Goal: Transaction & Acquisition: Purchase product/service

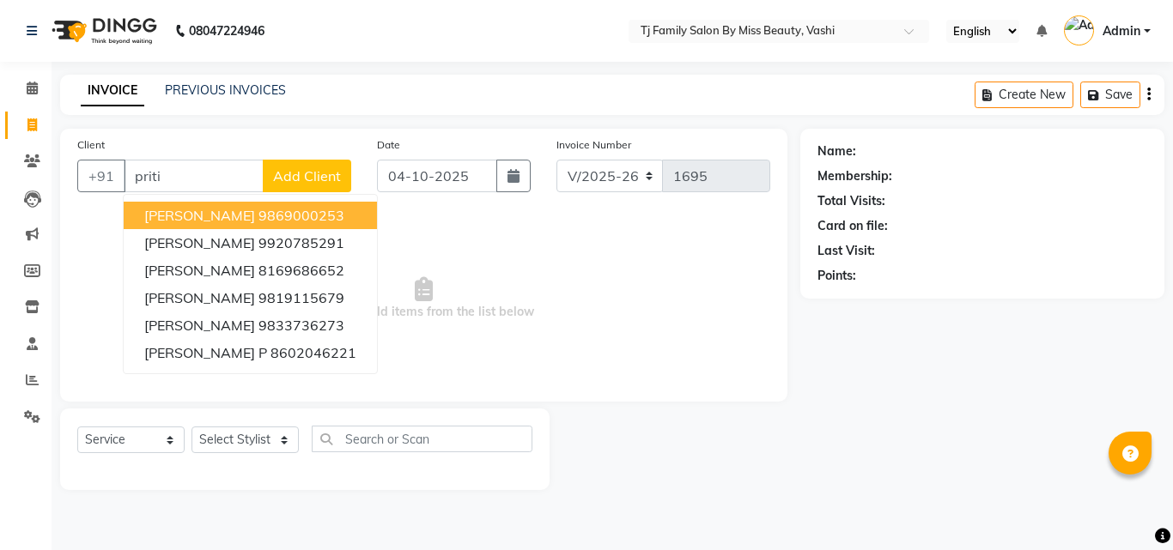
select select "703"
select select "service"
click at [274, 215] on ngb-highlight "9869000253" at bounding box center [301, 215] width 86 height 17
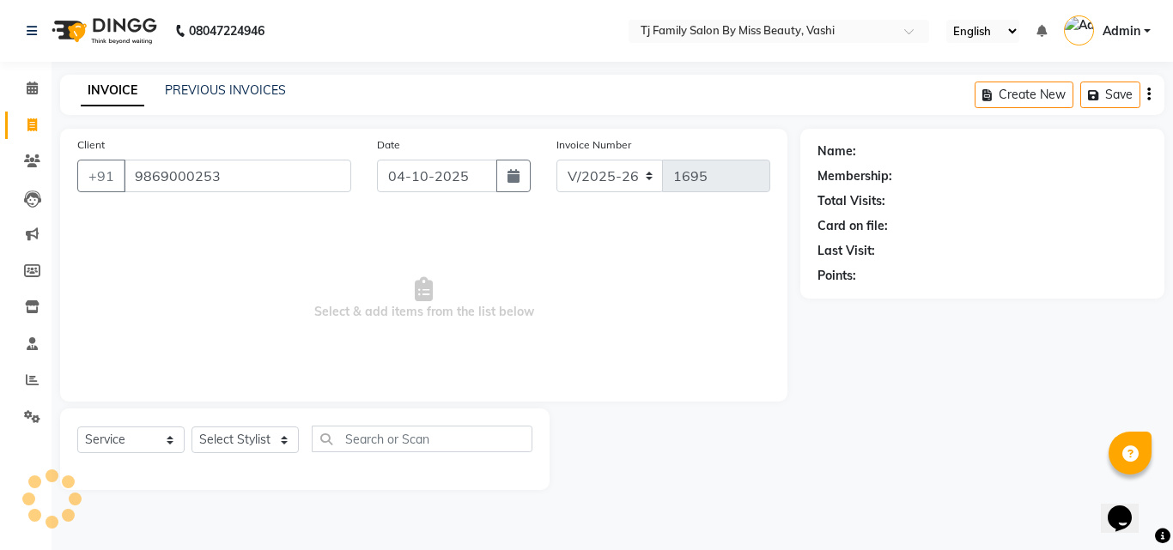
type input "9869000253"
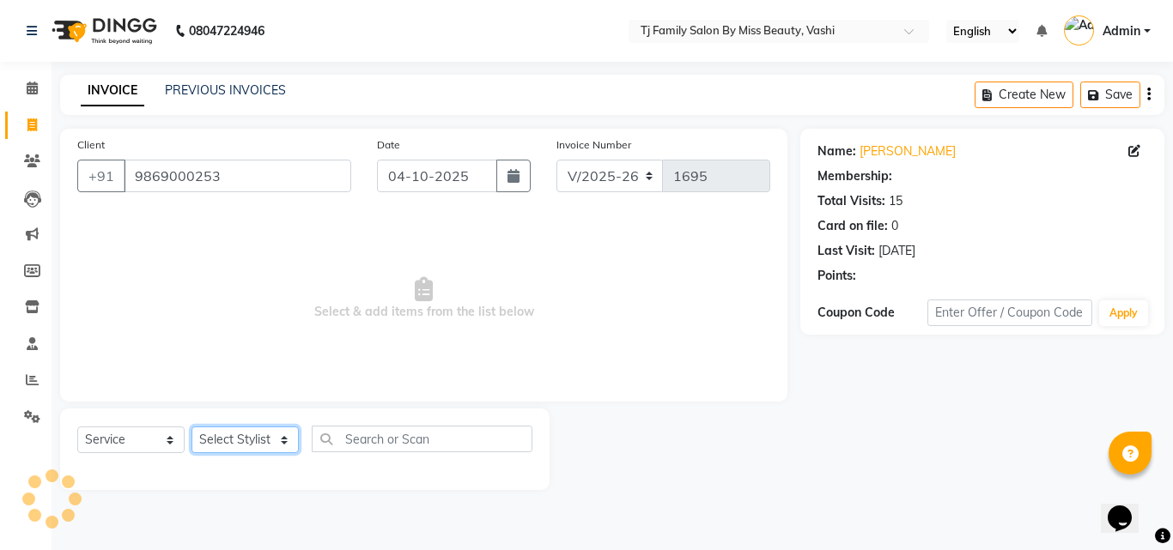
click at [227, 439] on select "Select Stylist deepak maitay [PERSON_NAME] [PERSON_NAME] Ramita [PERSON_NAME] […" at bounding box center [244, 440] width 107 height 27
select select "31842"
click at [191, 427] on select "Select Stylist deepak maitay [PERSON_NAME] [PERSON_NAME] Ramita [PERSON_NAME] […" at bounding box center [244, 440] width 107 height 27
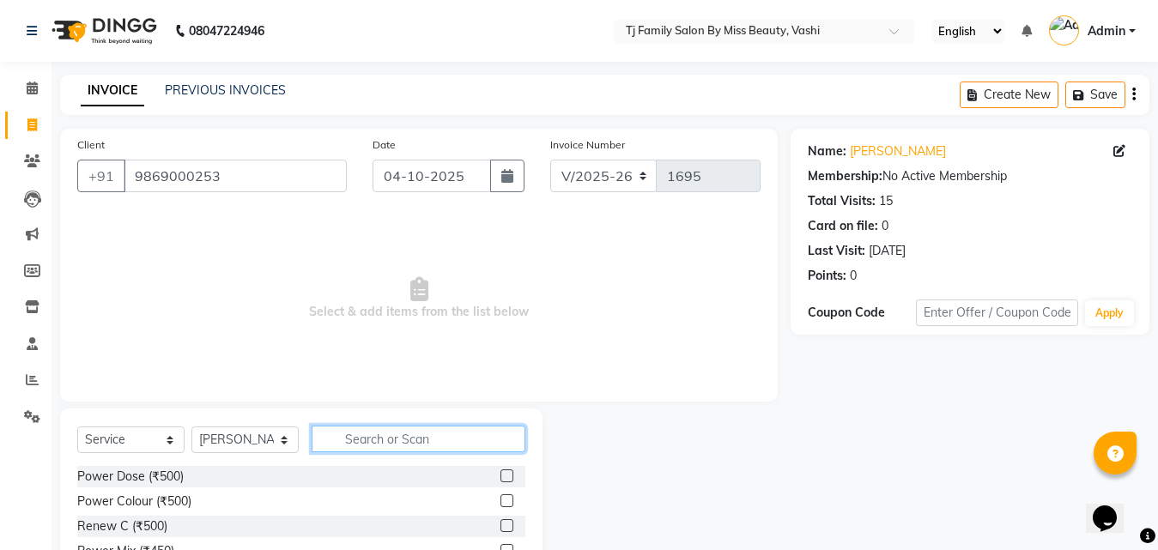
click at [366, 446] on input "text" at bounding box center [419, 439] width 214 height 27
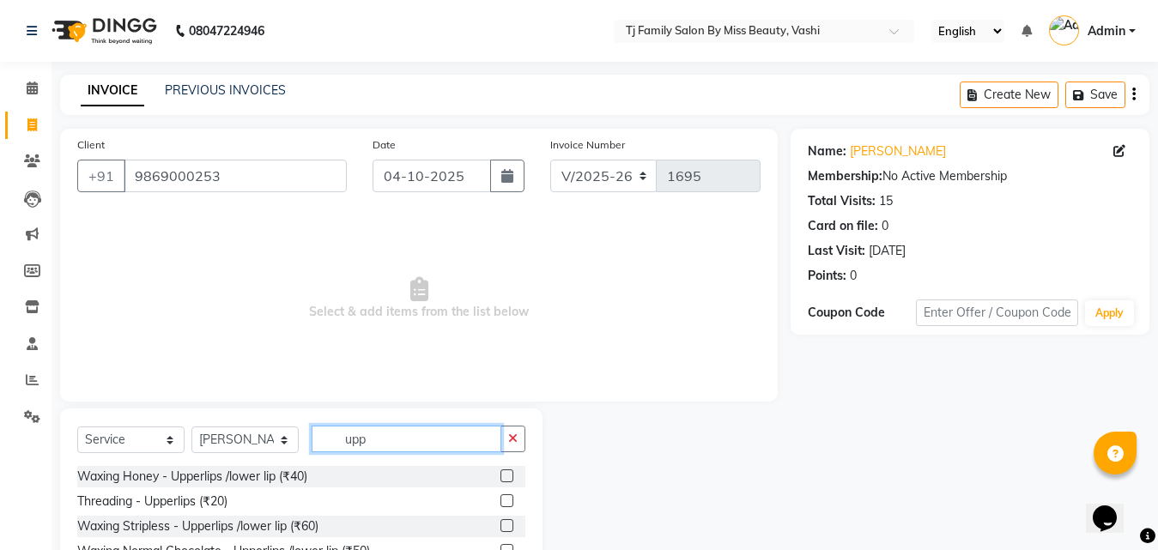
type input "upp"
click at [500, 501] on label at bounding box center [506, 500] width 13 height 13
click at [500, 501] on input "checkbox" at bounding box center [505, 501] width 11 height 11
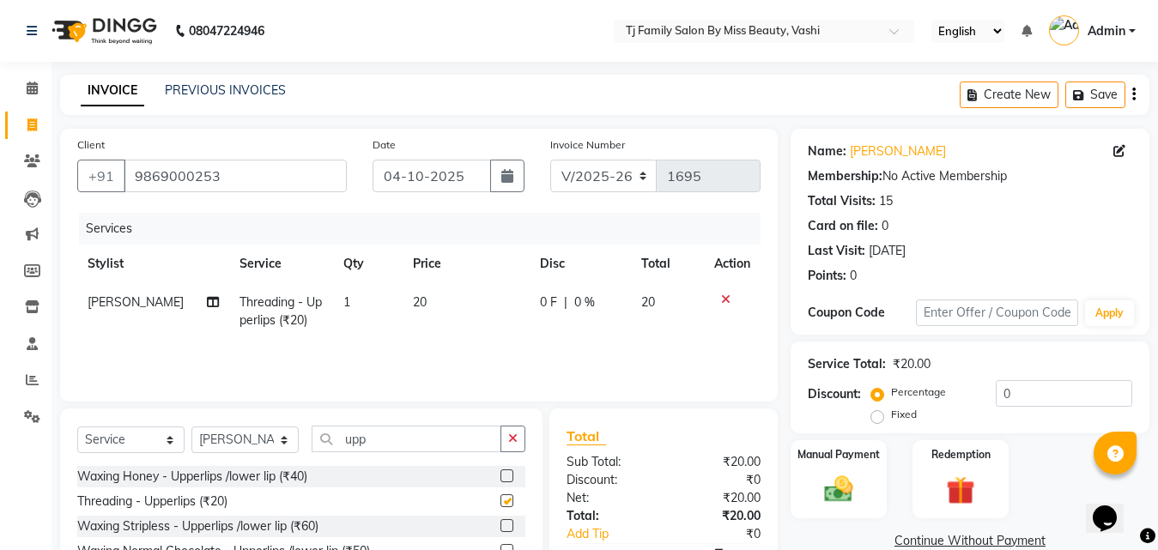
checkbox input "false"
click at [415, 294] on span "20" at bounding box center [420, 301] width 14 height 15
select select "31842"
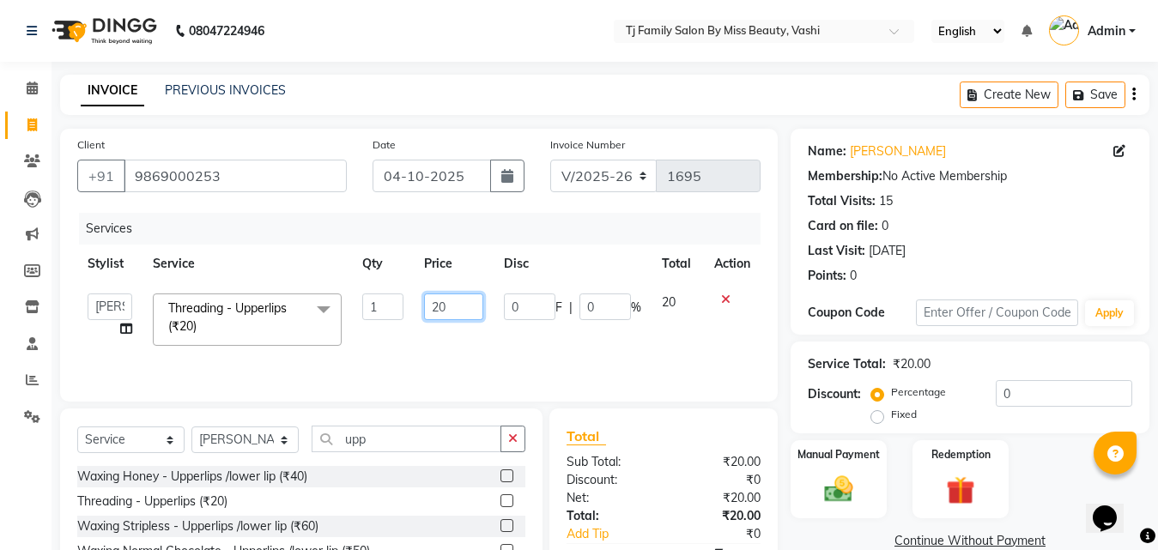
click at [453, 300] on input "20" at bounding box center [453, 307] width 59 height 27
type input "25"
click at [473, 342] on div "Services Stylist Service Qty Price Disc Total Action deepak [PERSON_NAME] [PERS…" at bounding box center [418, 299] width 683 height 172
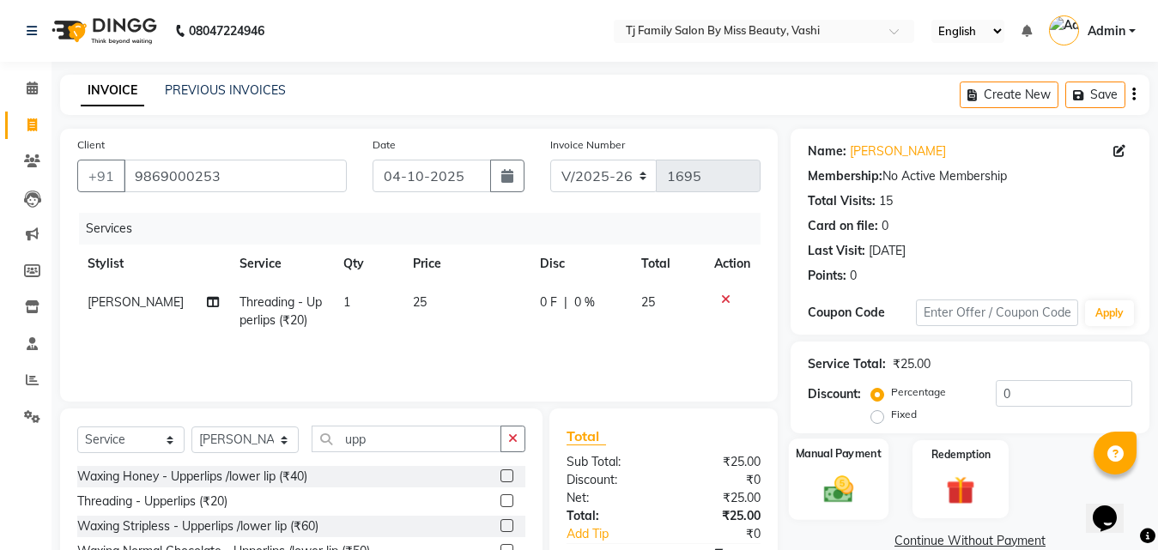
scroll to position [137, 0]
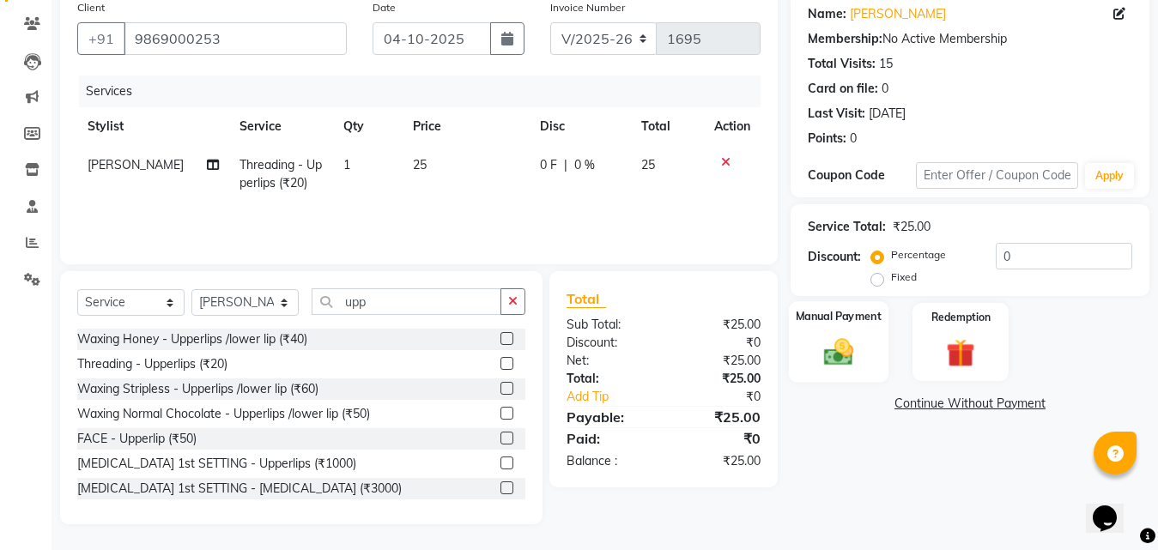
click at [849, 337] on img at bounding box center [839, 352] width 48 height 34
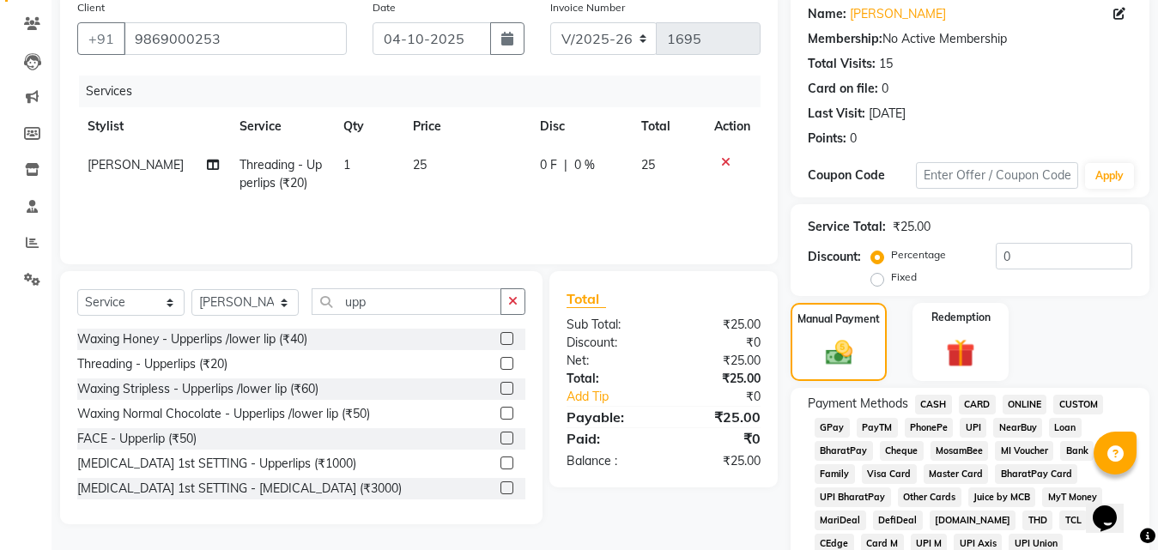
scroll to position [52, 0]
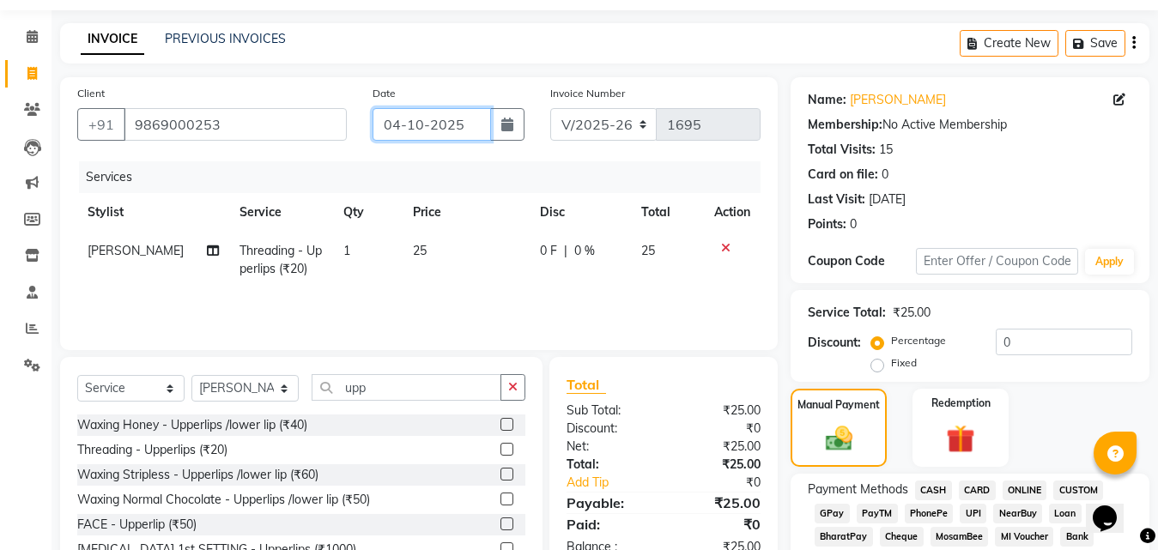
click at [415, 126] on input "04-10-2025" at bounding box center [432, 124] width 118 height 33
select select "10"
select select "2025"
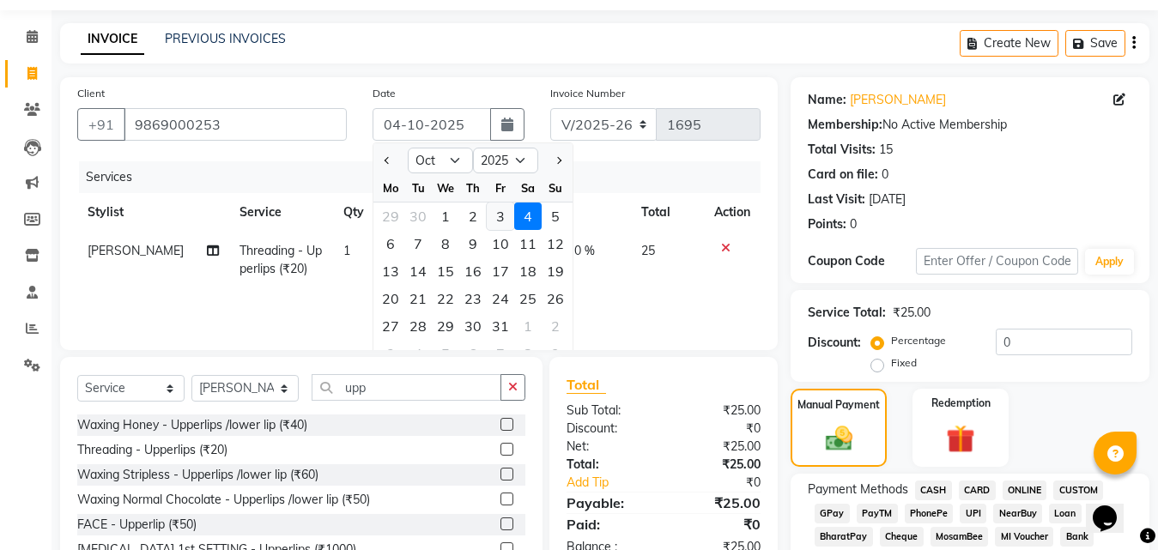
click at [505, 221] on div "3" at bounding box center [500, 216] width 27 height 27
type input "03-10-2025"
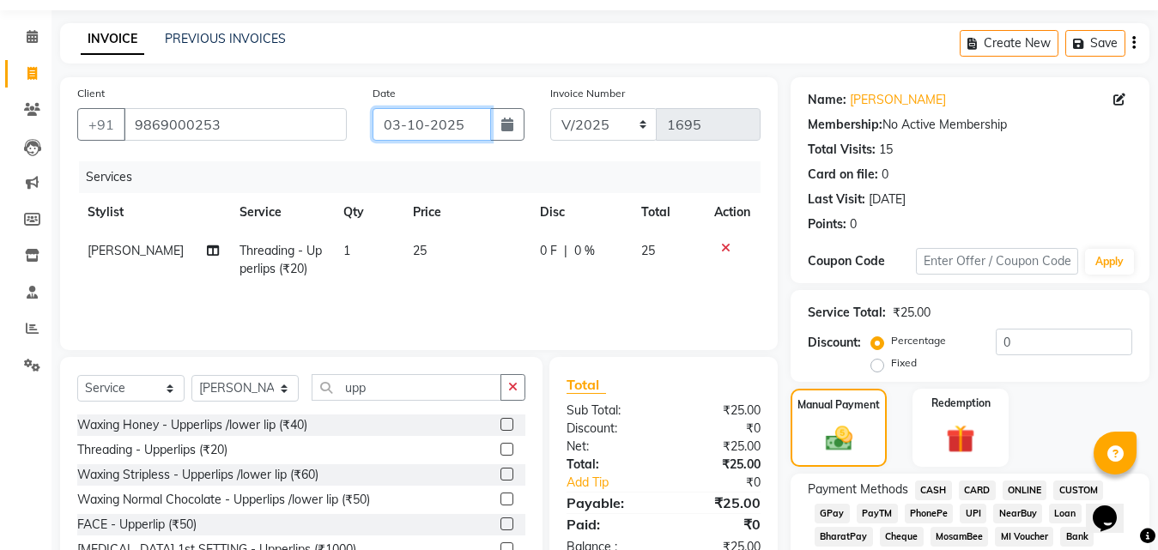
scroll to position [309, 0]
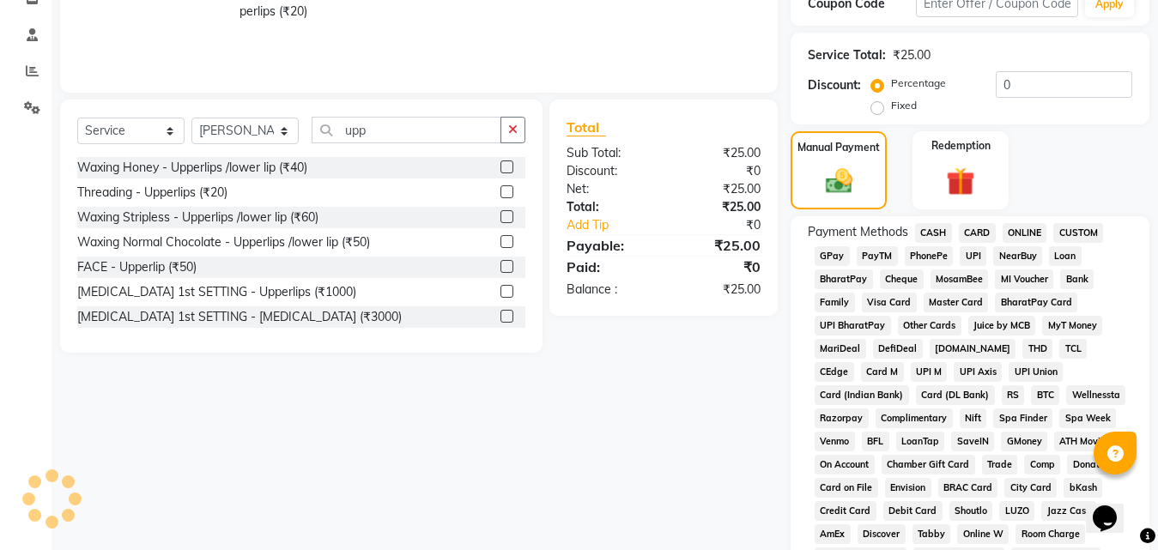
click at [822, 257] on span "GPay" at bounding box center [832, 256] width 35 height 20
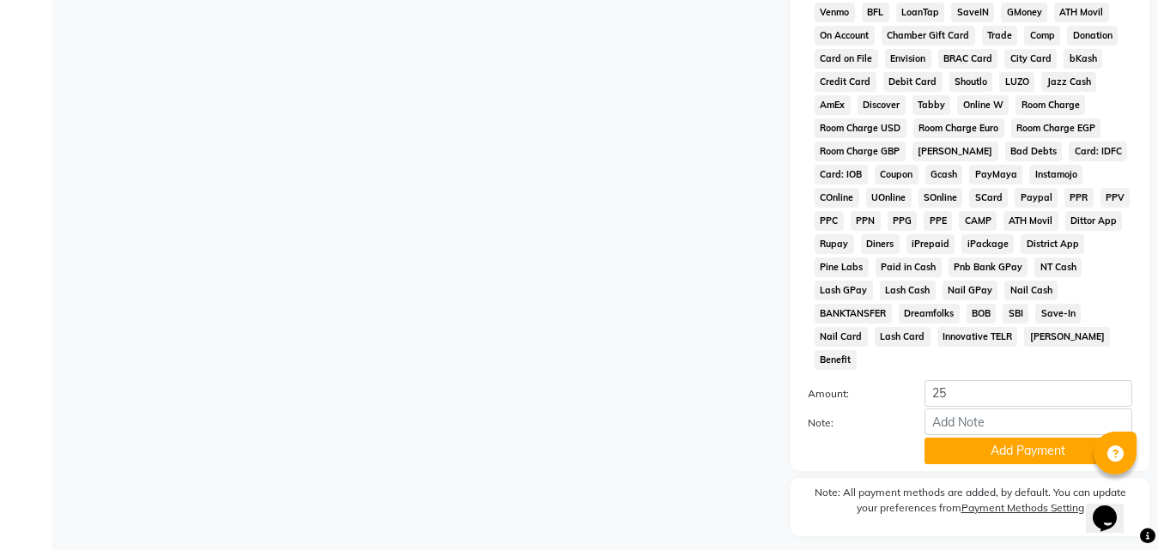
scroll to position [762, 0]
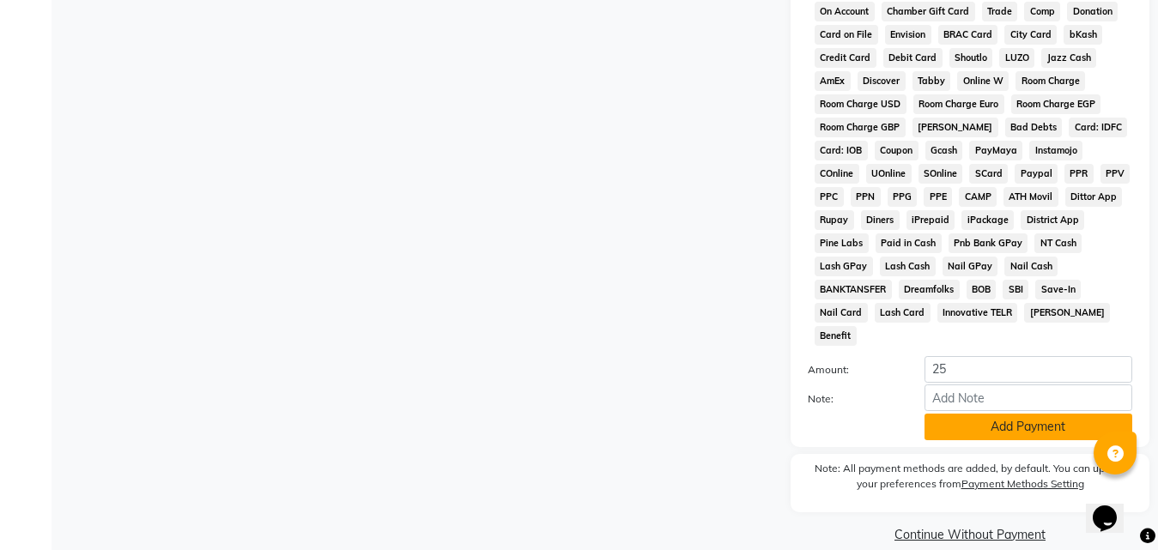
click at [1063, 414] on button "Add Payment" at bounding box center [1029, 427] width 208 height 27
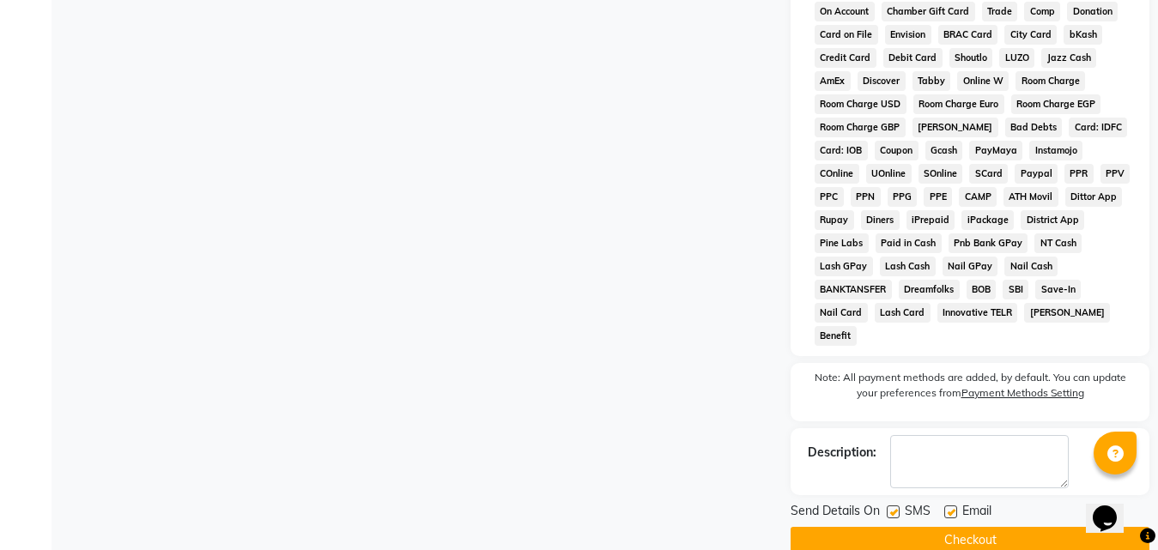
click at [1063, 428] on div "Description:" at bounding box center [970, 461] width 359 height 67
click at [1031, 527] on button "Checkout" at bounding box center [970, 540] width 359 height 27
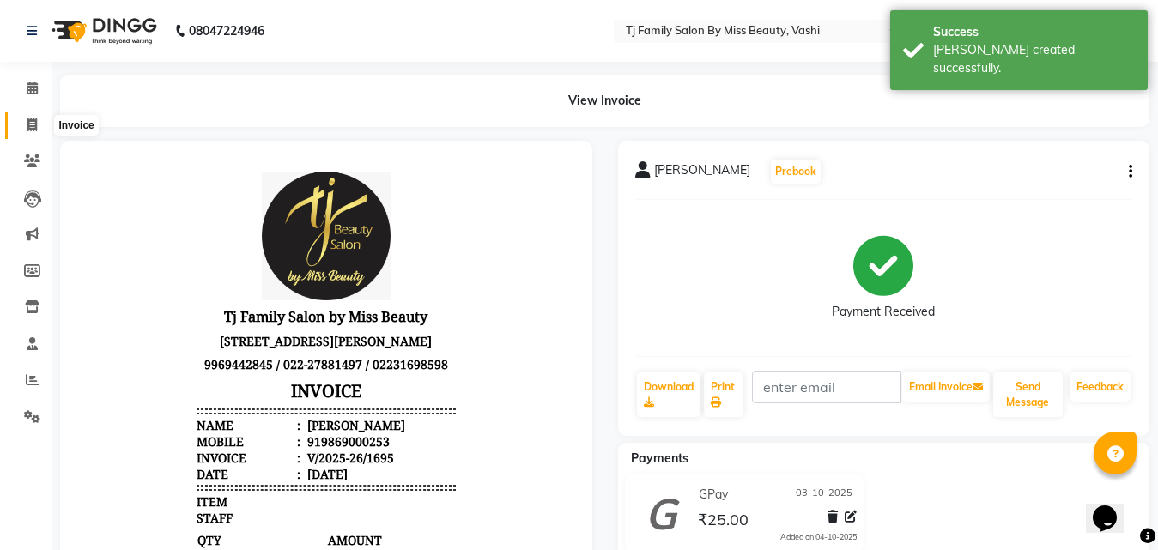
click at [39, 125] on span at bounding box center [32, 126] width 30 height 20
select select "service"
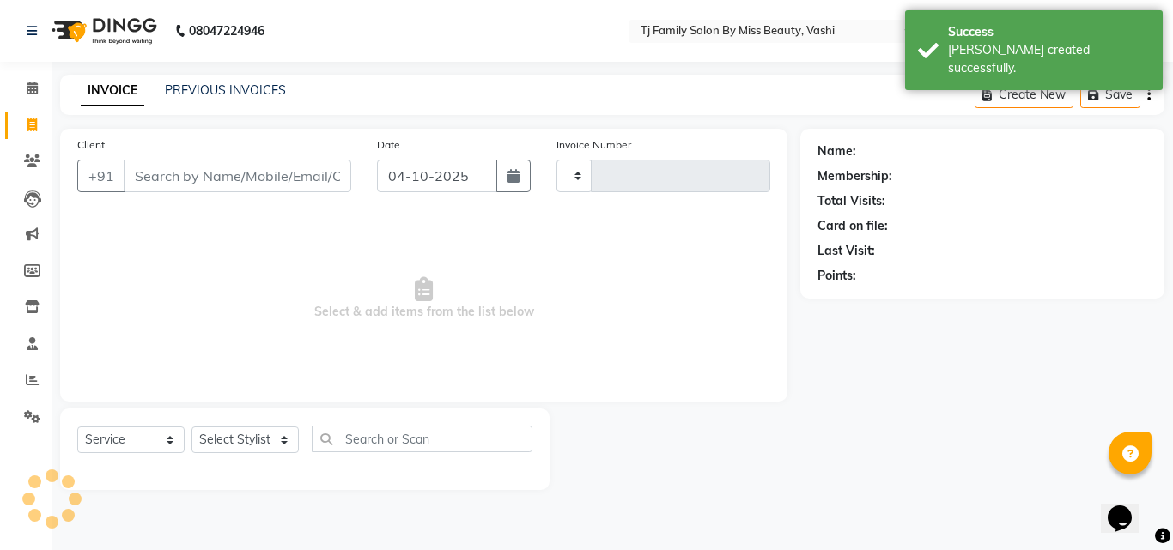
type input "1696"
select select "703"
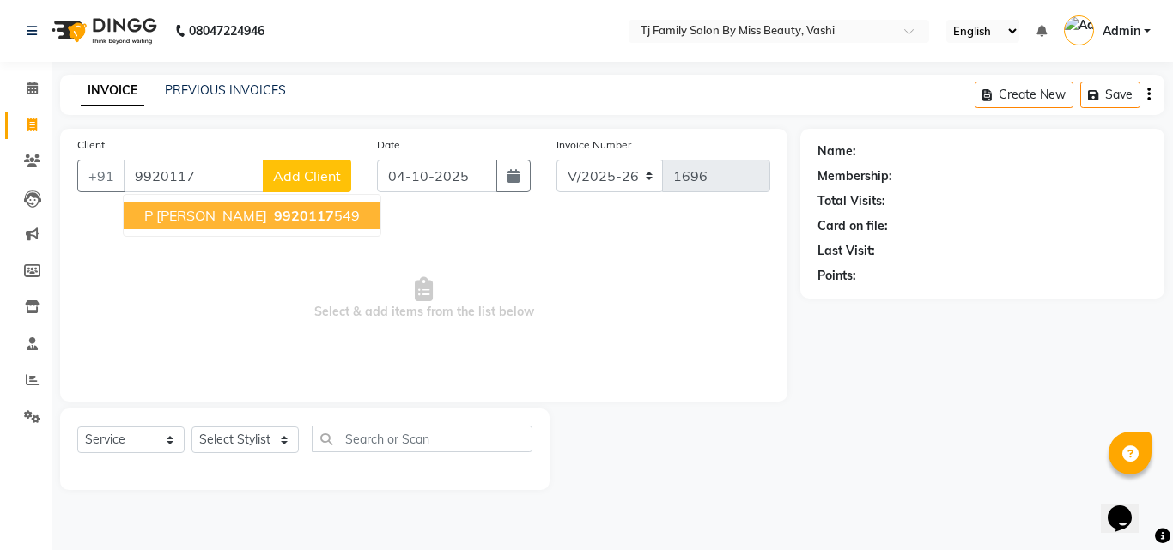
click at [158, 207] on span "P [PERSON_NAME]" at bounding box center [205, 215] width 123 height 17
type input "9920117549"
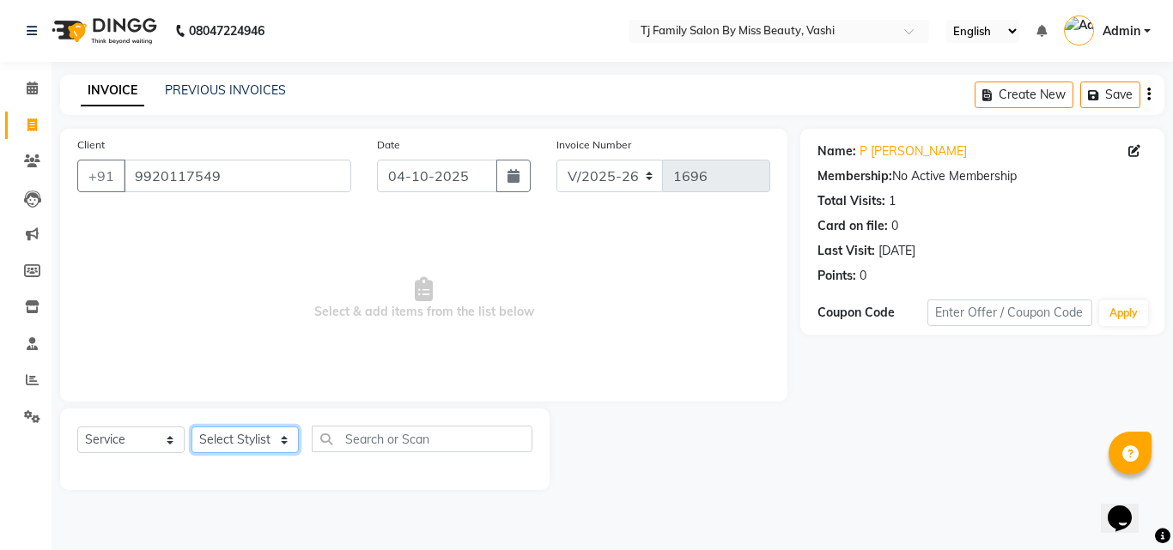
click at [253, 436] on select "Select Stylist deepak maitay [PERSON_NAME] [PERSON_NAME] Ramita [PERSON_NAME] […" at bounding box center [244, 440] width 107 height 27
select select "83441"
click at [191, 427] on select "Select Stylist deepak maitay [PERSON_NAME] [PERSON_NAME] Ramita [PERSON_NAME] […" at bounding box center [244, 440] width 107 height 27
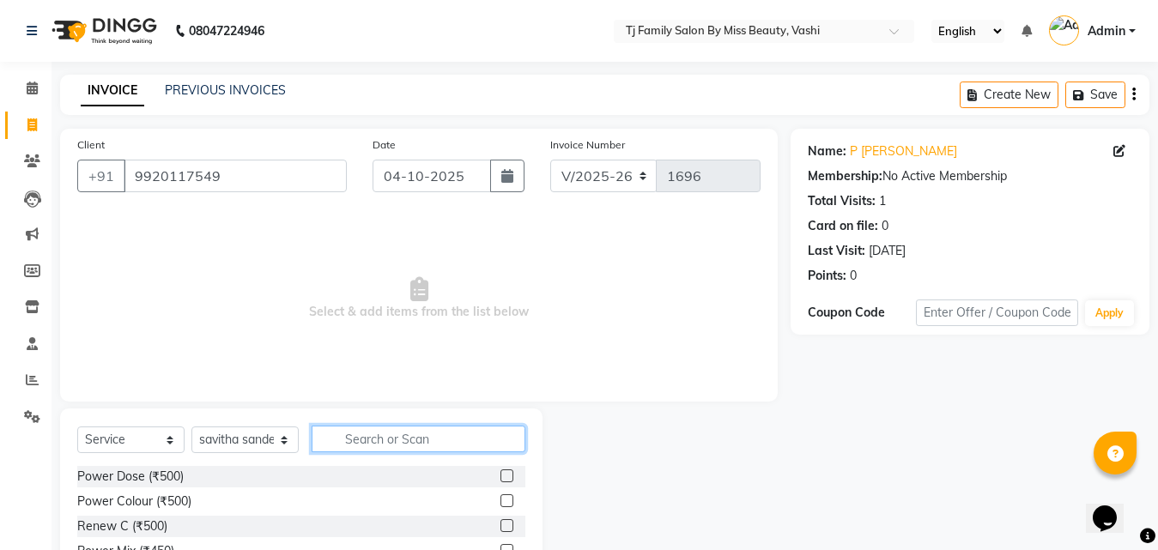
click at [468, 452] on input "text" at bounding box center [419, 439] width 214 height 27
type input "pedi"
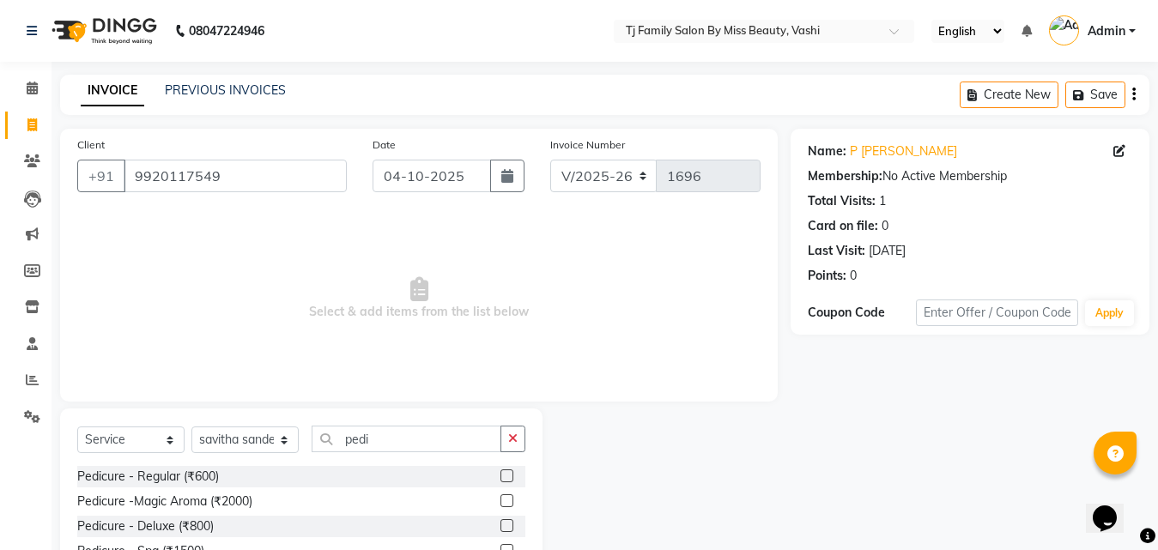
click at [500, 478] on label at bounding box center [506, 476] width 13 height 13
click at [500, 478] on input "checkbox" at bounding box center [505, 476] width 11 height 11
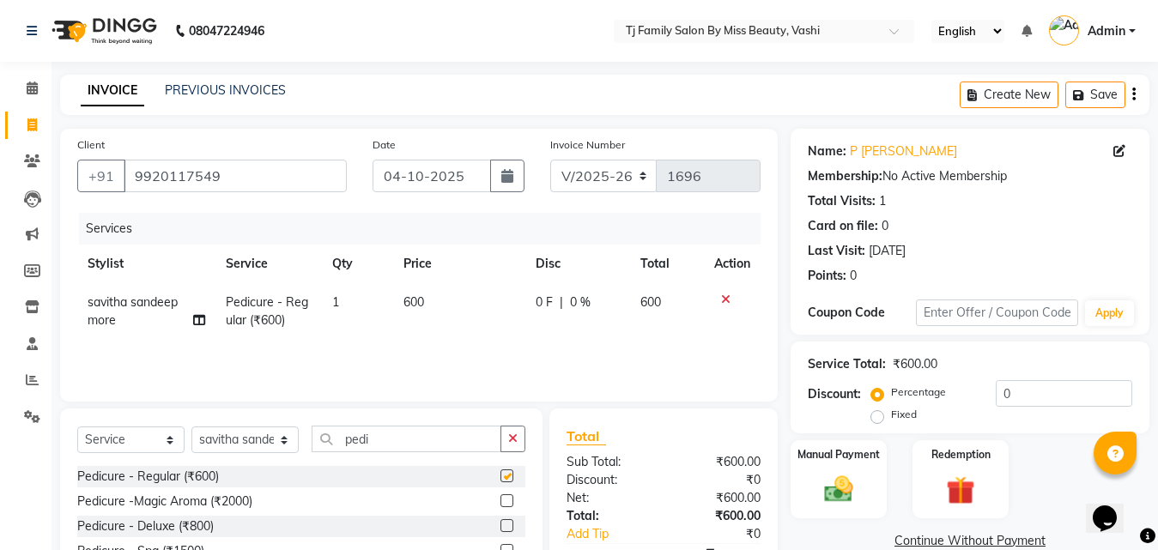
checkbox input "false"
click at [410, 297] on span "600" at bounding box center [413, 301] width 21 height 15
select select "83441"
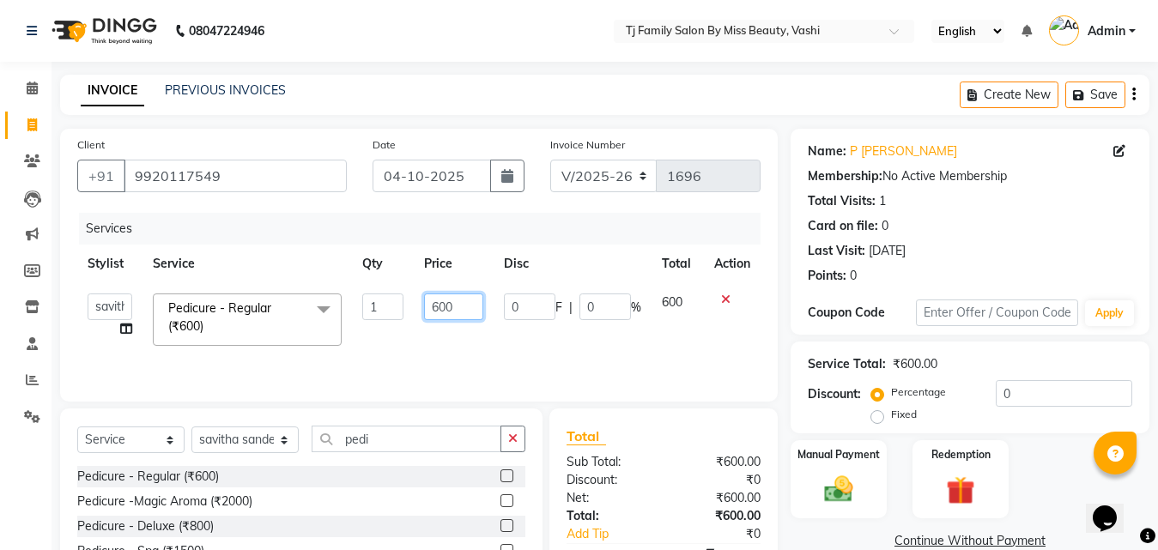
click at [462, 306] on input "600" at bounding box center [453, 307] width 59 height 27
type input "6"
type input "700"
click at [491, 328] on td "700" at bounding box center [454, 319] width 80 height 73
select select "83441"
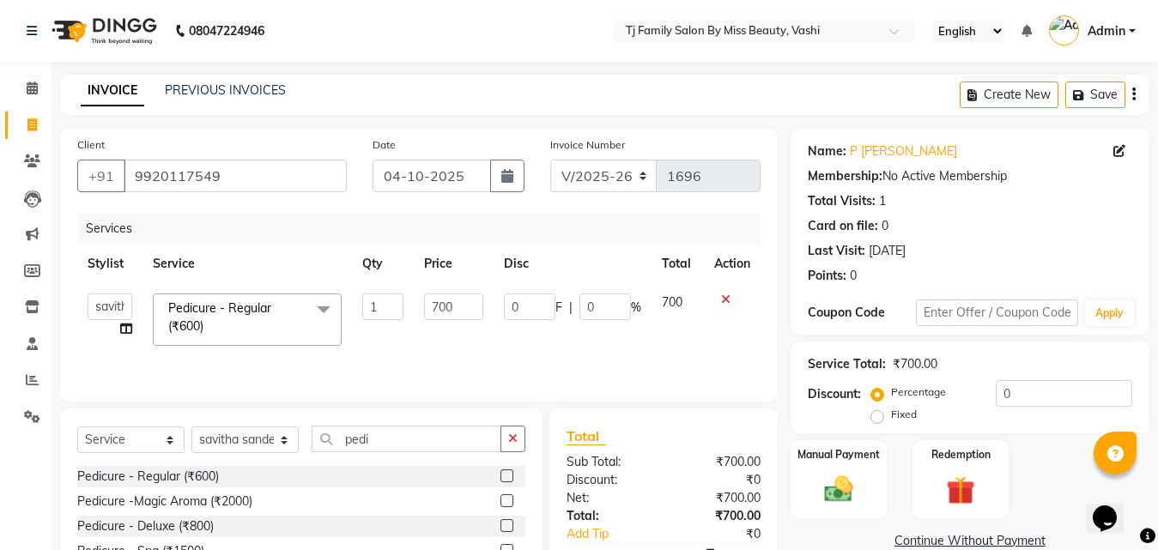
scroll to position [86, 0]
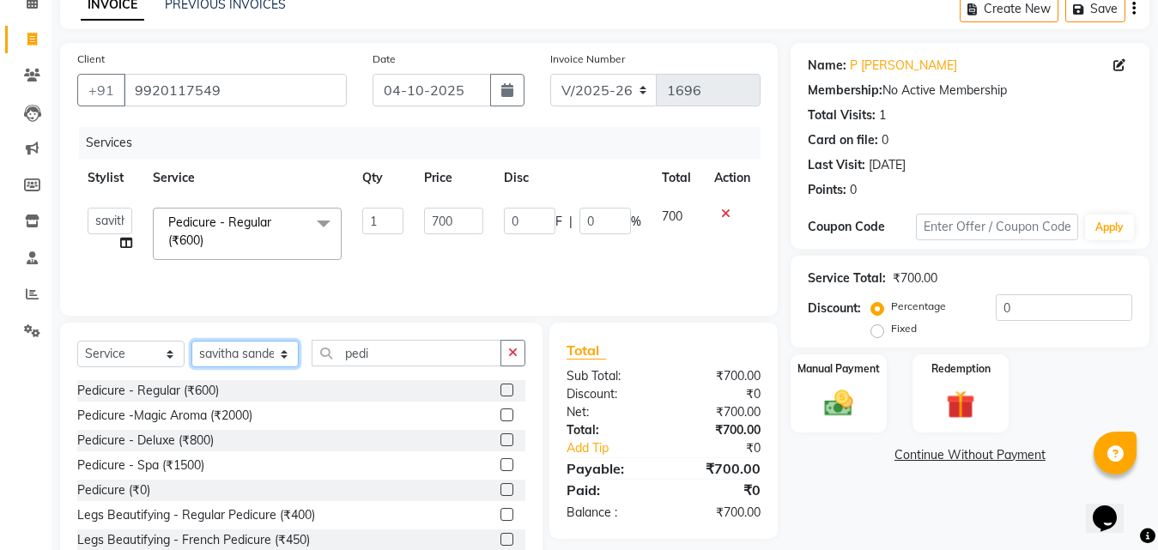
click at [204, 347] on select "Select Stylist deepak maitay [PERSON_NAME] [PERSON_NAME] Ramita [PERSON_NAME] […" at bounding box center [244, 354] width 107 height 27
select select "31844"
click at [191, 341] on select "Select Stylist deepak maitay [PERSON_NAME] [PERSON_NAME] Ramita [PERSON_NAME] […" at bounding box center [244, 354] width 107 height 27
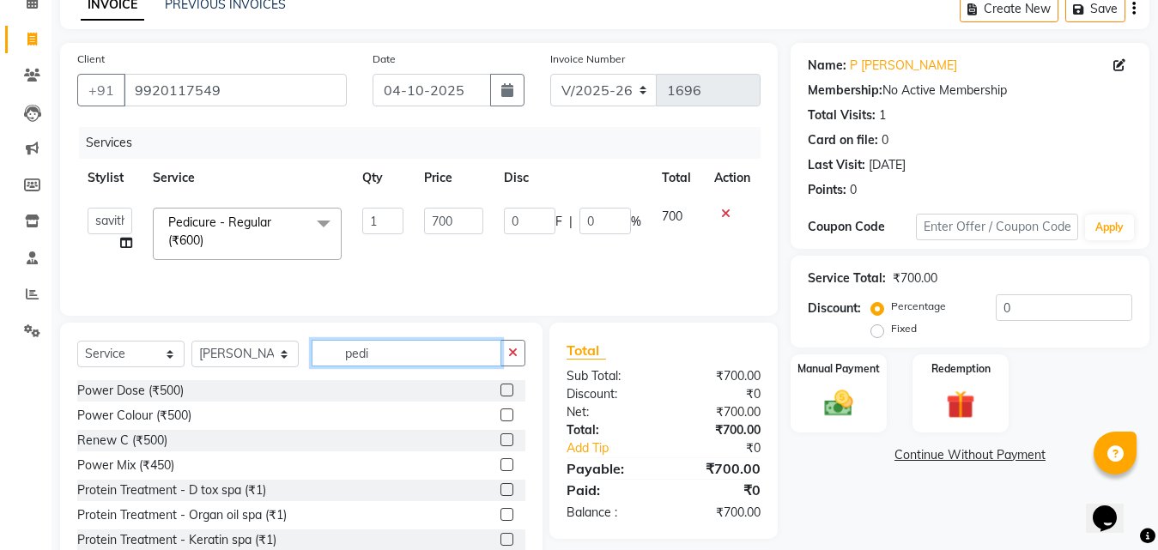
click at [397, 350] on input "pedi" at bounding box center [407, 353] width 190 height 27
type input "p"
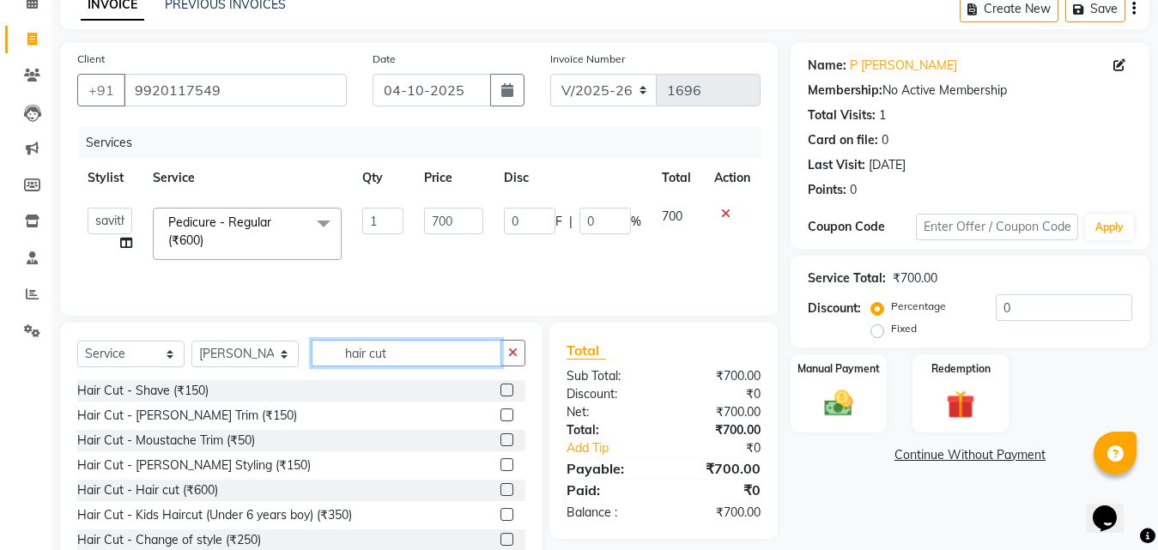
scroll to position [52, 0]
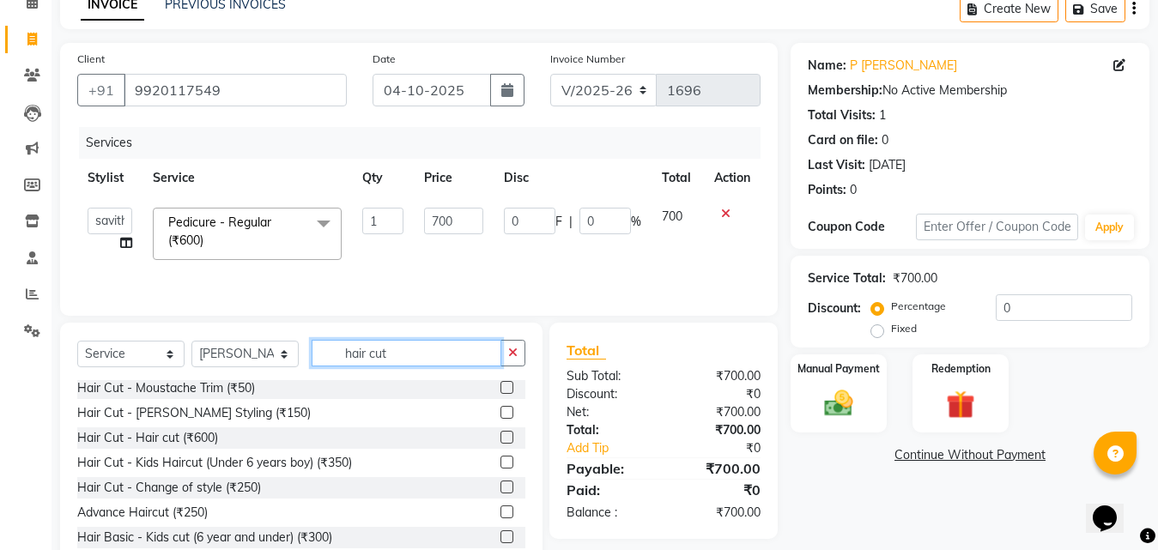
type input "hair cut"
click at [500, 512] on label at bounding box center [506, 512] width 13 height 13
click at [500, 512] on input "checkbox" at bounding box center [505, 512] width 11 height 11
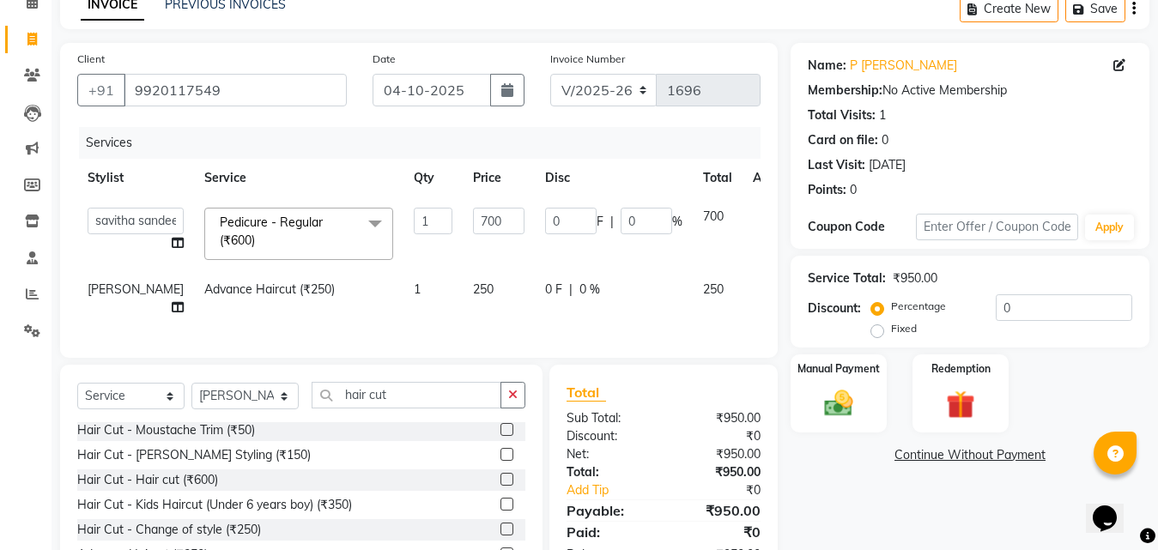
checkbox input "false"
click at [463, 297] on td "250" at bounding box center [499, 298] width 72 height 57
select select "31844"
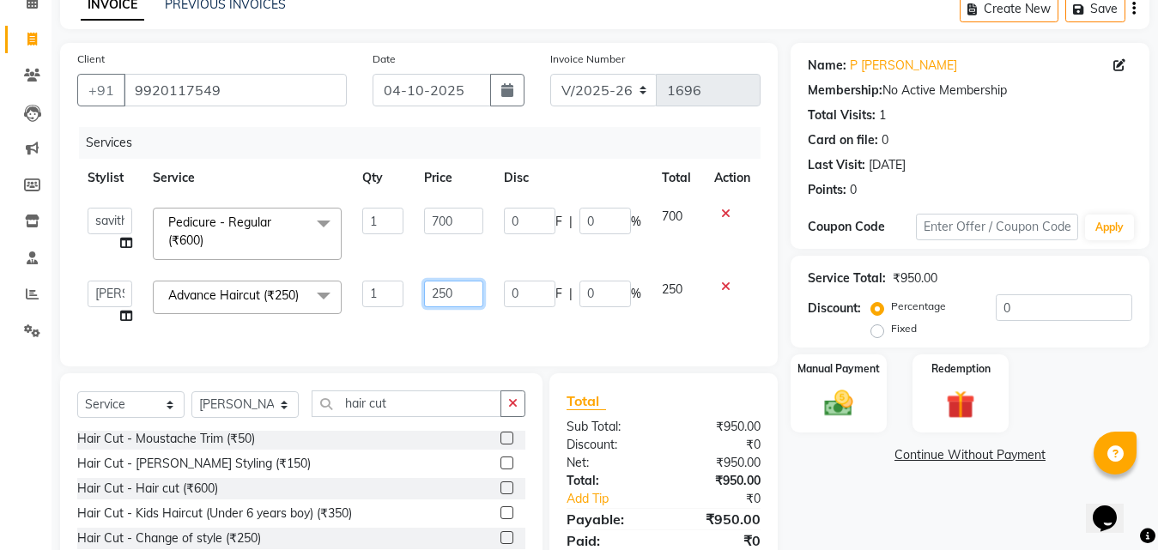
click at [453, 290] on input "250" at bounding box center [453, 294] width 59 height 27
type input "2"
type input "400"
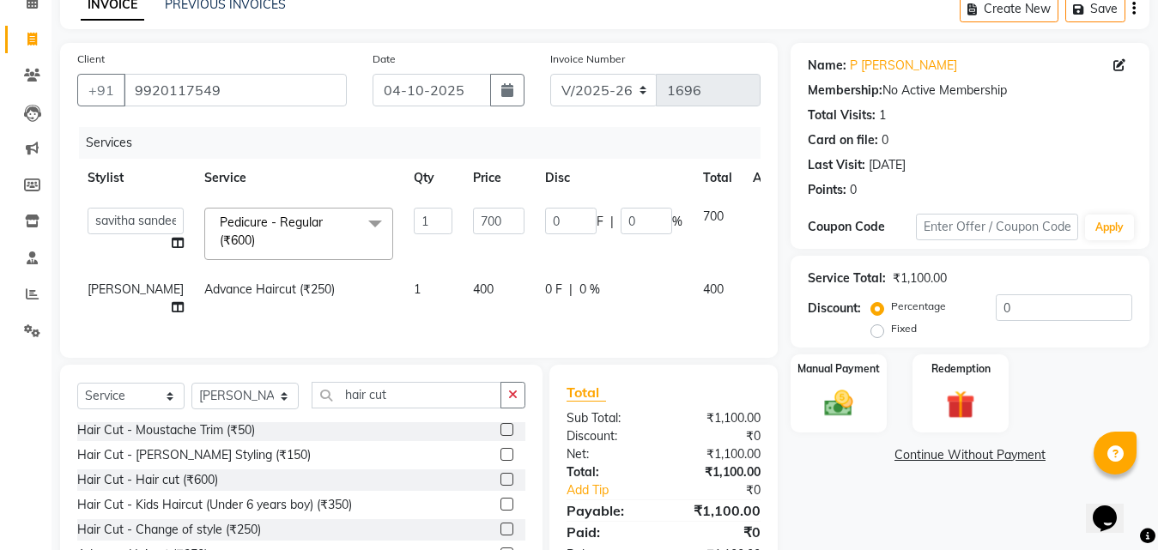
click at [634, 341] on div "Services Stylist Service Qty Price Disc Total Action deepak [PERSON_NAME] [PERS…" at bounding box center [418, 234] width 683 height 214
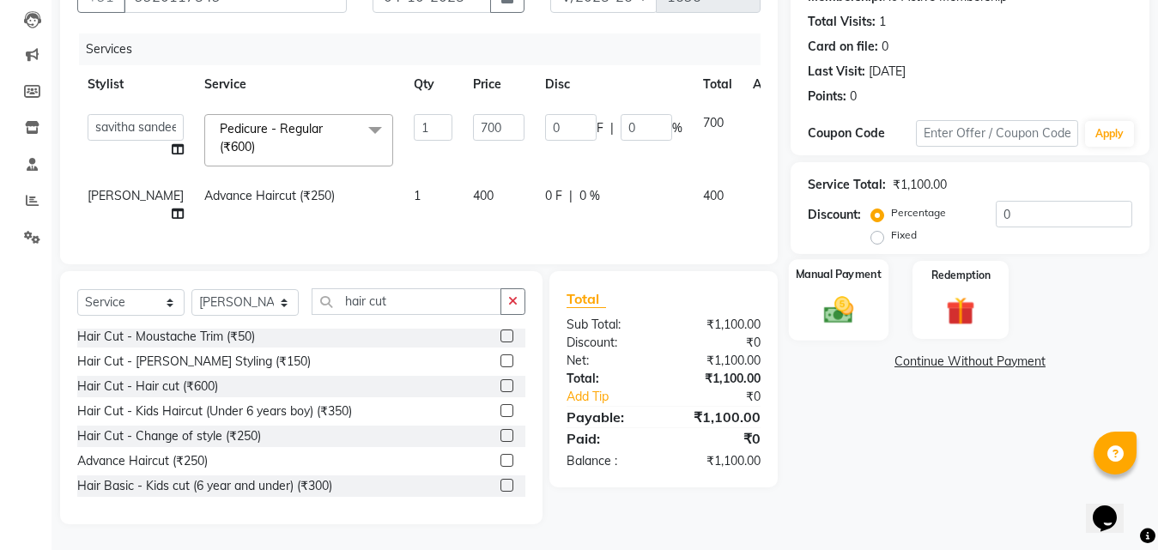
click at [852, 259] on div "Manual Payment" at bounding box center [839, 300] width 100 height 82
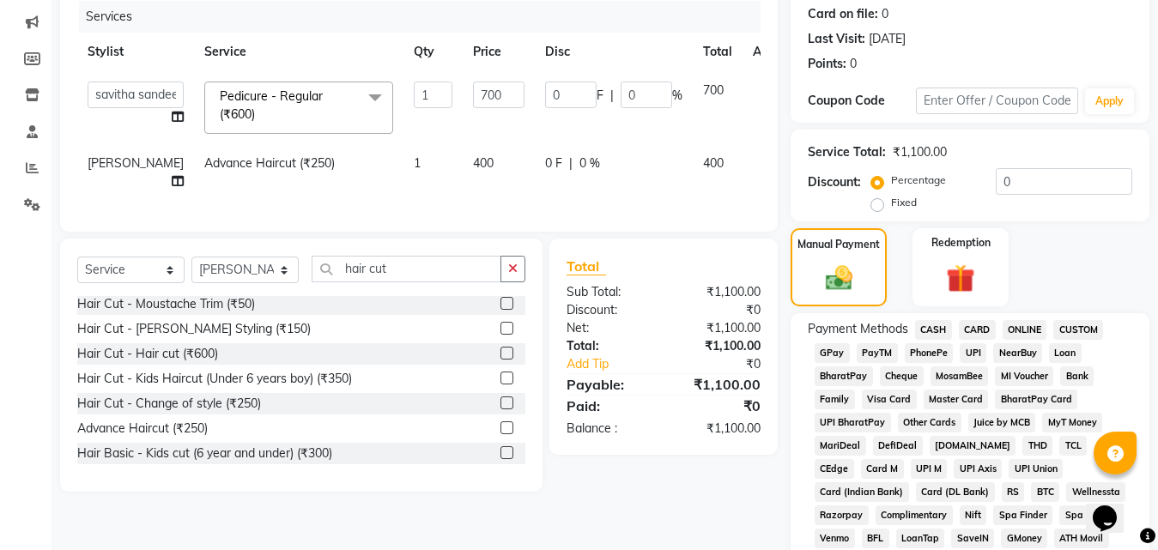
click at [834, 353] on span "GPay" at bounding box center [832, 353] width 35 height 20
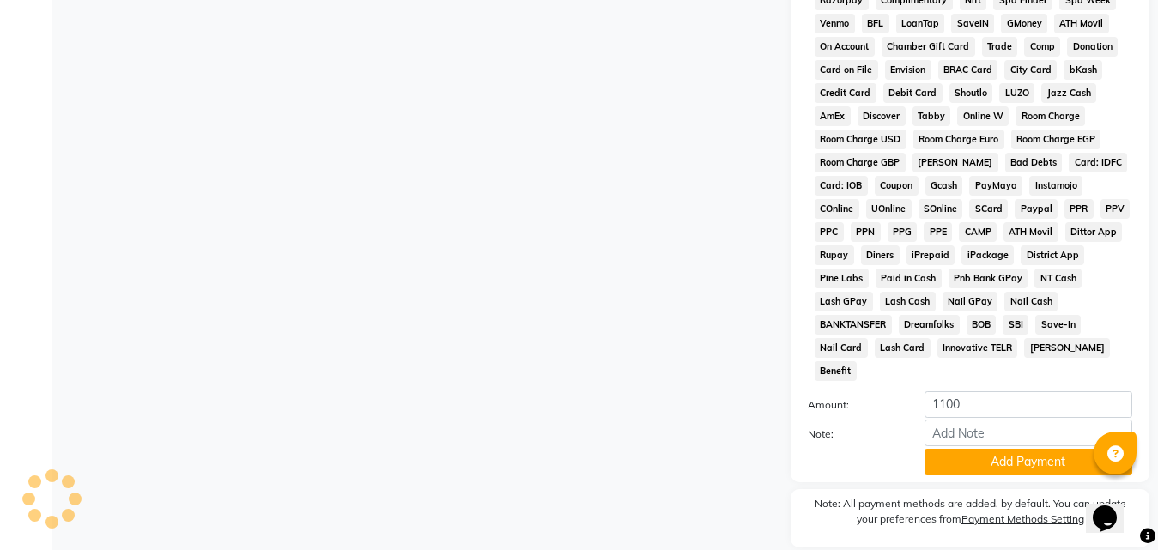
scroll to position [762, 0]
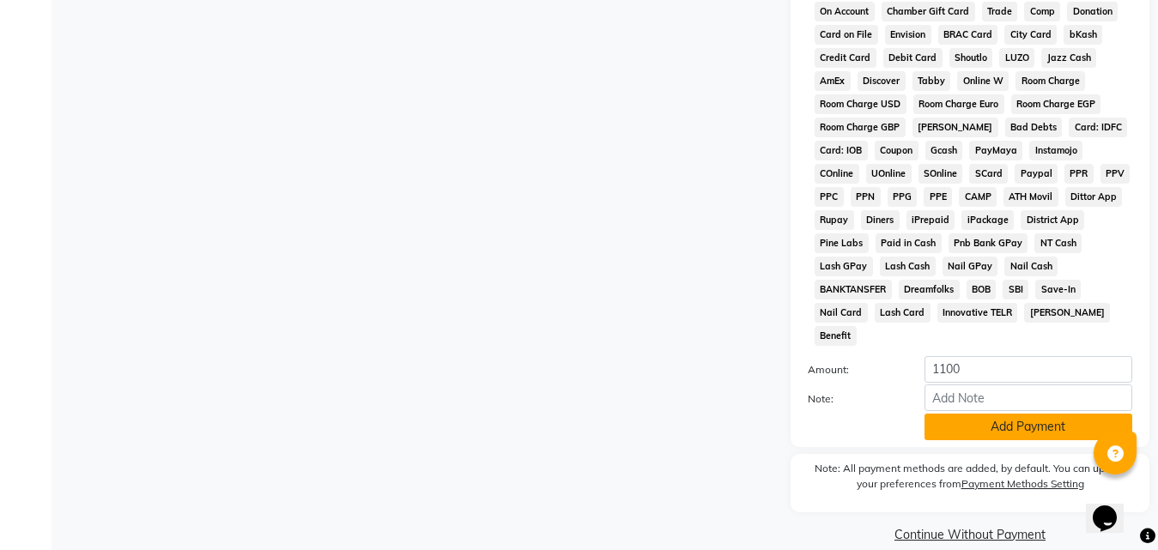
click at [945, 414] on button "Add Payment" at bounding box center [1029, 427] width 208 height 27
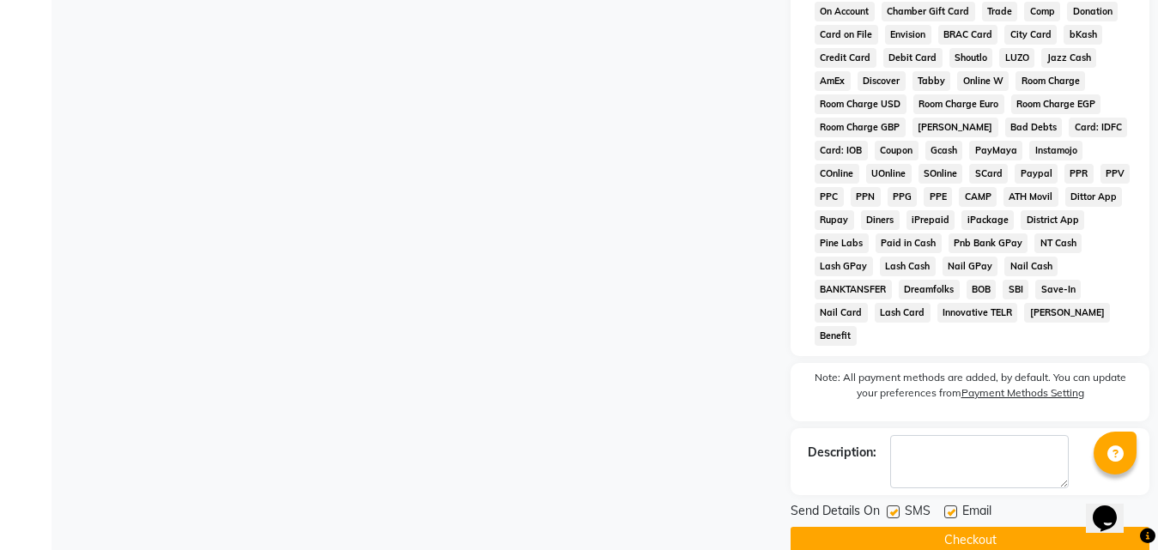
click at [941, 527] on button "Checkout" at bounding box center [970, 540] width 359 height 27
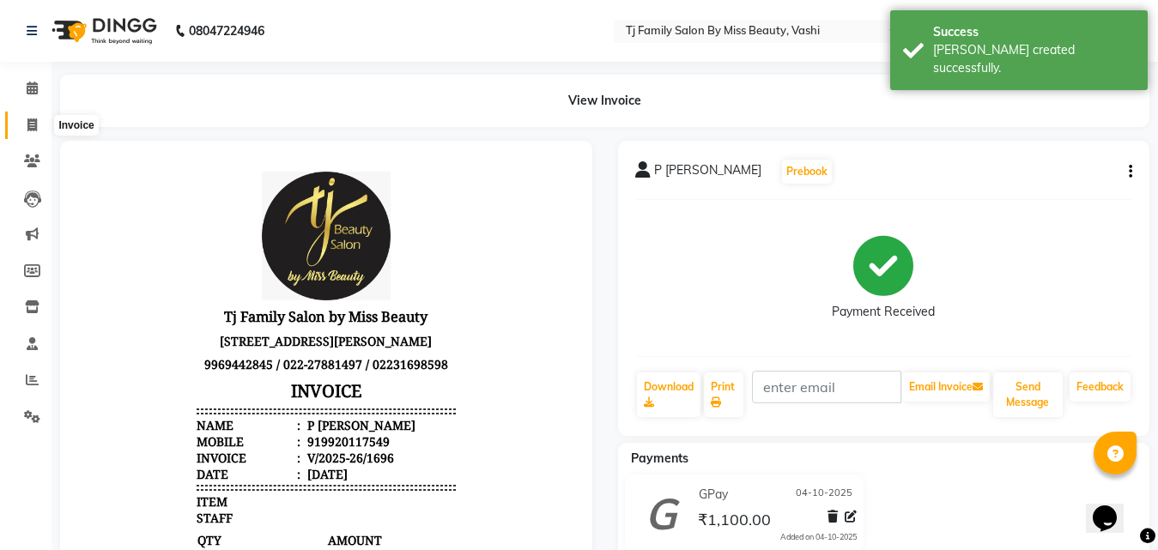
click at [30, 123] on icon at bounding box center [31, 124] width 9 height 13
select select "703"
select select "service"
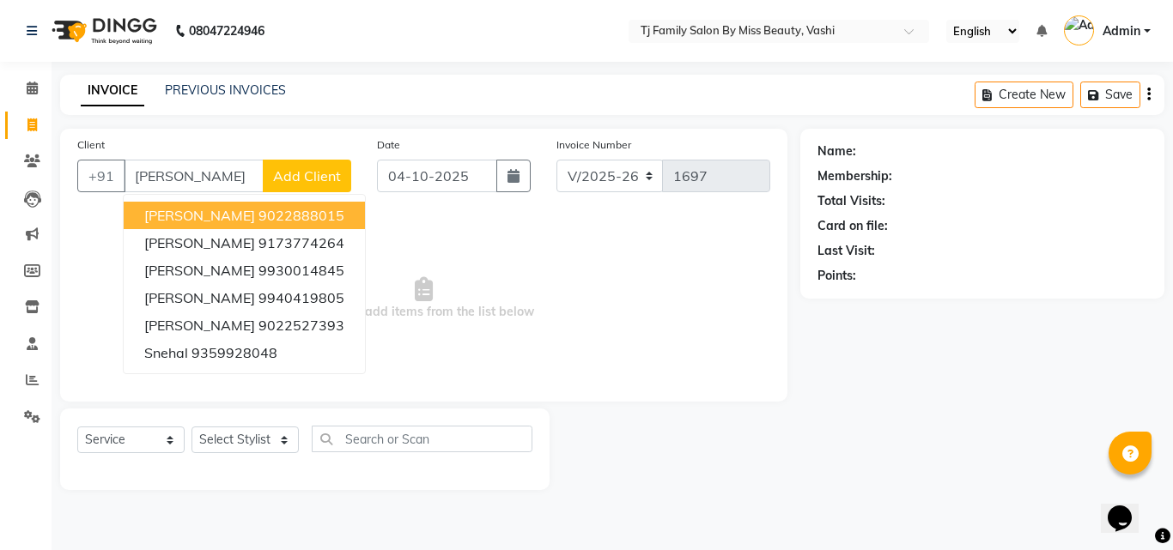
click at [289, 209] on button "[PERSON_NAME] 9022888015" at bounding box center [244, 215] width 241 height 27
type input "9022888015"
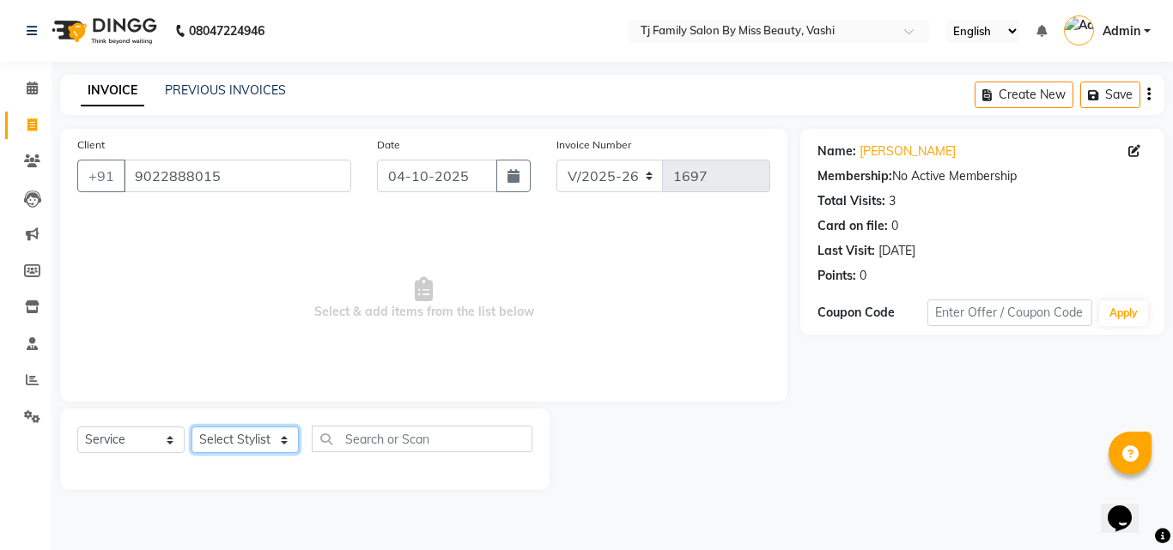
click at [230, 441] on select "Select Stylist deepak maitay [PERSON_NAME] [PERSON_NAME] Ramita [PERSON_NAME] […" at bounding box center [244, 440] width 107 height 27
select select "83441"
click at [191, 427] on select "Select Stylist deepak maitay [PERSON_NAME] [PERSON_NAME] Ramita [PERSON_NAME] […" at bounding box center [244, 440] width 107 height 27
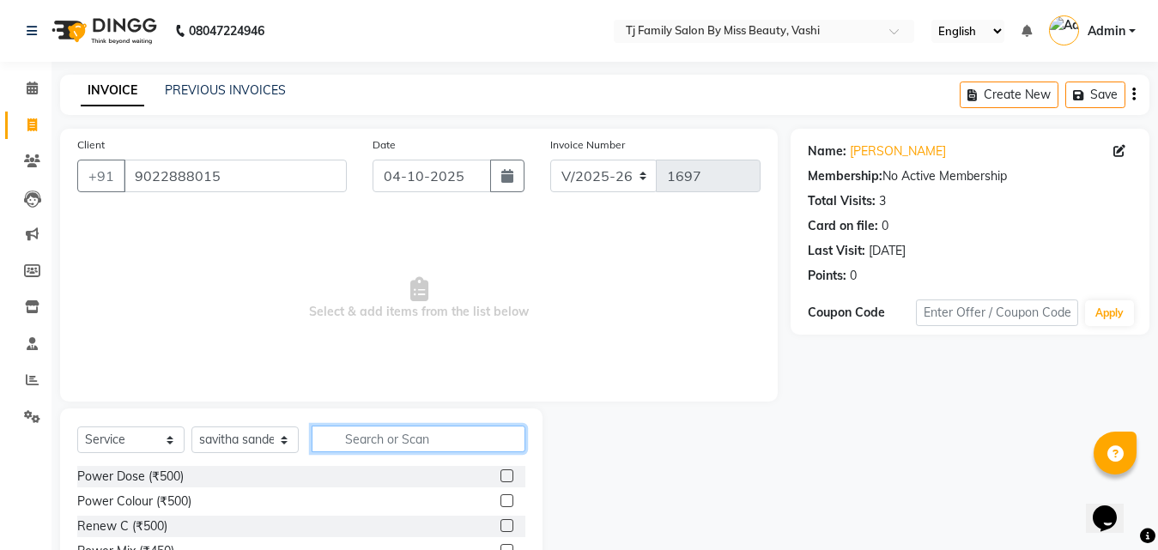
click at [418, 444] on input "text" at bounding box center [419, 439] width 214 height 27
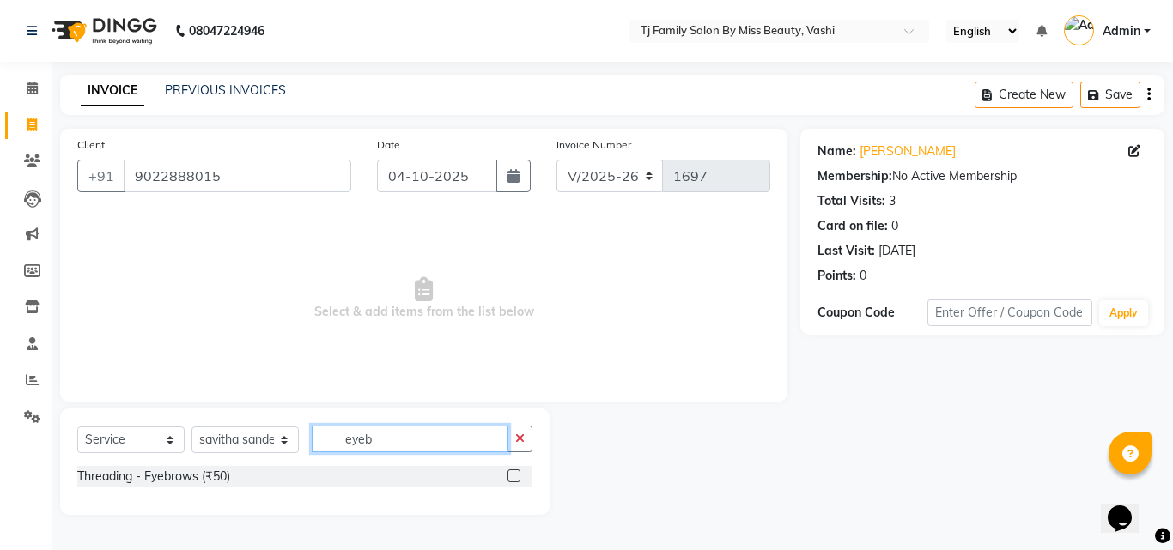
type input "eyeb"
click at [507, 470] on label at bounding box center [513, 476] width 13 height 13
click at [507, 471] on input "checkbox" at bounding box center [512, 476] width 11 height 11
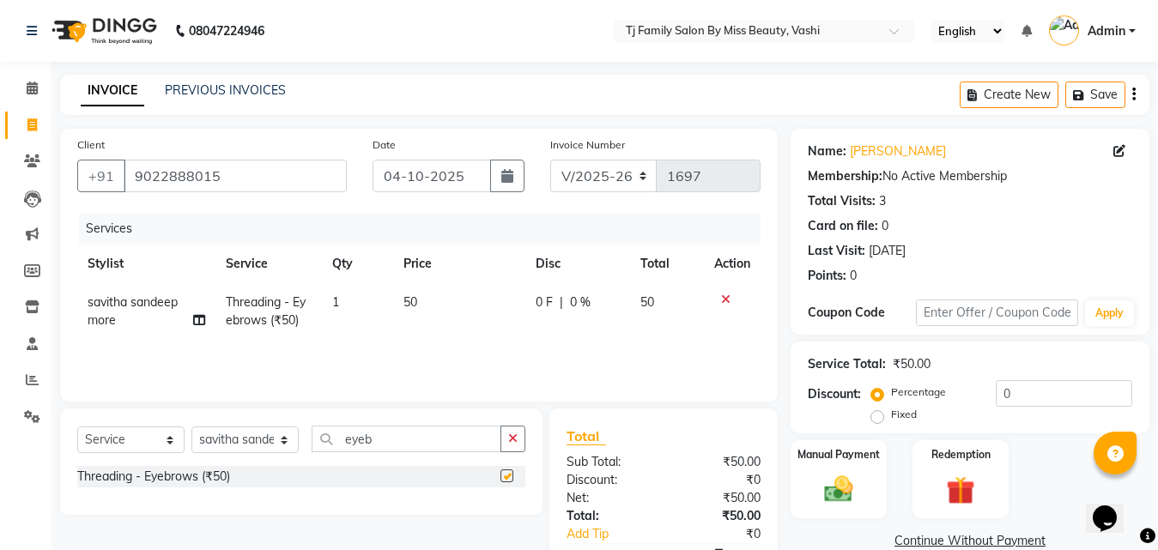
checkbox input "false"
click at [415, 302] on span "50" at bounding box center [410, 301] width 14 height 15
select select "83441"
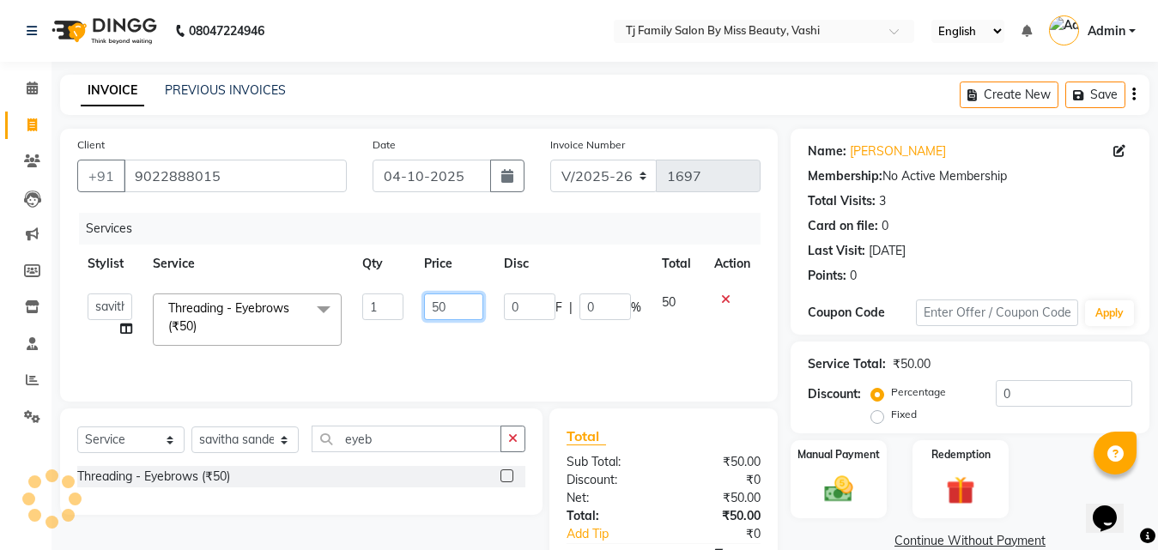
click at [458, 308] on input "50" at bounding box center [453, 307] width 59 height 27
type input "5"
type input "75"
click at [707, 315] on td at bounding box center [732, 319] width 57 height 73
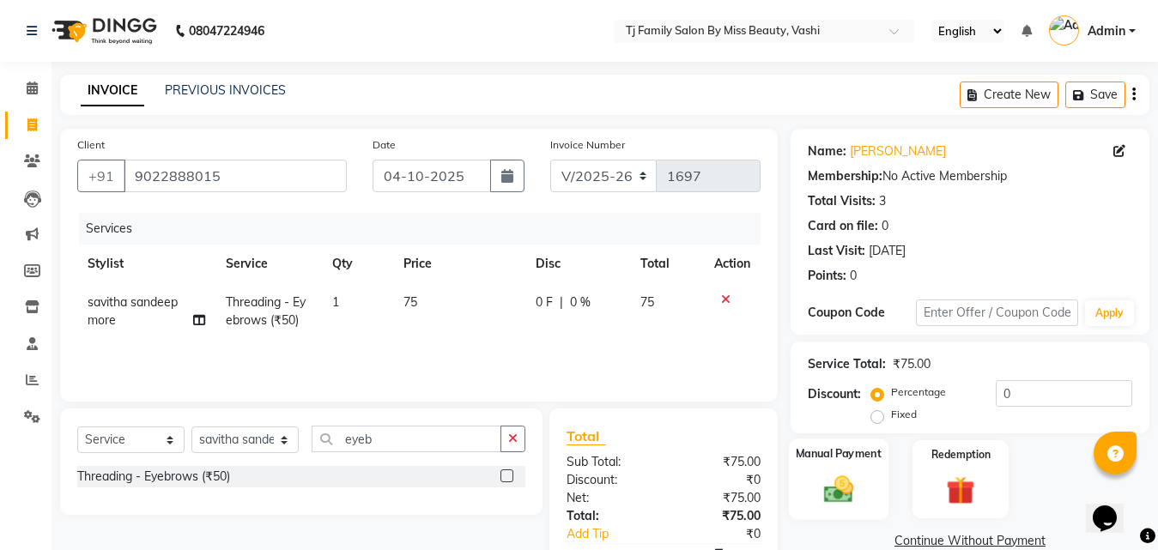
click at [848, 474] on img at bounding box center [839, 489] width 48 height 34
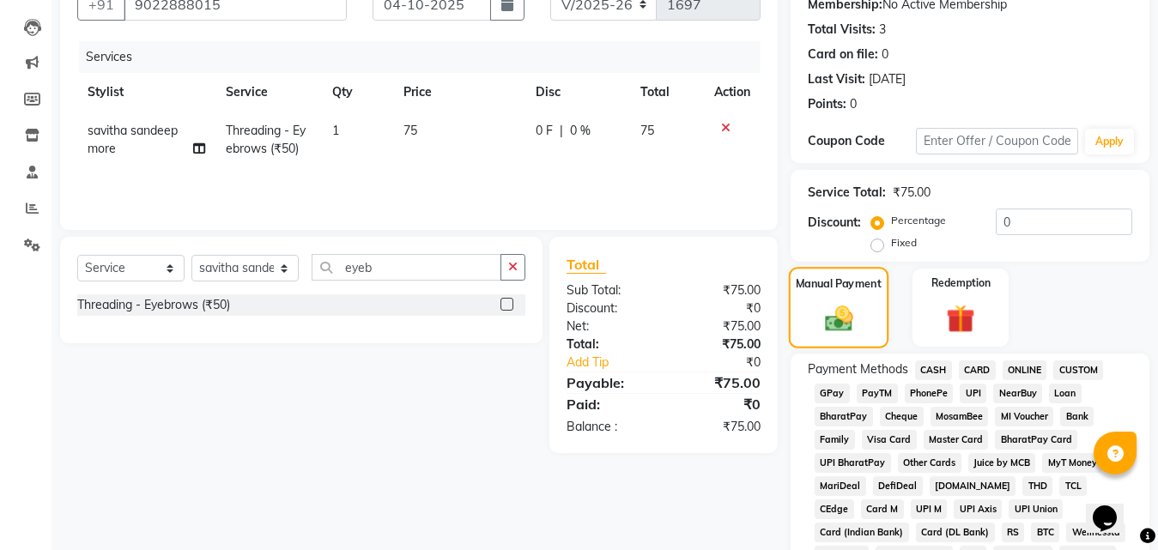
scroll to position [258, 0]
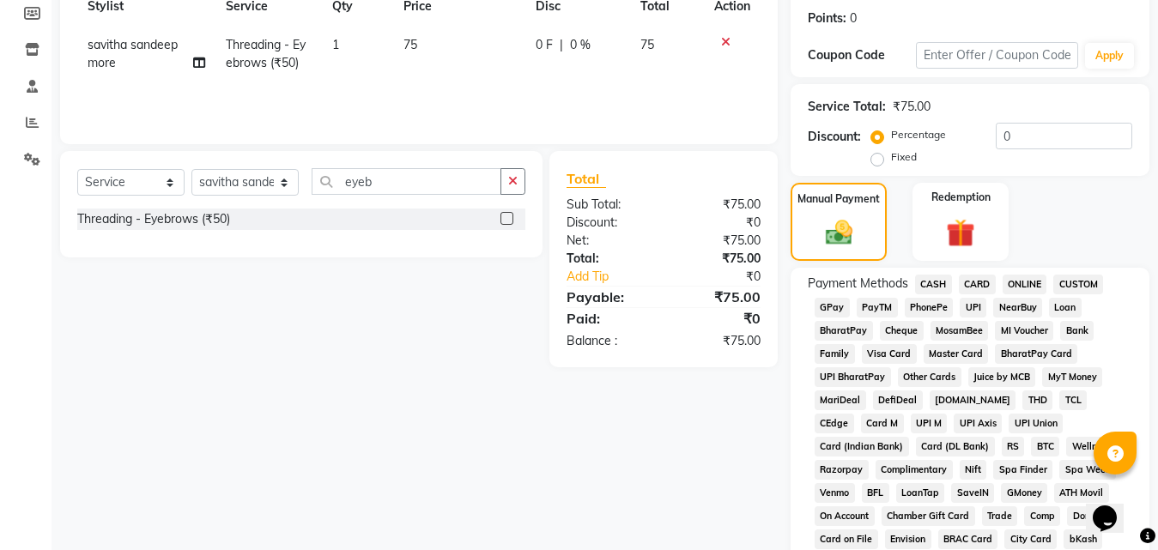
click at [827, 311] on span "GPay" at bounding box center [832, 308] width 35 height 20
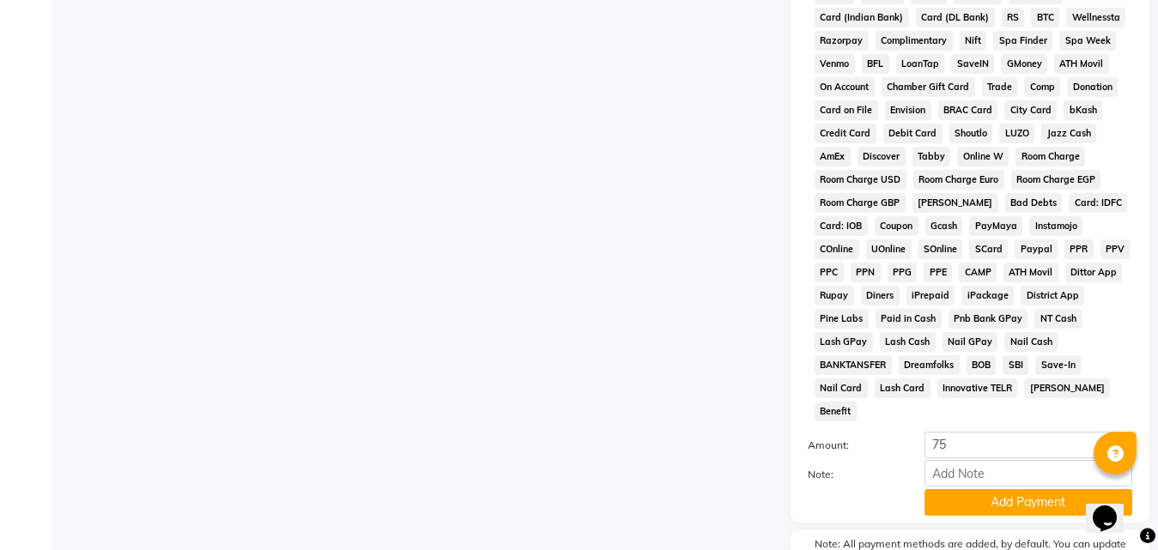
scroll to position [762, 0]
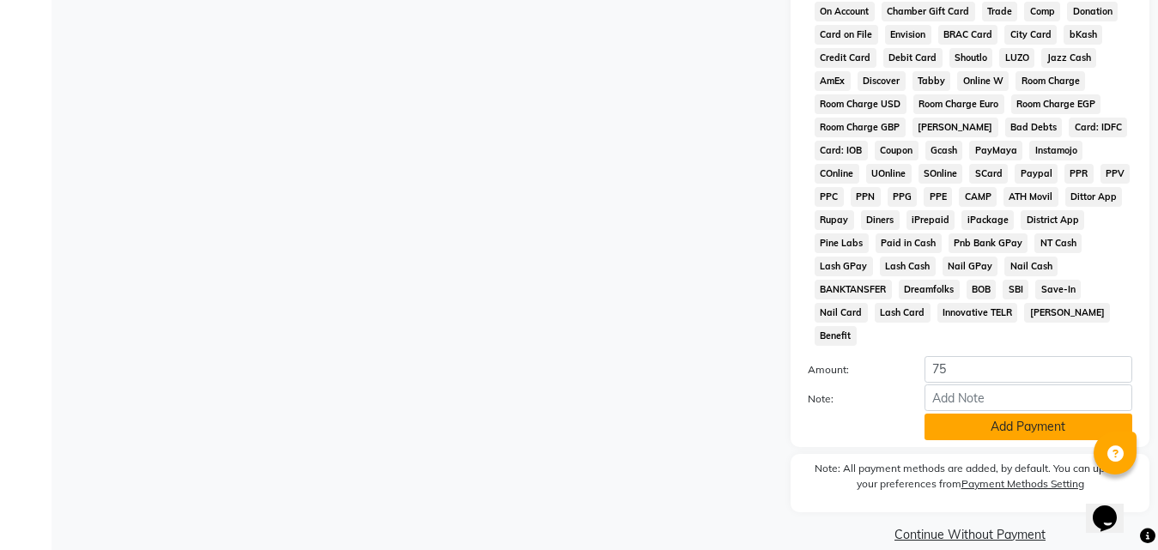
click at [998, 414] on button "Add Payment" at bounding box center [1029, 427] width 208 height 27
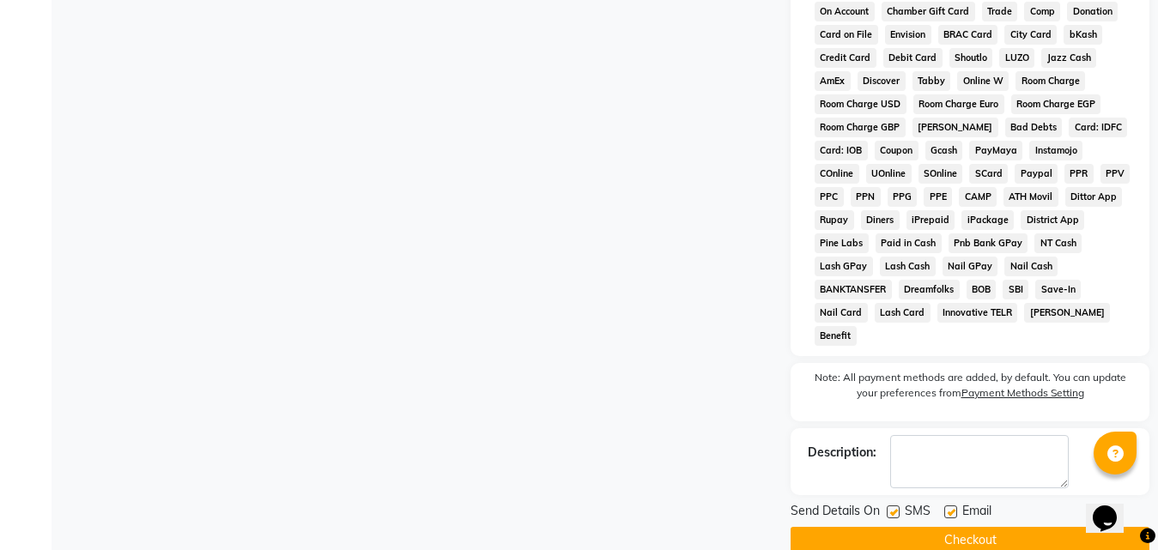
click at [979, 527] on button "Checkout" at bounding box center [970, 540] width 359 height 27
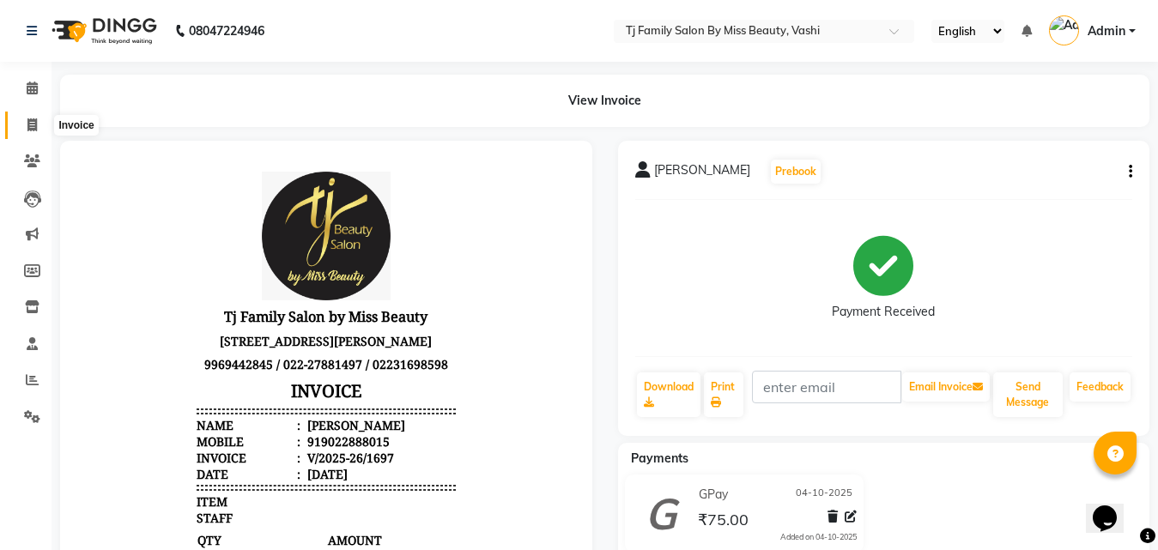
click at [31, 126] on icon at bounding box center [31, 124] width 9 height 13
select select "703"
select select "service"
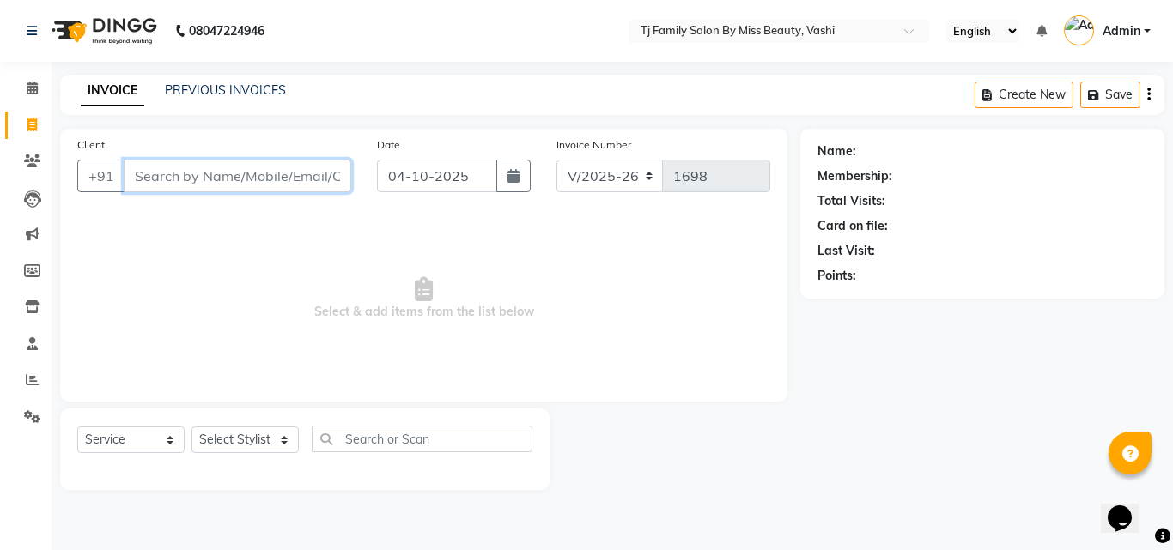
click at [296, 182] on input "Client" at bounding box center [237, 176] width 227 height 33
type input "0"
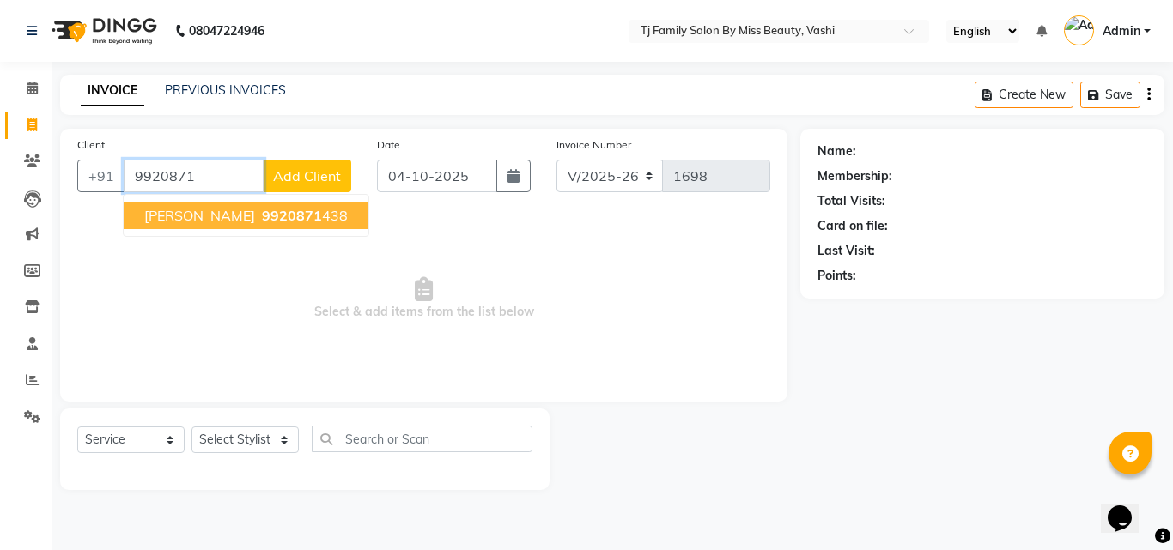
click at [173, 210] on span "[PERSON_NAME]" at bounding box center [199, 215] width 111 height 17
type input "9920871438"
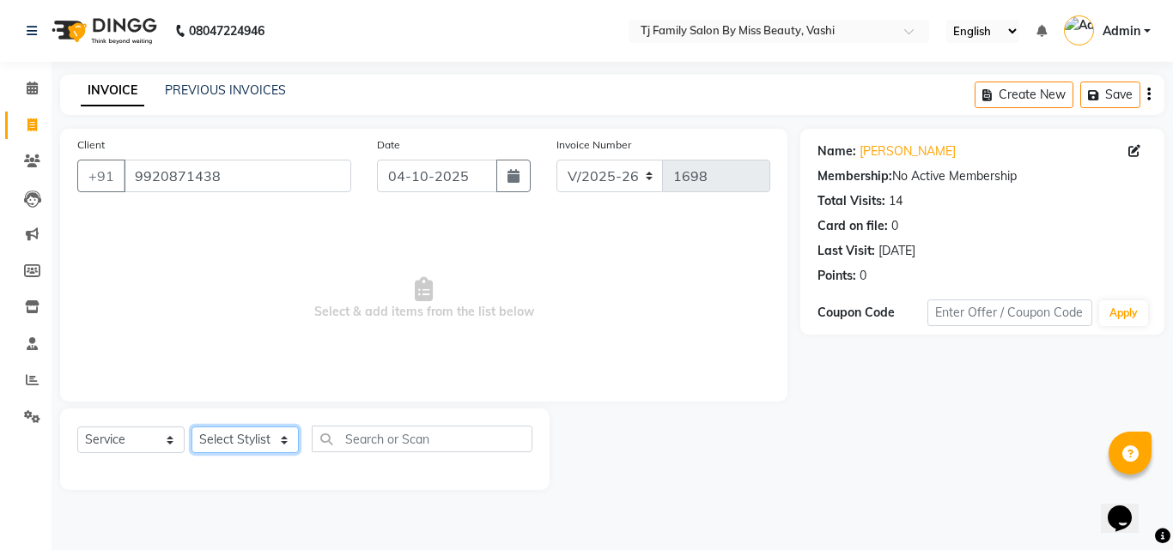
drag, startPoint x: 252, startPoint y: 445, endPoint x: 260, endPoint y: 441, distance: 9.2
click at [252, 445] on select "Select Stylist deepak maitay [PERSON_NAME] [PERSON_NAME] Ramita [PERSON_NAME] […" at bounding box center [244, 440] width 107 height 27
select select "10804"
click at [191, 427] on select "Select Stylist deepak maitay [PERSON_NAME] [PERSON_NAME] Ramita [PERSON_NAME] […" at bounding box center [244, 440] width 107 height 27
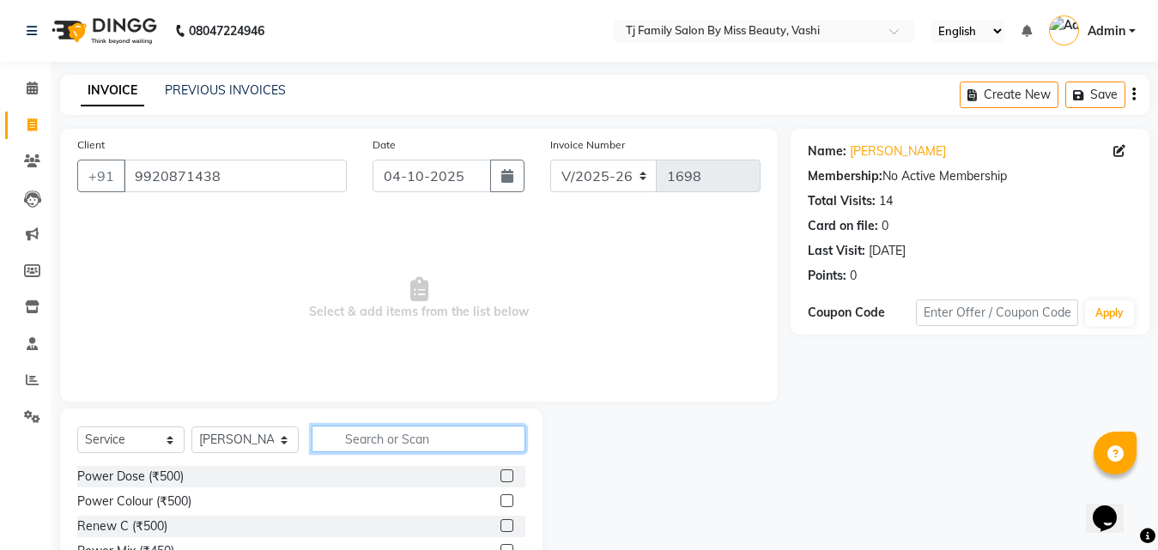
click at [366, 432] on input "text" at bounding box center [419, 439] width 214 height 27
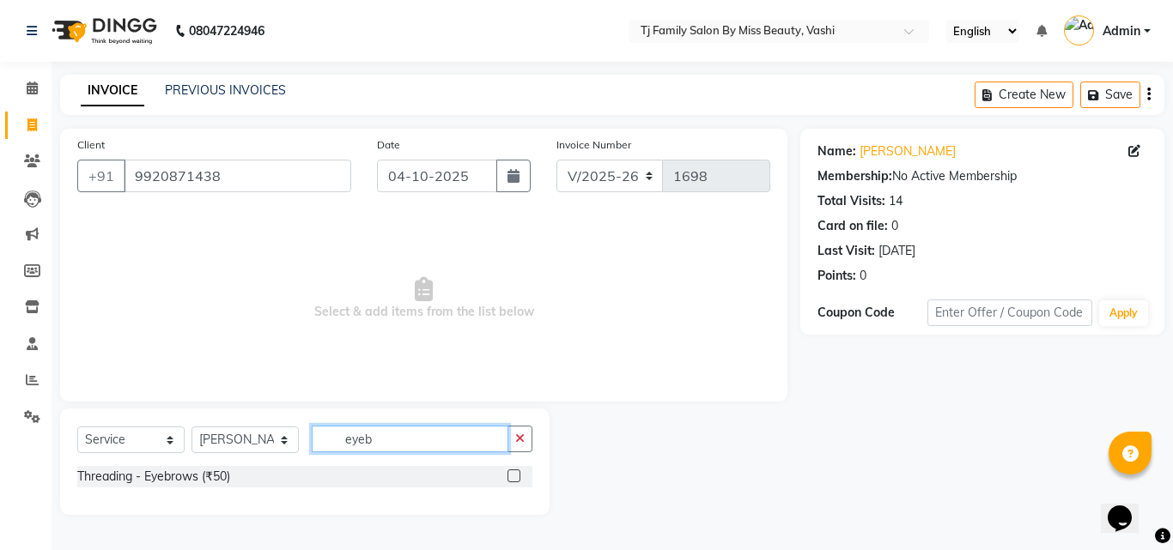
type input "eyeb"
click at [509, 472] on label at bounding box center [513, 476] width 13 height 13
click at [509, 472] on input "checkbox" at bounding box center [512, 476] width 11 height 11
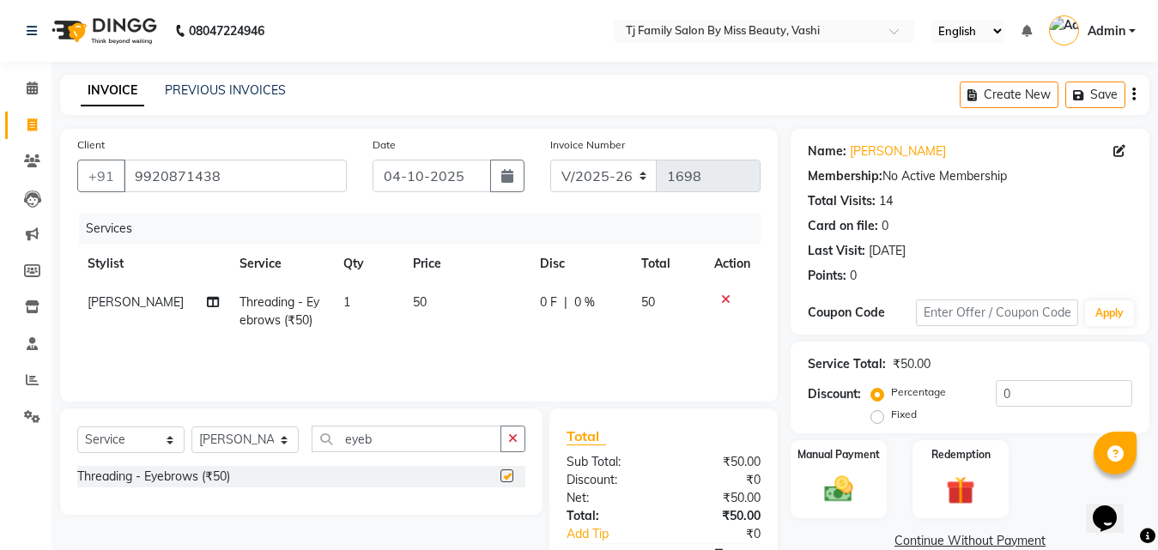
checkbox input "false"
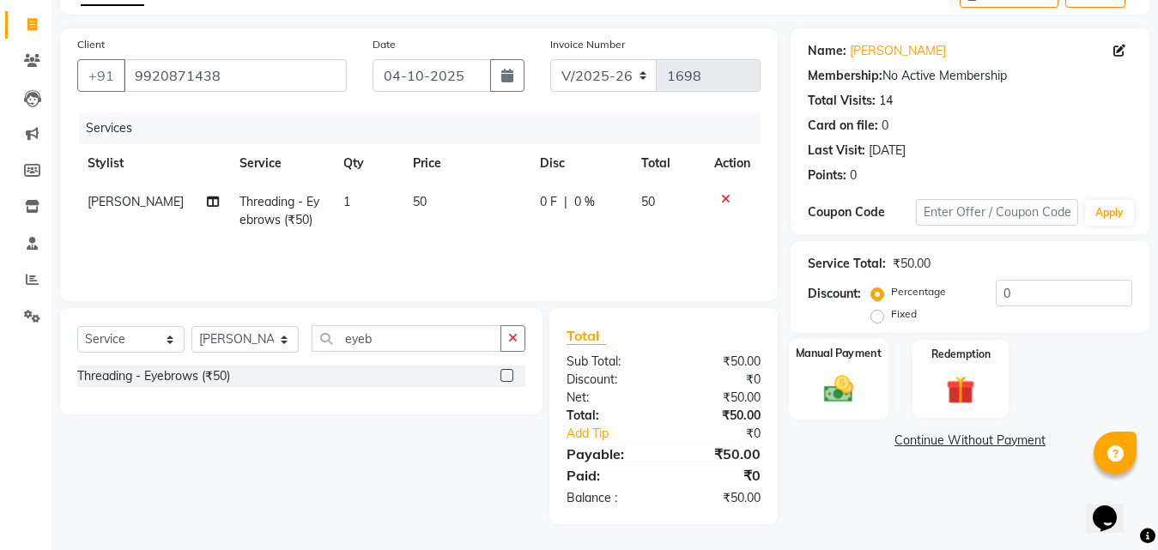
click at [828, 367] on div "Manual Payment" at bounding box center [839, 379] width 100 height 82
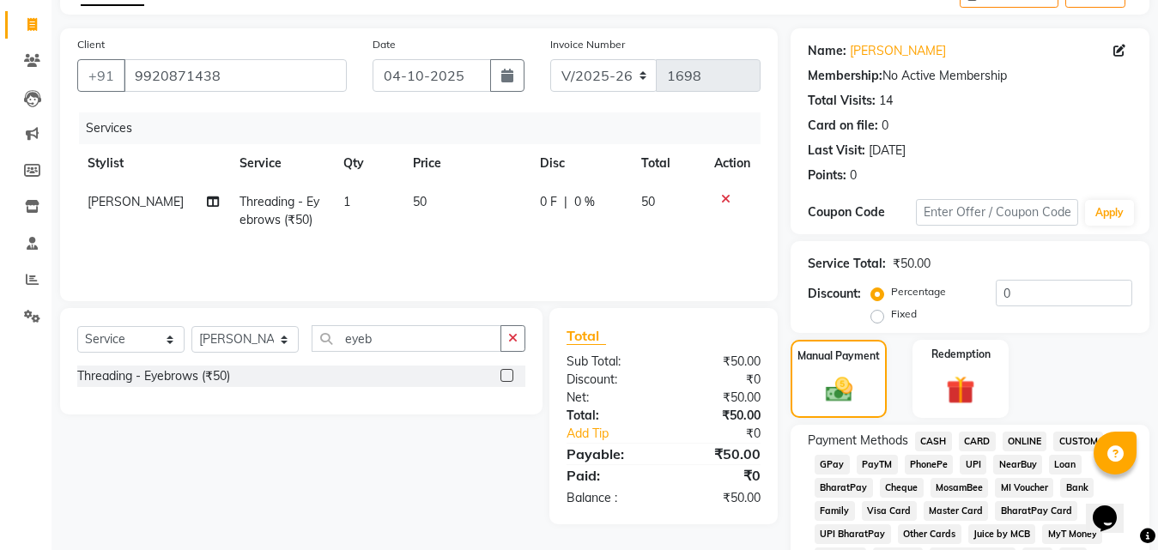
click at [932, 436] on span "CASH" at bounding box center [933, 442] width 37 height 20
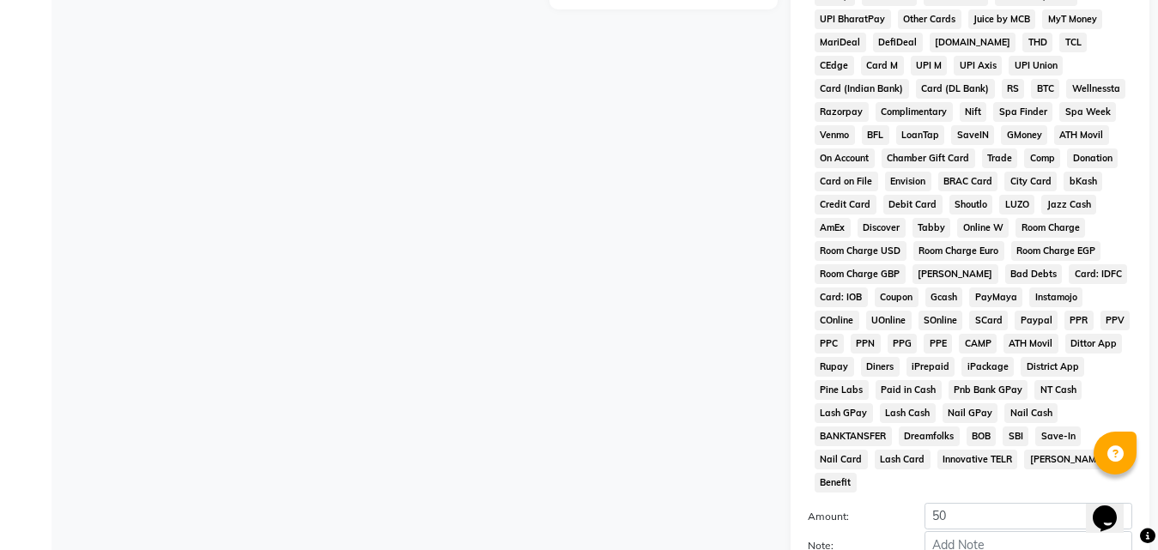
scroll to position [762, 0]
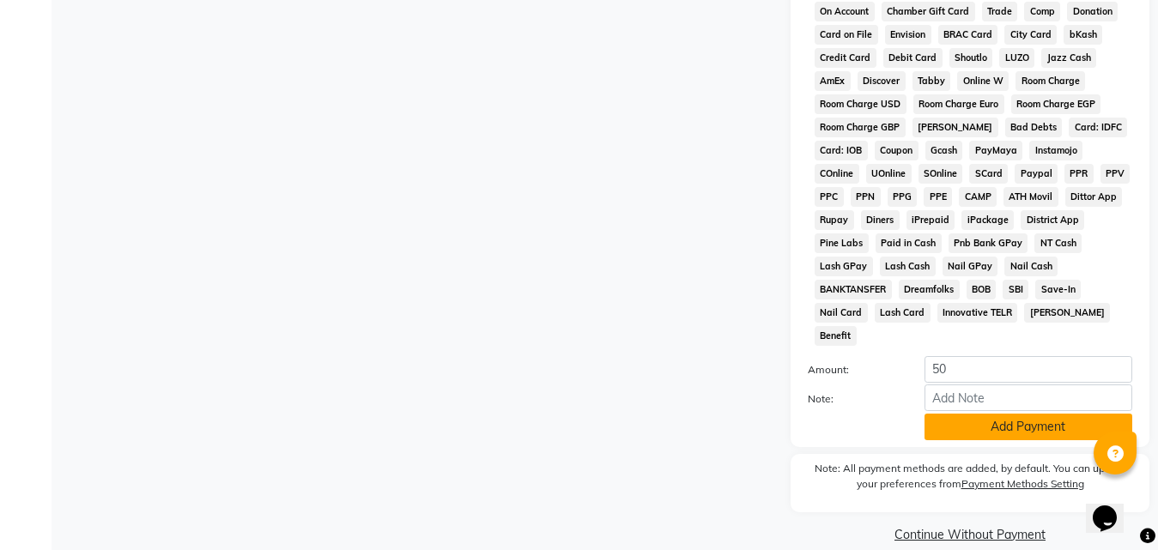
click at [964, 414] on button "Add Payment" at bounding box center [1029, 427] width 208 height 27
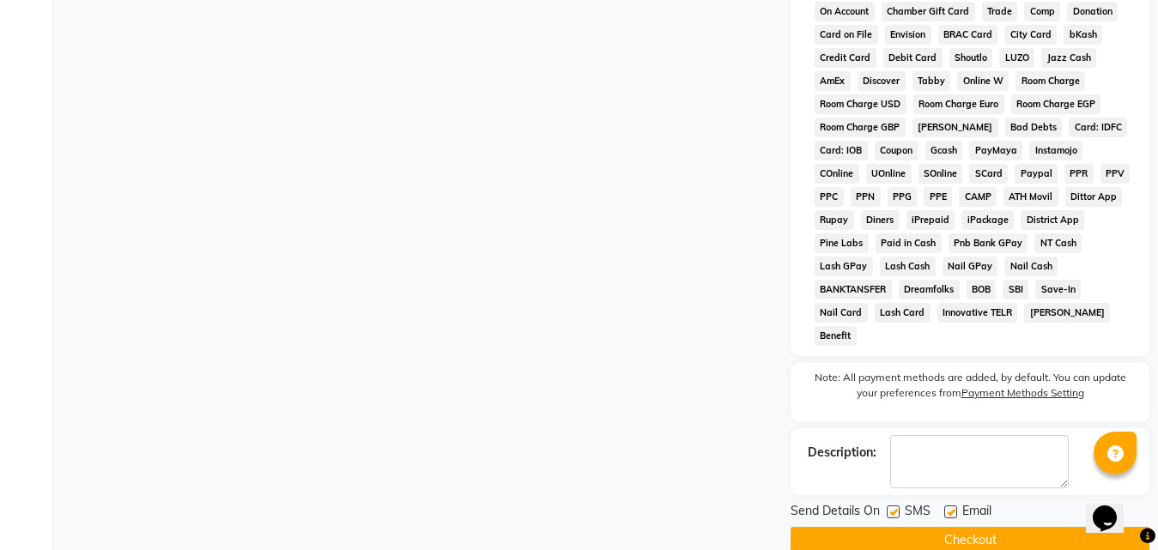
click at [944, 527] on button "Checkout" at bounding box center [970, 540] width 359 height 27
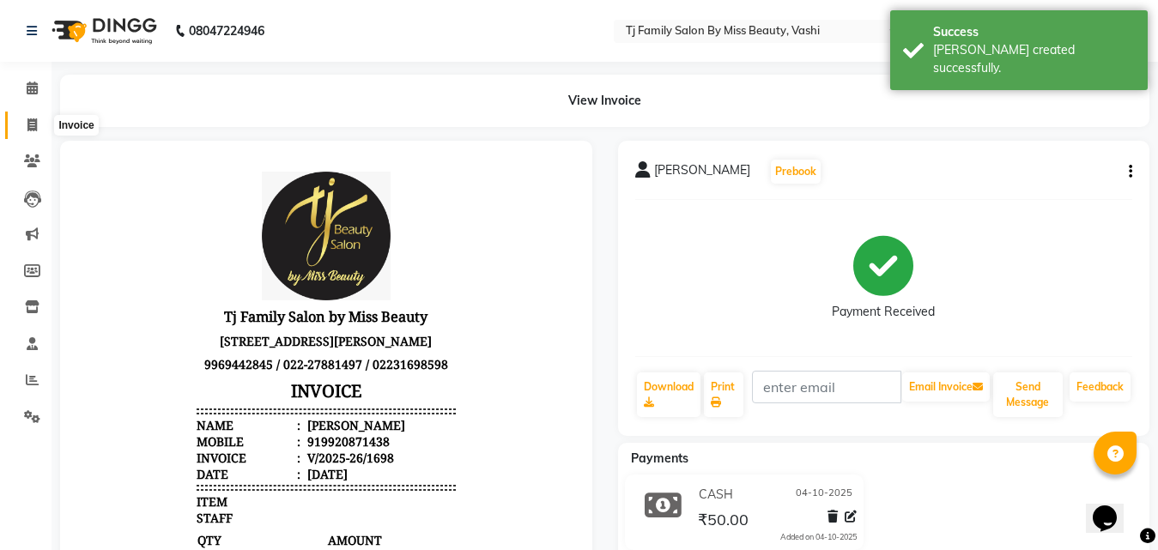
click at [39, 122] on span at bounding box center [32, 126] width 30 height 20
select select "703"
select select "service"
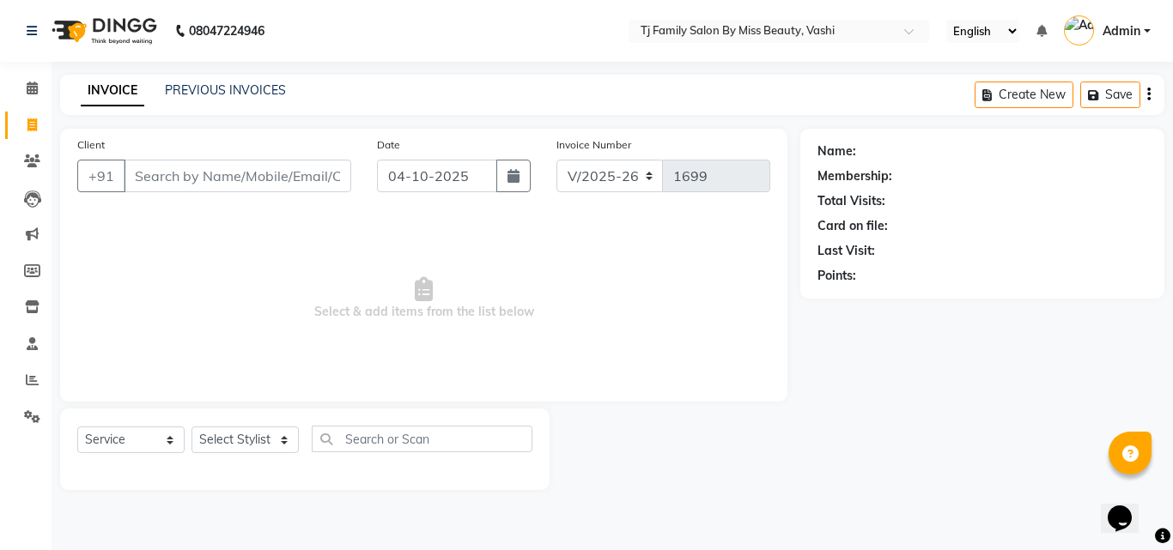
click at [260, 185] on input "Client" at bounding box center [237, 176] width 227 height 33
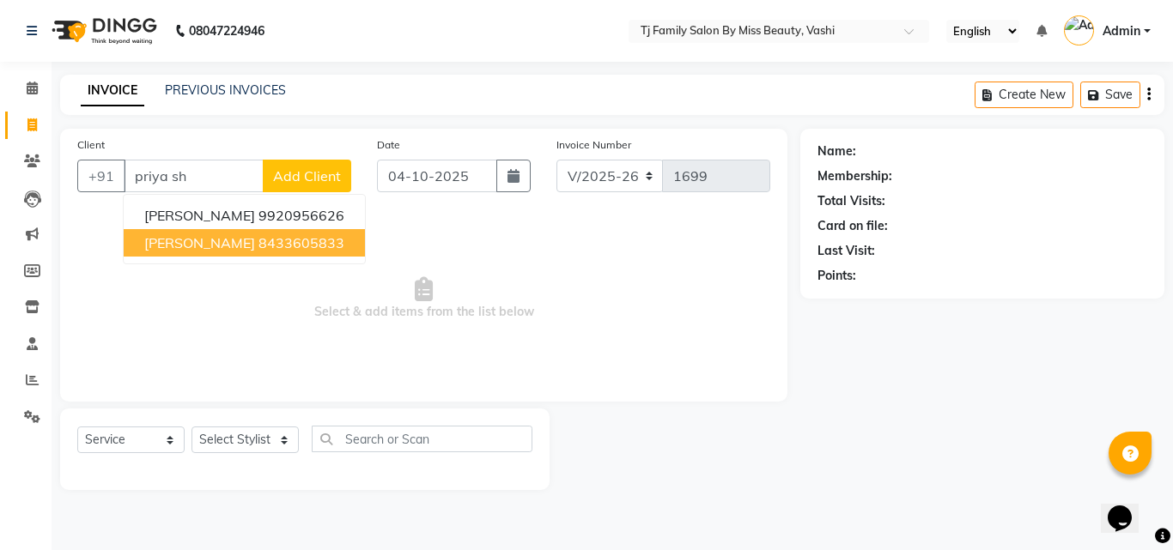
click at [258, 245] on ngb-highlight "8433605833" at bounding box center [301, 242] width 86 height 17
type input "8433605833"
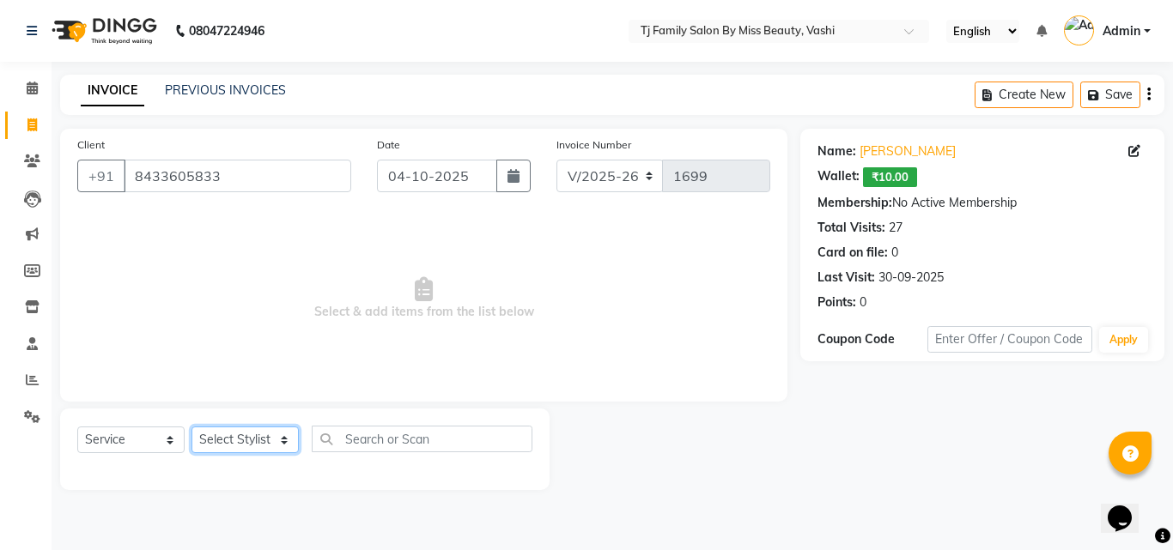
click at [252, 436] on select "Select Stylist deepak maitay [PERSON_NAME] [PERSON_NAME] Ramita [PERSON_NAME] […" at bounding box center [244, 440] width 107 height 27
select select "10804"
click at [191, 427] on select "Select Stylist deepak maitay [PERSON_NAME] [PERSON_NAME] Ramita [PERSON_NAME] […" at bounding box center [244, 440] width 107 height 27
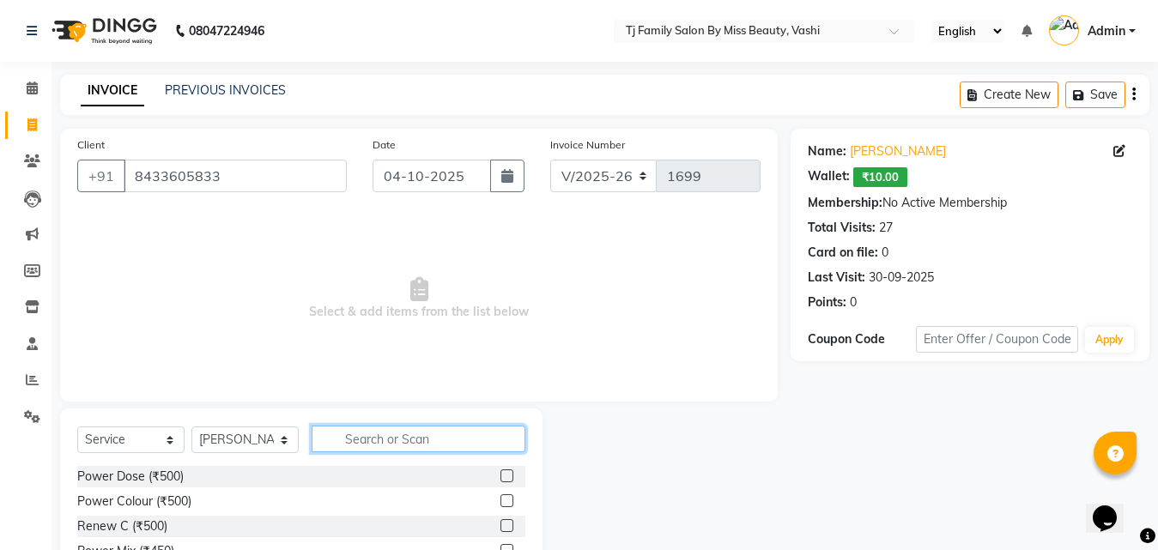
click at [372, 443] on input "text" at bounding box center [419, 439] width 214 height 27
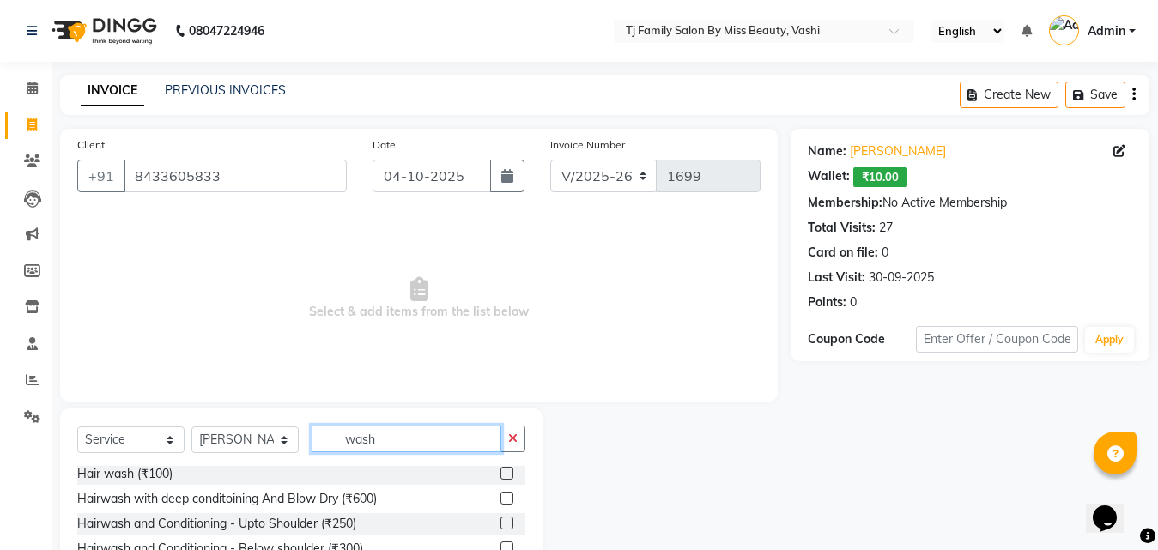
scroll to position [137, 0]
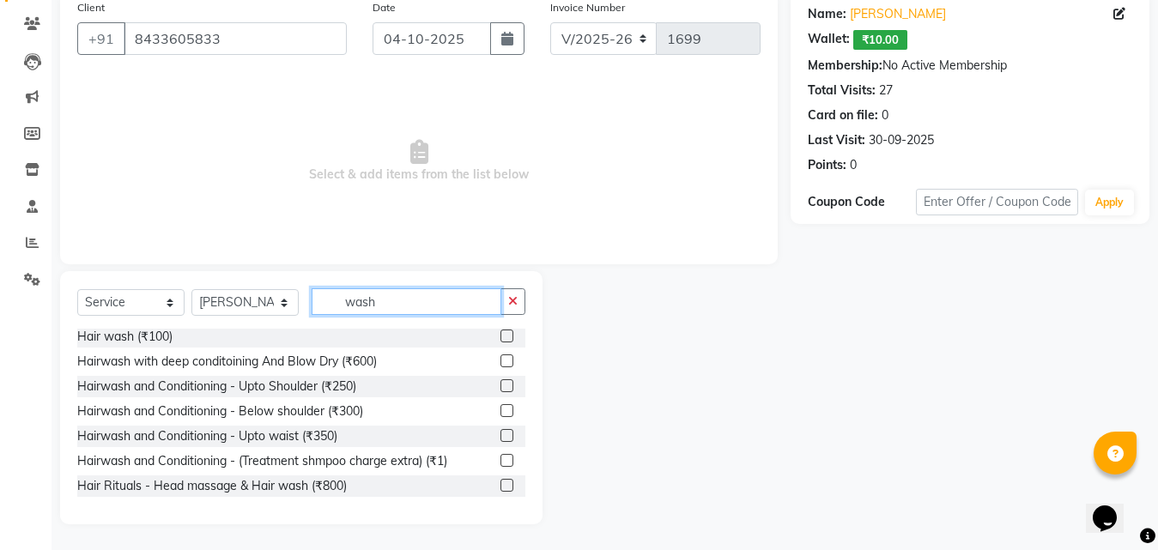
type input "wash"
click at [500, 439] on label at bounding box center [506, 435] width 13 height 13
click at [500, 439] on input "checkbox" at bounding box center [505, 436] width 11 height 11
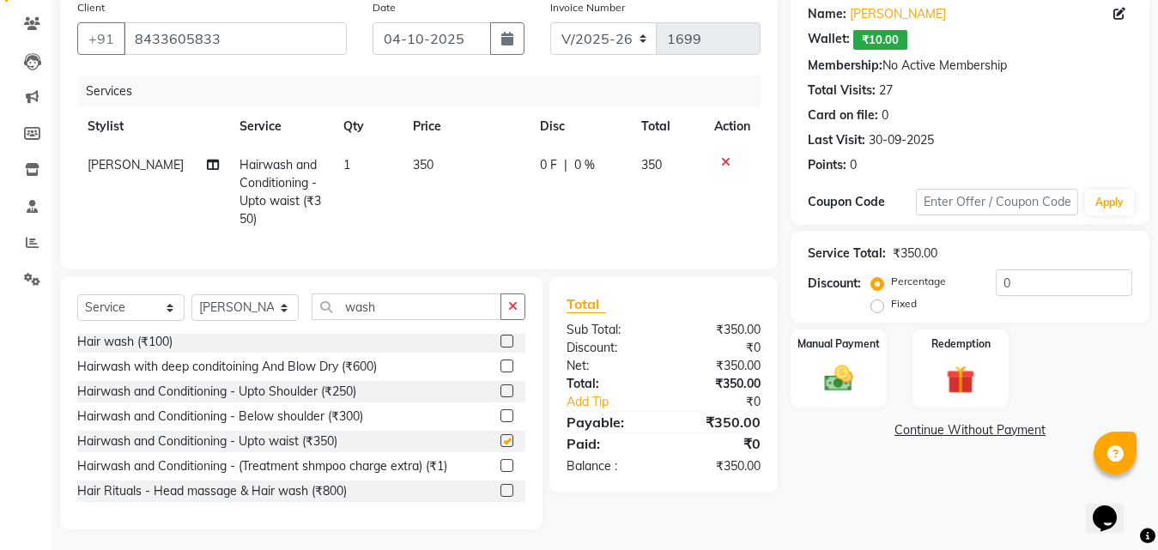
checkbox input "false"
click at [415, 162] on span "350" at bounding box center [423, 164] width 21 height 15
select select "10804"
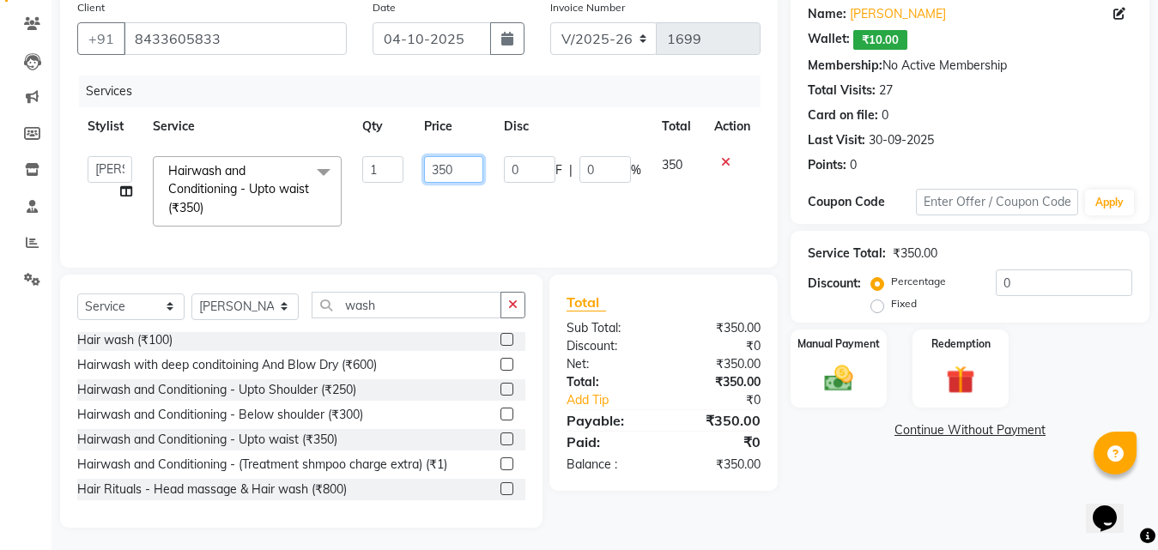
click at [471, 170] on input "350" at bounding box center [453, 169] width 59 height 27
type input "350"
click at [450, 181] on input "350" at bounding box center [453, 169] width 59 height 27
click at [447, 318] on input "wash" at bounding box center [407, 305] width 190 height 27
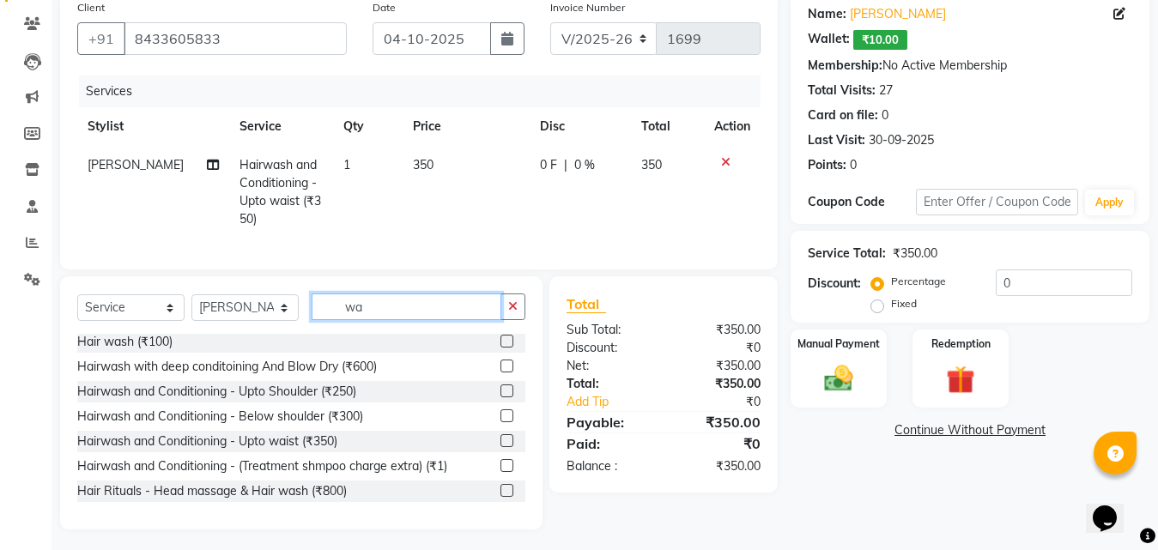
type input "w"
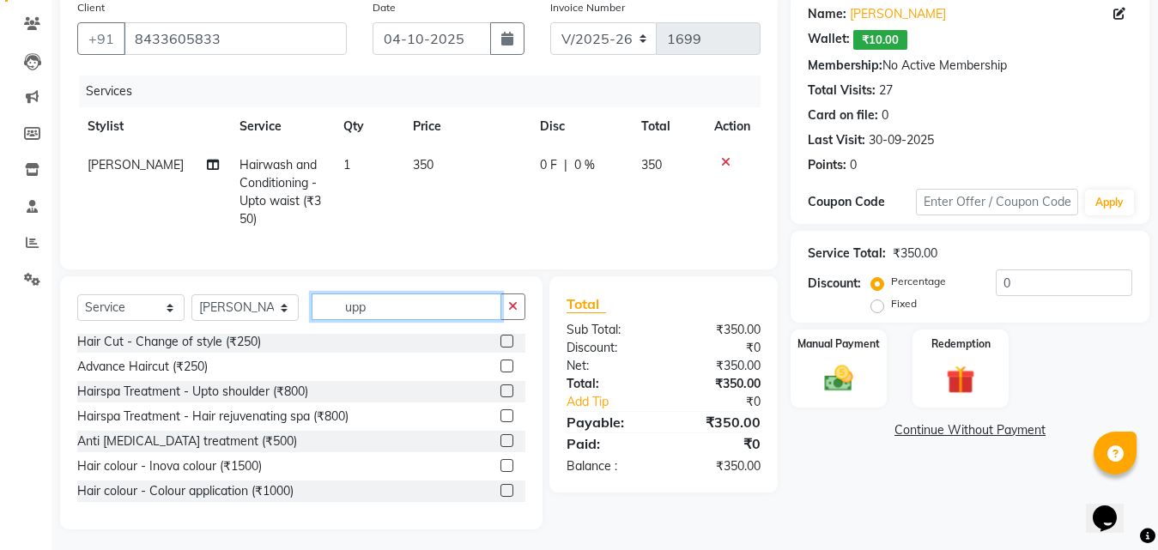
scroll to position [0, 0]
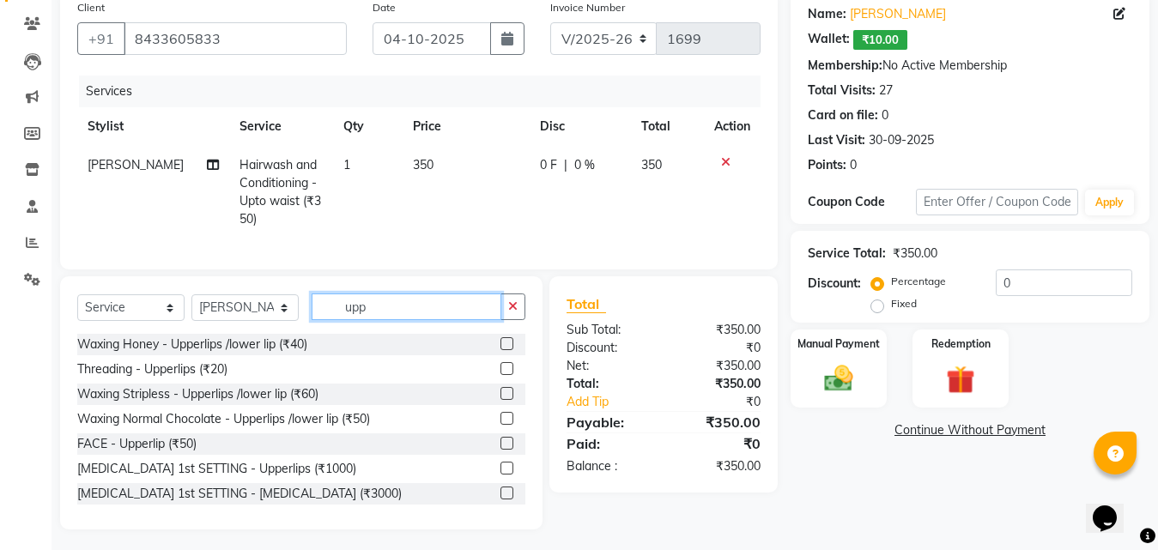
type input "upp"
click at [500, 375] on label at bounding box center [506, 368] width 13 height 13
click at [500, 375] on input "checkbox" at bounding box center [505, 369] width 11 height 11
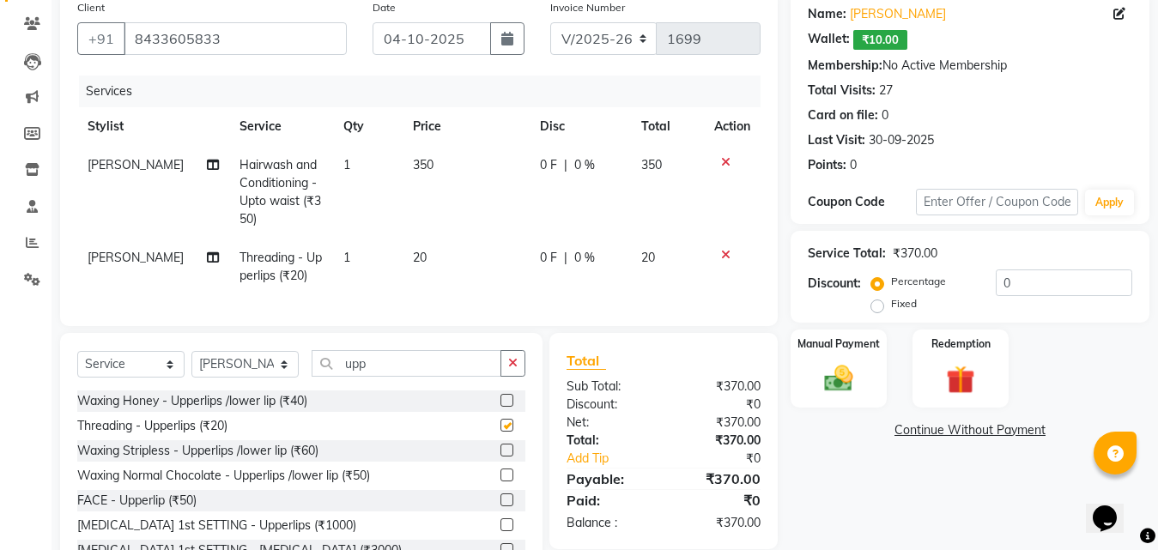
checkbox input "false"
click at [413, 254] on span "20" at bounding box center [420, 257] width 14 height 15
select select "10804"
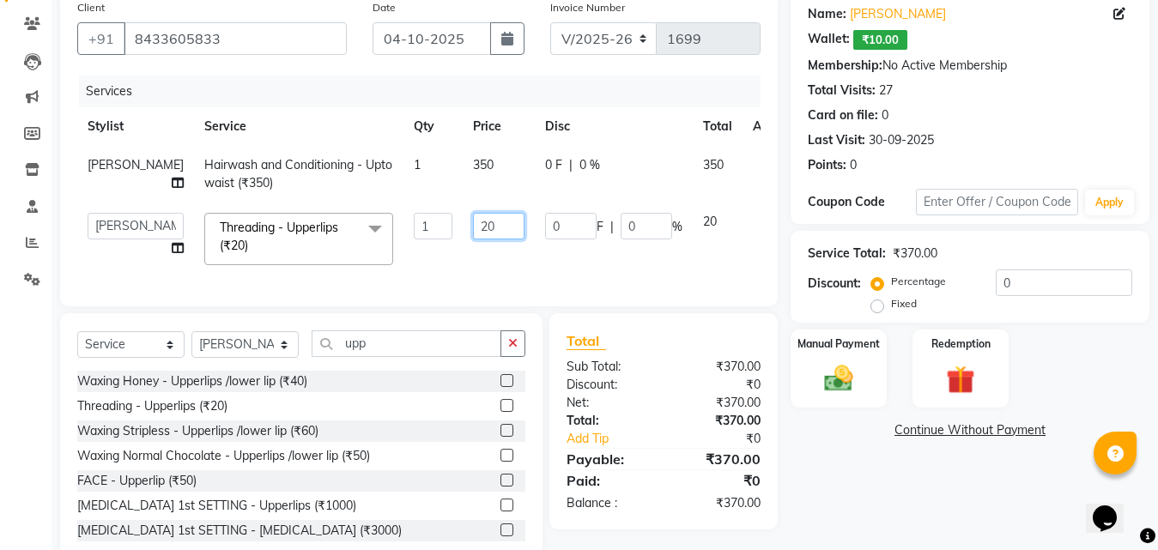
click at [473, 240] on input "20" at bounding box center [499, 226] width 52 height 27
type input "25"
click at [492, 276] on td "25" at bounding box center [499, 239] width 72 height 73
select select "10804"
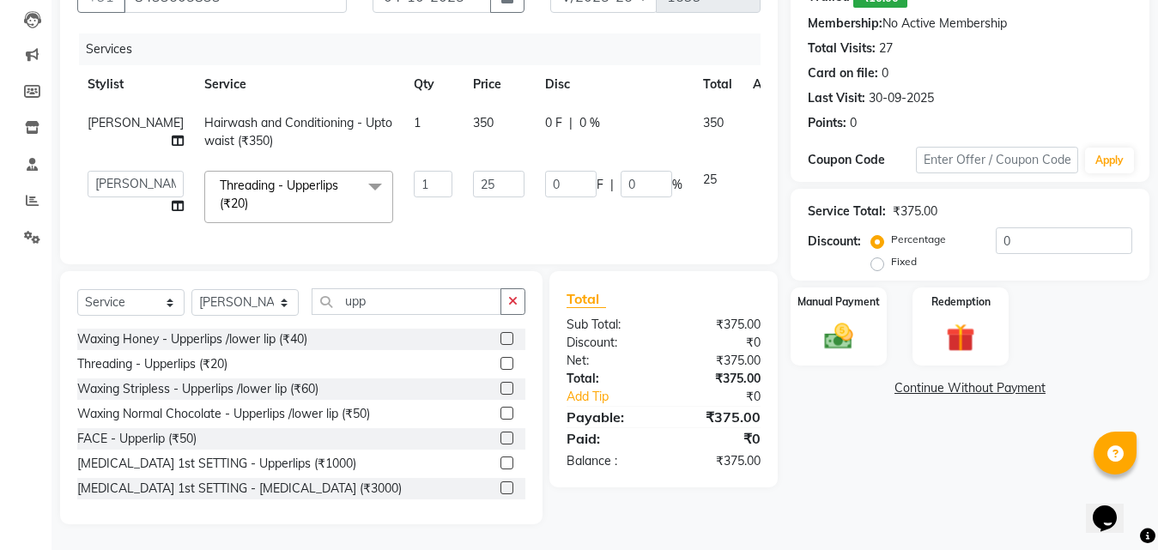
scroll to position [40, 0]
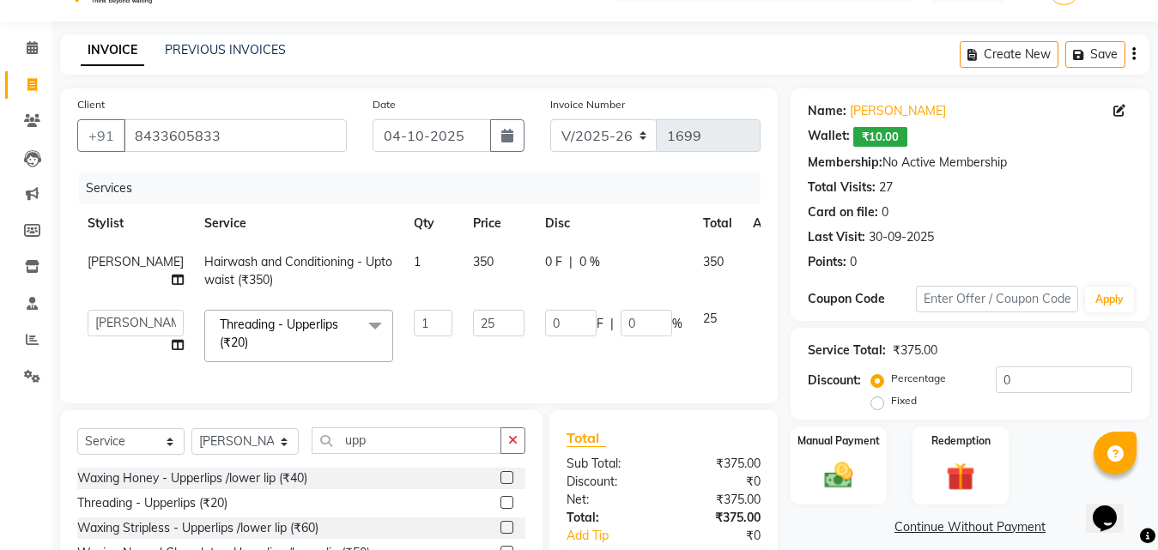
click at [990, 220] on div "Card on file: 0" at bounding box center [970, 212] width 324 height 18
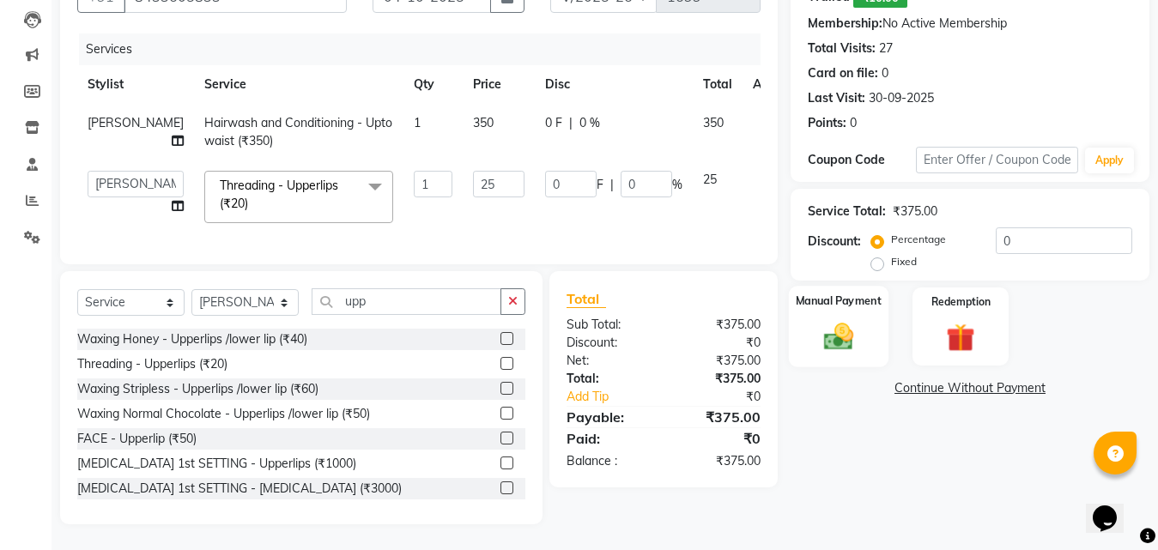
click at [822, 319] on img at bounding box center [839, 336] width 48 height 34
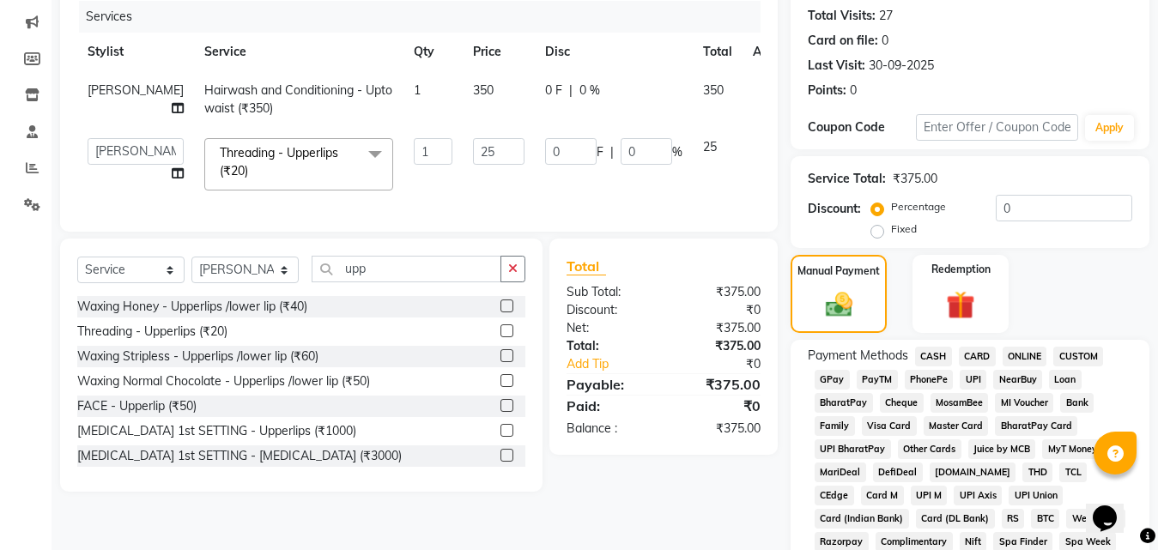
click at [825, 377] on span "GPay" at bounding box center [832, 380] width 35 height 20
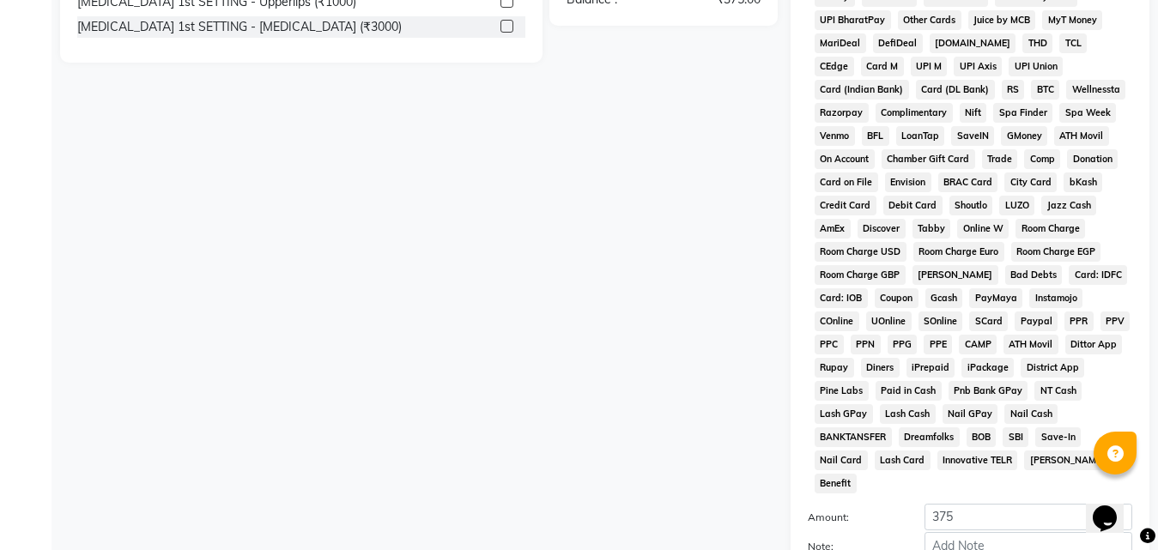
scroll to position [789, 0]
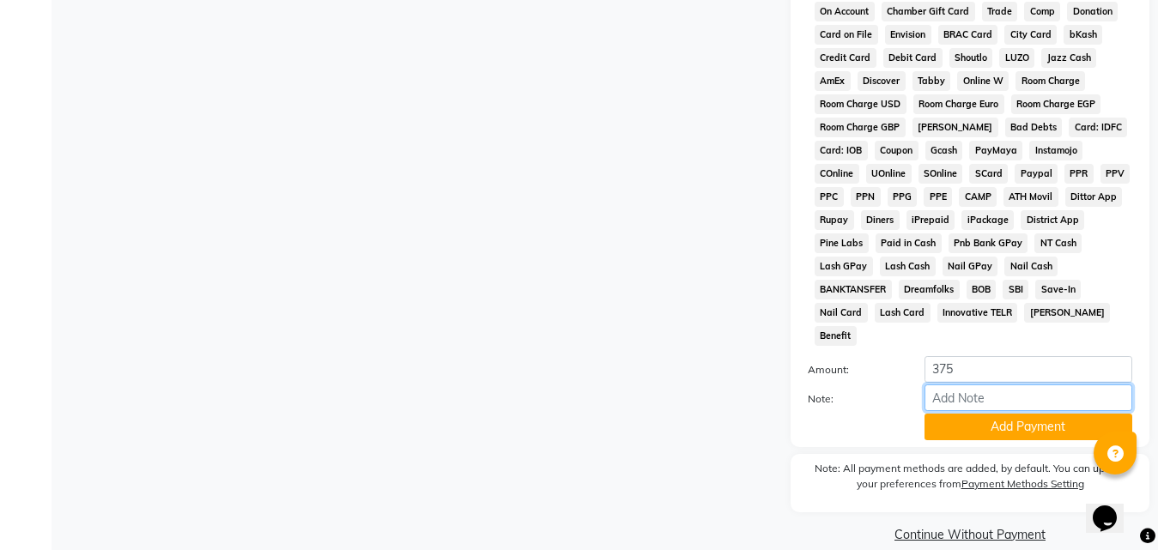
click at [977, 386] on input "Note:" at bounding box center [1029, 398] width 208 height 27
click at [973, 414] on button "Add Payment" at bounding box center [1029, 427] width 208 height 27
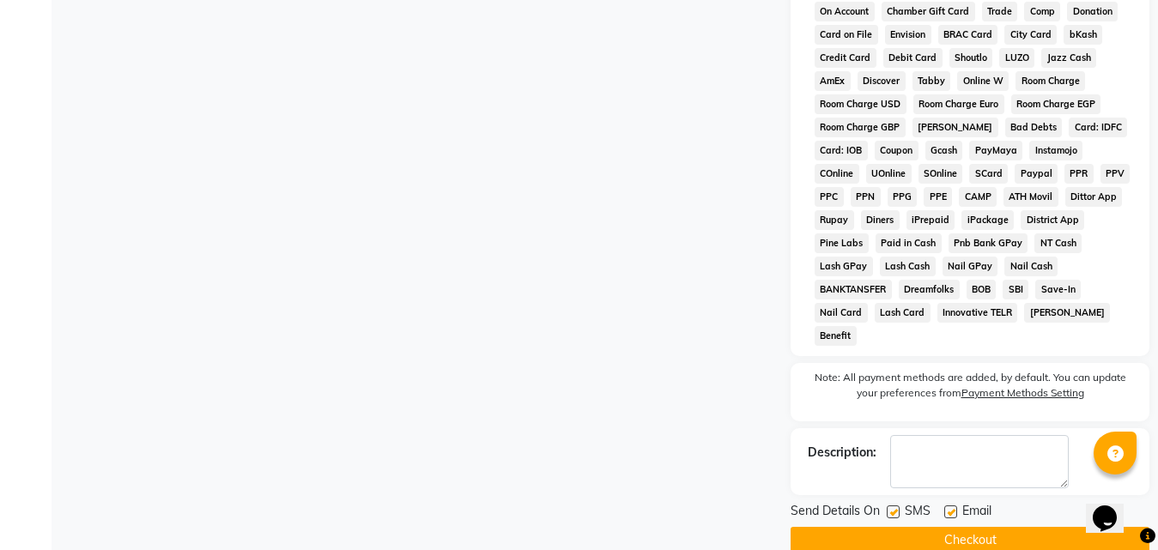
scroll to position [795, 0]
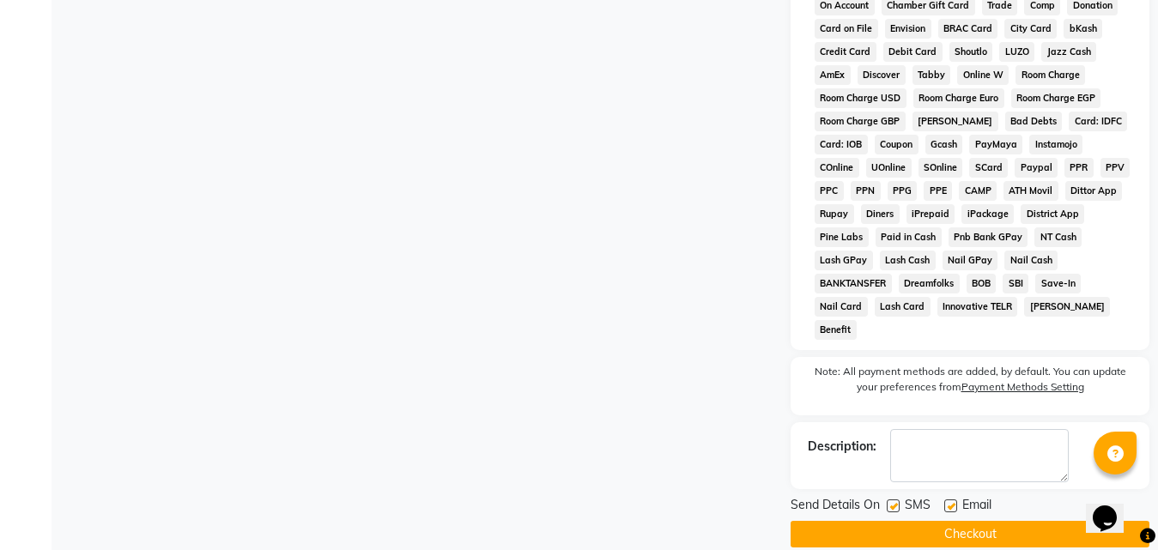
click at [948, 521] on button "Checkout" at bounding box center [970, 534] width 359 height 27
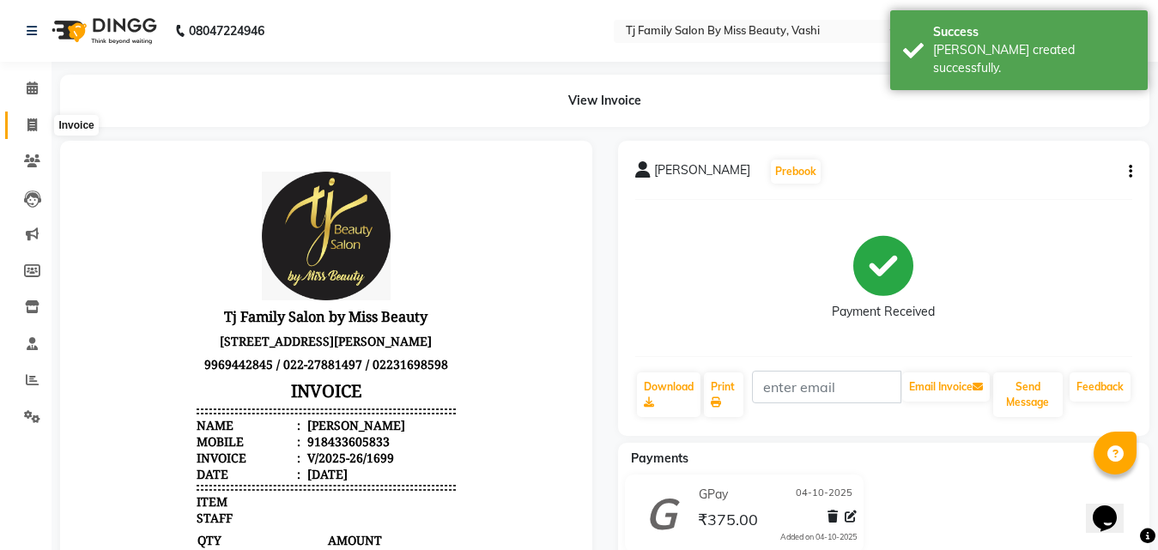
click at [27, 124] on icon at bounding box center [31, 124] width 9 height 13
select select "service"
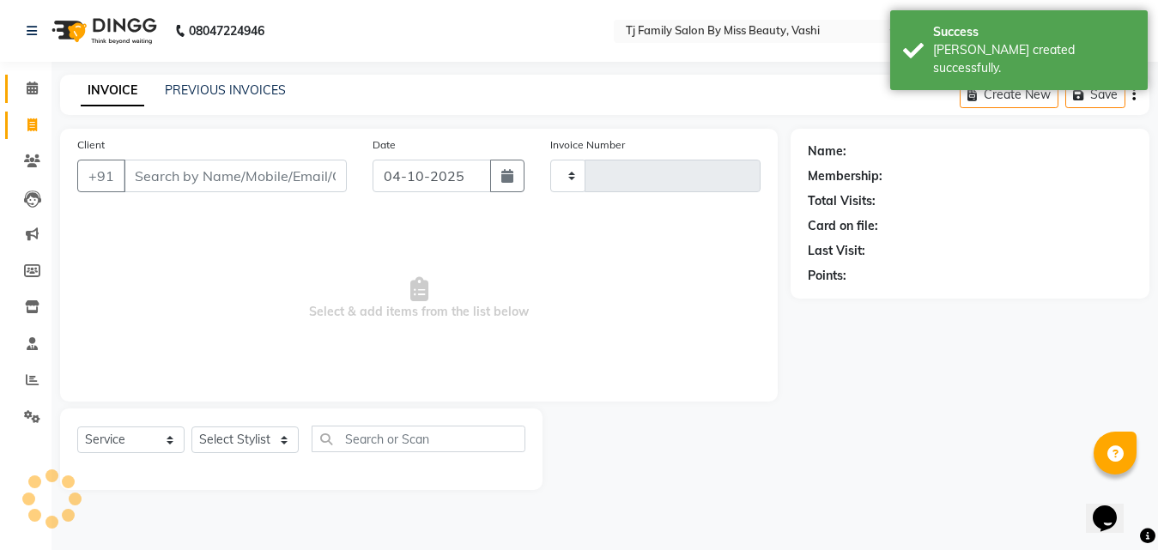
type input "1700"
select select "703"
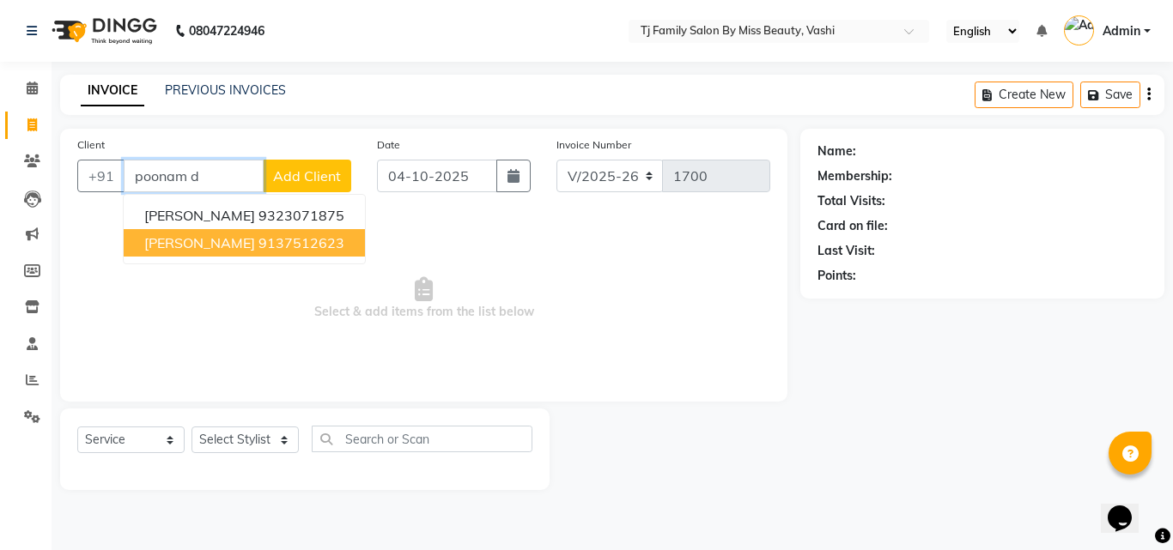
click at [314, 252] on button "[PERSON_NAME] 9137512623" at bounding box center [244, 242] width 241 height 27
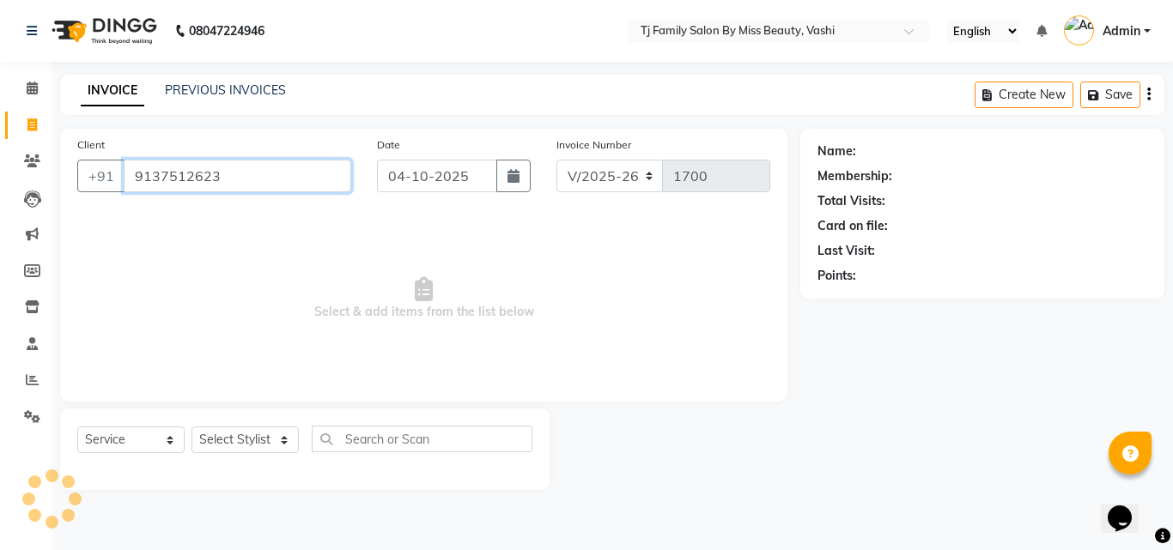
type input "9137512623"
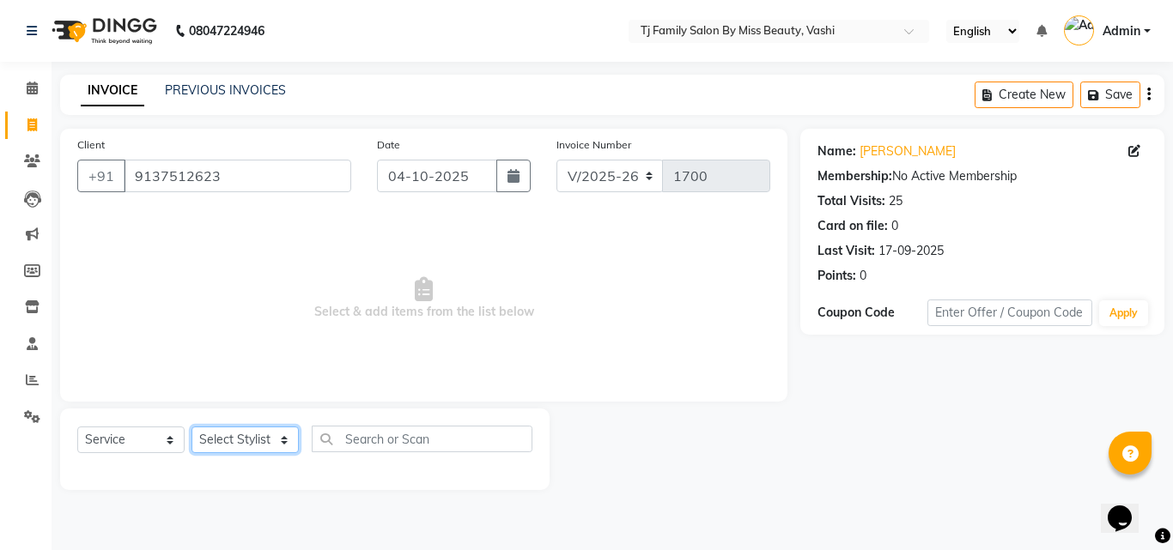
click at [219, 440] on select "Select Stylist deepak maitay [PERSON_NAME] [PERSON_NAME] Ramita [PERSON_NAME] […" at bounding box center [244, 440] width 107 height 27
select select "31844"
click at [191, 427] on select "Select Stylist deepak maitay [PERSON_NAME] [PERSON_NAME] Ramita [PERSON_NAME] […" at bounding box center [244, 440] width 107 height 27
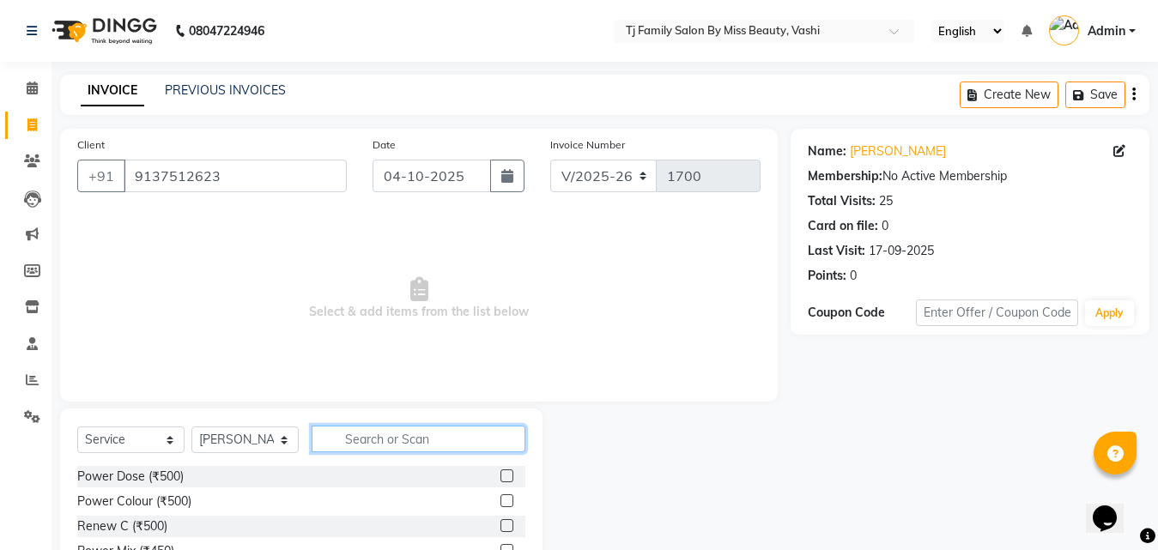
click at [426, 429] on input "text" at bounding box center [419, 439] width 214 height 27
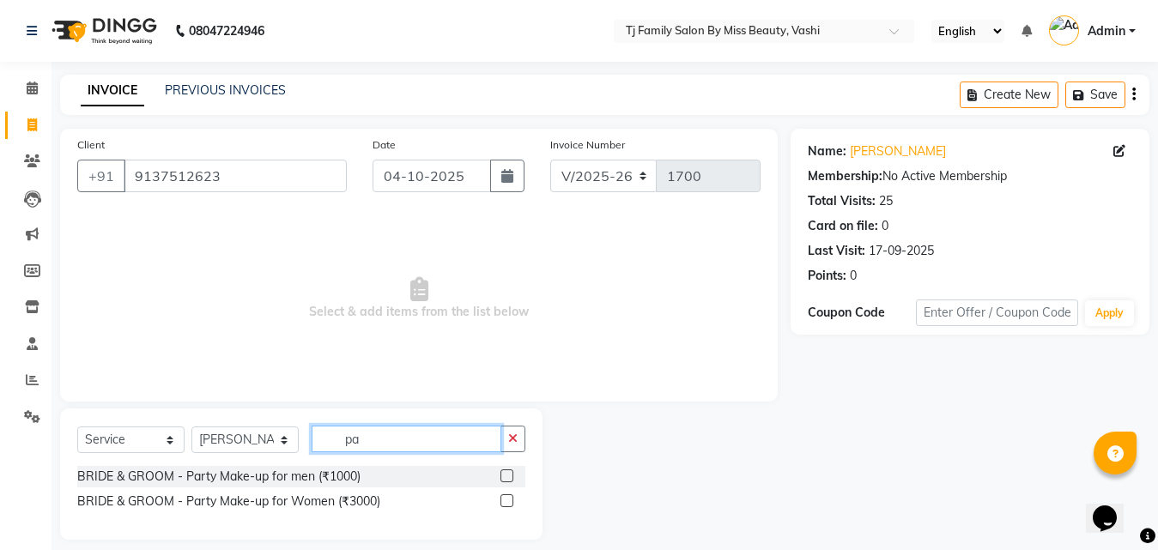
type input "p"
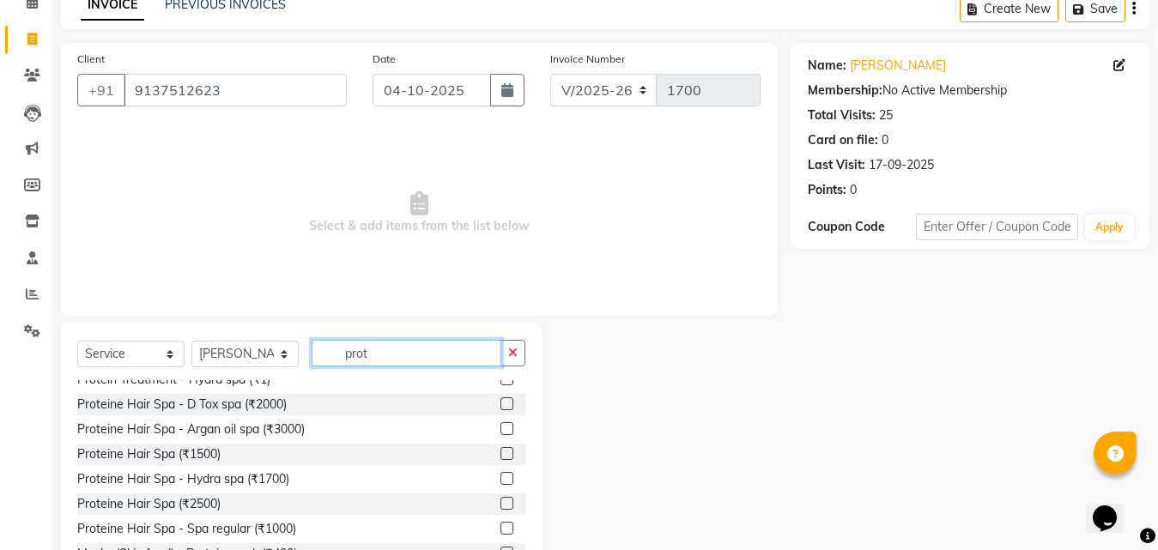
scroll to position [102, 0]
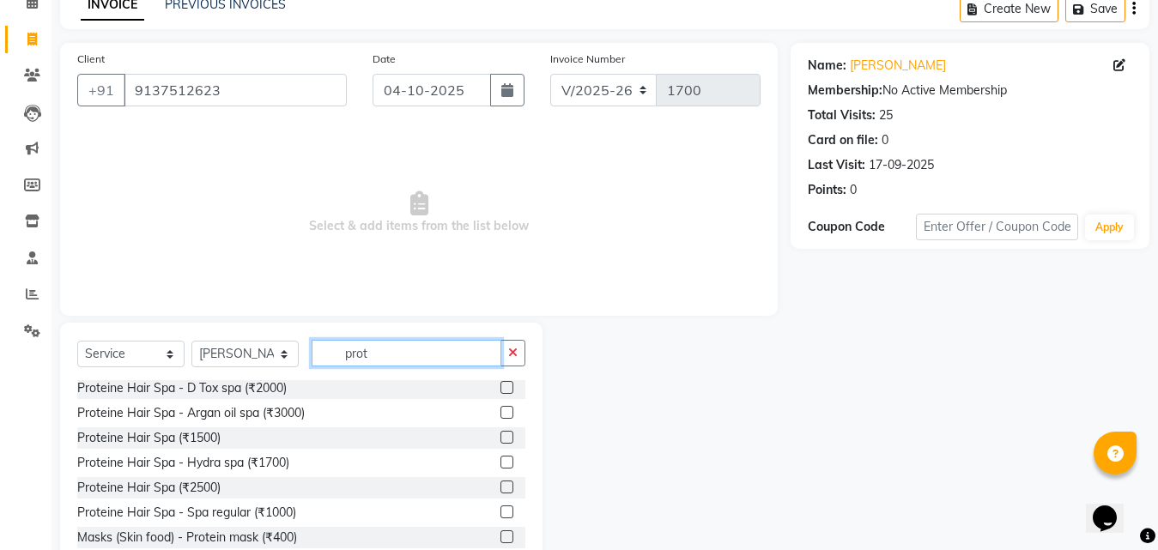
type input "prot"
click at [485, 488] on div "Proteine Hair Spa (₹2500)" at bounding box center [301, 487] width 448 height 21
click at [500, 488] on label at bounding box center [506, 487] width 13 height 13
click at [500, 488] on input "checkbox" at bounding box center [505, 487] width 11 height 11
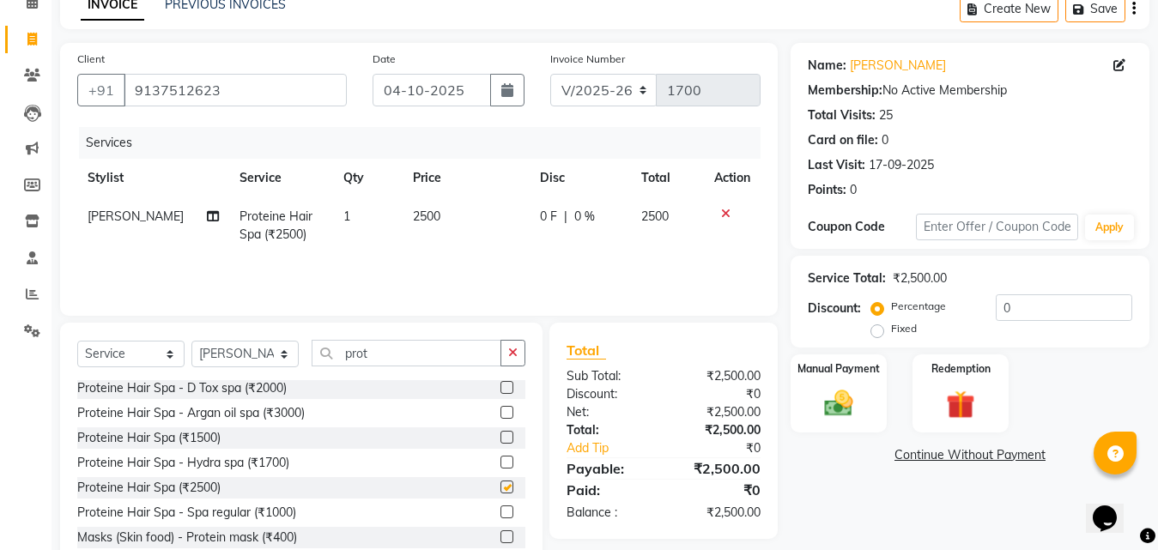
checkbox input "false"
click at [415, 349] on input "prot" at bounding box center [407, 353] width 190 height 27
type input "p"
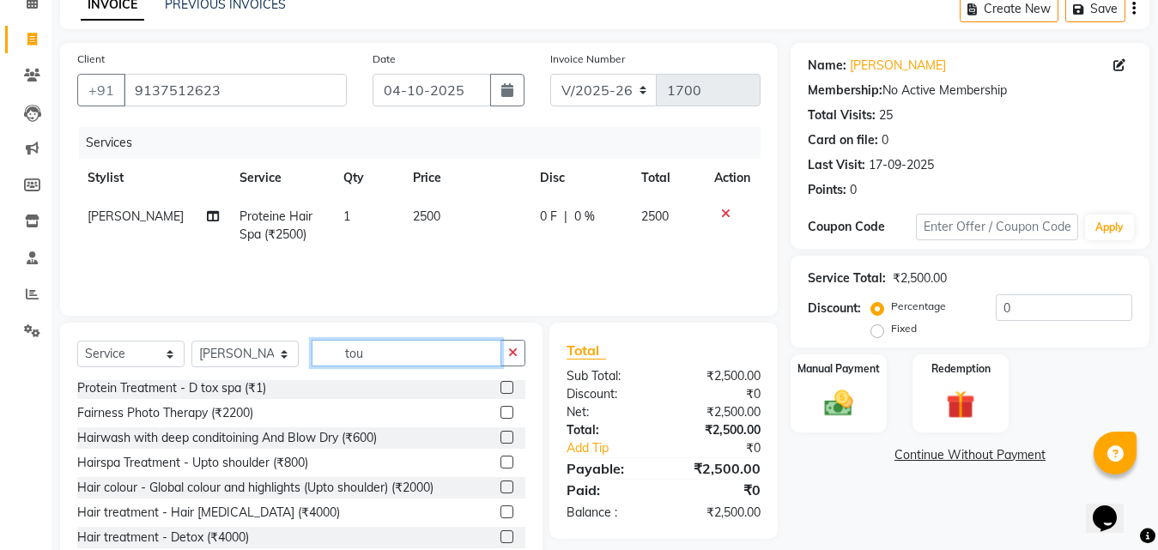
scroll to position [0, 0]
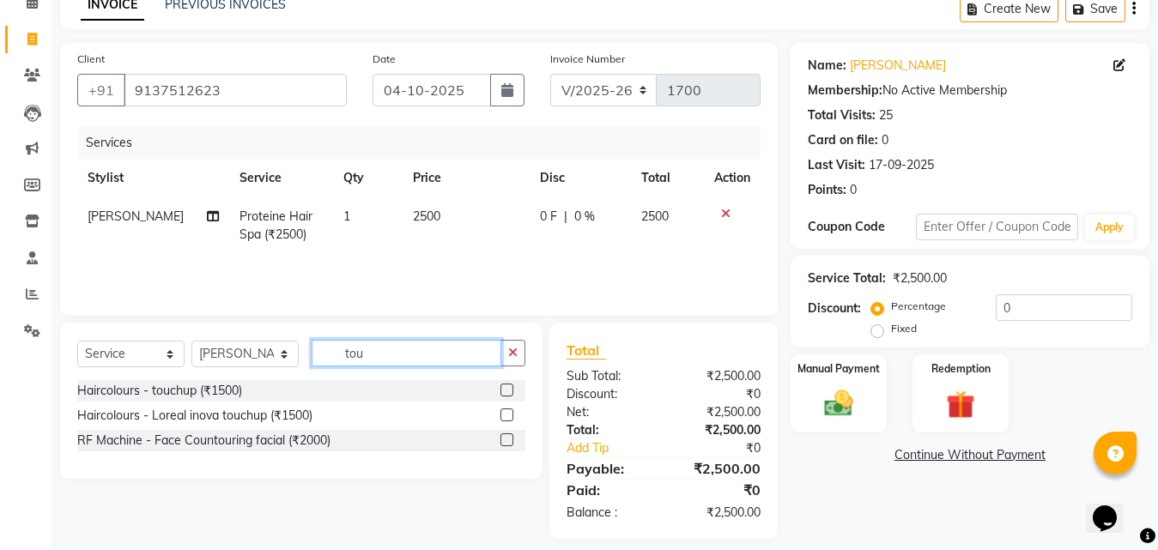
type input "tou"
click at [506, 415] on label at bounding box center [506, 415] width 13 height 13
click at [506, 415] on input "checkbox" at bounding box center [505, 415] width 11 height 11
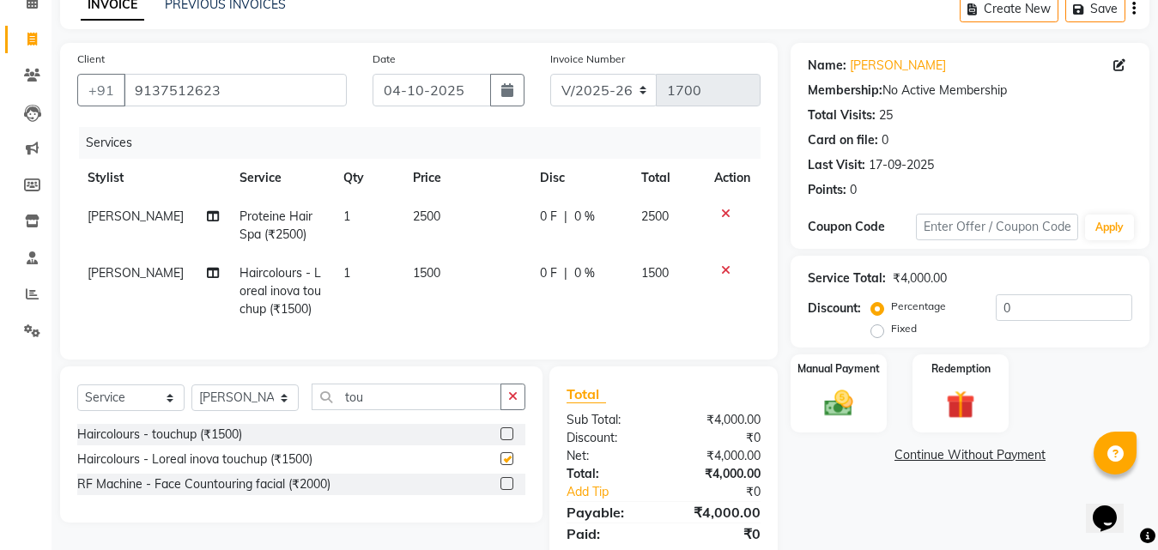
checkbox input "false"
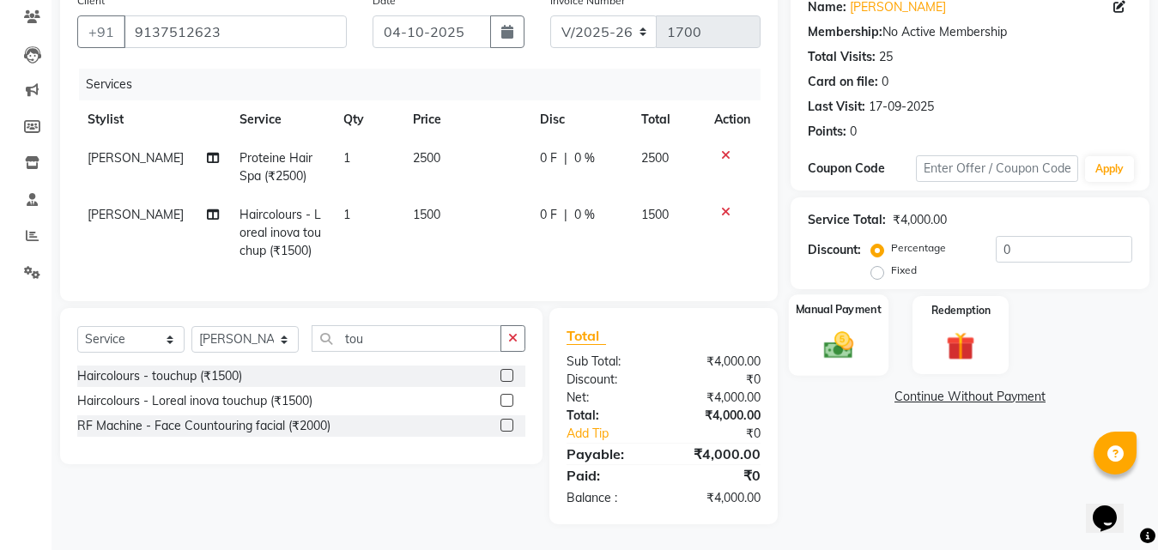
click at [834, 312] on div "Manual Payment" at bounding box center [839, 335] width 100 height 82
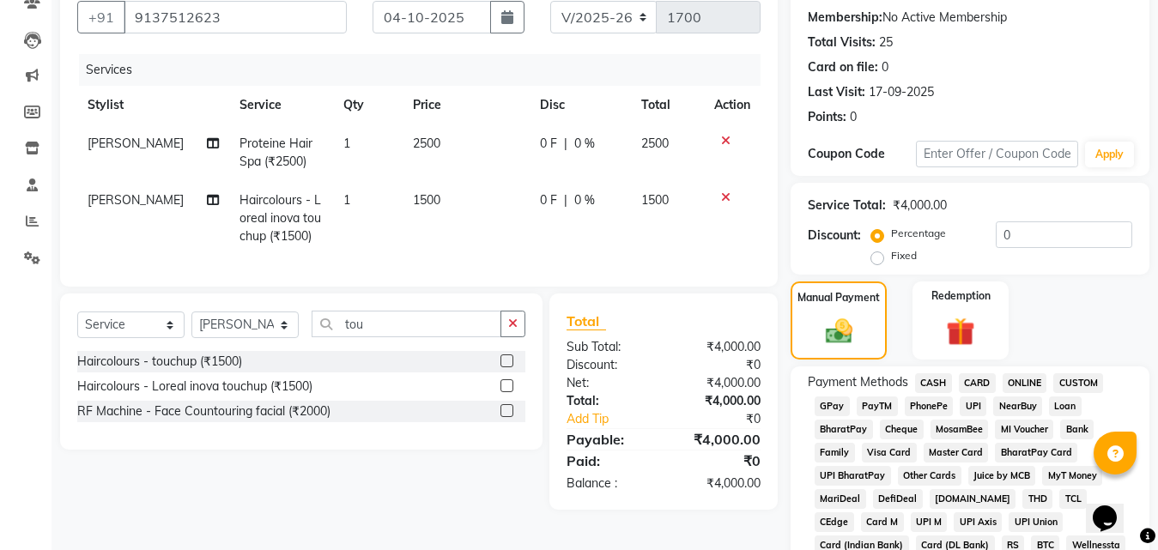
click at [834, 406] on span "GPay" at bounding box center [832, 407] width 35 height 20
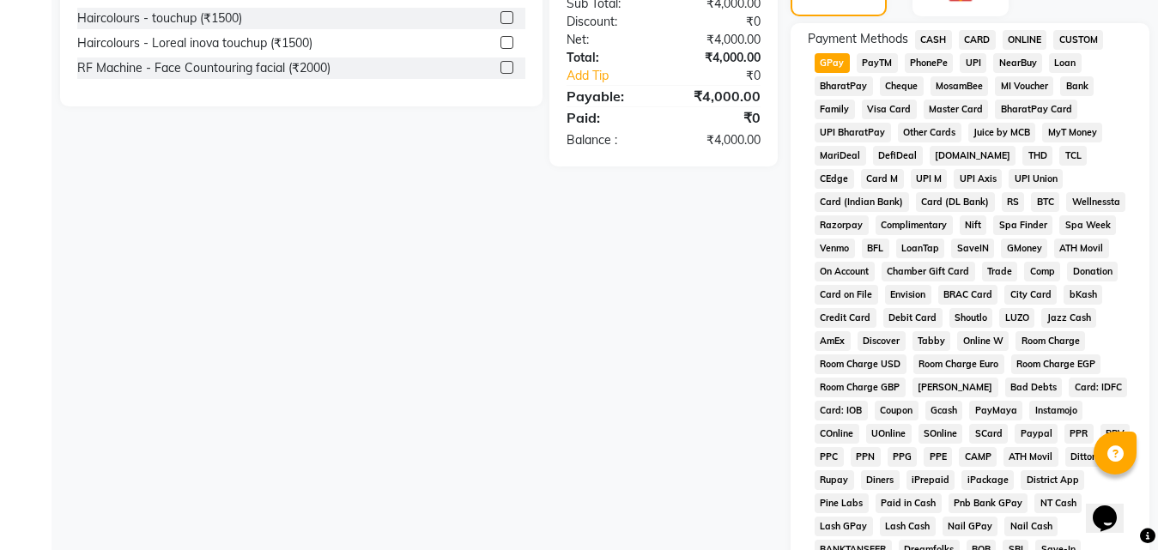
scroll to position [760, 0]
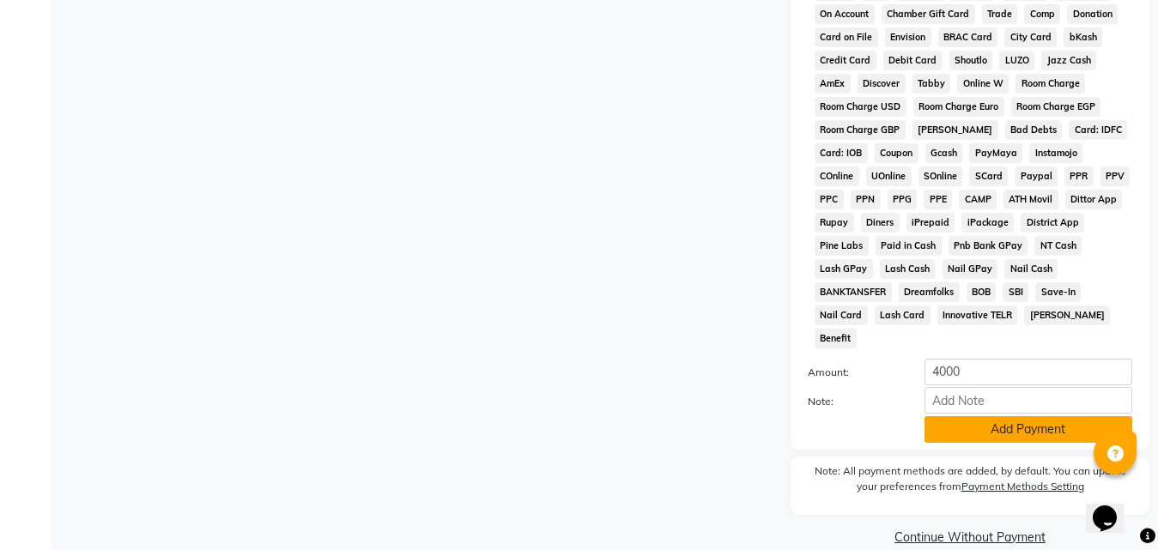
click at [1004, 416] on button "Add Payment" at bounding box center [1029, 429] width 208 height 27
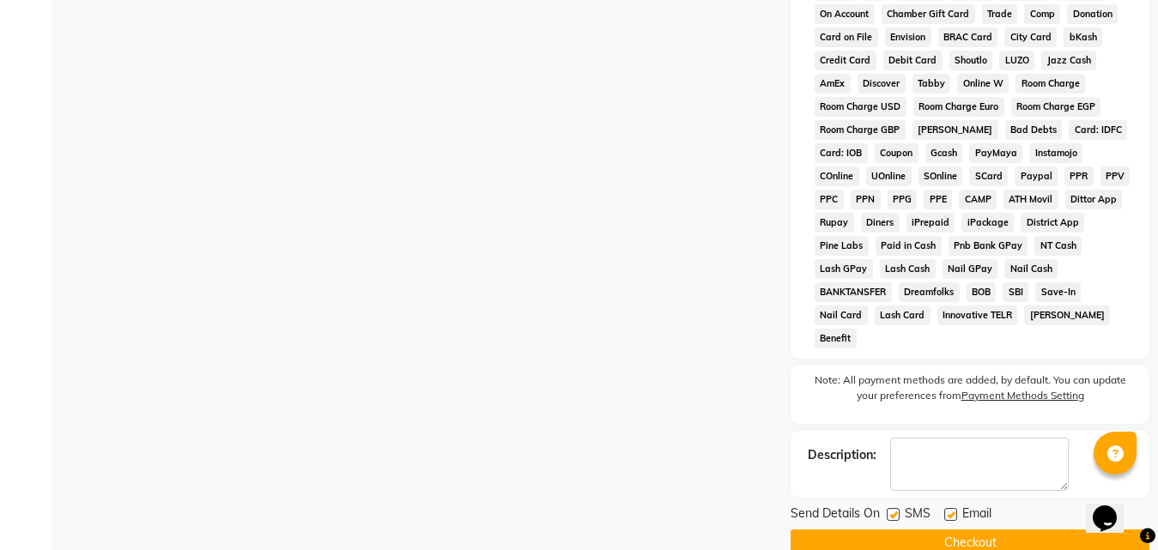
click at [976, 530] on button "Checkout" at bounding box center [970, 543] width 359 height 27
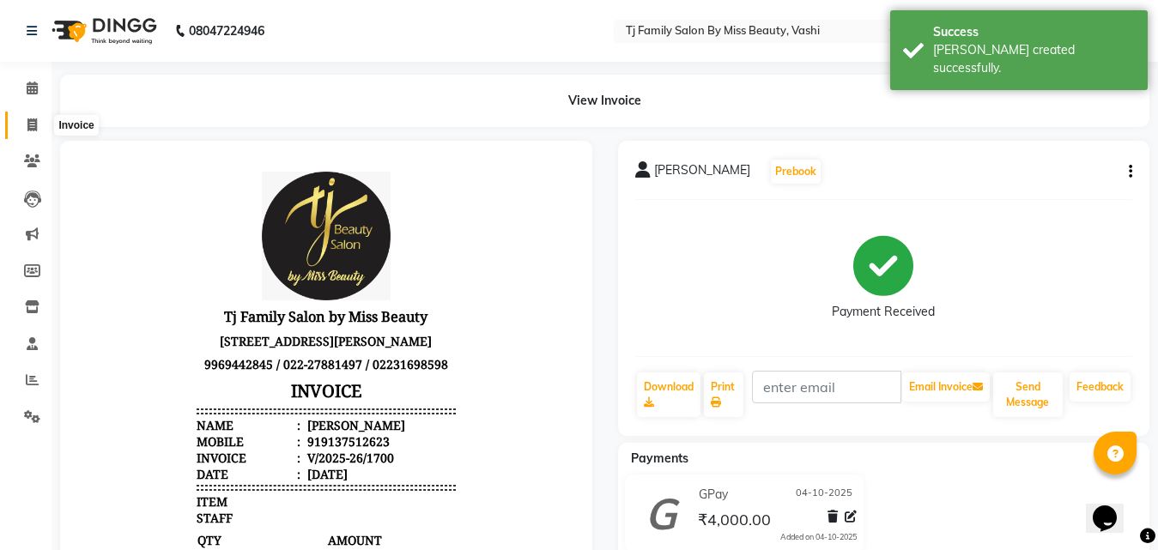
click at [21, 116] on span at bounding box center [32, 126] width 30 height 20
select select "703"
select select "service"
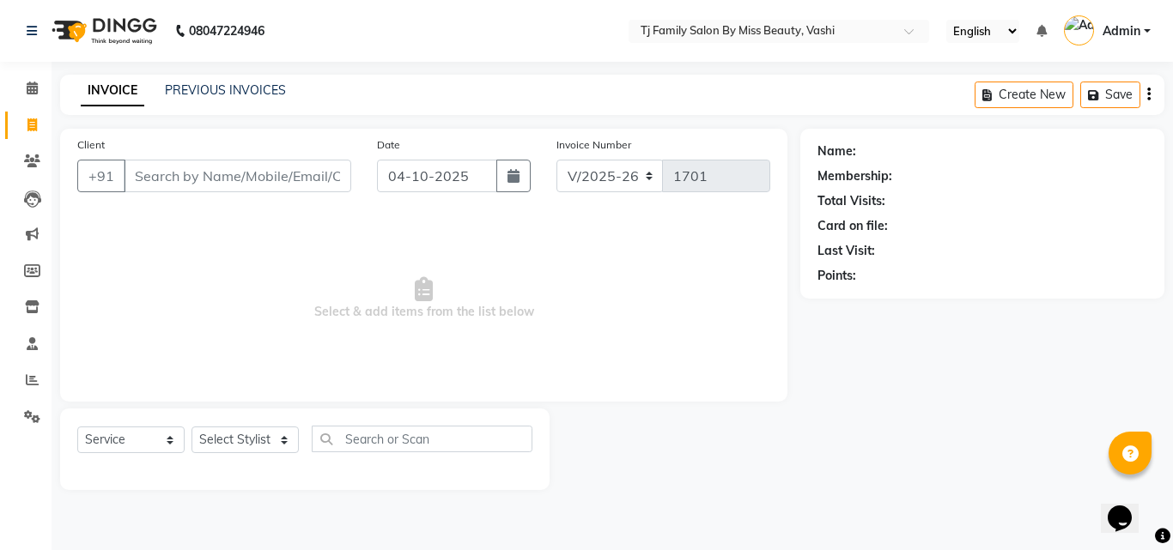
click at [142, 175] on input "Client" at bounding box center [237, 176] width 227 height 33
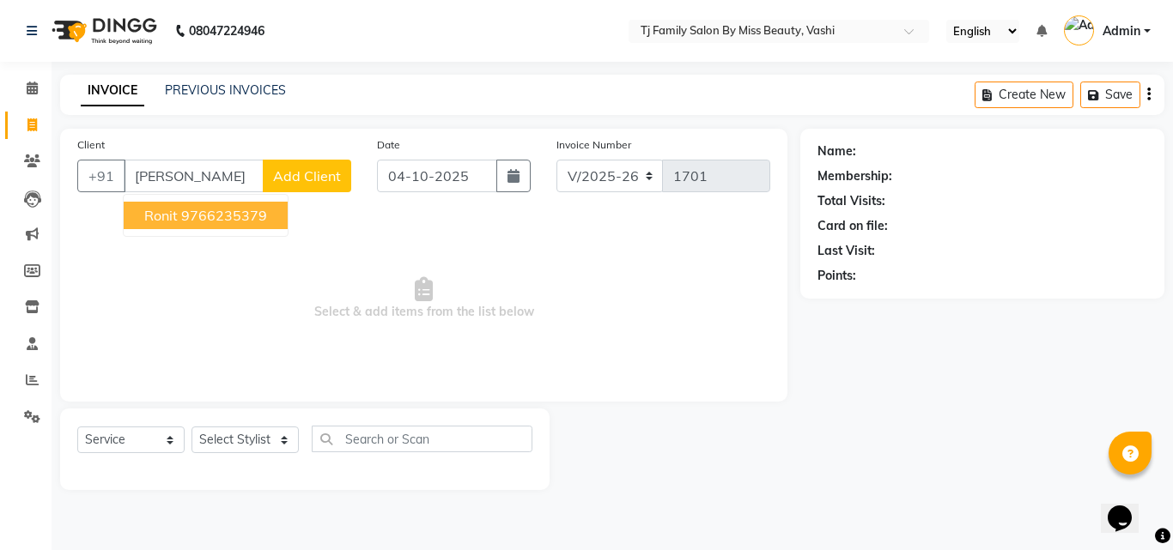
type input "[PERSON_NAME]"
click at [306, 174] on span "Add Client" at bounding box center [307, 175] width 68 height 17
select select "22"
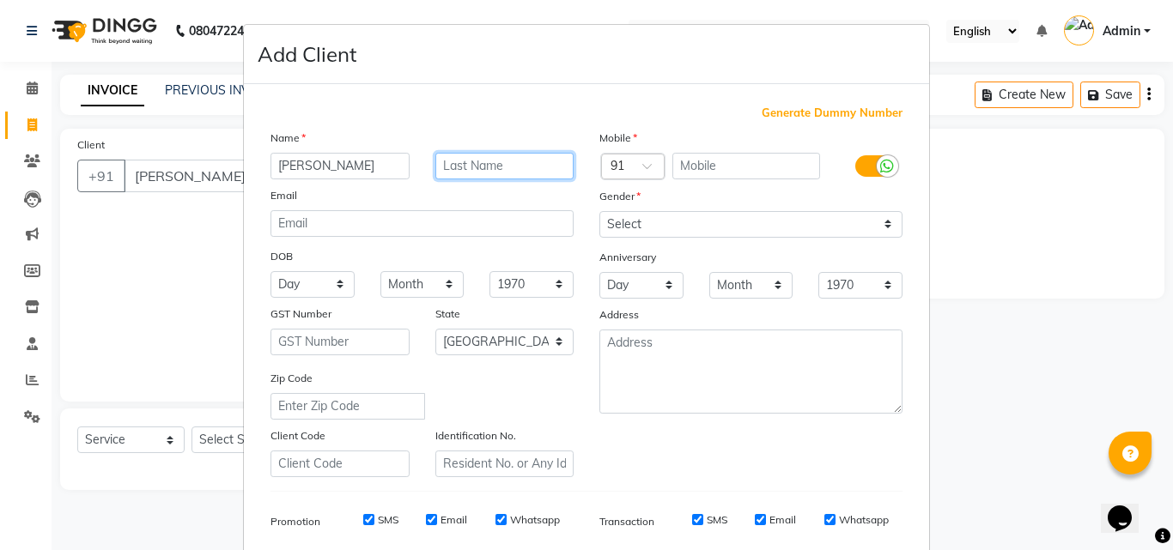
click at [456, 173] on input "text" at bounding box center [504, 166] width 139 height 27
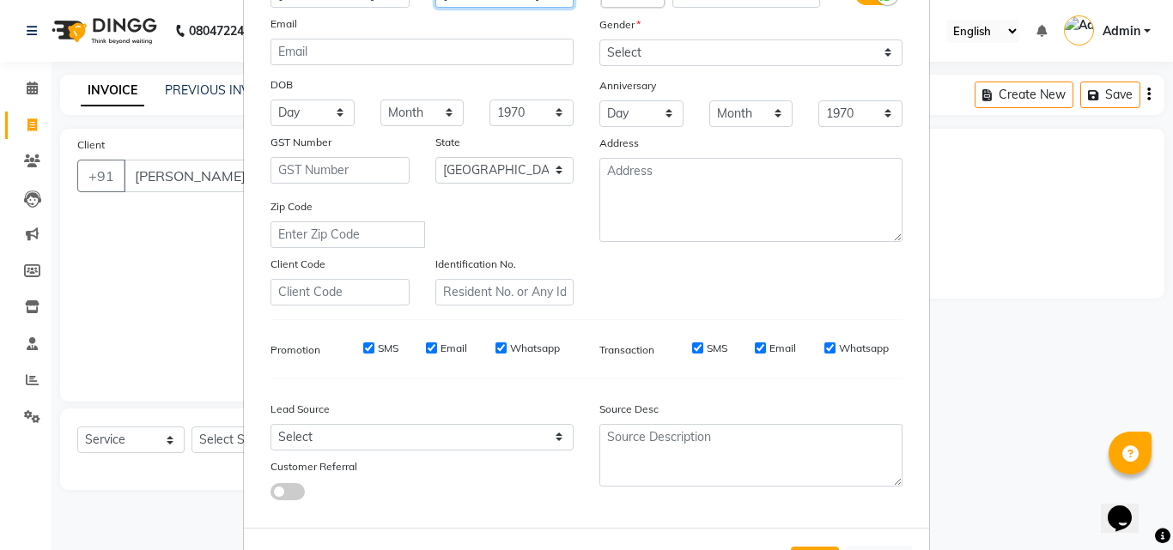
scroll to position [242, 0]
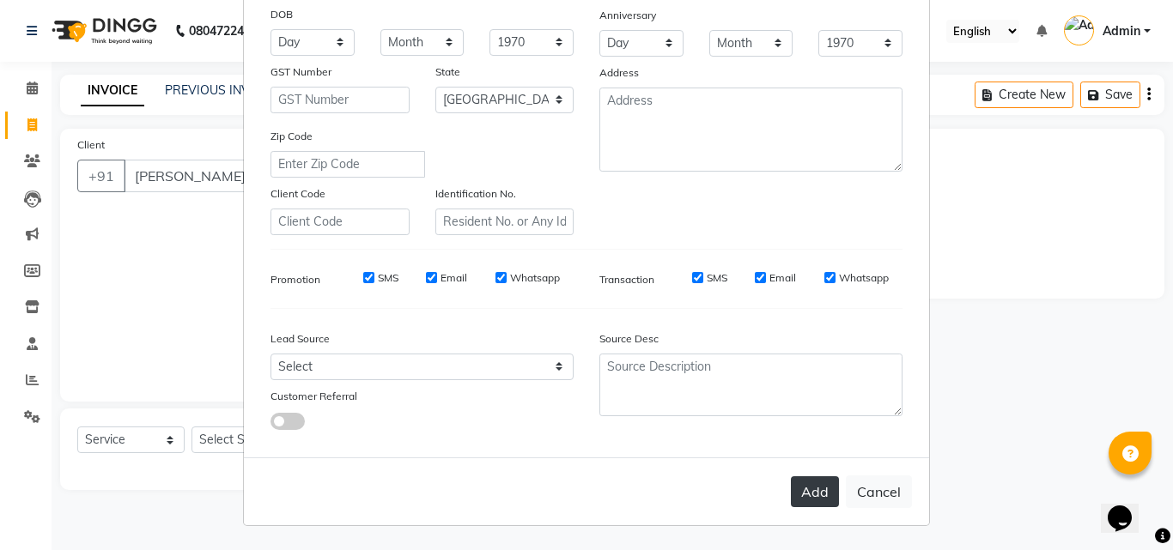
type input "[PERSON_NAME]"
click at [804, 483] on button "Add" at bounding box center [815, 491] width 48 height 31
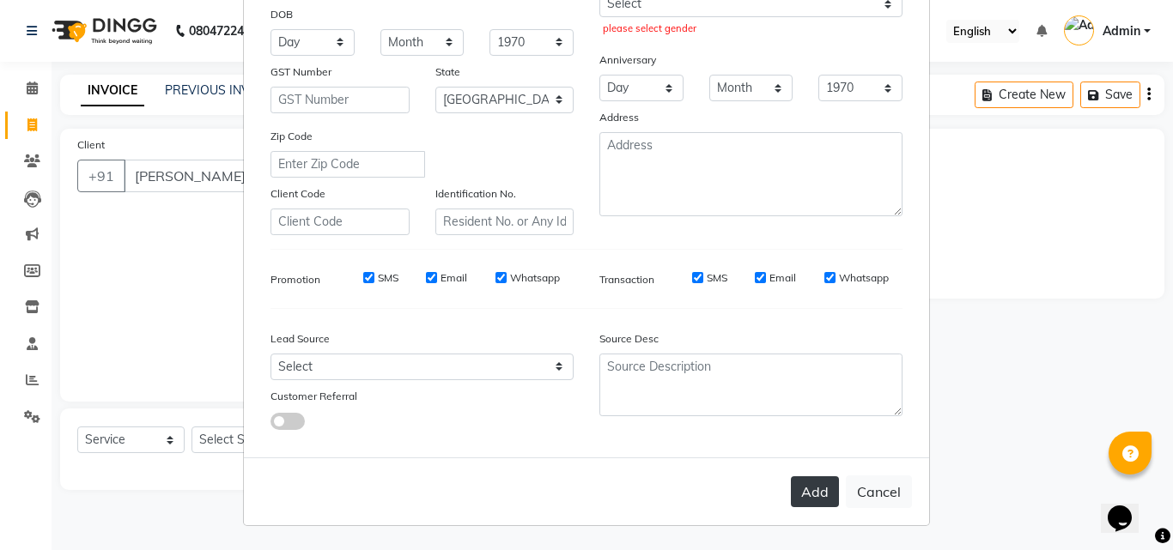
click at [797, 493] on button "Add" at bounding box center [815, 491] width 48 height 31
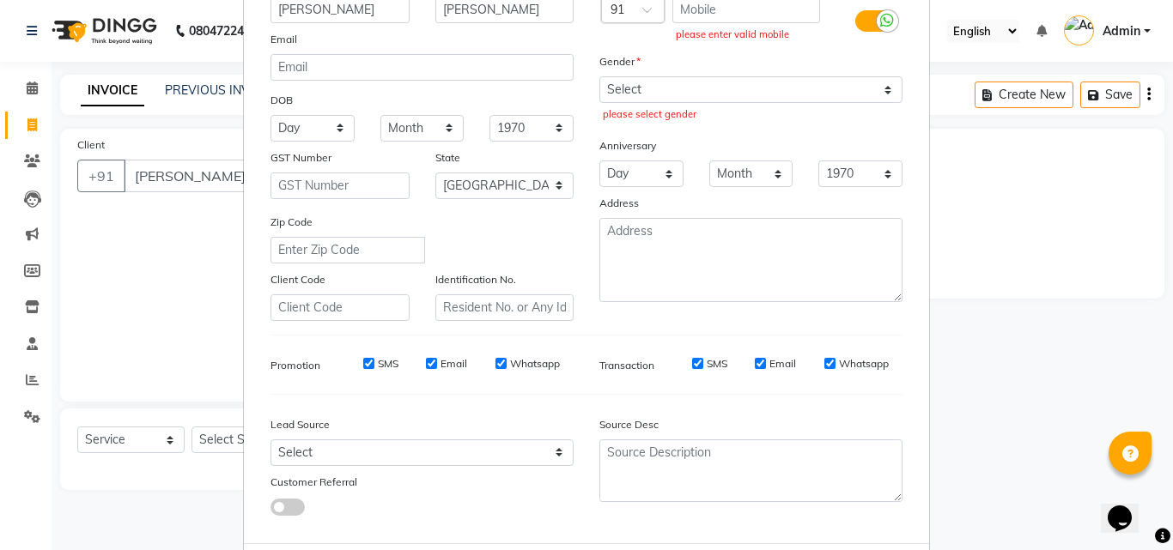
scroll to position [0, 0]
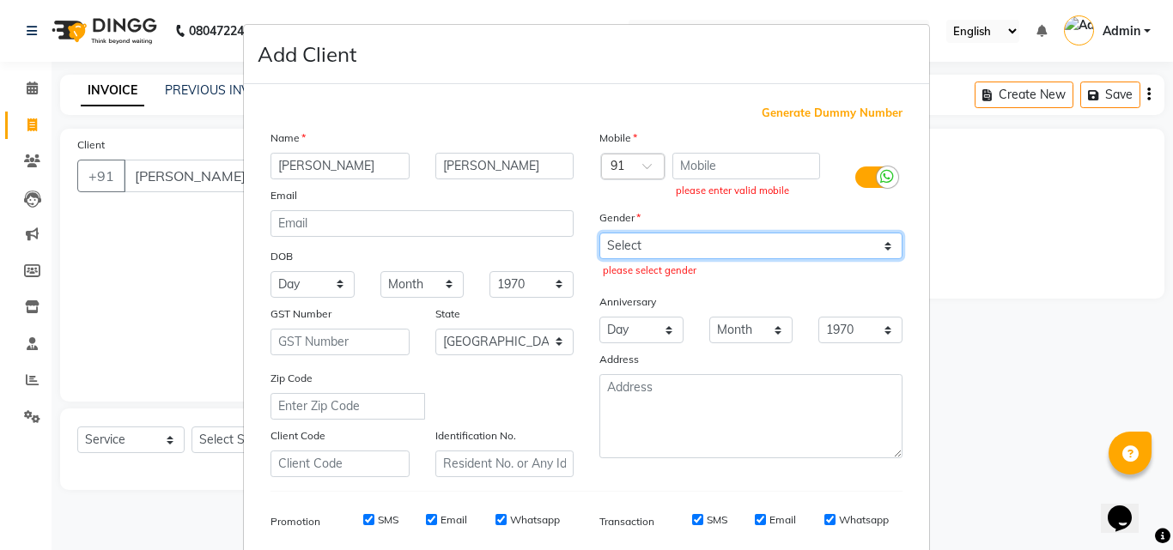
click at [779, 256] on select "Select [DEMOGRAPHIC_DATA] [DEMOGRAPHIC_DATA] Other Prefer Not To Say" at bounding box center [750, 246] width 303 height 27
select select "[DEMOGRAPHIC_DATA]"
click at [599, 233] on select "Select [DEMOGRAPHIC_DATA] [DEMOGRAPHIC_DATA] Other Prefer Not To Say" at bounding box center [750, 246] width 303 height 27
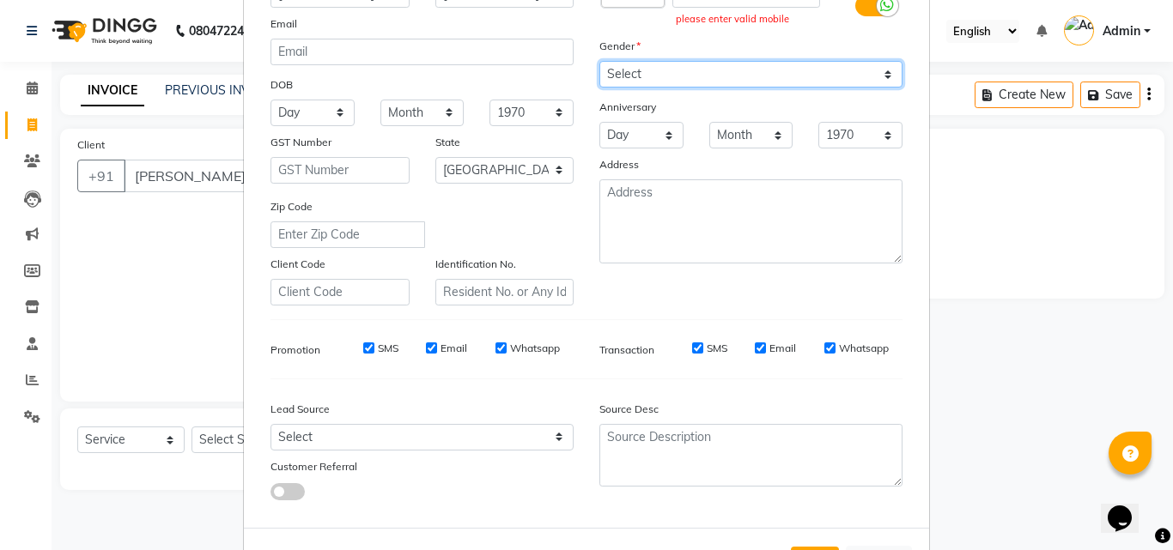
scroll to position [242, 0]
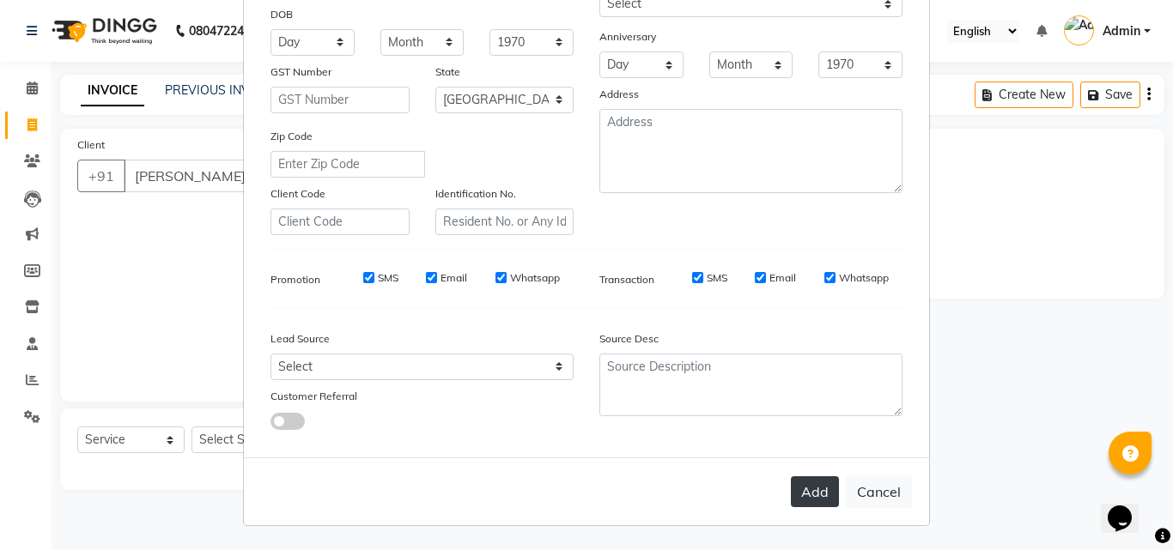
click at [804, 485] on button "Add" at bounding box center [815, 491] width 48 height 31
click at [810, 494] on button "Add" at bounding box center [815, 491] width 48 height 31
click at [808, 499] on button "Add" at bounding box center [815, 491] width 48 height 31
click at [809, 491] on button "Add" at bounding box center [815, 491] width 48 height 31
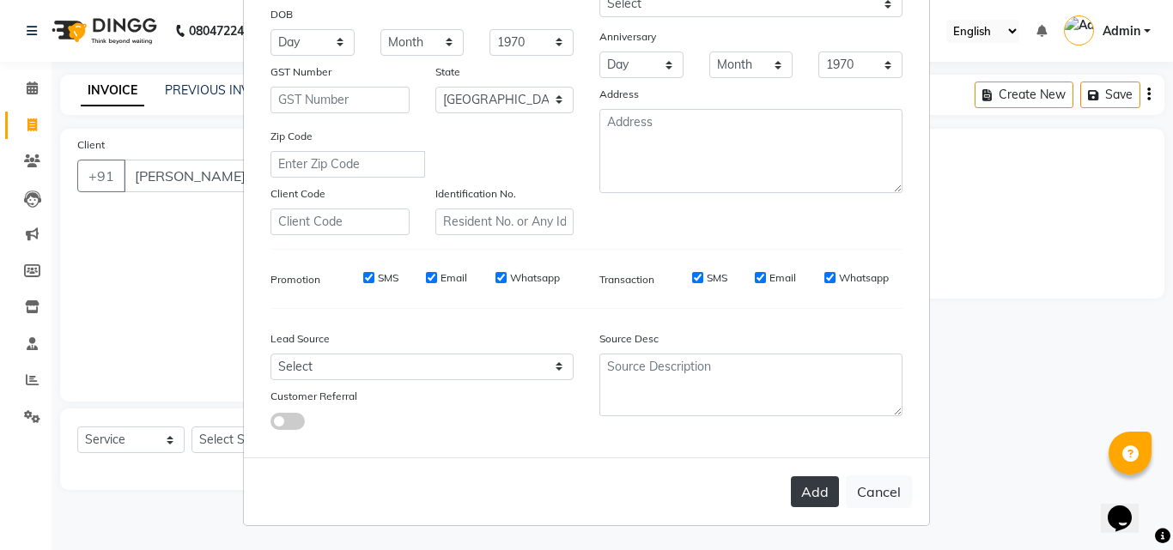
click at [804, 495] on button "Add" at bounding box center [815, 491] width 48 height 31
drag, startPoint x: 978, startPoint y: 215, endPoint x: 976, endPoint y: 229, distance: 13.8
click at [976, 218] on ngb-modal-window "Add Client Generate Dummy Number Name [PERSON_NAME] Email DOB Day 01 02 03 04 0…" at bounding box center [586, 275] width 1173 height 550
drag, startPoint x: 999, startPoint y: 271, endPoint x: 998, endPoint y: 289, distance: 18.1
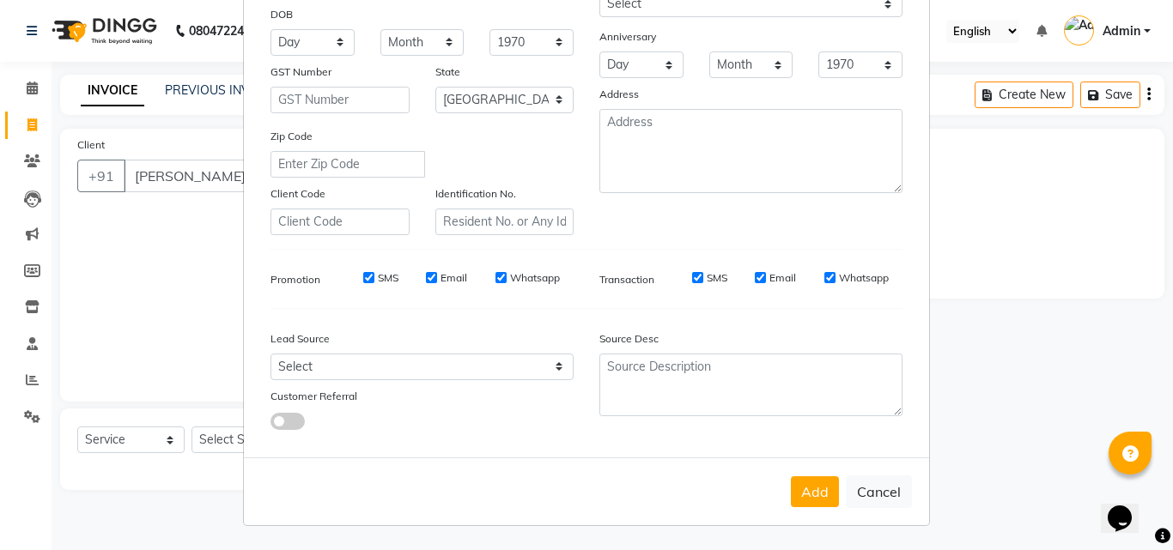
click at [999, 282] on ngb-modal-window "Add Client Generate Dummy Number Name [PERSON_NAME] Email DOB Day 01 02 03 04 0…" at bounding box center [586, 275] width 1173 height 550
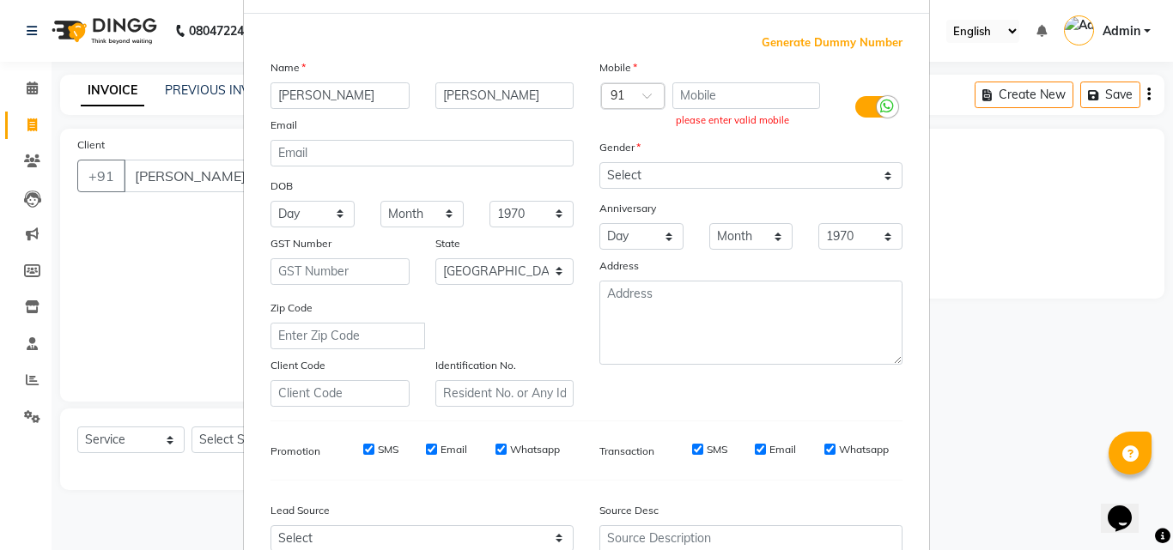
scroll to position [0, 0]
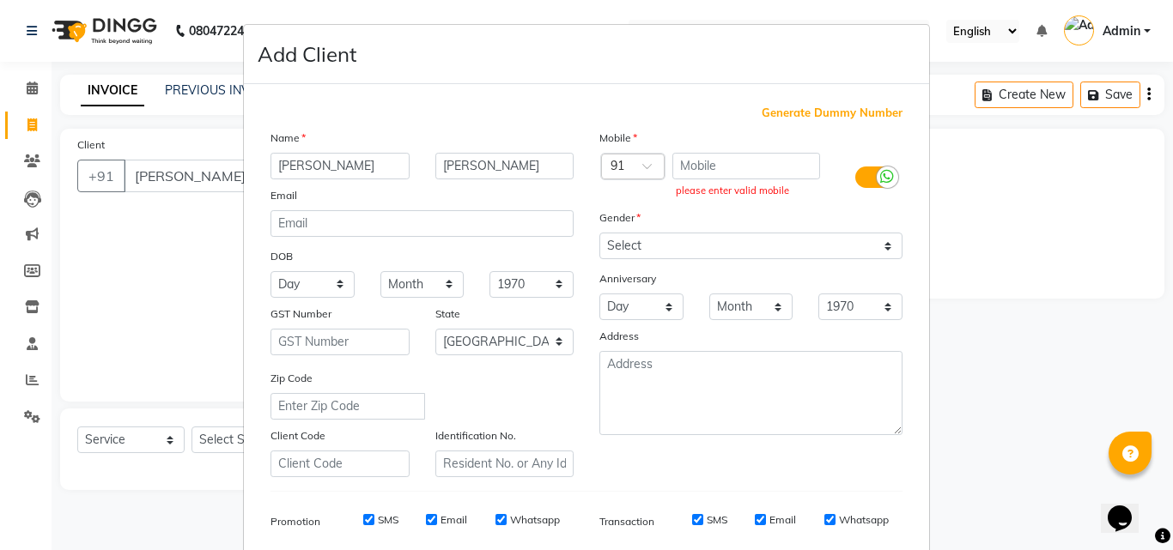
click at [565, 47] on div "Add Client" at bounding box center [586, 54] width 685 height 59
click at [185, 175] on ngb-modal-window "Add Client Generate Dummy Number Name [PERSON_NAME] Email DOB Day 01 02 03 04 0…" at bounding box center [586, 275] width 1173 height 550
click at [984, 181] on ngb-modal-window "Add Client Generate Dummy Number Name [PERSON_NAME] Email DOB Day 01 02 03 04 0…" at bounding box center [586, 275] width 1173 height 550
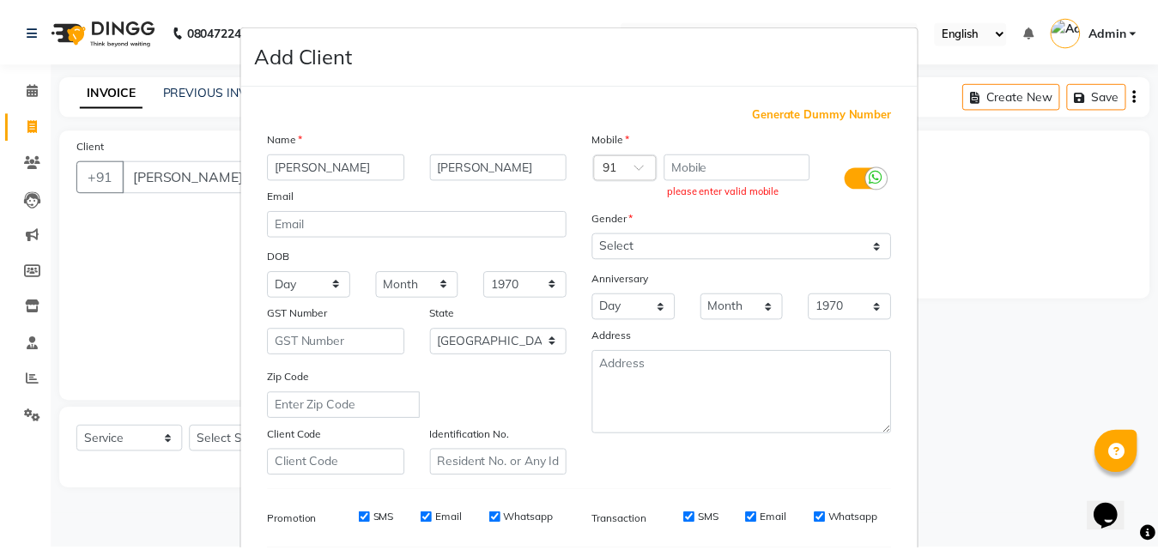
scroll to position [242, 0]
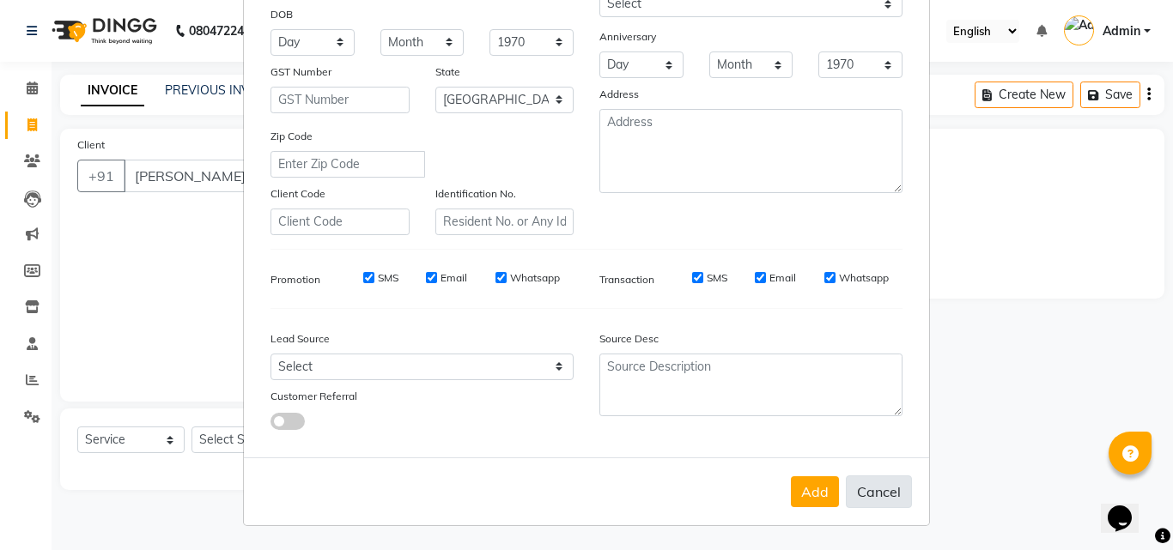
click at [859, 507] on button "Cancel" at bounding box center [879, 492] width 66 height 33
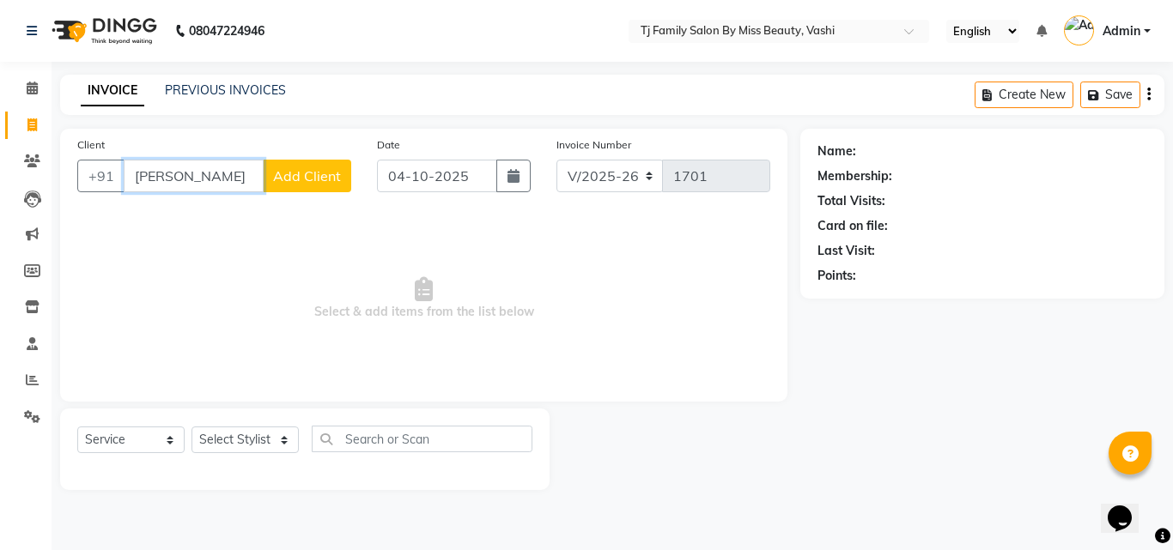
click at [236, 173] on input "[PERSON_NAME]" at bounding box center [194, 176] width 140 height 33
type input "r"
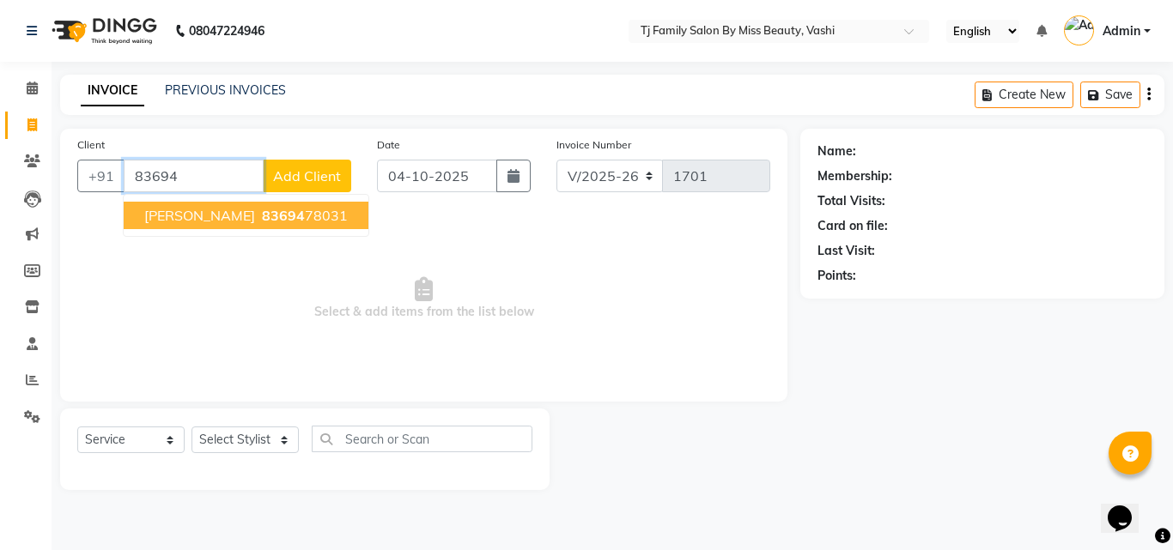
click at [313, 215] on ngb-highlight "83694 78031" at bounding box center [302, 215] width 89 height 17
type input "8369478031"
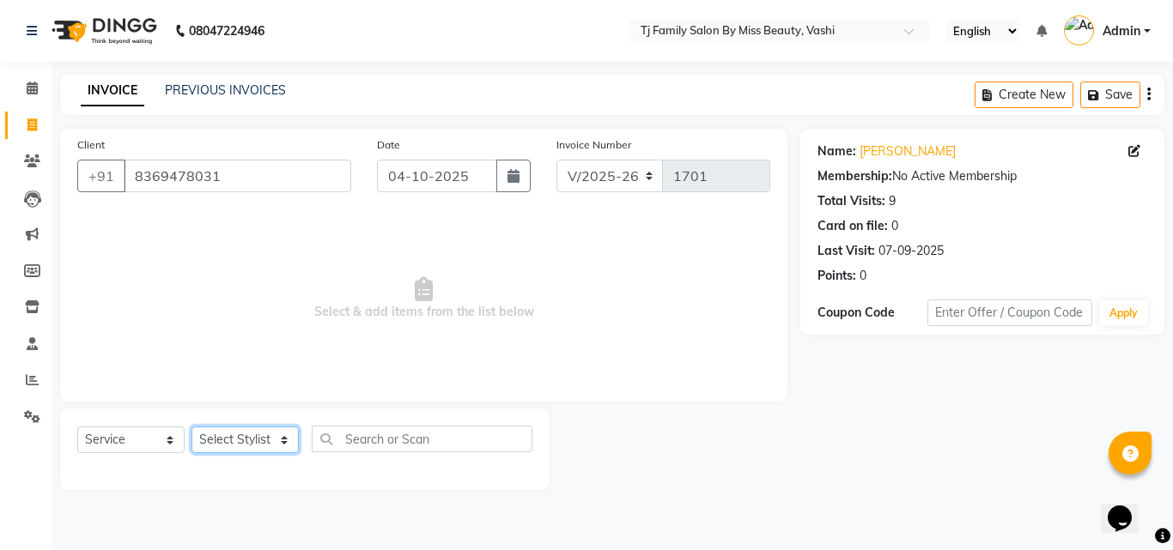
click at [249, 443] on select "Select Stylist deepak maitay [PERSON_NAME] [PERSON_NAME] Ramita [PERSON_NAME] […" at bounding box center [244, 440] width 107 height 27
select select "31842"
click at [191, 427] on select "Select Stylist deepak maitay [PERSON_NAME] [PERSON_NAME] Ramita [PERSON_NAME] […" at bounding box center [244, 440] width 107 height 27
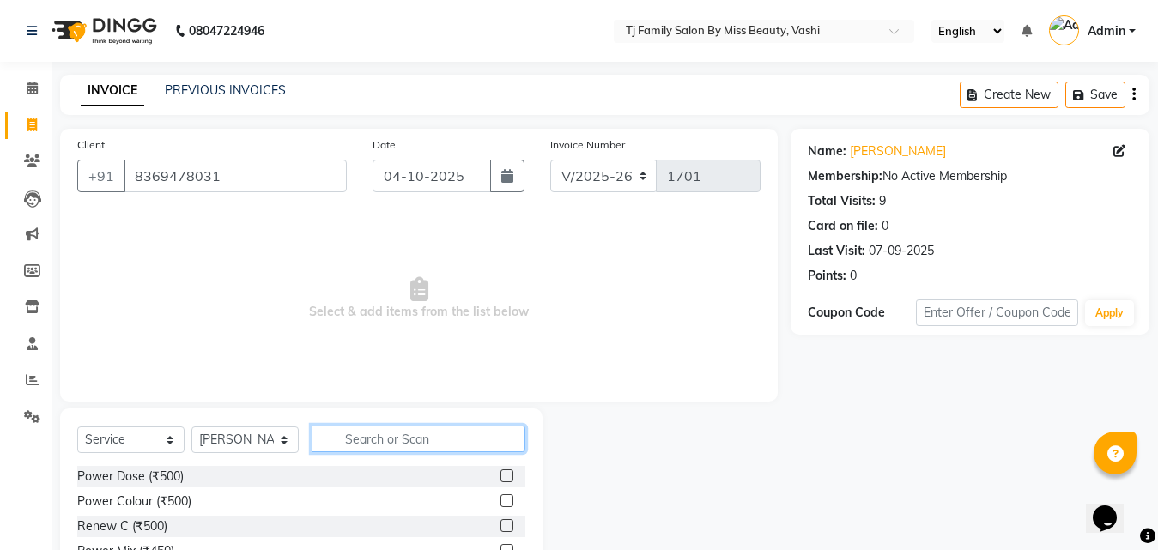
click at [375, 440] on input "text" at bounding box center [419, 439] width 214 height 27
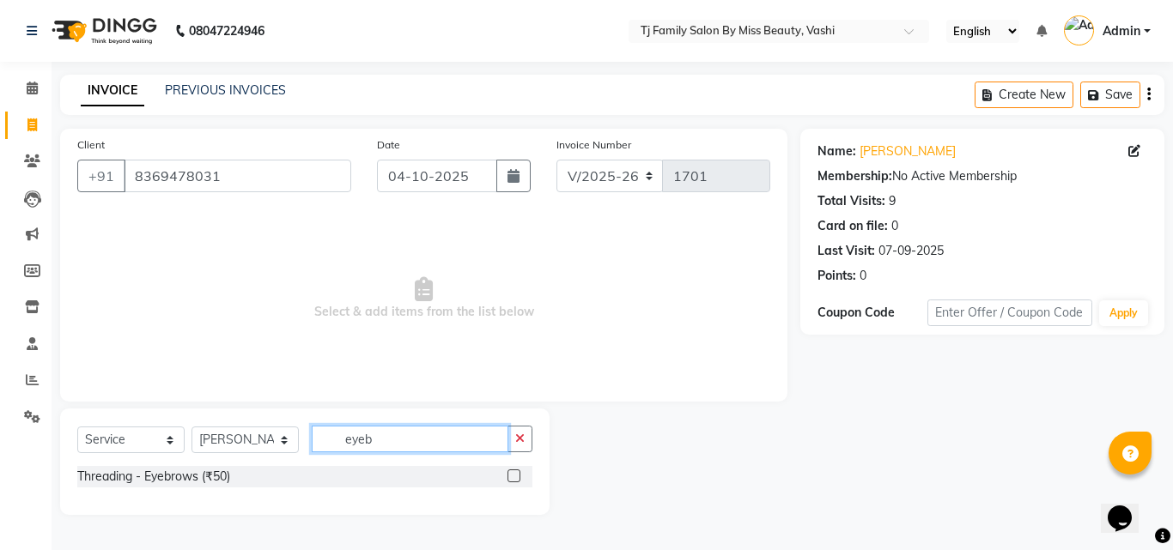
type input "eyeb"
click at [511, 474] on label at bounding box center [513, 476] width 13 height 13
click at [511, 474] on input "checkbox" at bounding box center [512, 476] width 11 height 11
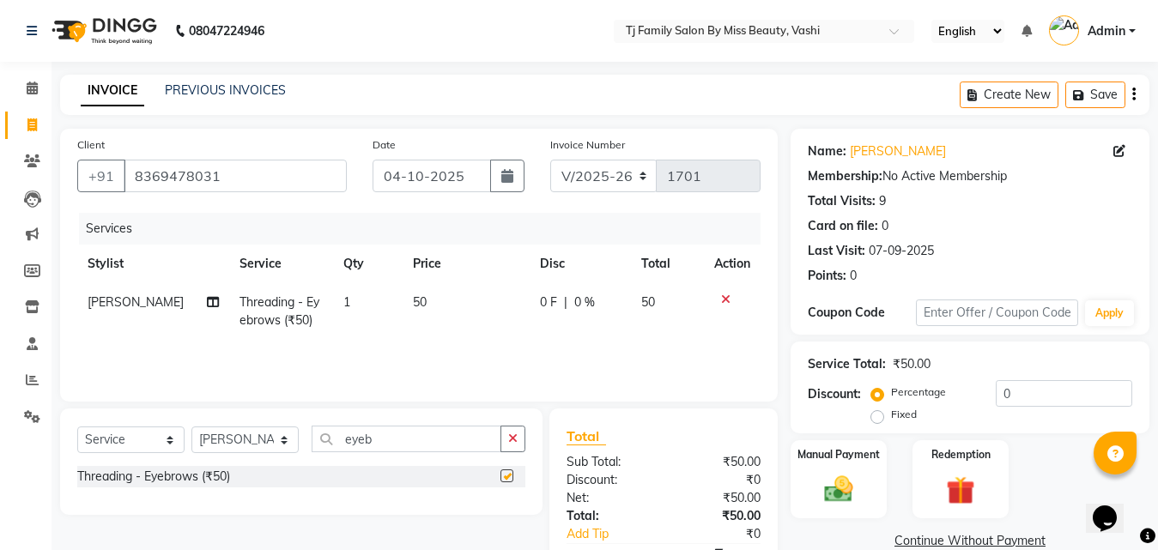
scroll to position [100, 0]
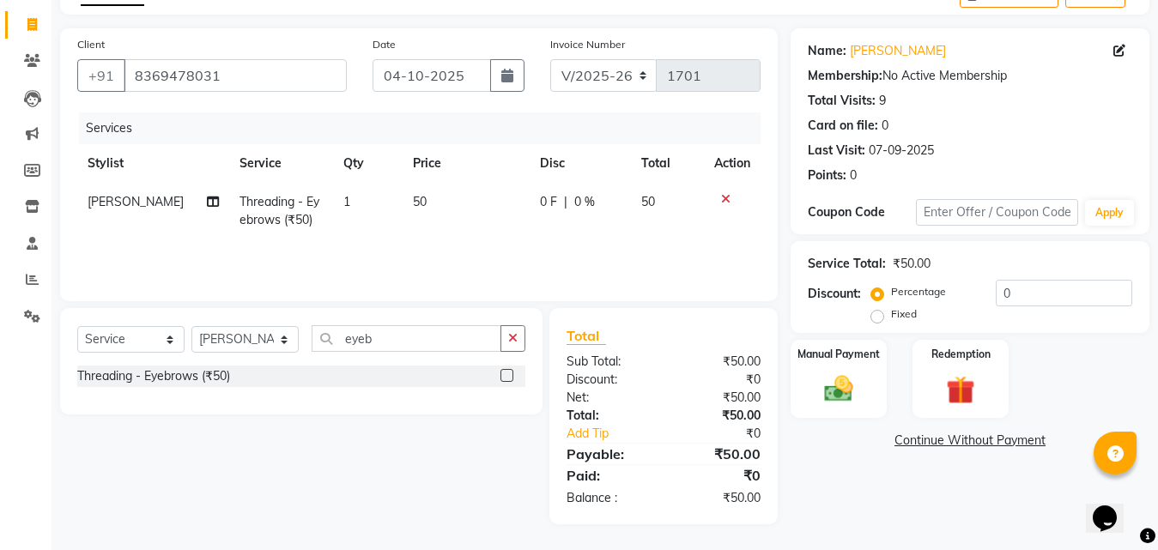
checkbox input "false"
click at [832, 403] on img at bounding box center [839, 389] width 48 height 34
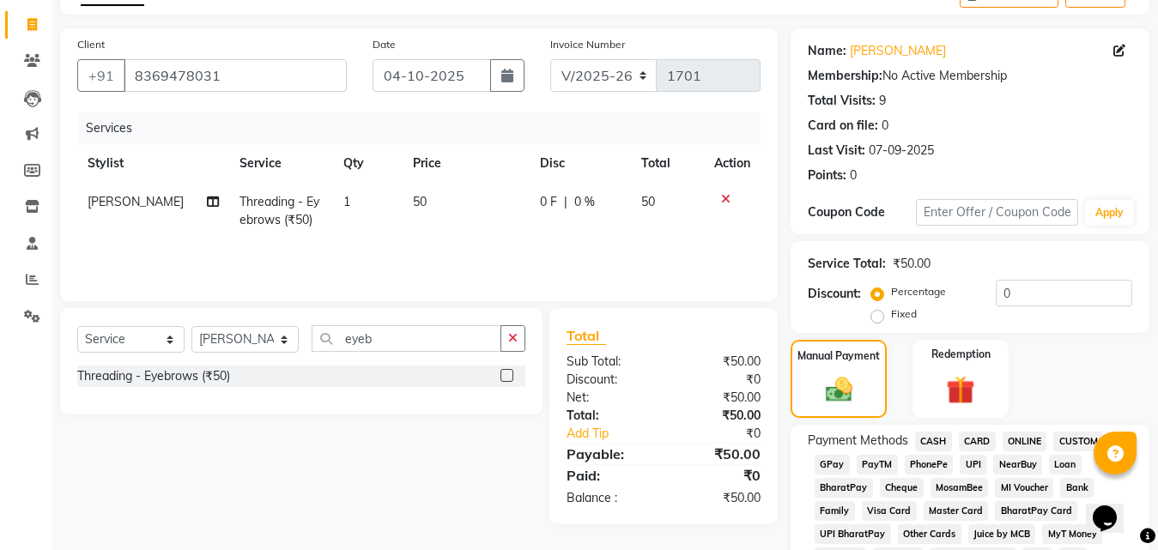
click at [834, 465] on span "GPay" at bounding box center [832, 465] width 35 height 20
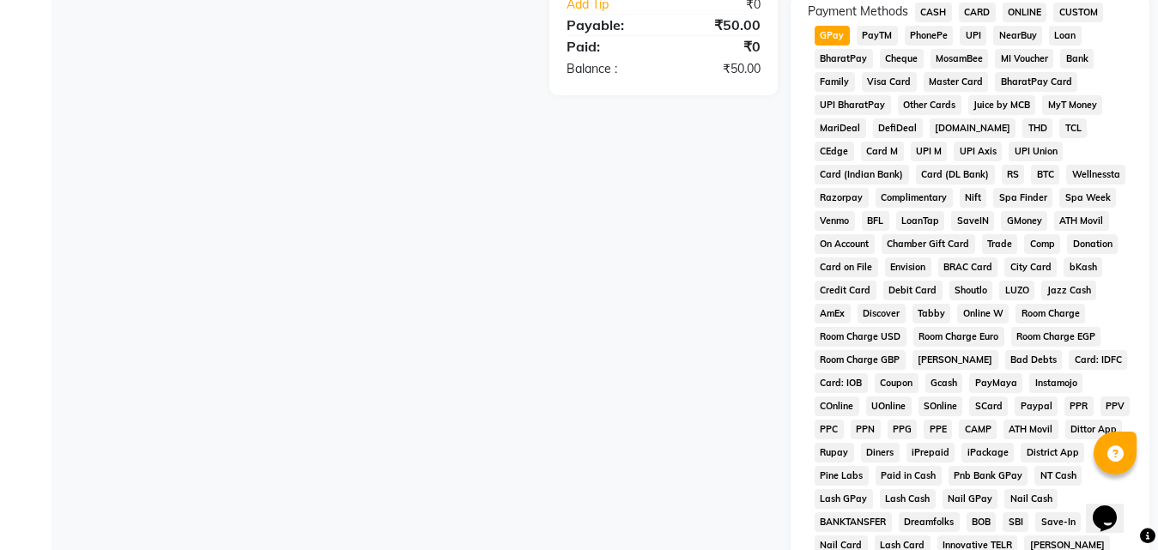
scroll to position [762, 0]
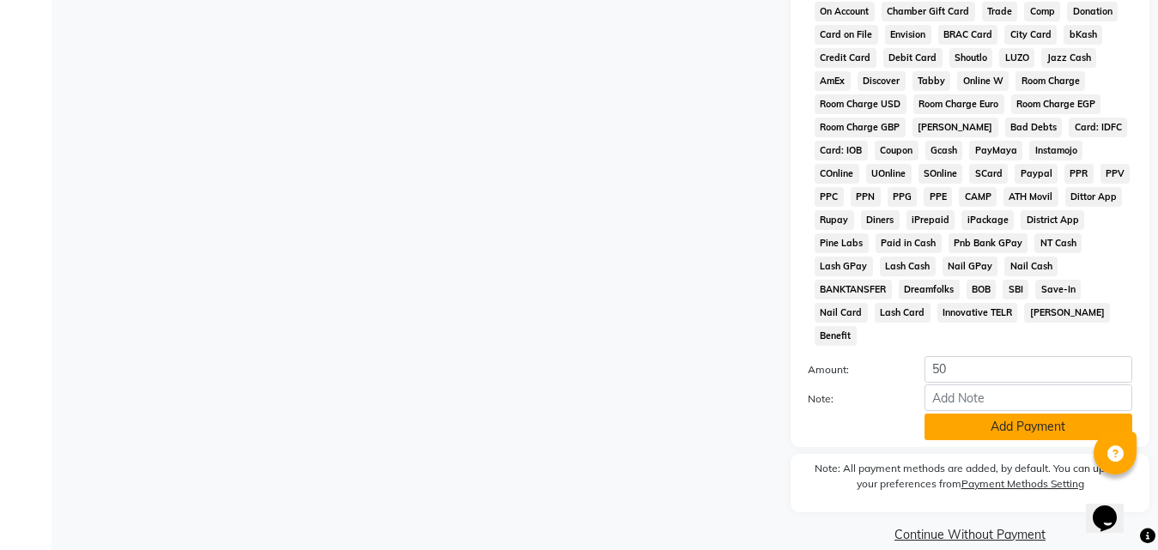
click at [986, 414] on button "Add Payment" at bounding box center [1029, 427] width 208 height 27
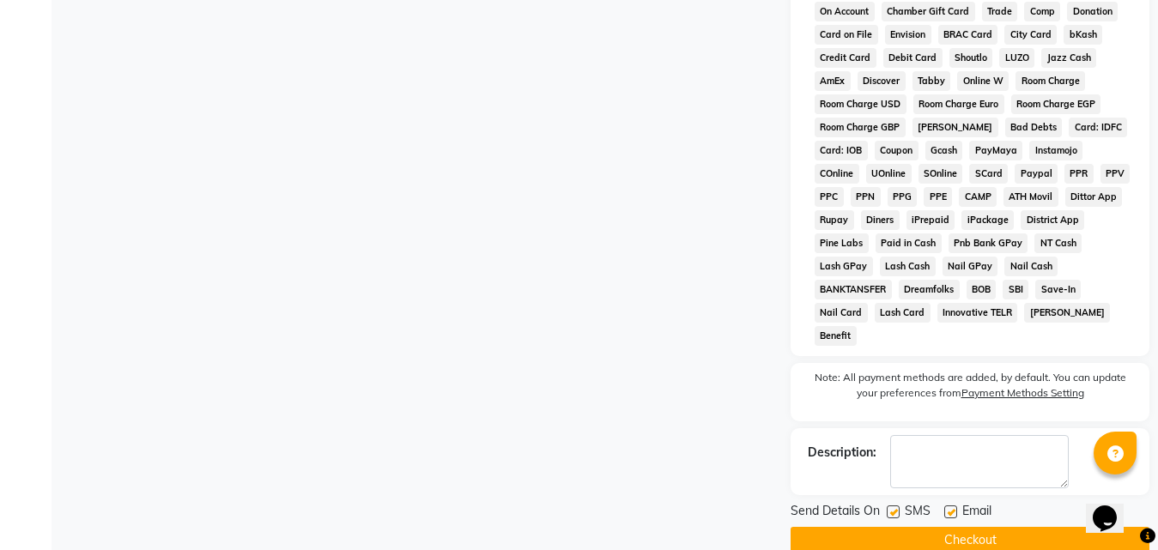
click at [806, 527] on button "Checkout" at bounding box center [970, 540] width 359 height 27
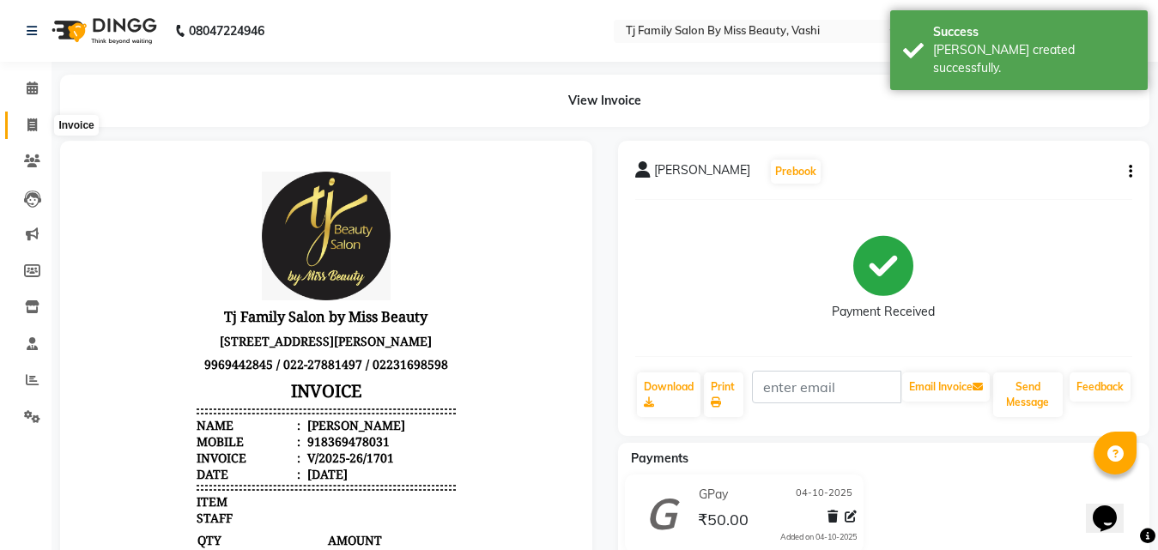
click at [34, 123] on icon at bounding box center [31, 124] width 9 height 13
select select "service"
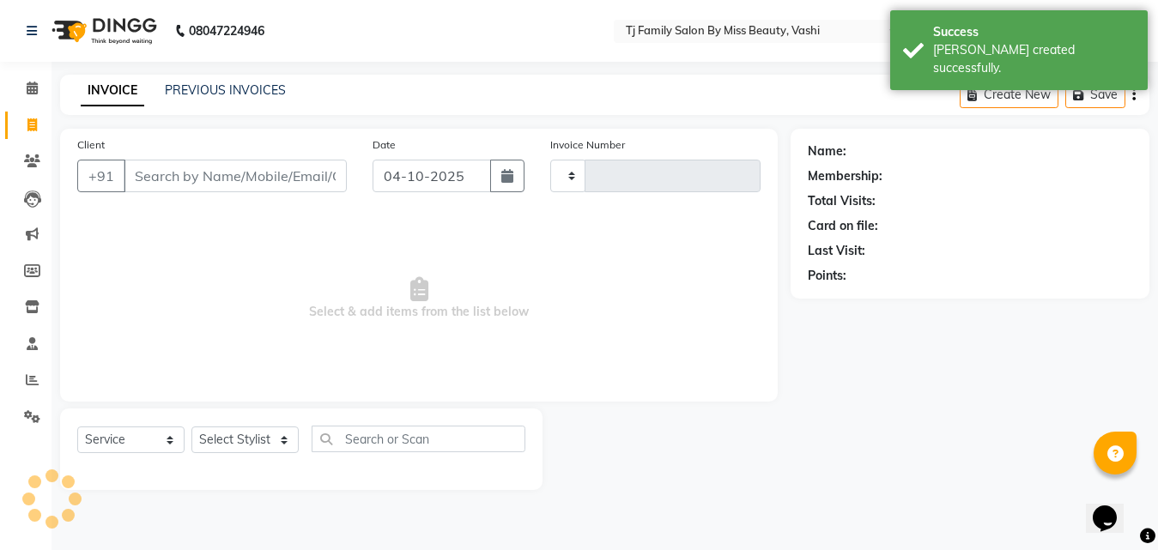
type input "1702"
select select "703"
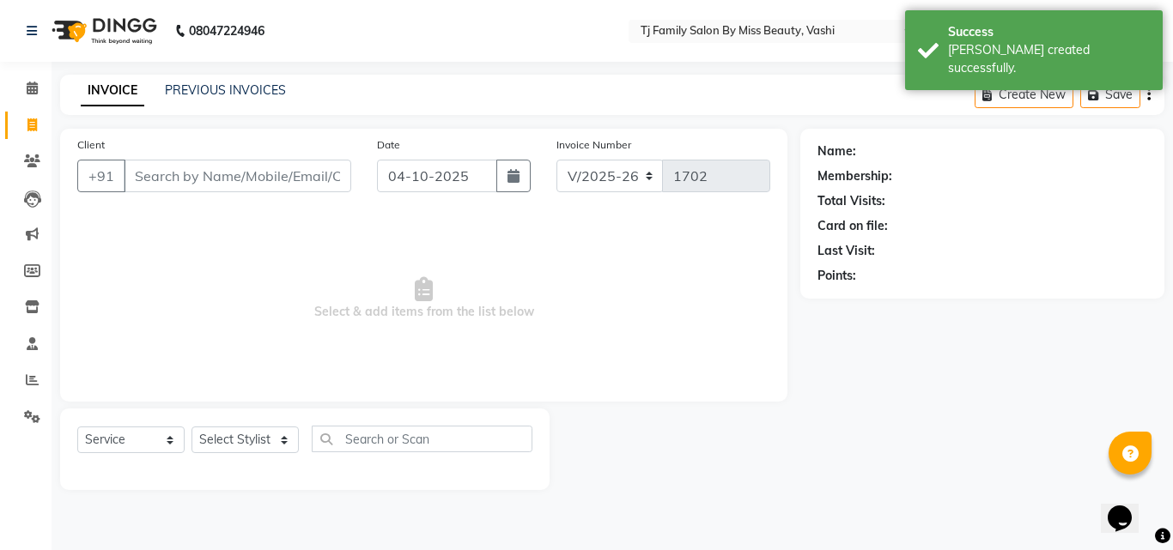
click at [216, 179] on input "Client" at bounding box center [237, 176] width 227 height 33
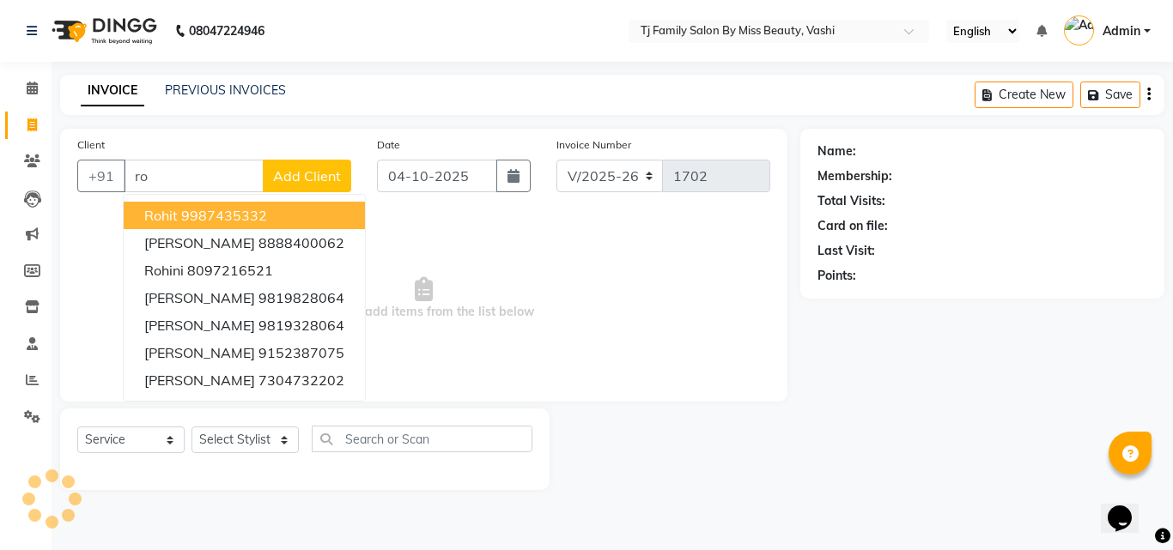
type input "r"
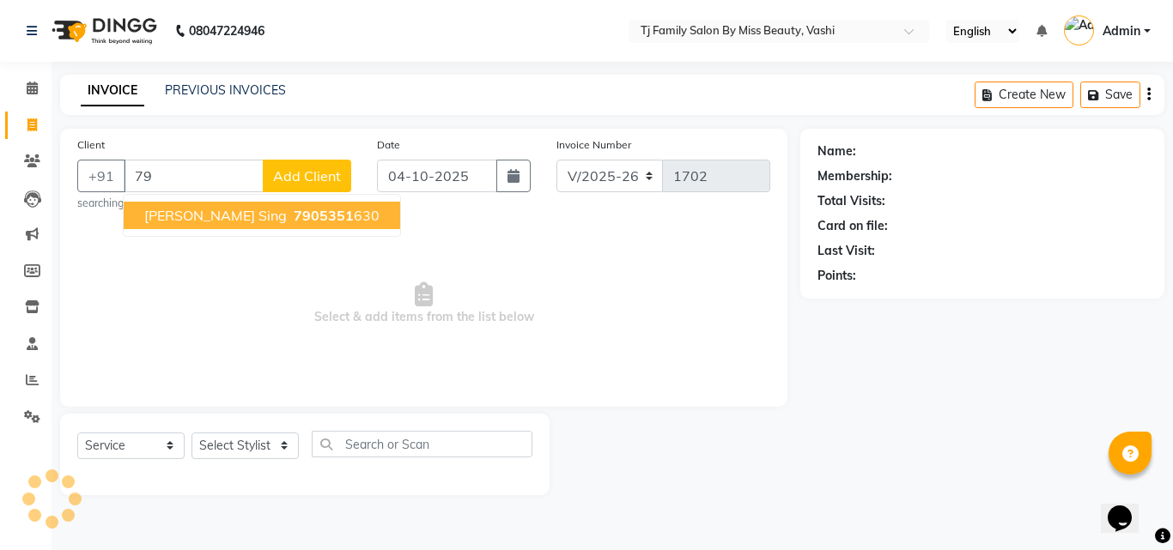
type input "7"
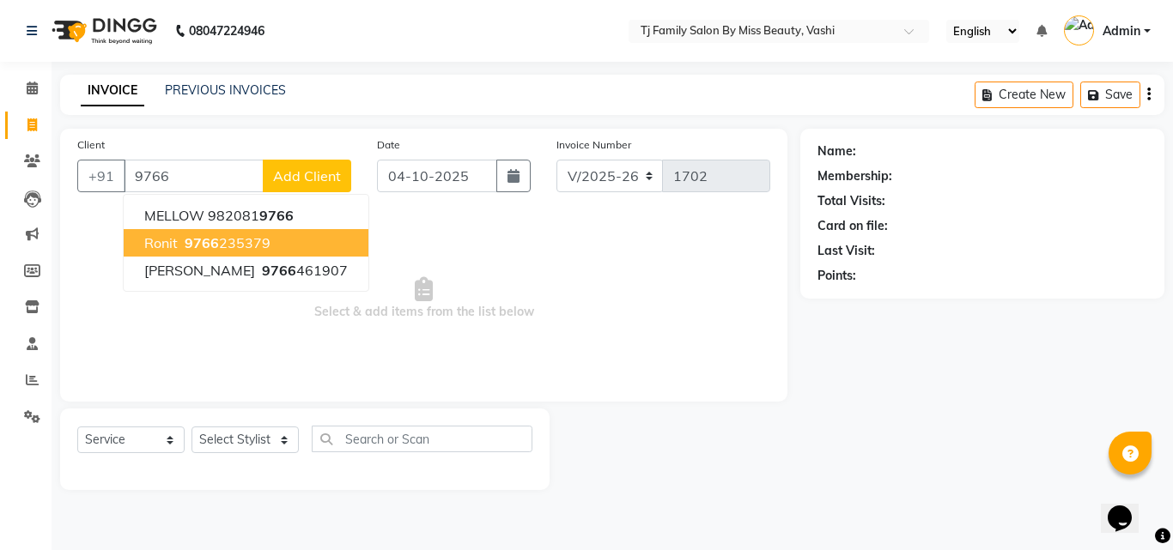
click at [166, 230] on button "[PERSON_NAME] 9766 235379" at bounding box center [246, 242] width 245 height 27
type input "9766235379"
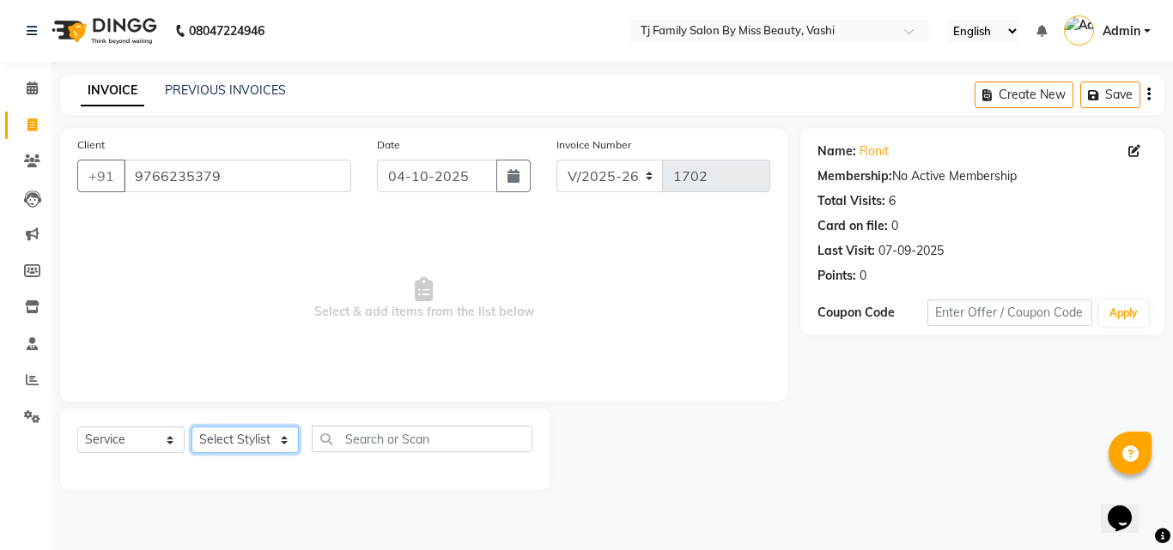
click at [238, 432] on select "Select Stylist deepak maitay [PERSON_NAME] [PERSON_NAME] Ramita [PERSON_NAME] […" at bounding box center [244, 440] width 107 height 27
select select "31844"
click at [191, 427] on select "Select Stylist deepak maitay [PERSON_NAME] [PERSON_NAME] Ramita [PERSON_NAME] […" at bounding box center [244, 440] width 107 height 27
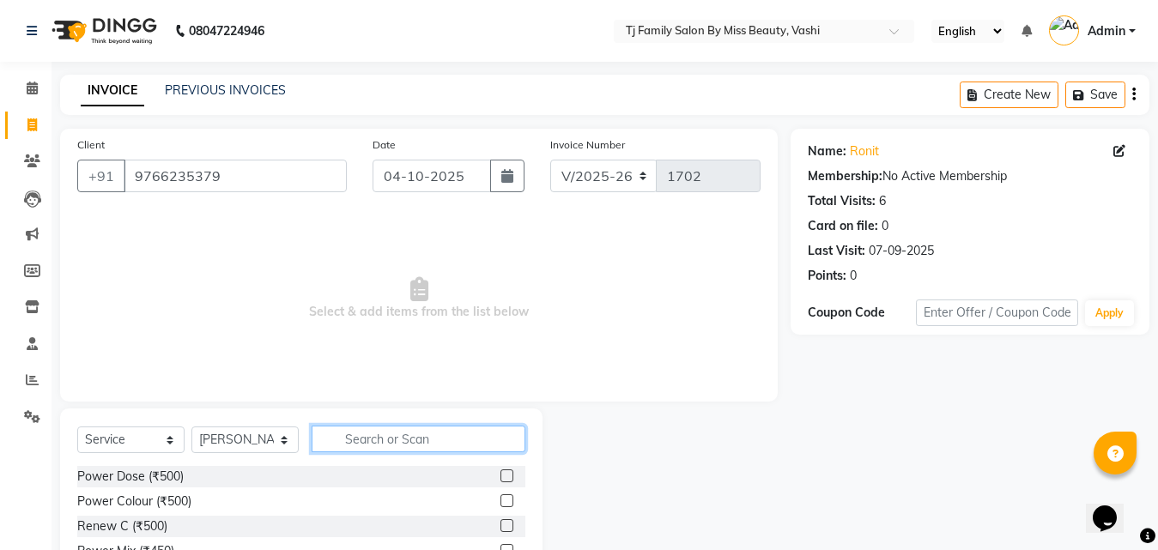
click at [392, 438] on input "text" at bounding box center [419, 439] width 214 height 27
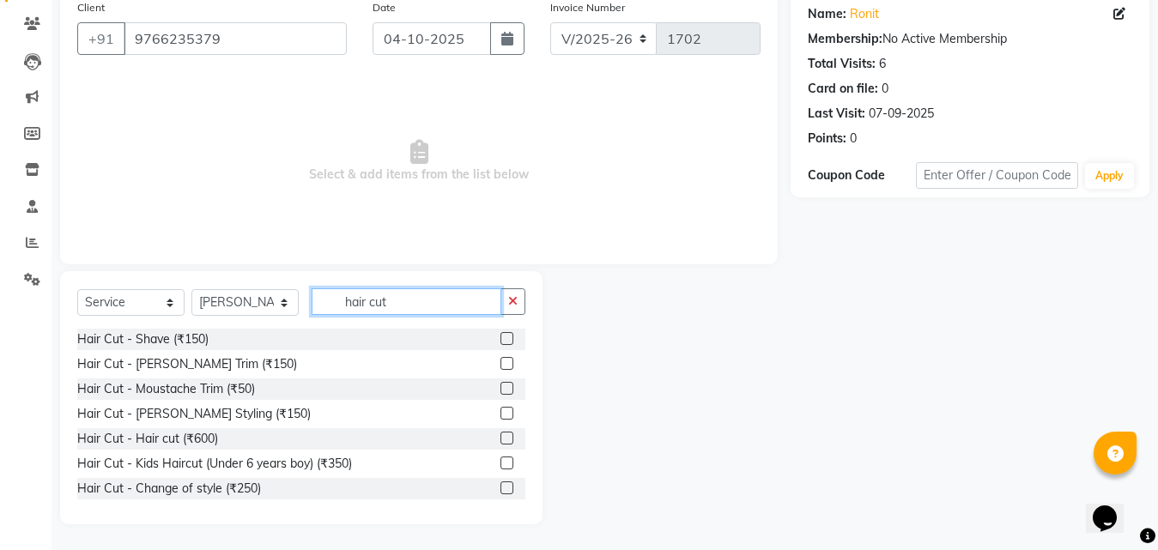
scroll to position [52, 0]
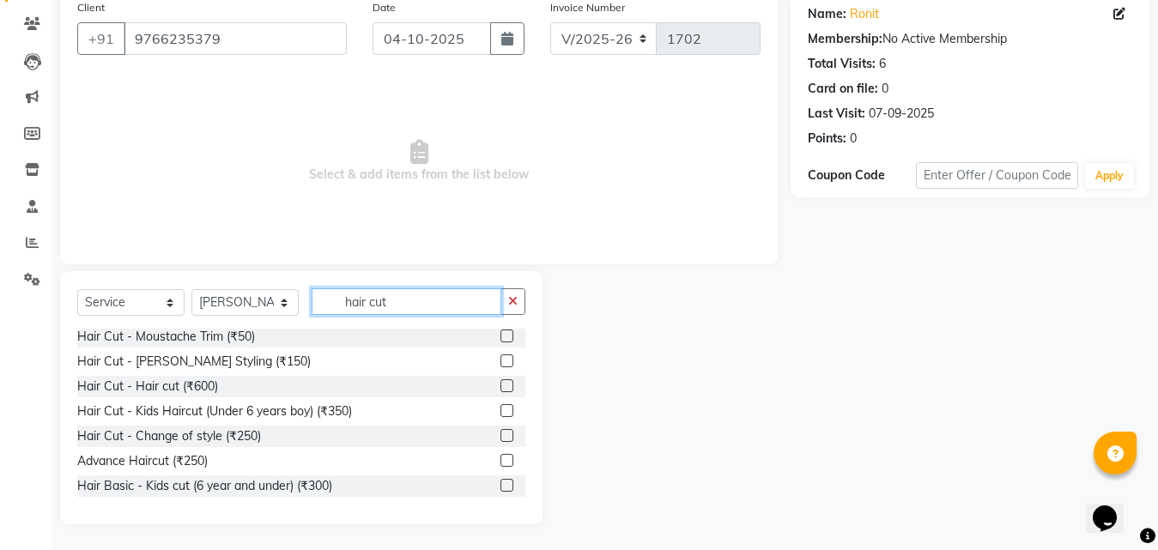
type input "hair cut"
click at [500, 435] on label at bounding box center [506, 435] width 13 height 13
click at [500, 435] on input "checkbox" at bounding box center [505, 436] width 11 height 11
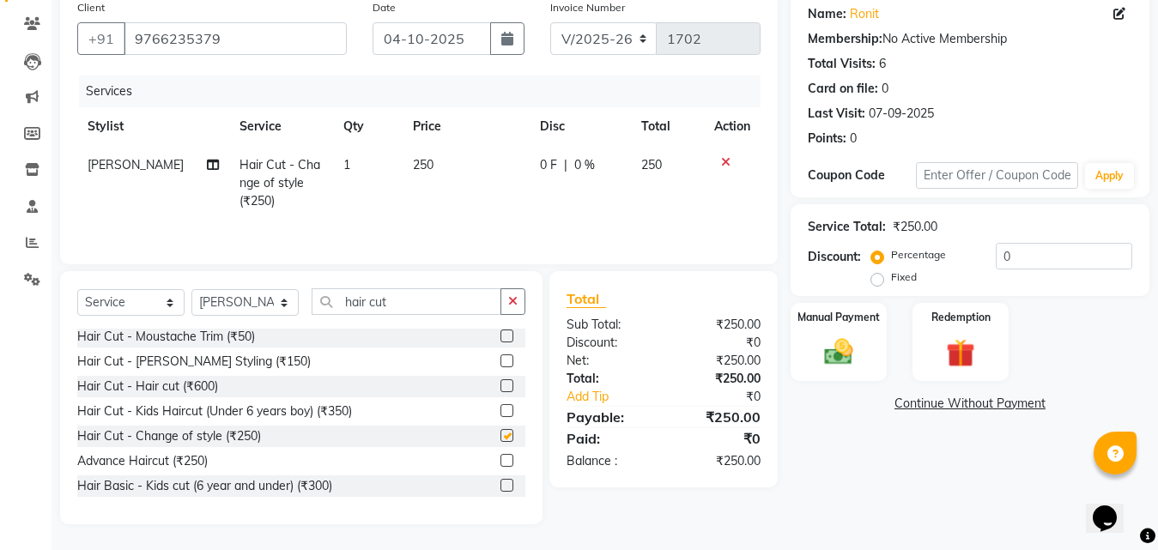
checkbox input "false"
click at [840, 364] on img at bounding box center [839, 352] width 48 height 34
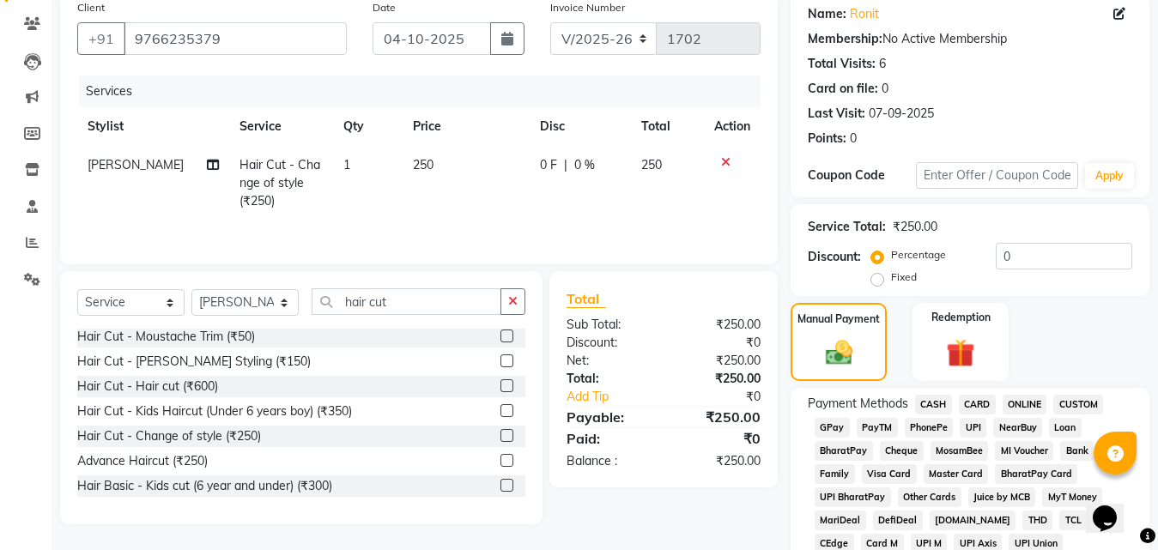
click at [832, 425] on span "GPay" at bounding box center [832, 428] width 35 height 20
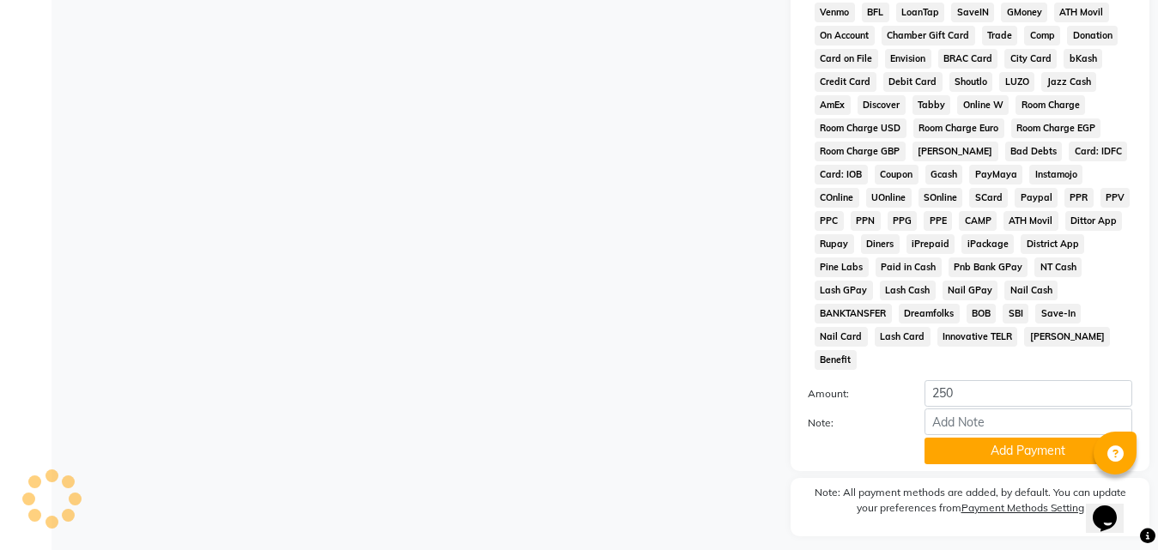
scroll to position [762, 0]
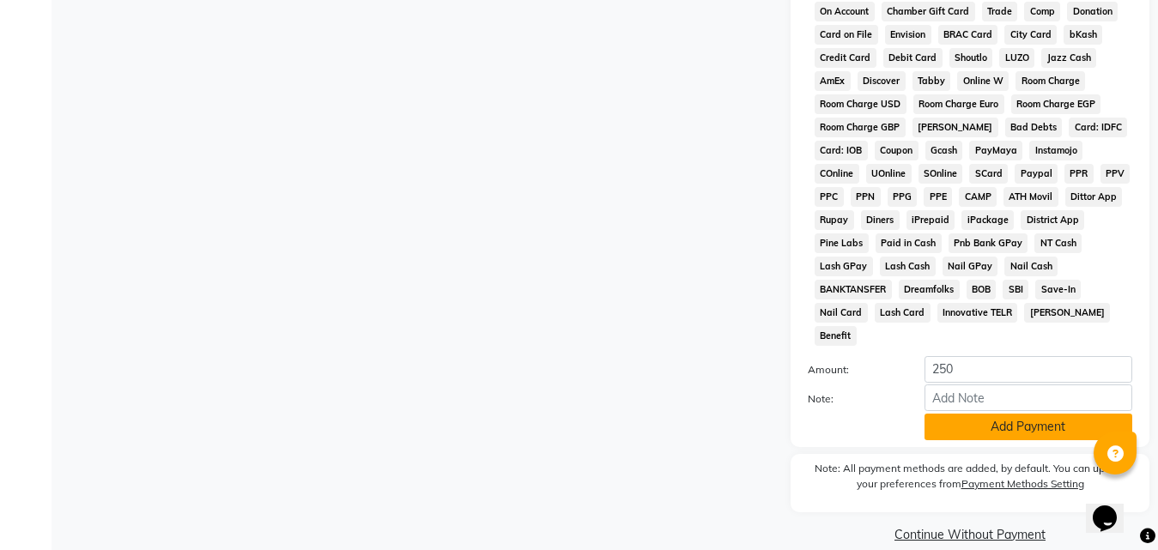
click at [937, 414] on button "Add Payment" at bounding box center [1029, 427] width 208 height 27
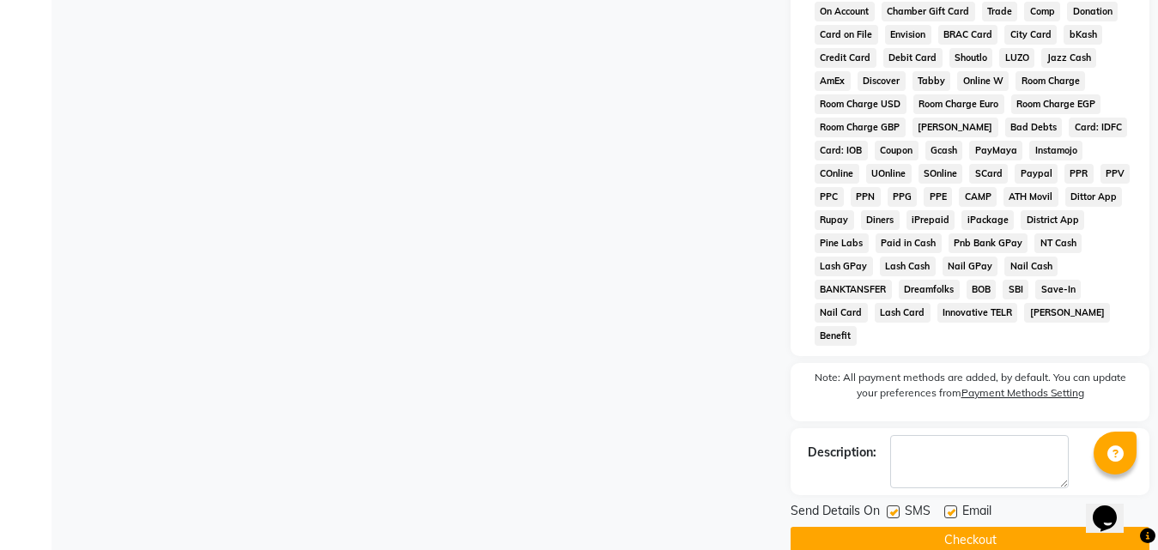
click at [895, 527] on button "Checkout" at bounding box center [970, 540] width 359 height 27
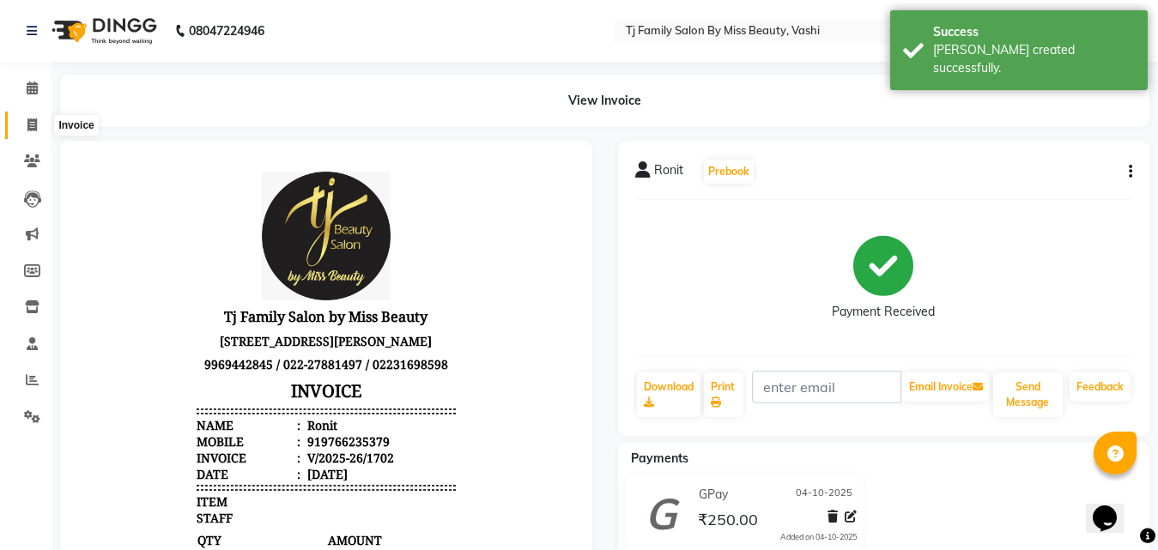
click at [35, 123] on icon at bounding box center [31, 124] width 9 height 13
select select "703"
select select "service"
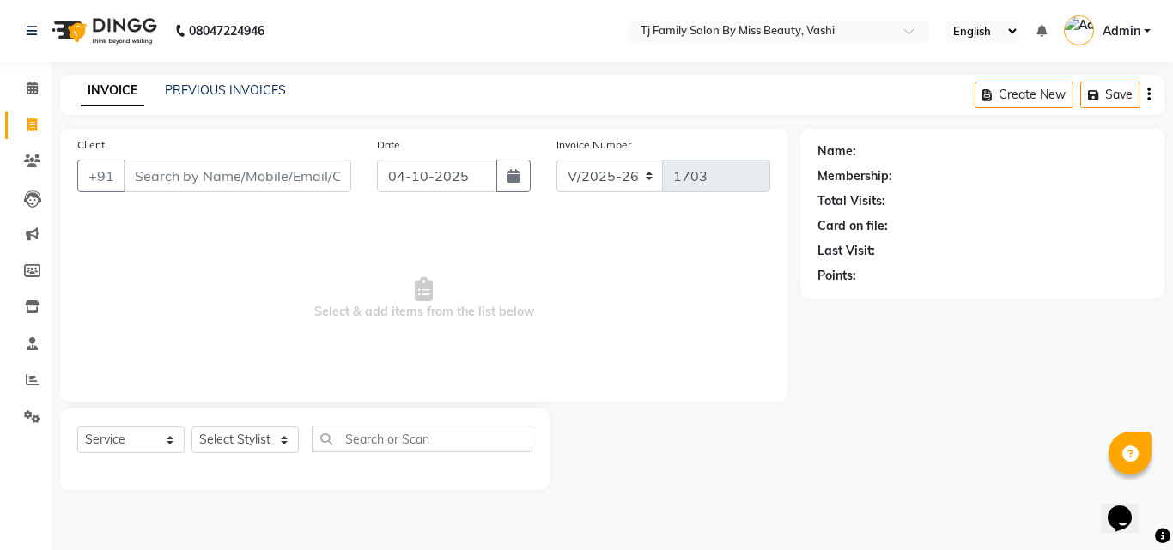
click at [184, 175] on input "Client" at bounding box center [237, 176] width 227 height 33
type input "8"
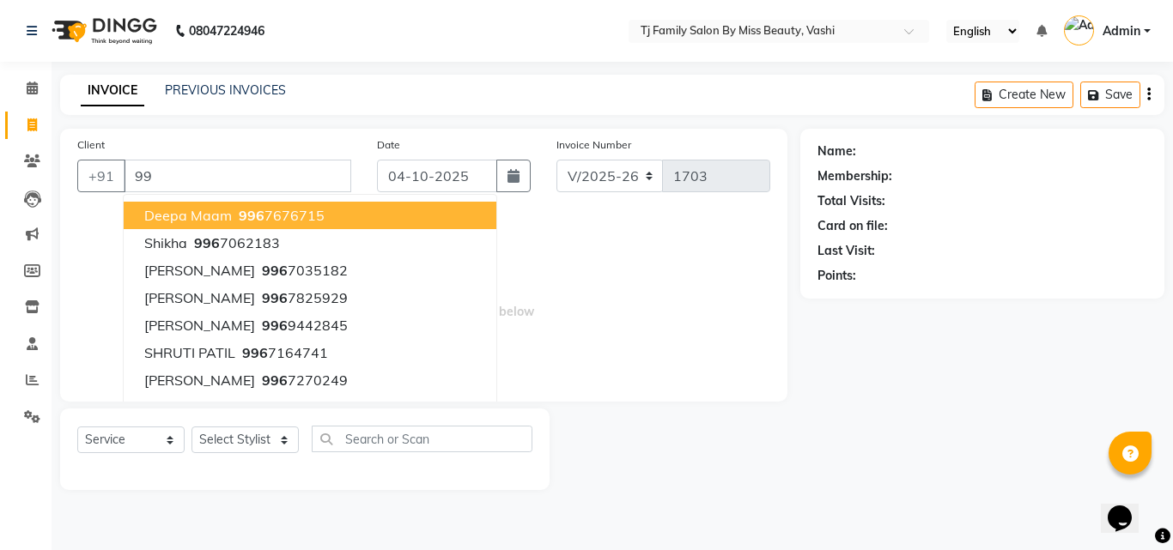
type input "9"
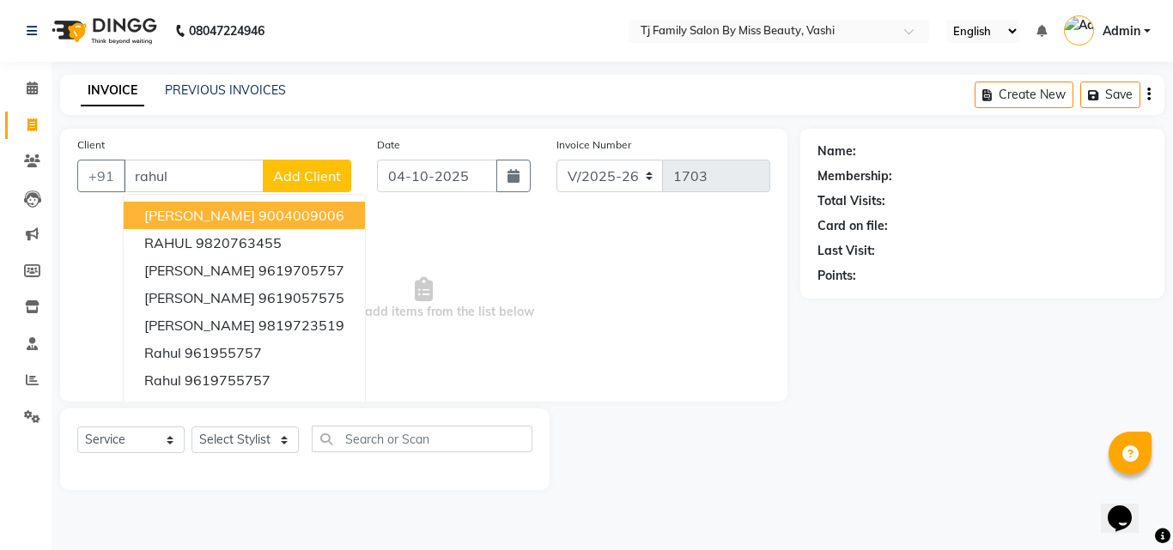
click at [216, 179] on input "rahul" at bounding box center [194, 176] width 140 height 33
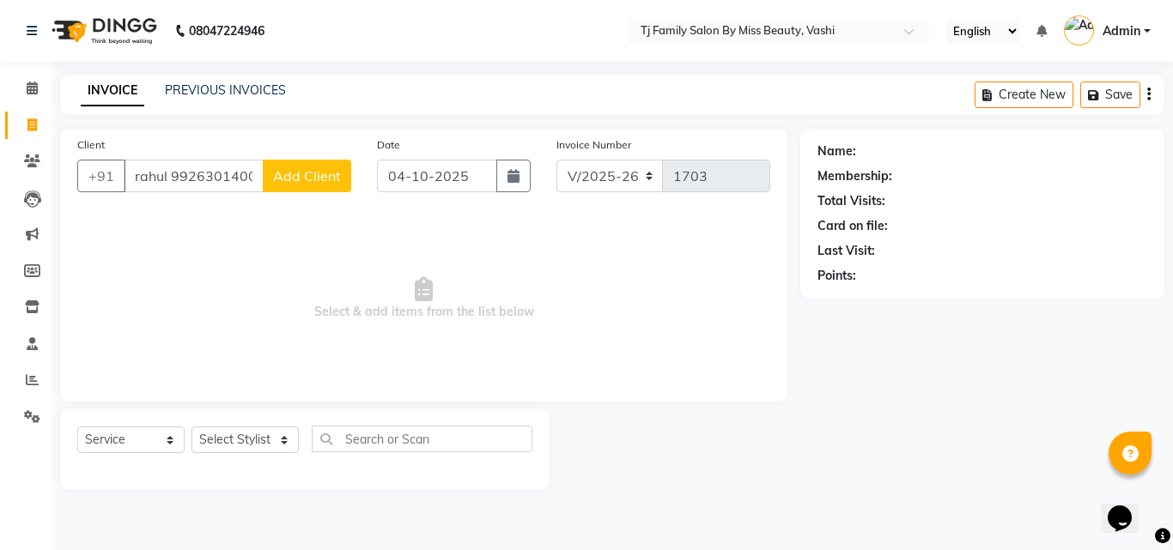
drag, startPoint x: 165, startPoint y: 176, endPoint x: 266, endPoint y: 173, distance: 101.3
click at [266, 173] on div "+91 rahul 9926301400 Add Client" at bounding box center [214, 176] width 274 height 33
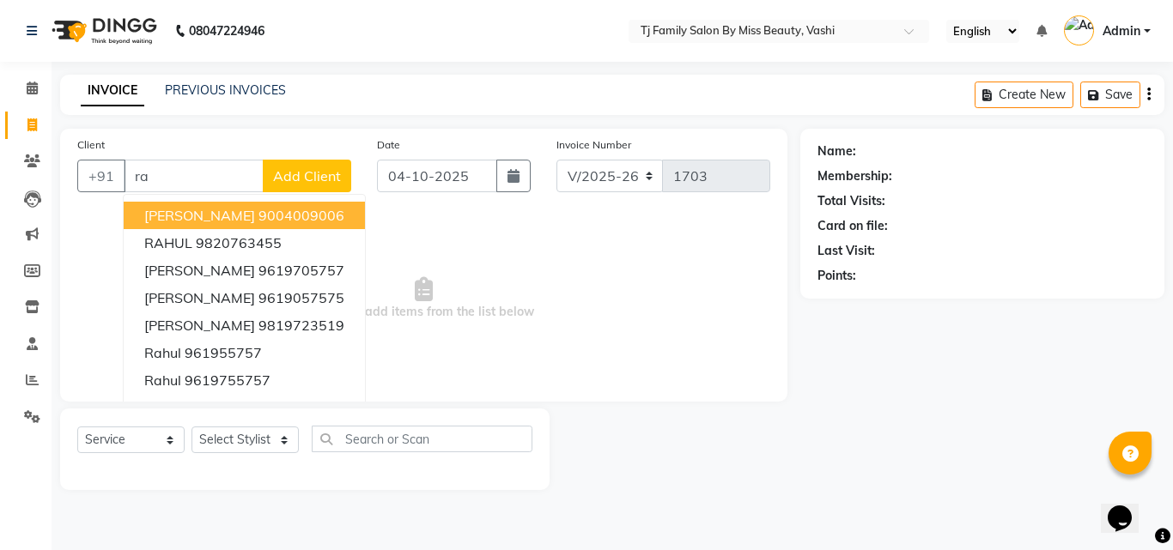
type input "r"
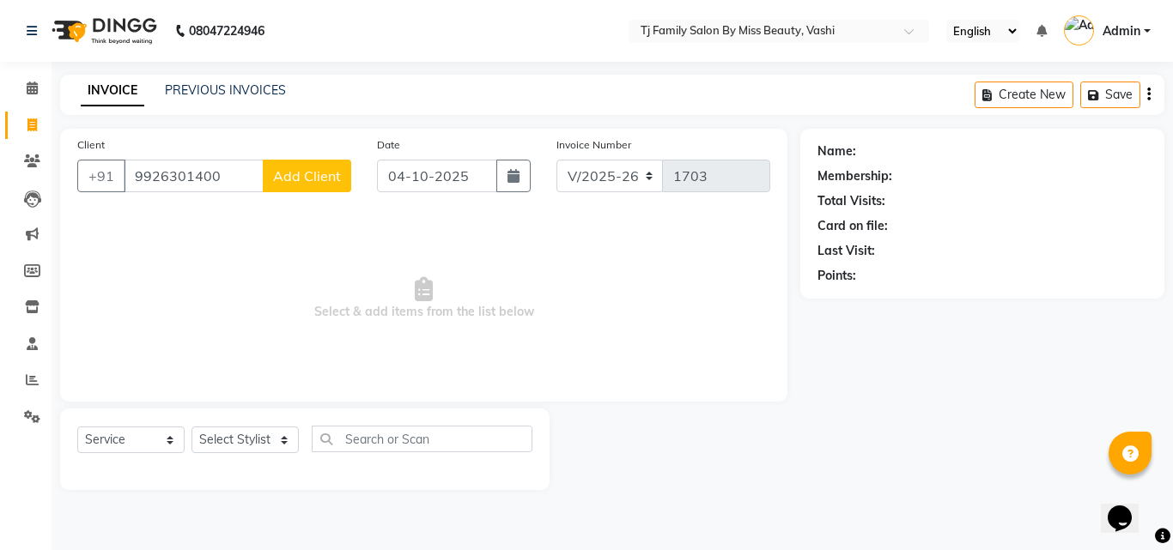
click at [137, 175] on input "9926301400" at bounding box center [194, 176] width 140 height 33
drag, startPoint x: 238, startPoint y: 170, endPoint x: 237, endPoint y: 191, distance: 20.6
click at [237, 191] on input "9926301400" at bounding box center [194, 176] width 140 height 33
type input "9"
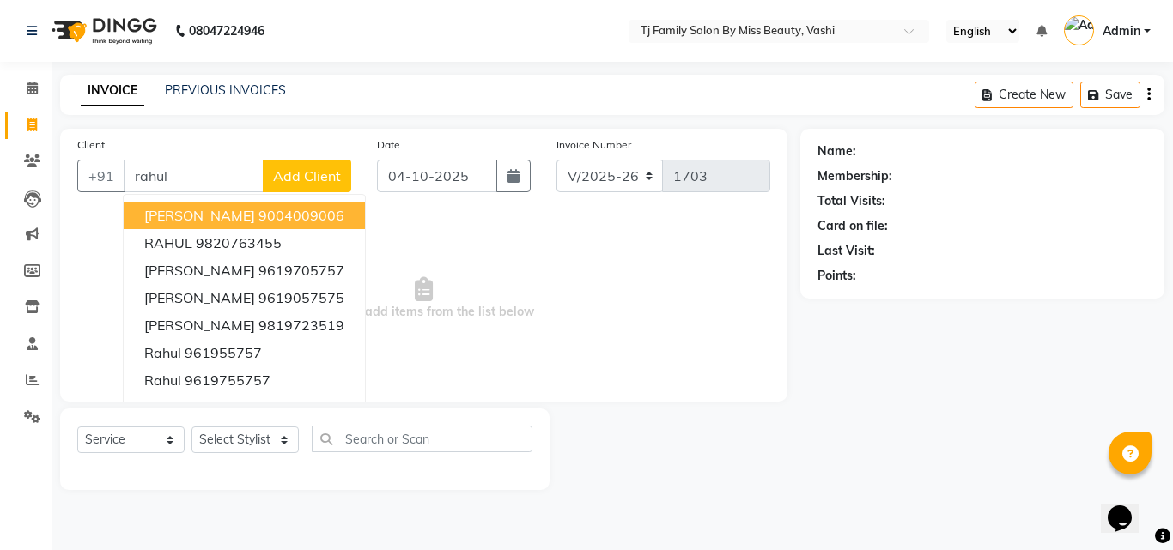
type input "rahul"
click at [292, 173] on span "Add Client" at bounding box center [307, 175] width 68 height 17
select select "22"
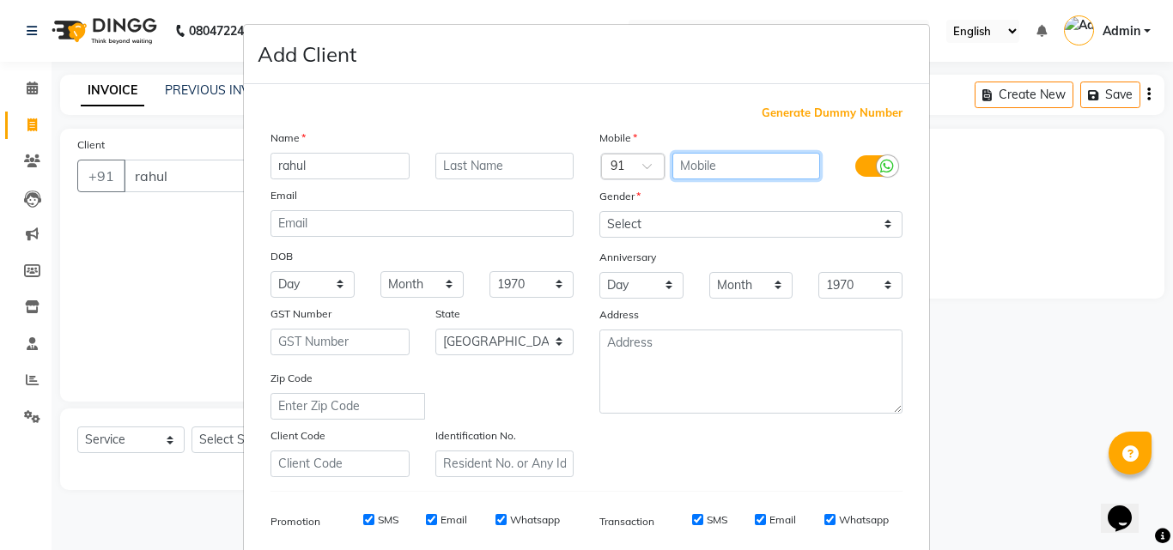
click at [694, 164] on input "text" at bounding box center [746, 166] width 149 height 27
paste input "9926301400"
type input "9926301400"
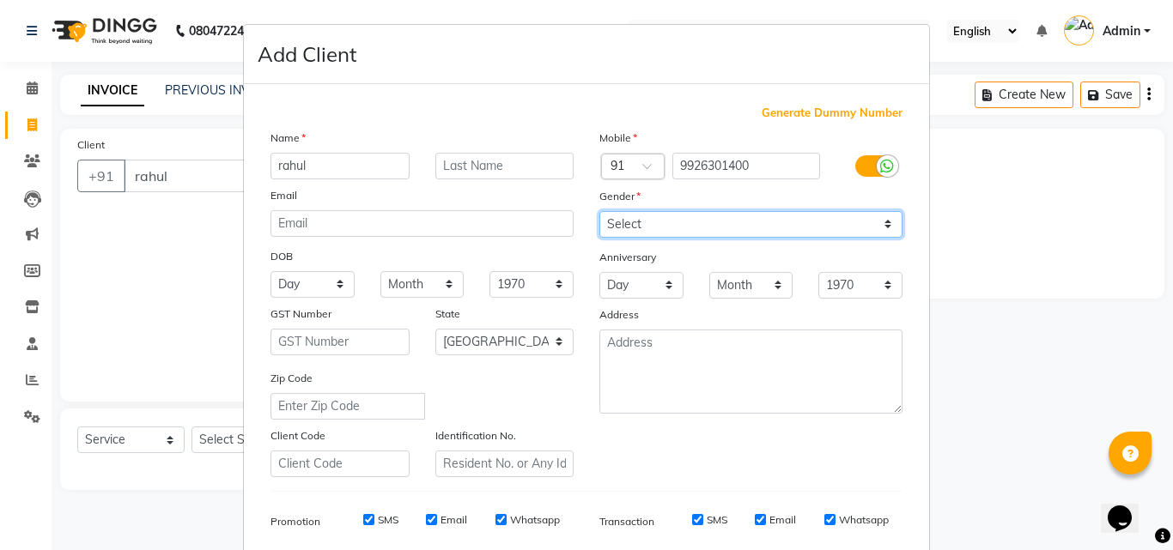
click at [731, 226] on select "Select [DEMOGRAPHIC_DATA] [DEMOGRAPHIC_DATA] Other Prefer Not To Say" at bounding box center [750, 224] width 303 height 27
select select "[DEMOGRAPHIC_DATA]"
click at [599, 211] on select "Select [DEMOGRAPHIC_DATA] [DEMOGRAPHIC_DATA] Other Prefer Not To Say" at bounding box center [750, 224] width 303 height 27
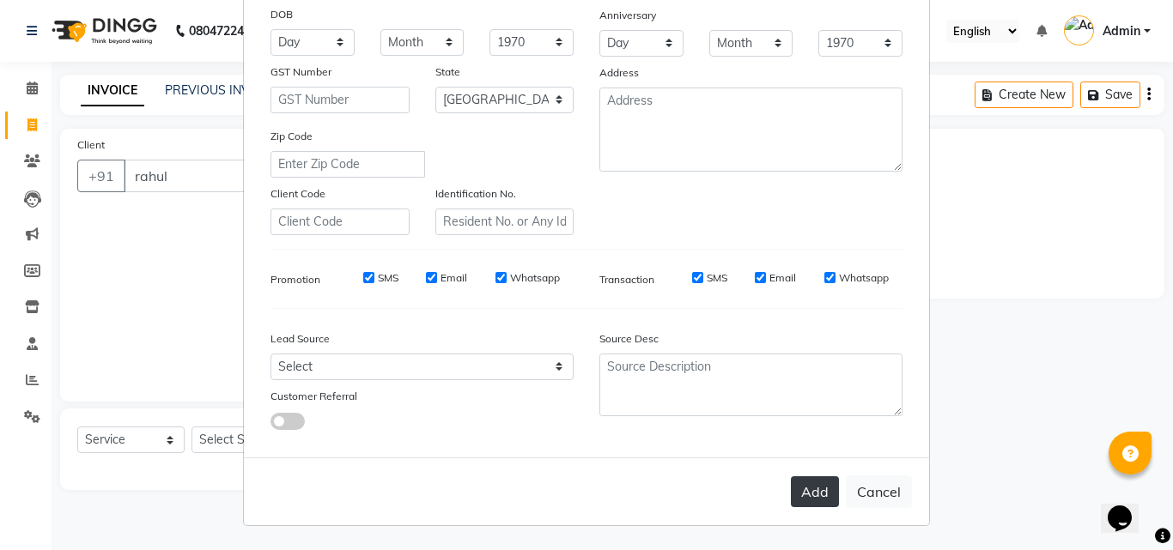
click at [818, 488] on button "Add" at bounding box center [815, 491] width 48 height 31
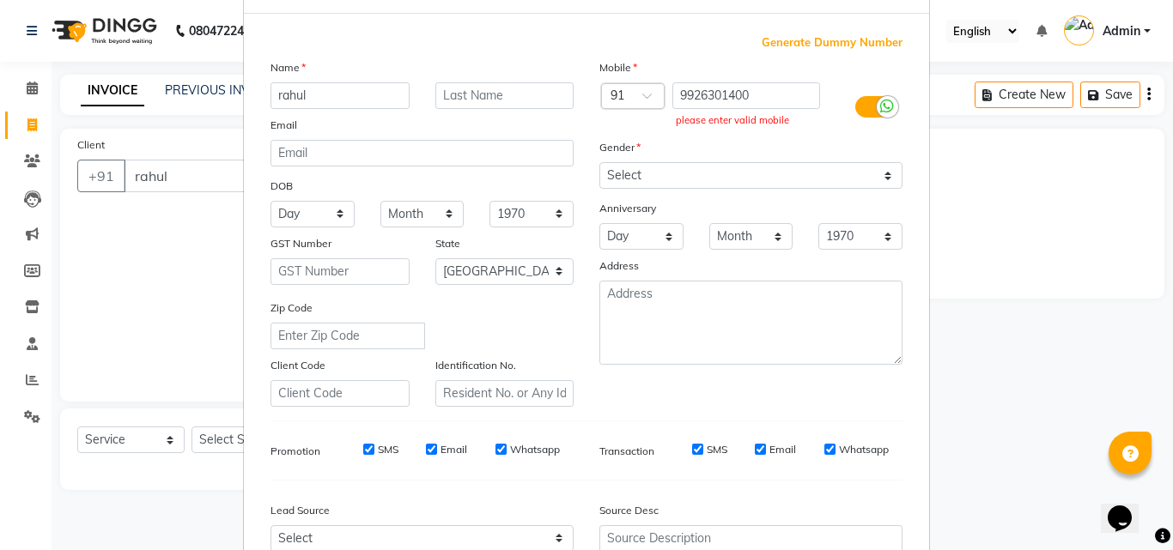
scroll to position [0, 0]
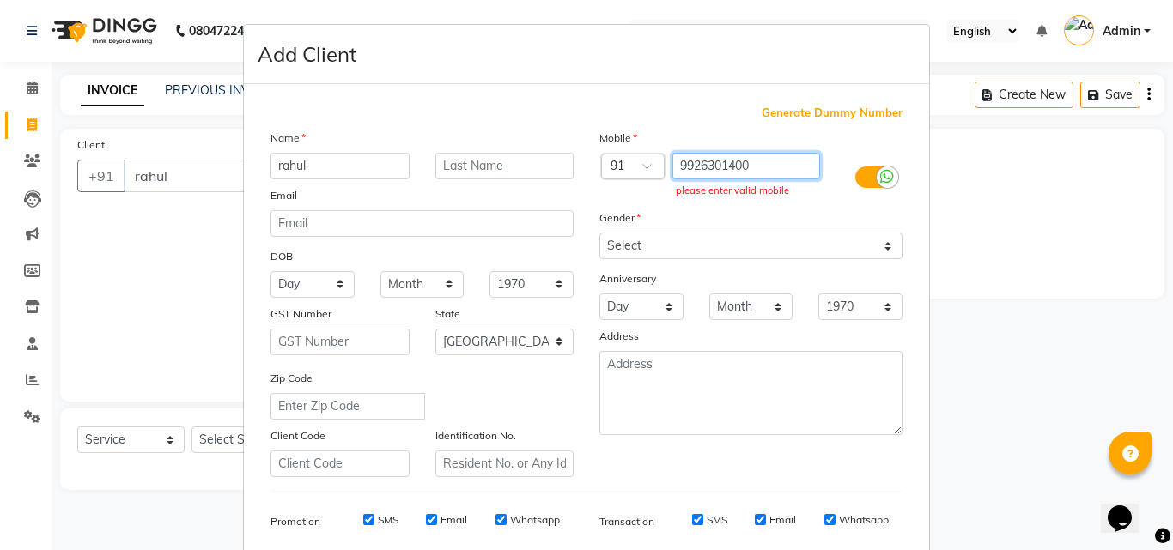
click at [770, 167] on input "9926301400" at bounding box center [746, 166] width 149 height 27
click at [672, 161] on input "9926301400" at bounding box center [746, 166] width 149 height 27
click at [679, 162] on input "9926301400" at bounding box center [746, 166] width 149 height 27
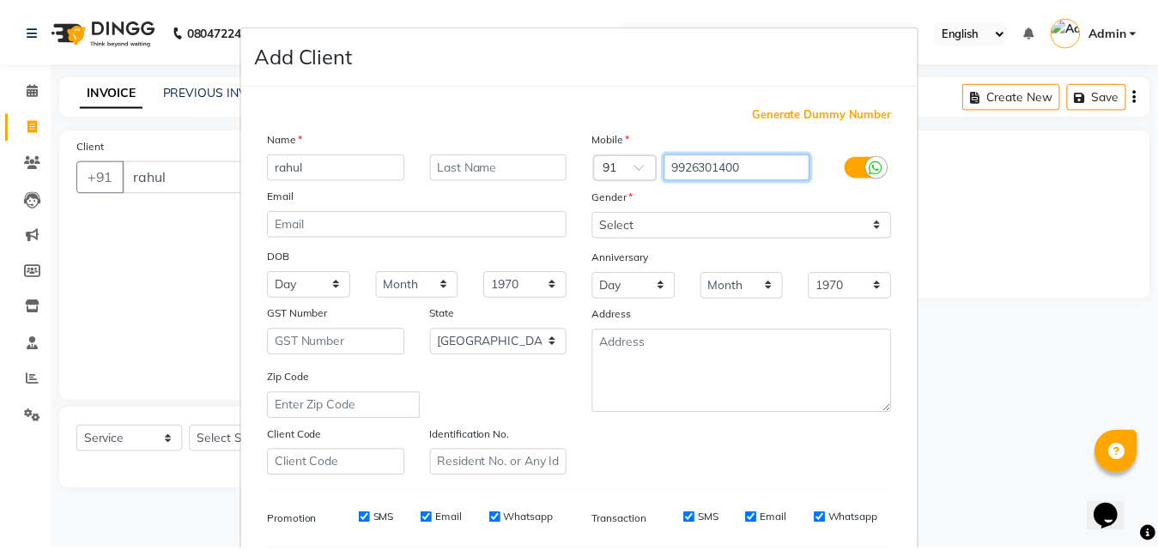
scroll to position [242, 0]
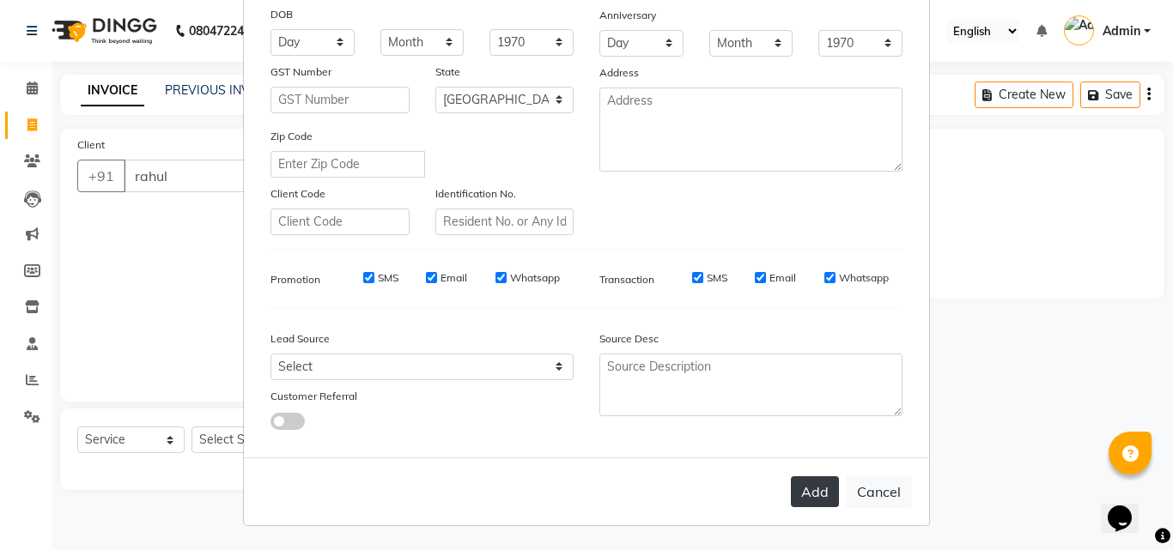
type input "9926301400"
click at [805, 488] on button "Add" at bounding box center [815, 491] width 48 height 31
type input "9926301400"
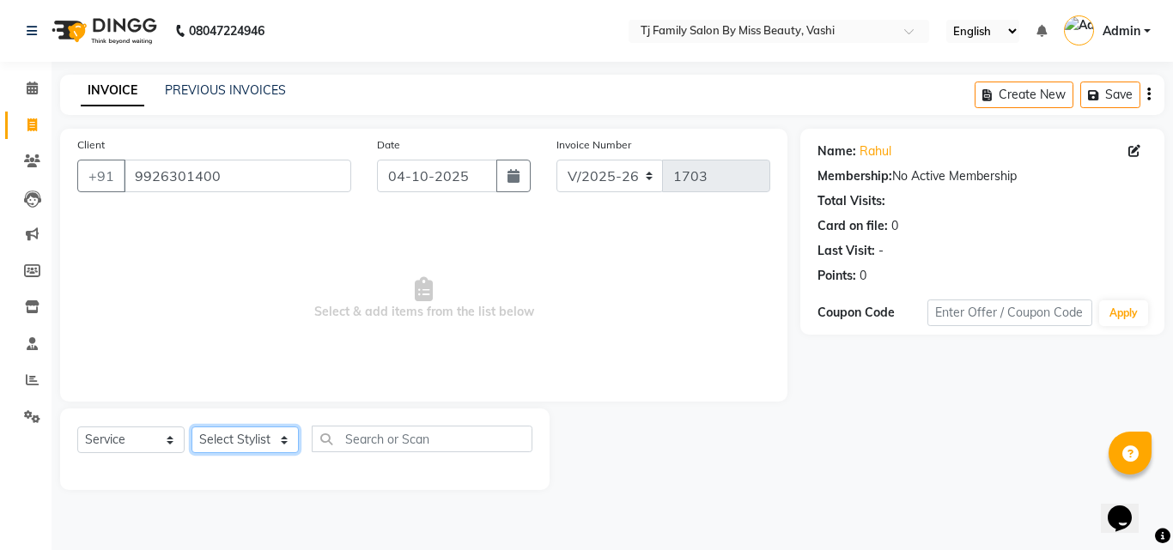
click at [225, 441] on select "Select Stylist deepak maitay [PERSON_NAME] [PERSON_NAME] Ramita [PERSON_NAME] […" at bounding box center [244, 440] width 107 height 27
select select "31844"
click at [191, 427] on select "Select Stylist deepak maitay [PERSON_NAME] [PERSON_NAME] Ramita [PERSON_NAME] […" at bounding box center [244, 440] width 107 height 27
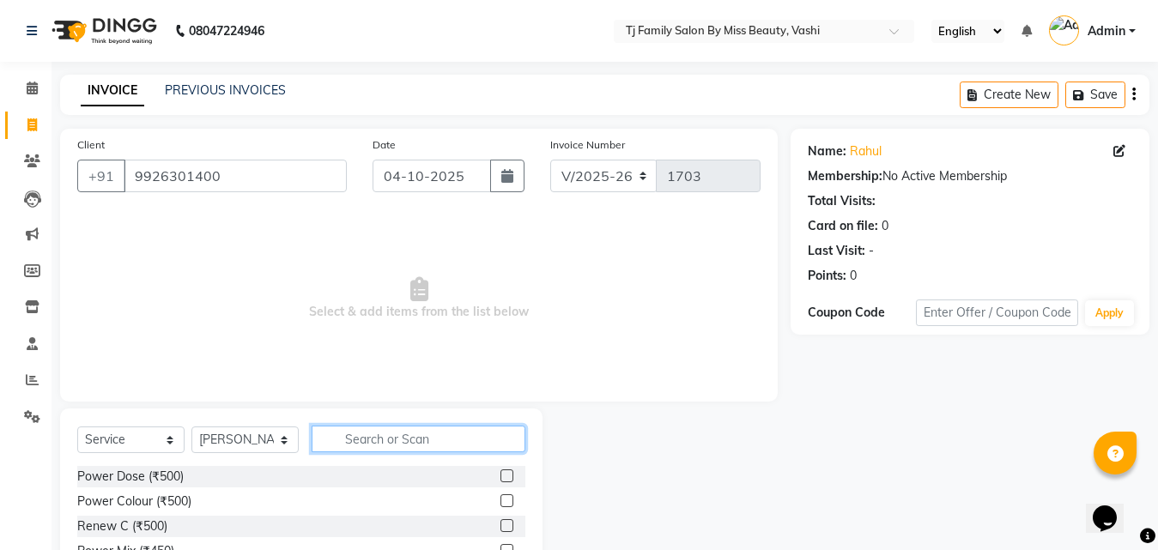
click at [361, 440] on input "text" at bounding box center [419, 439] width 214 height 27
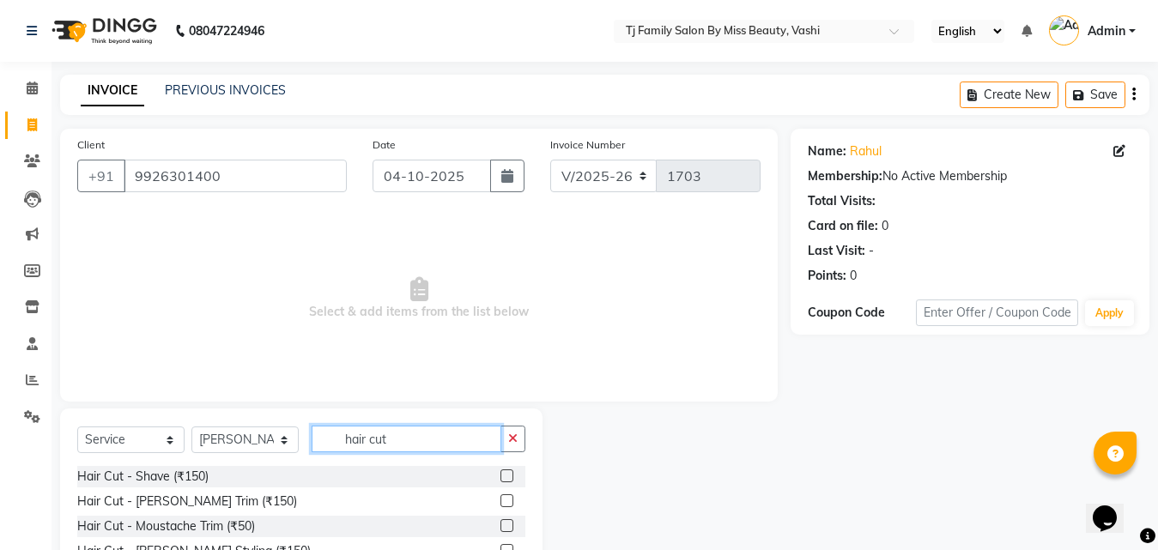
scroll to position [137, 0]
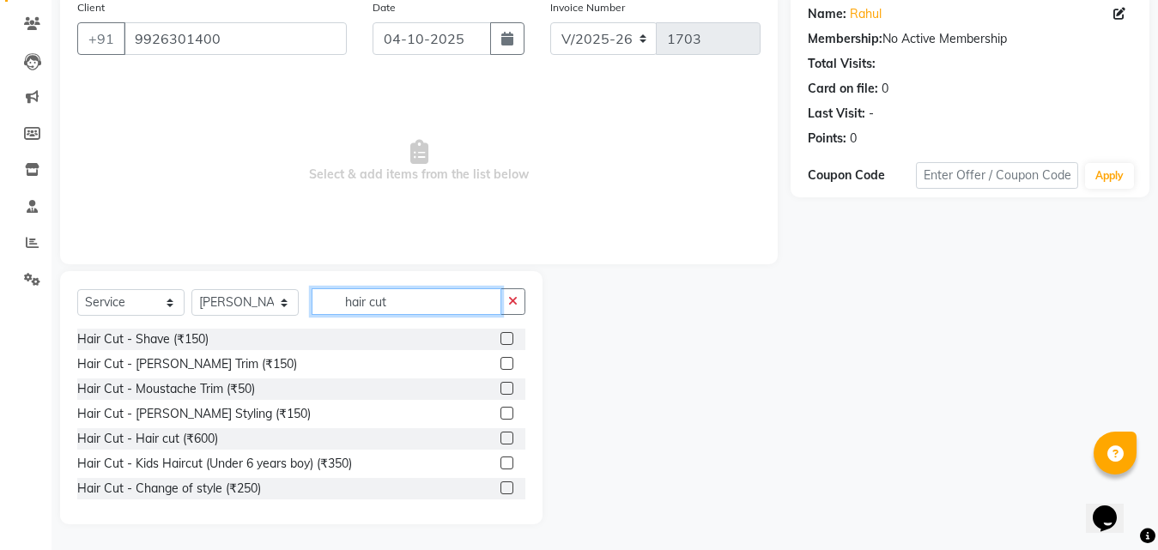
type input "hair cut"
click at [500, 488] on label at bounding box center [506, 488] width 13 height 13
click at [500, 488] on input "checkbox" at bounding box center [505, 488] width 11 height 11
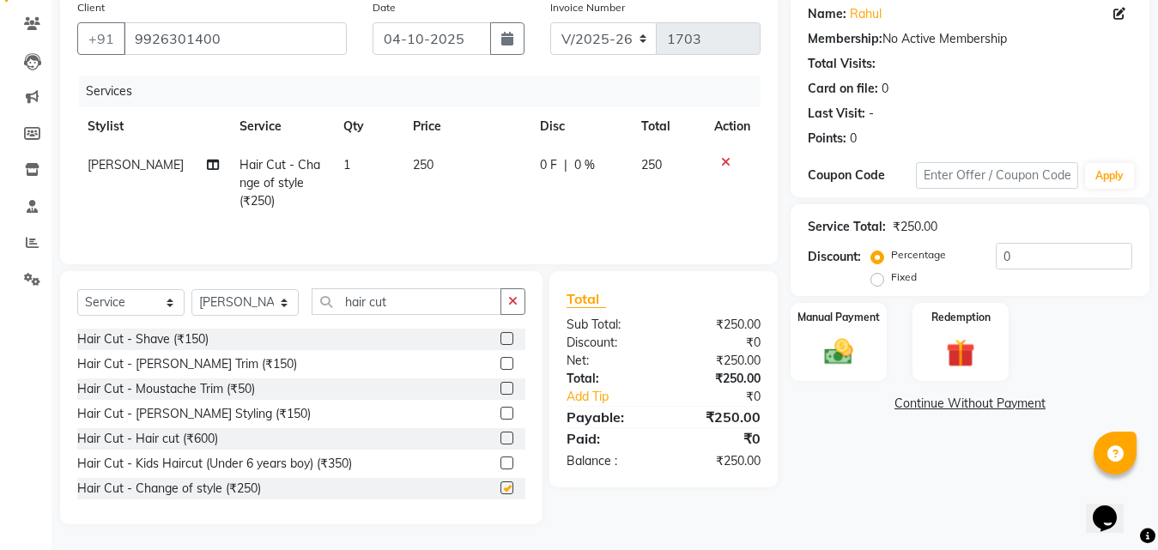
checkbox input "false"
click at [854, 380] on div "Manual Payment" at bounding box center [839, 342] width 100 height 82
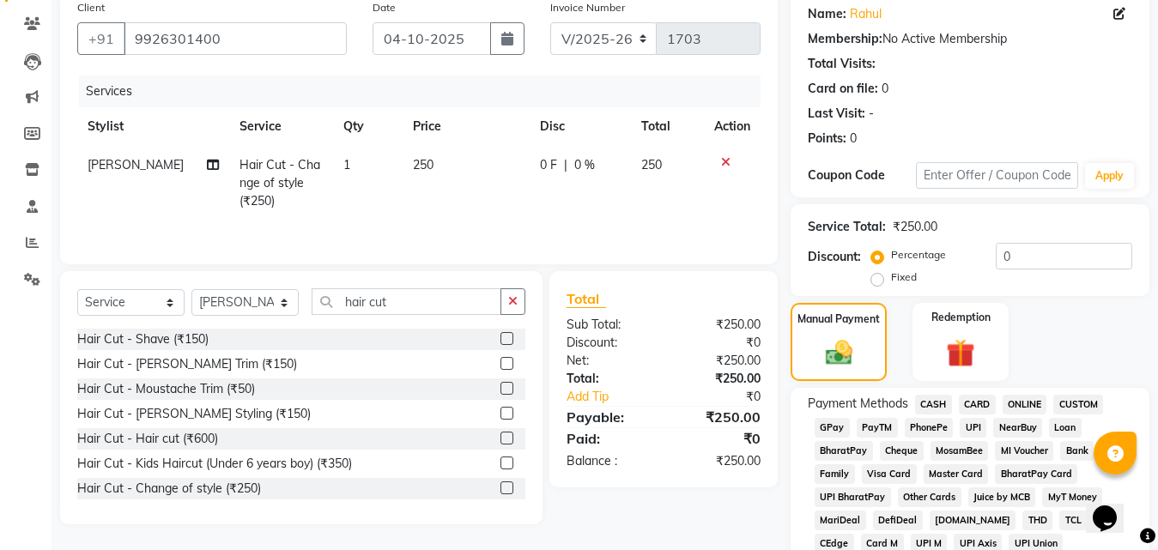
click at [837, 431] on span "GPay" at bounding box center [832, 428] width 35 height 20
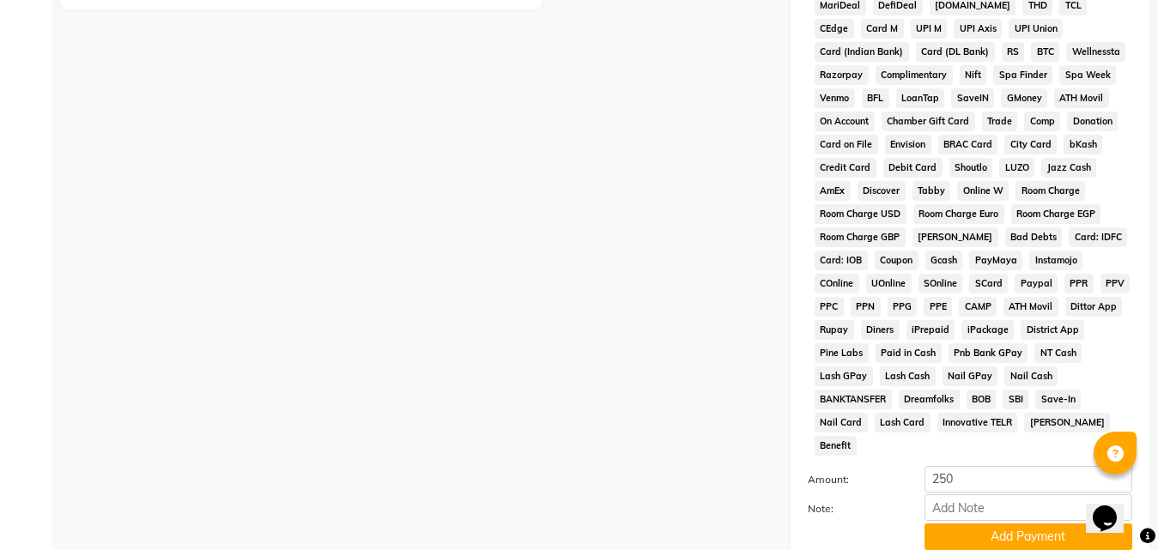
scroll to position [762, 0]
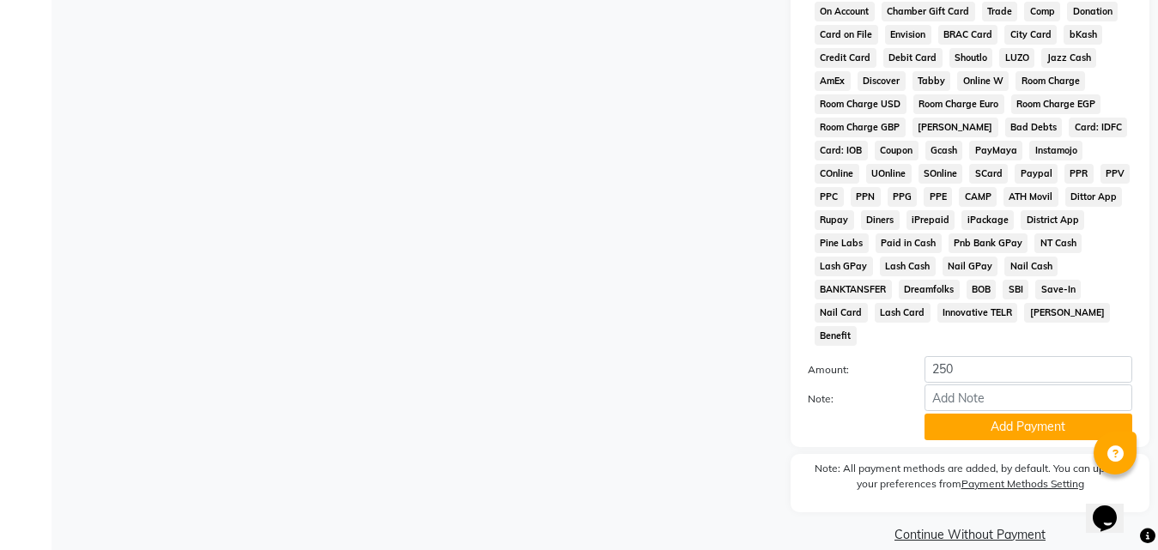
click at [972, 414] on button "Add Payment" at bounding box center [1029, 427] width 208 height 27
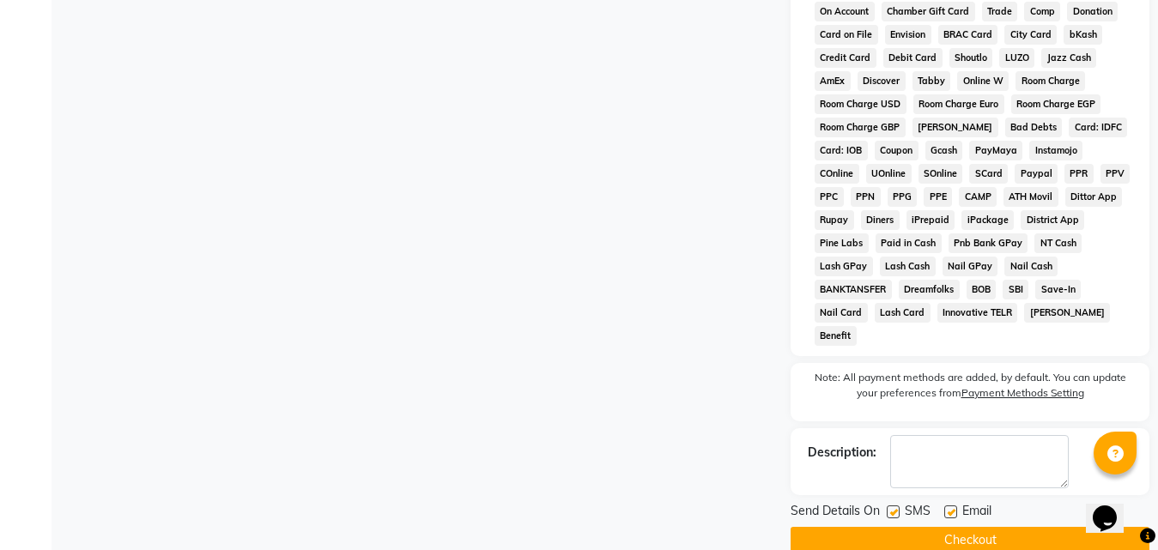
drag, startPoint x: 971, startPoint y: 511, endPoint x: 798, endPoint y: 470, distance: 177.2
click at [971, 527] on button "Checkout" at bounding box center [970, 540] width 359 height 27
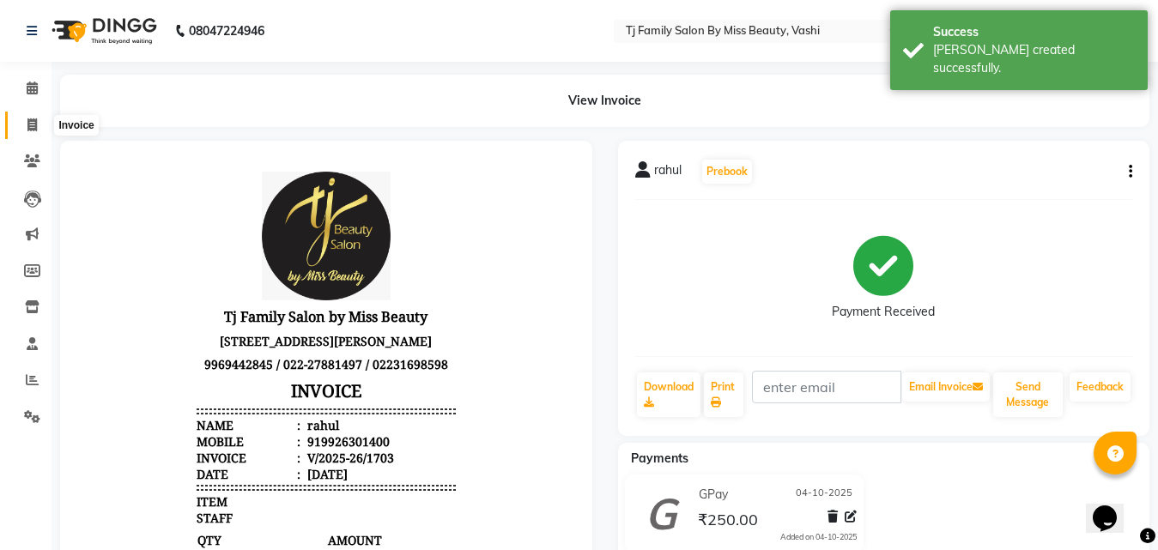
click at [32, 118] on icon at bounding box center [31, 124] width 9 height 13
select select "703"
select select "service"
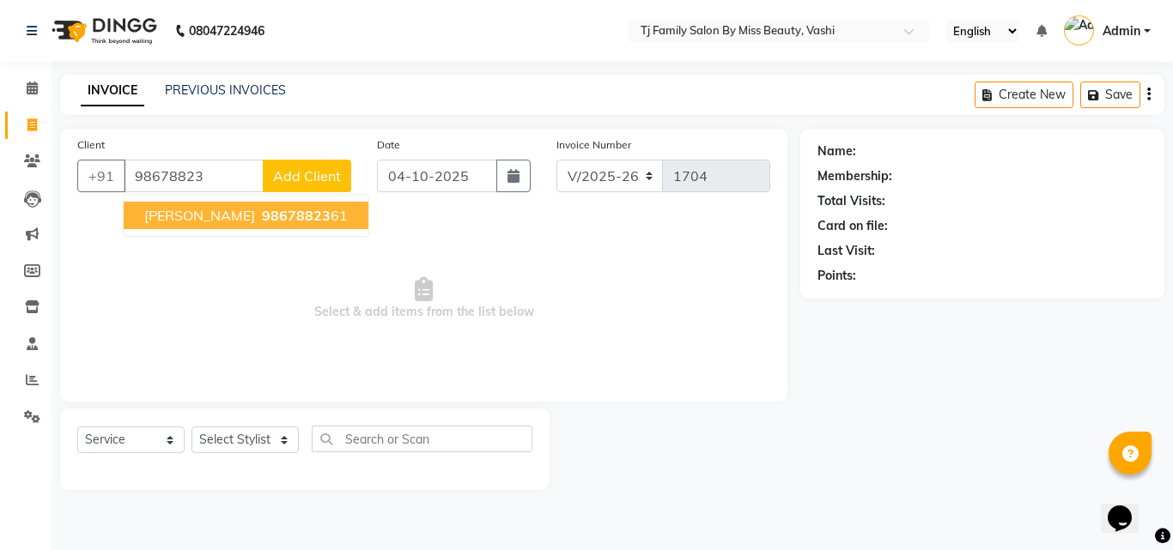
click at [296, 217] on ngb-highlight "98678823 61" at bounding box center [302, 215] width 89 height 17
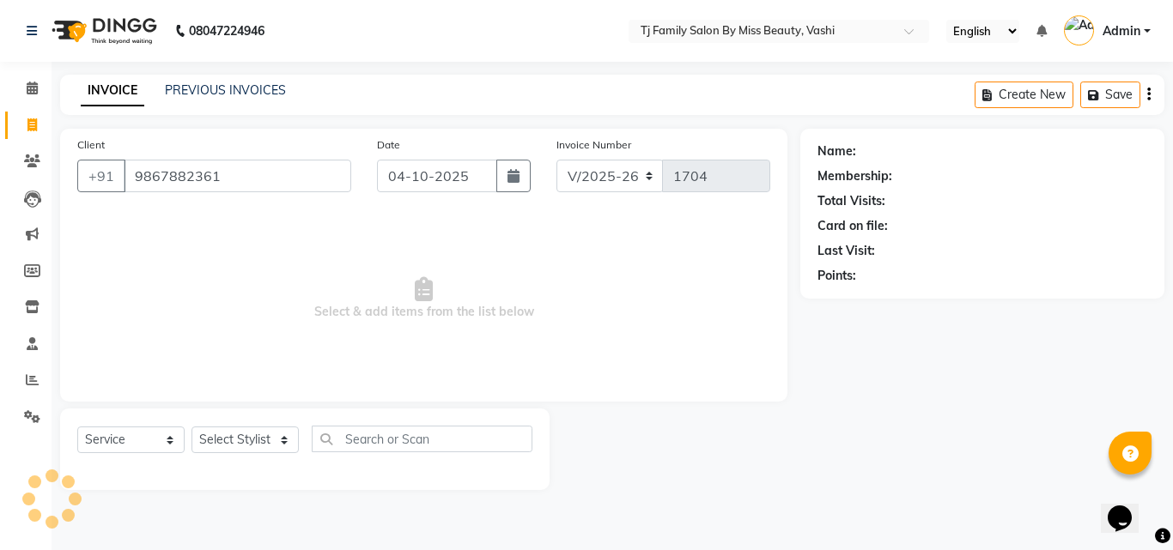
type input "9867882361"
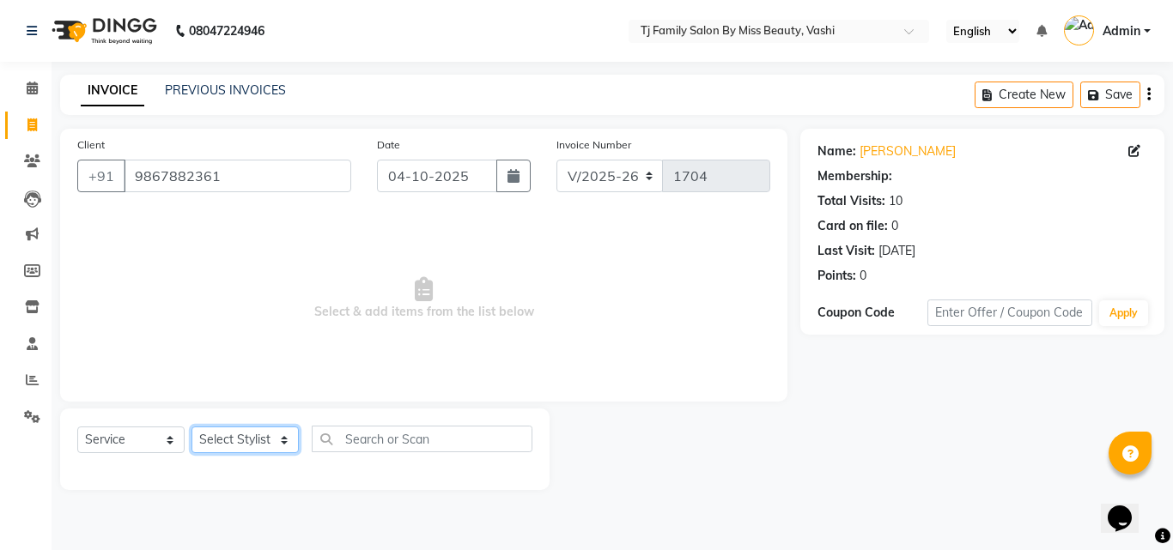
click at [226, 435] on select "Select Stylist deepak maitay [PERSON_NAME] [PERSON_NAME] Ramita [PERSON_NAME] […" at bounding box center [244, 440] width 107 height 27
select select "31842"
click at [191, 427] on select "Select Stylist deepak maitay [PERSON_NAME] [PERSON_NAME] Ramita [PERSON_NAME] […" at bounding box center [244, 440] width 107 height 27
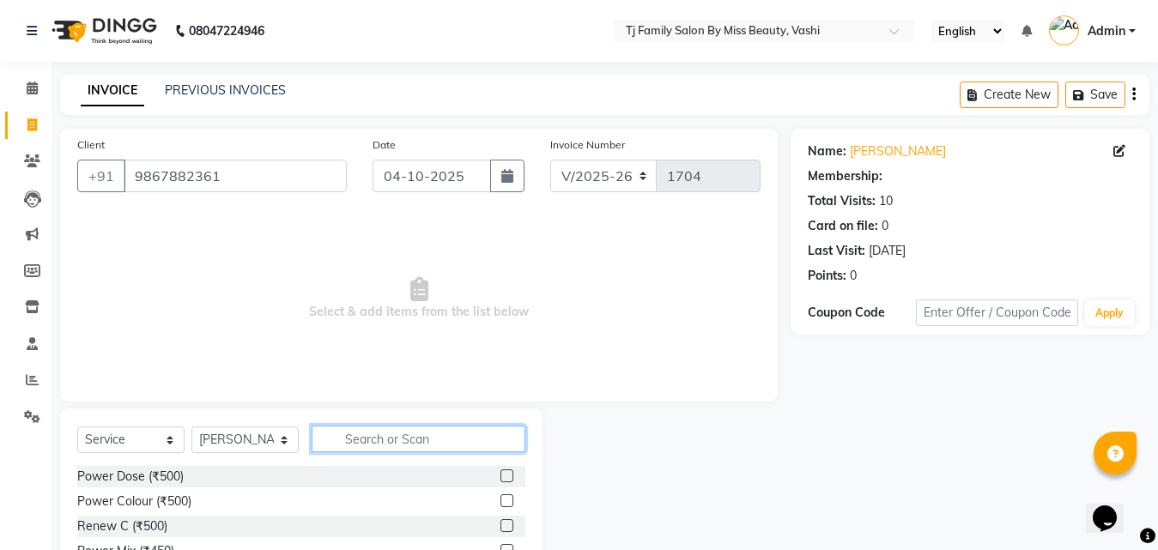
click at [432, 425] on div "Select Service Product Membership Package Voucher Prepaid Gift Card Select Styl…" at bounding box center [301, 535] width 482 height 253
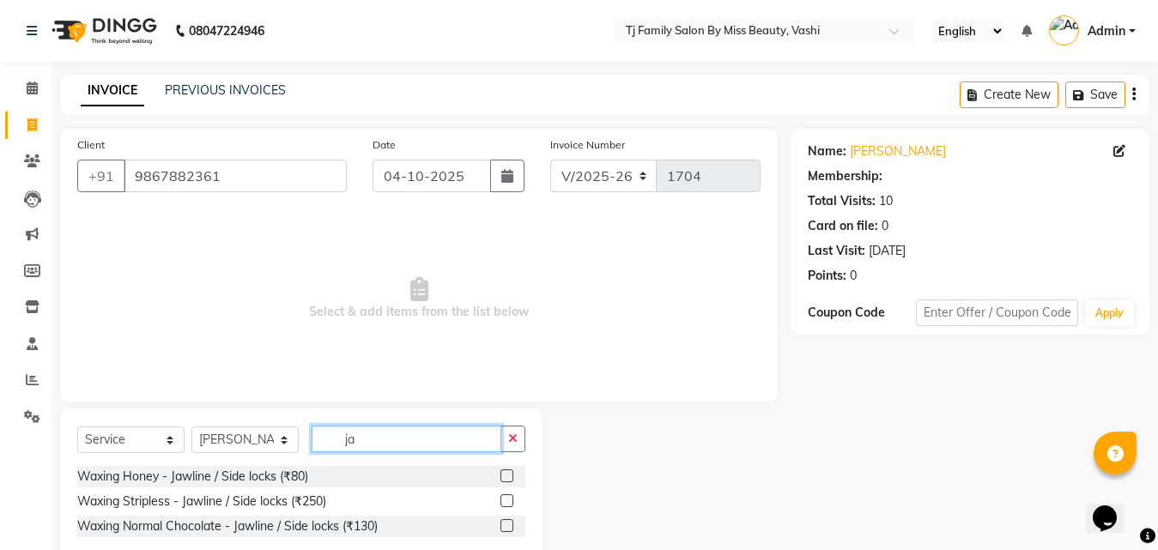
type input "j"
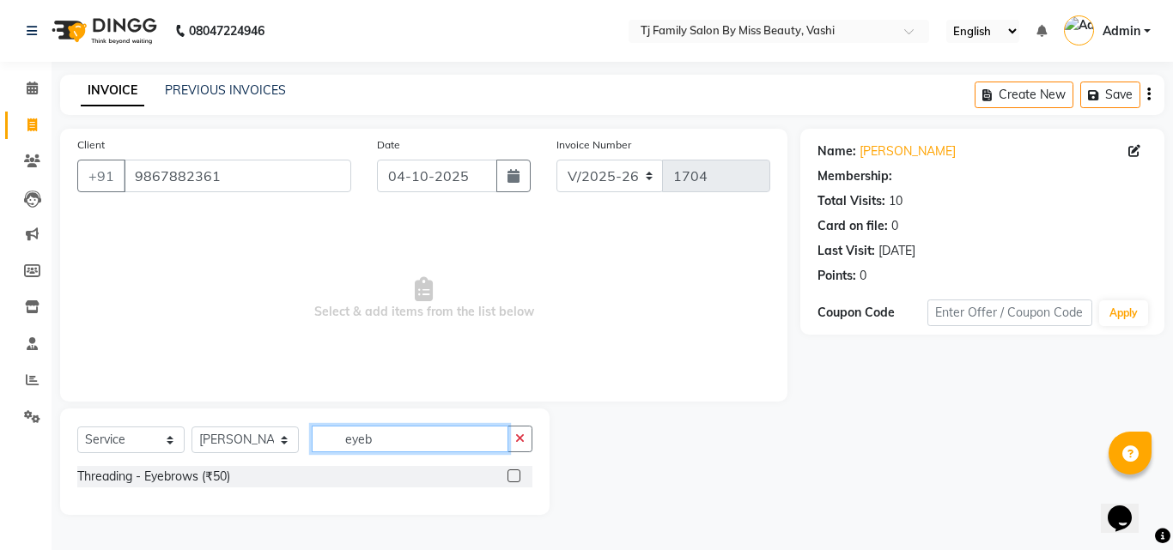
type input "eyeb"
click at [516, 470] on label at bounding box center [513, 476] width 13 height 13
click at [516, 471] on input "checkbox" at bounding box center [512, 476] width 11 height 11
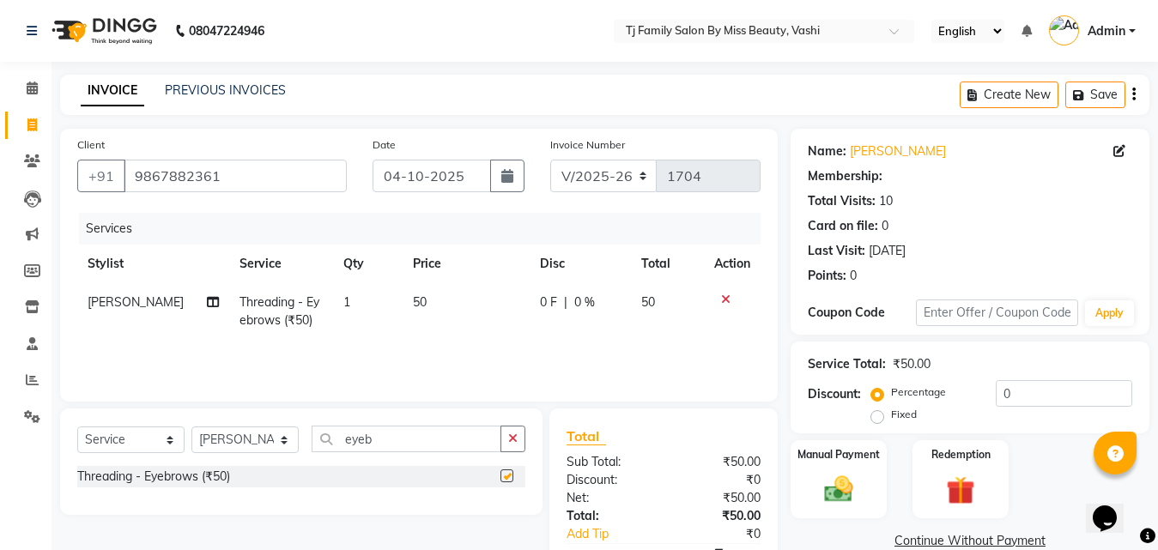
checkbox input "false"
click at [863, 450] on label "Manual Payment" at bounding box center [839, 454] width 86 height 16
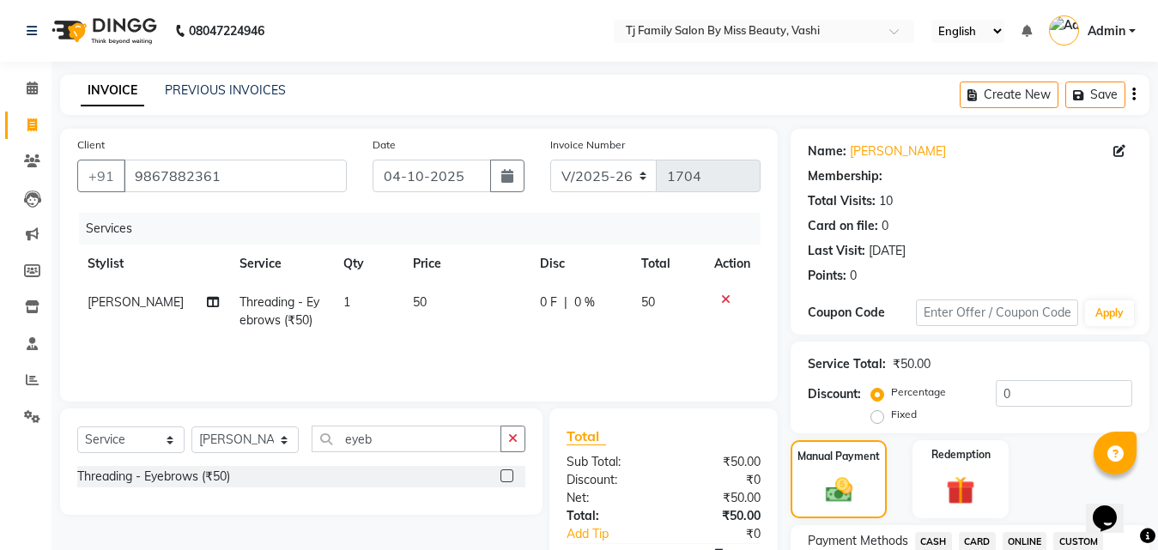
scroll to position [172, 0]
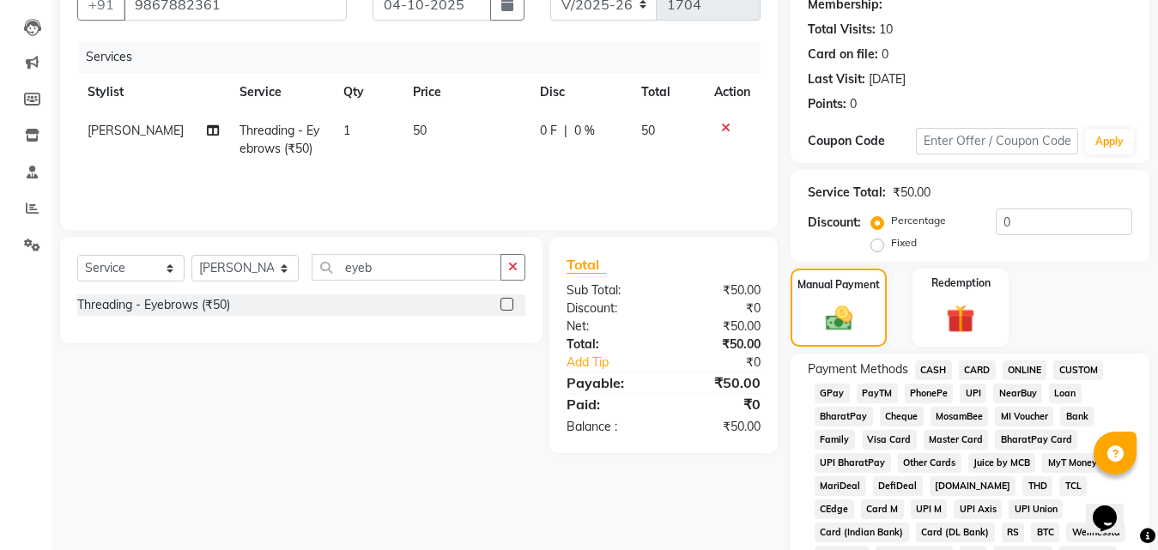
click at [936, 373] on span "CASH" at bounding box center [933, 371] width 37 height 20
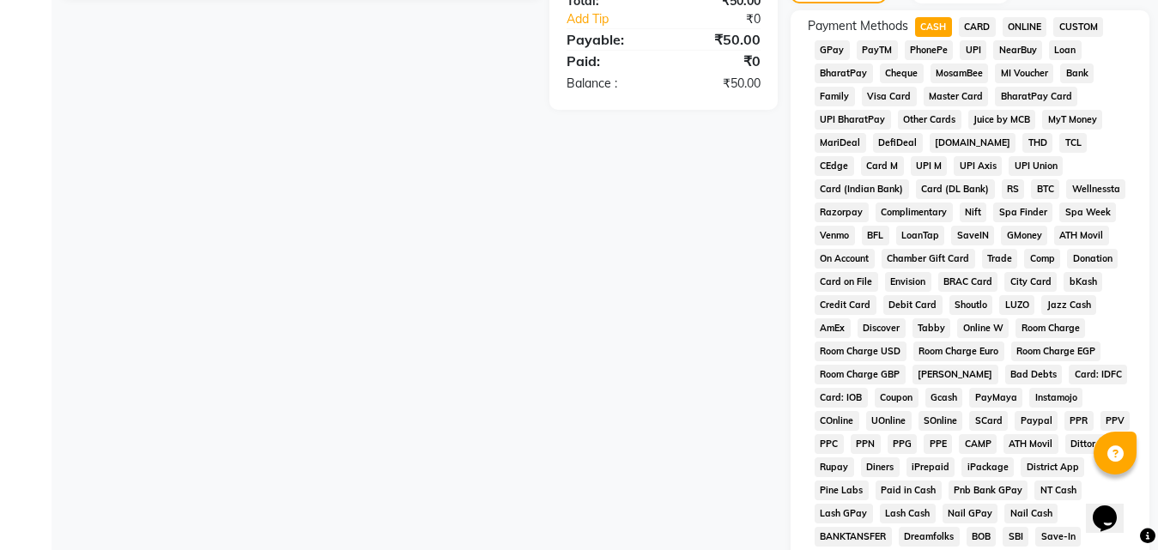
scroll to position [762, 0]
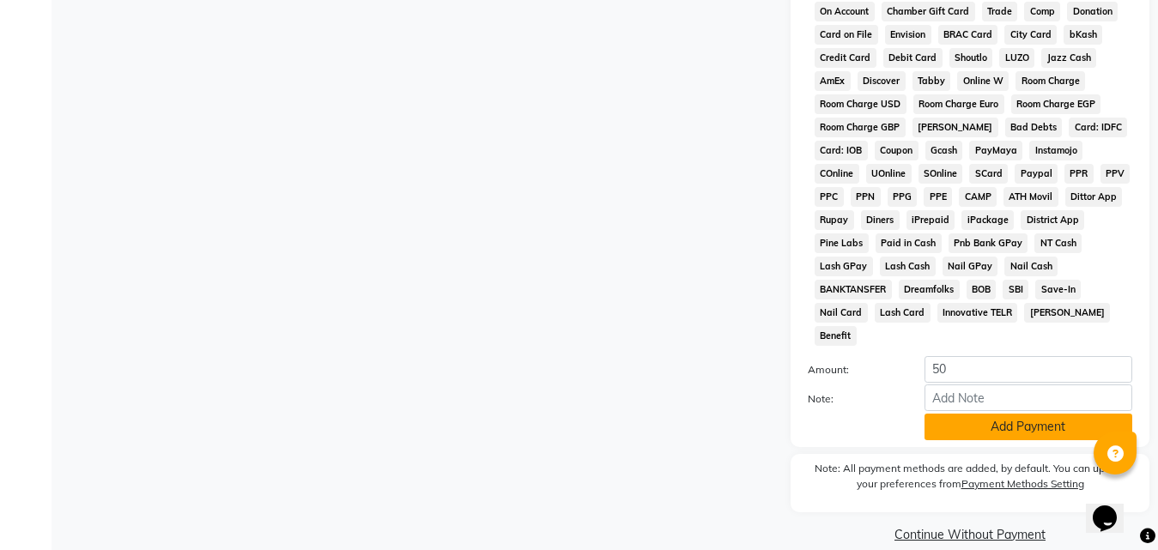
click at [989, 414] on button "Add Payment" at bounding box center [1029, 427] width 208 height 27
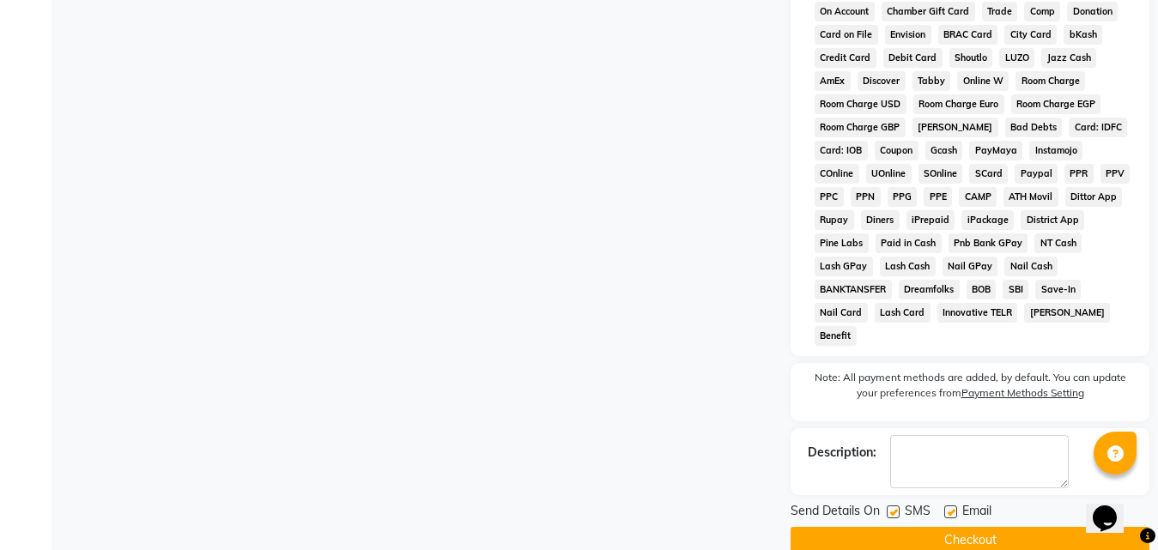
click at [937, 527] on button "Checkout" at bounding box center [970, 540] width 359 height 27
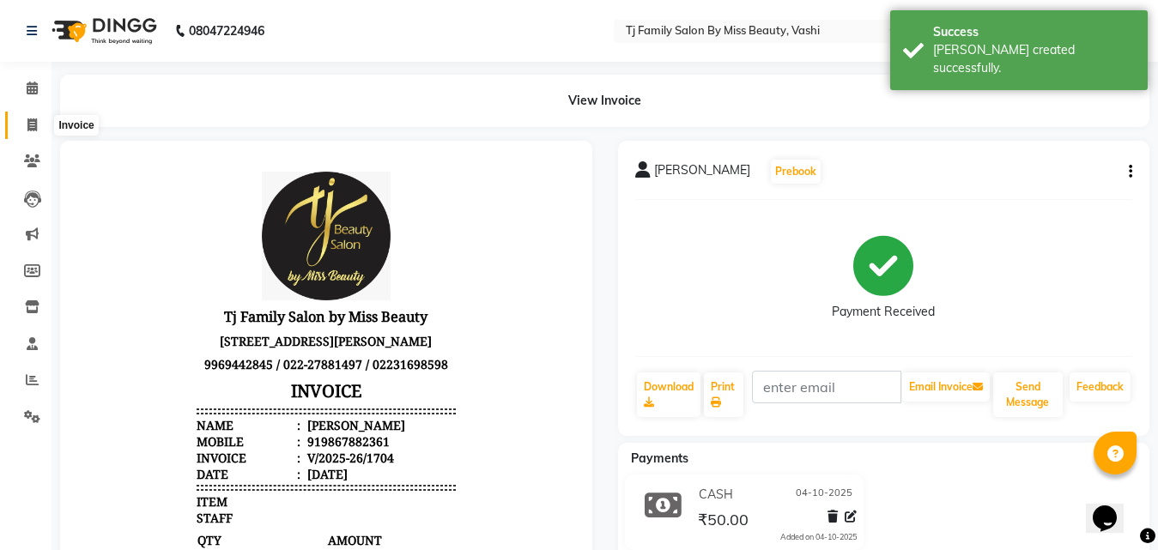
click at [38, 121] on span at bounding box center [32, 126] width 30 height 20
select select "service"
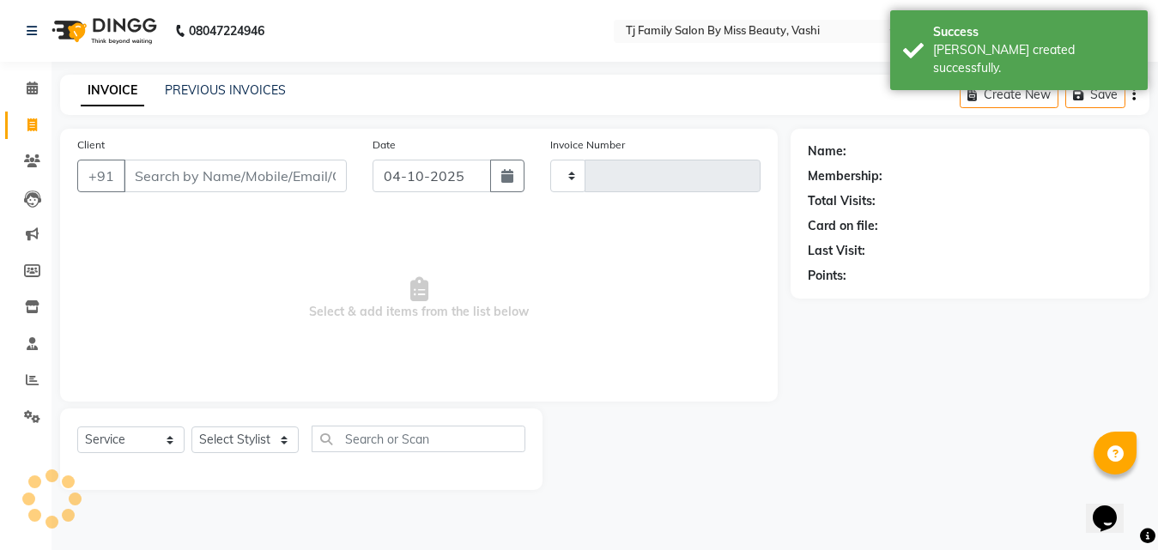
type input "1705"
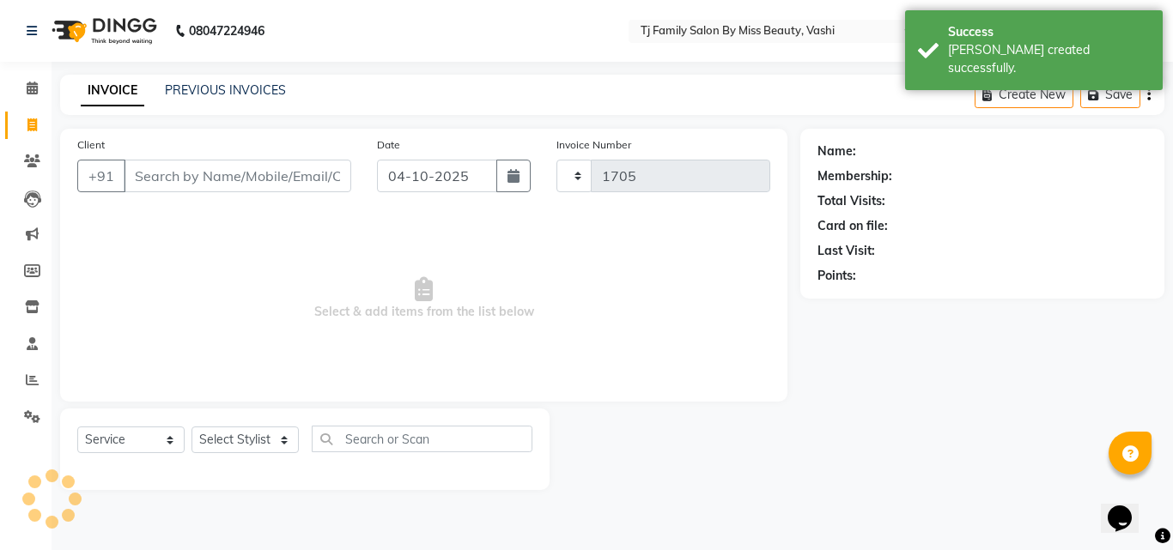
select select "703"
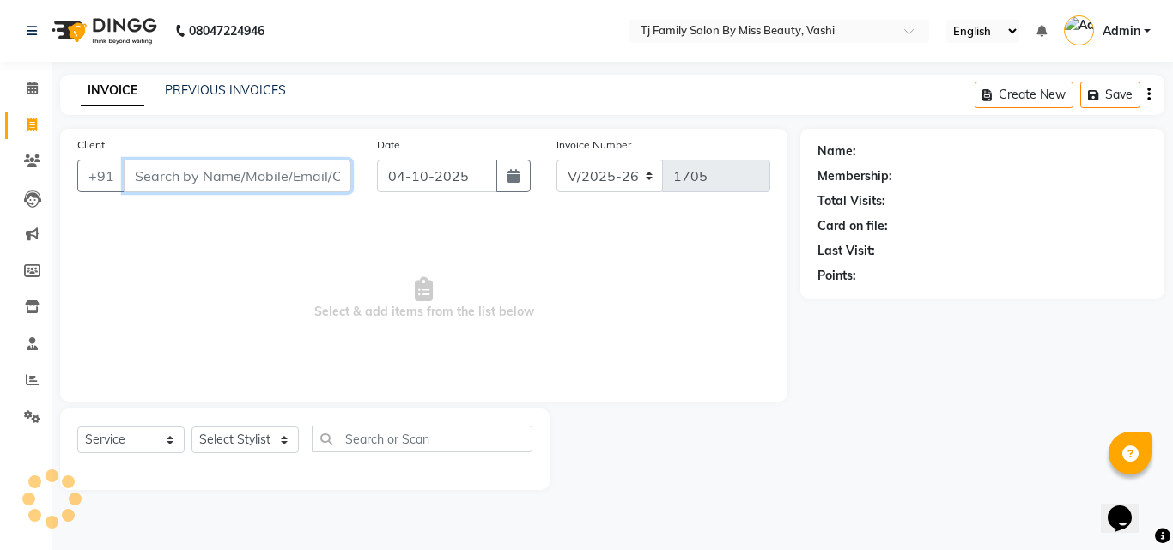
paste input "9820022062"
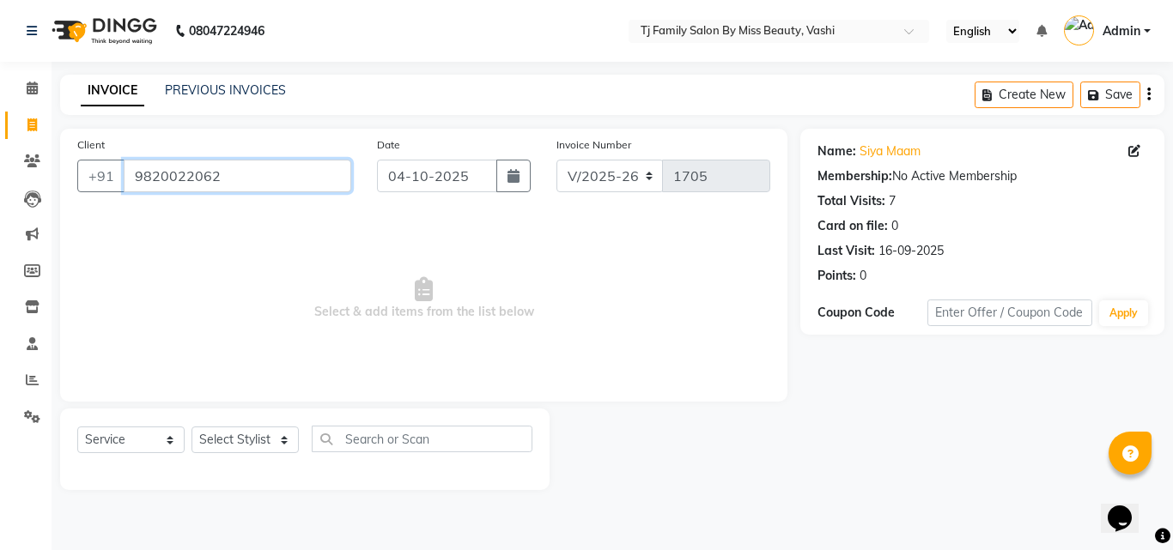
click at [262, 182] on input "9820022062" at bounding box center [237, 176] width 227 height 33
click at [131, 172] on input "9820022062" at bounding box center [237, 176] width 227 height 33
click at [282, 184] on input "9820022062" at bounding box center [237, 176] width 227 height 33
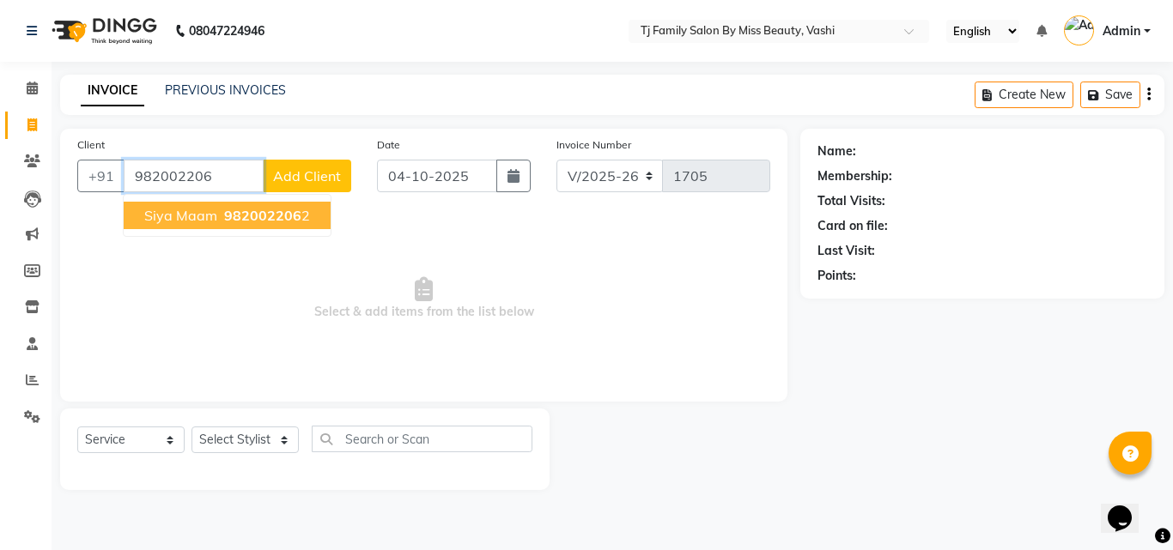
click at [269, 213] on span "982002206" at bounding box center [262, 215] width 77 height 17
type input "9820022062"
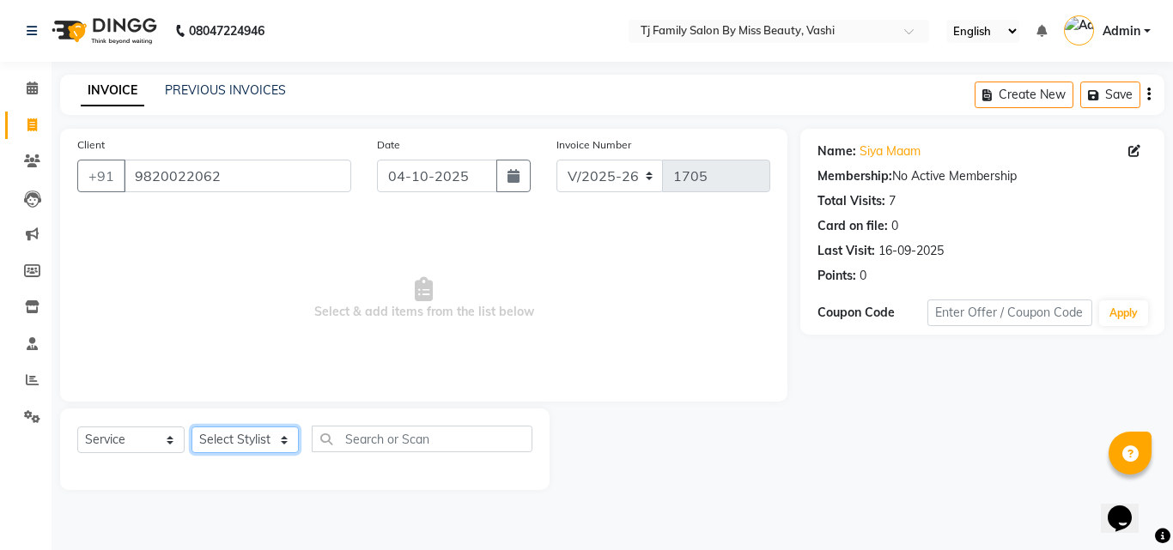
click at [256, 440] on select "Select Stylist deepak maitay [PERSON_NAME] [PERSON_NAME] Ramita [PERSON_NAME] […" at bounding box center [244, 440] width 107 height 27
select select "10804"
click at [191, 427] on select "Select Stylist deepak maitay [PERSON_NAME] [PERSON_NAME] Ramita [PERSON_NAME] […" at bounding box center [244, 440] width 107 height 27
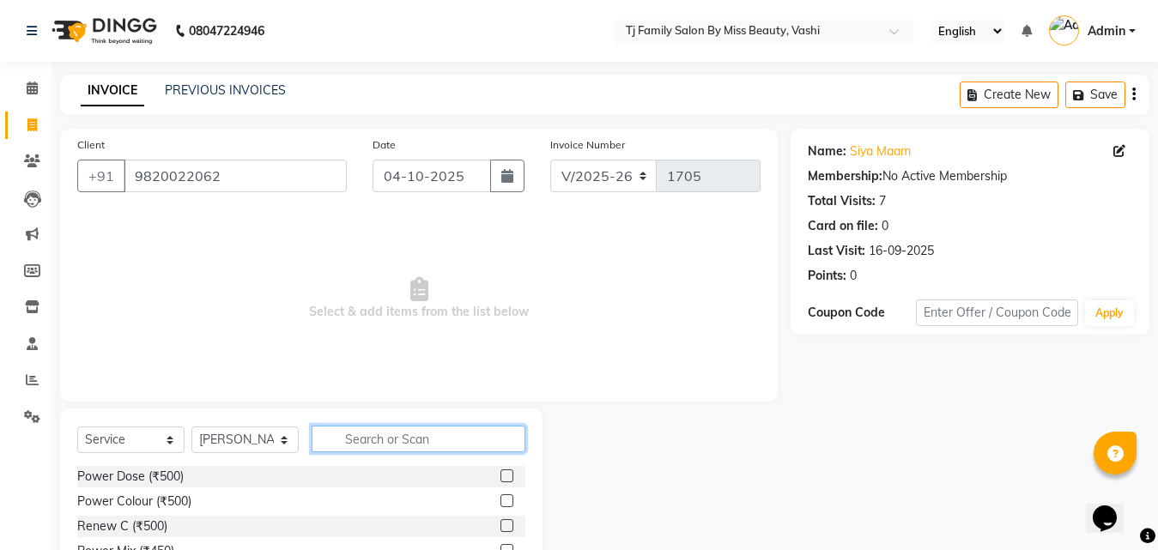
drag, startPoint x: 446, startPoint y: 446, endPoint x: 457, endPoint y: 418, distance: 30.4
click at [446, 444] on input "text" at bounding box center [419, 439] width 214 height 27
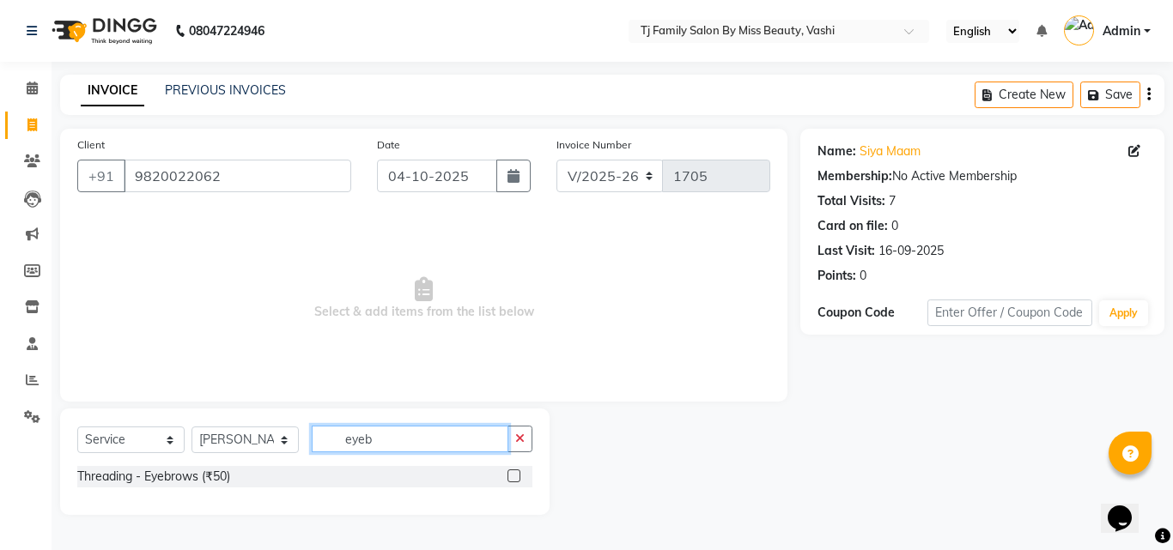
type input "eyeb"
click at [511, 473] on label at bounding box center [513, 476] width 13 height 13
click at [511, 473] on input "checkbox" at bounding box center [512, 476] width 11 height 11
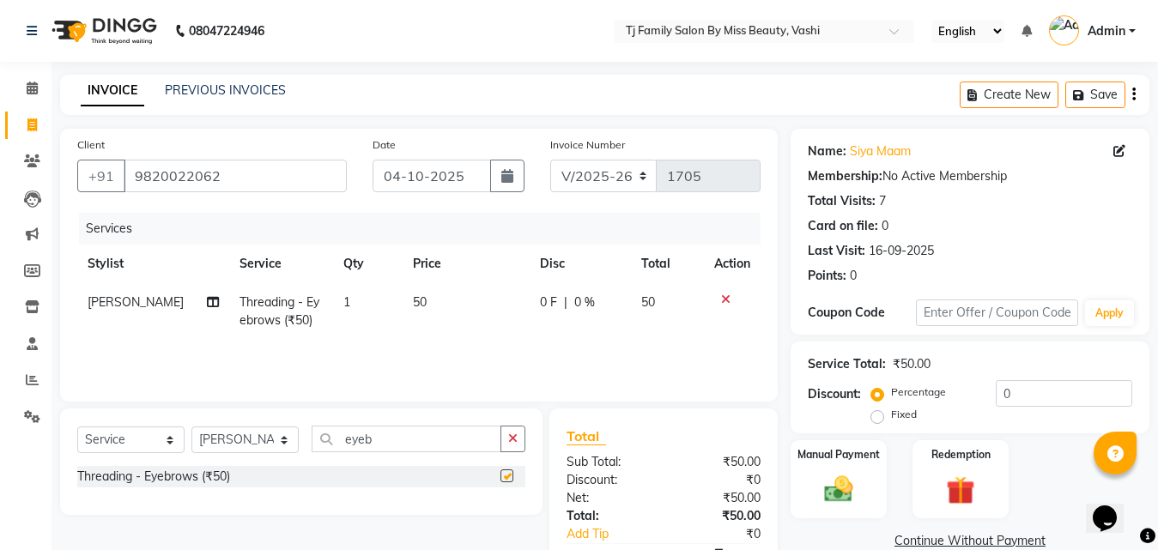
checkbox input "false"
click at [413, 302] on span "50" at bounding box center [420, 301] width 14 height 15
select select "10804"
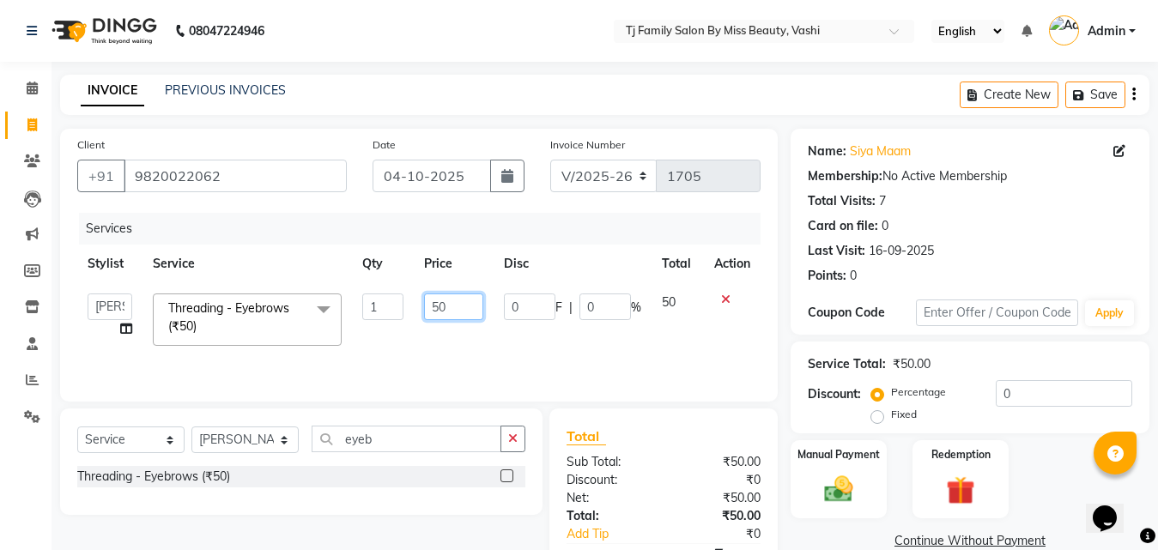
click at [482, 302] on input "50" at bounding box center [453, 307] width 59 height 27
type input "5"
type input "400"
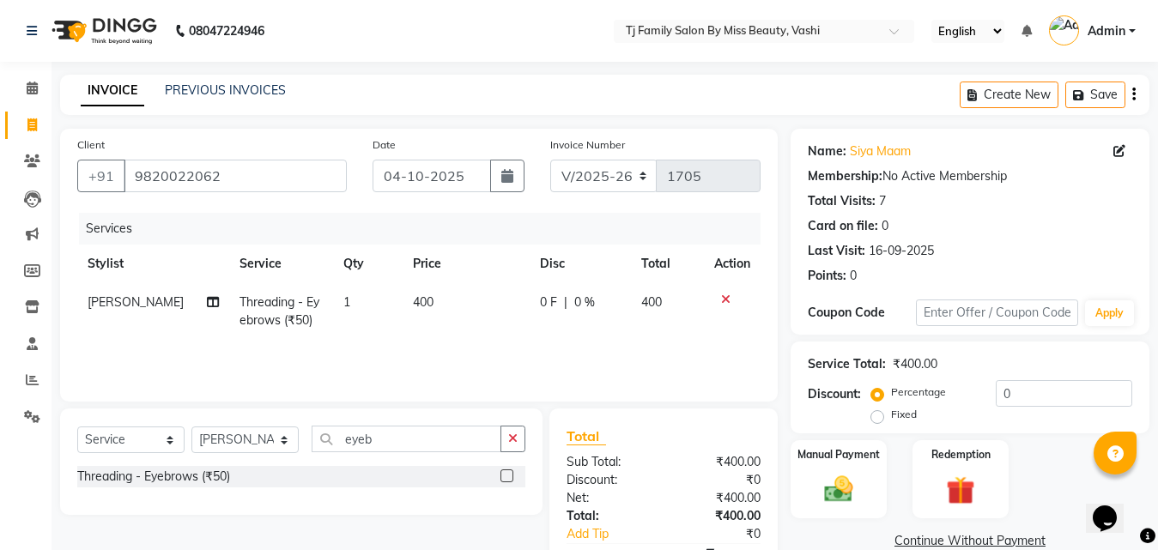
click at [698, 323] on td "400" at bounding box center [667, 311] width 73 height 57
select select "10804"
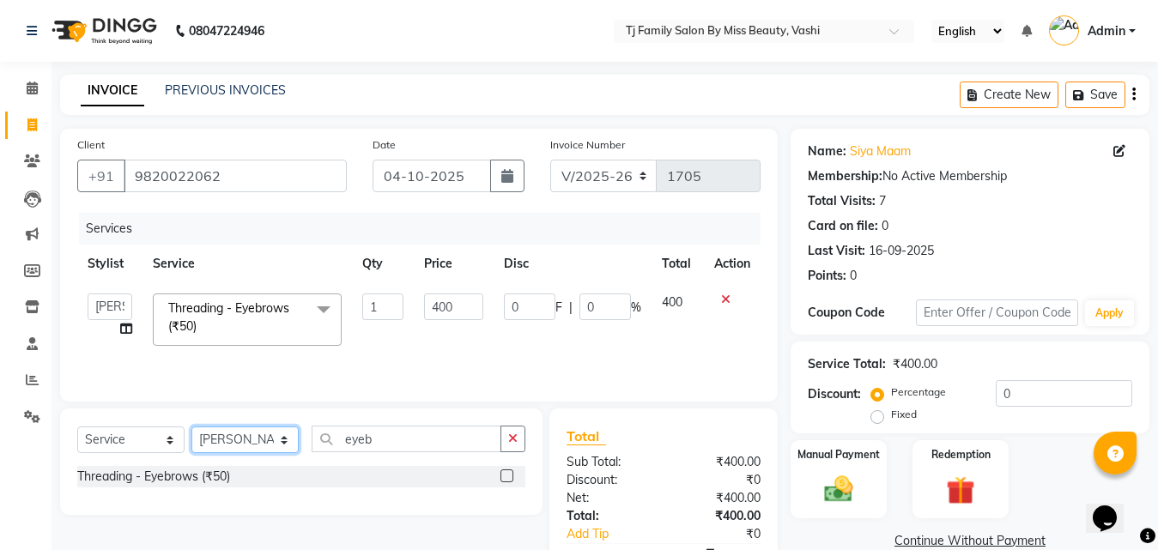
click at [258, 440] on select "Select Stylist deepak maitay [PERSON_NAME] [PERSON_NAME] Ramita [PERSON_NAME] […" at bounding box center [244, 440] width 107 height 27
select select "31842"
click at [191, 427] on select "Select Stylist deepak maitay [PERSON_NAME] [PERSON_NAME] Ramita [PERSON_NAME] […" at bounding box center [244, 440] width 107 height 27
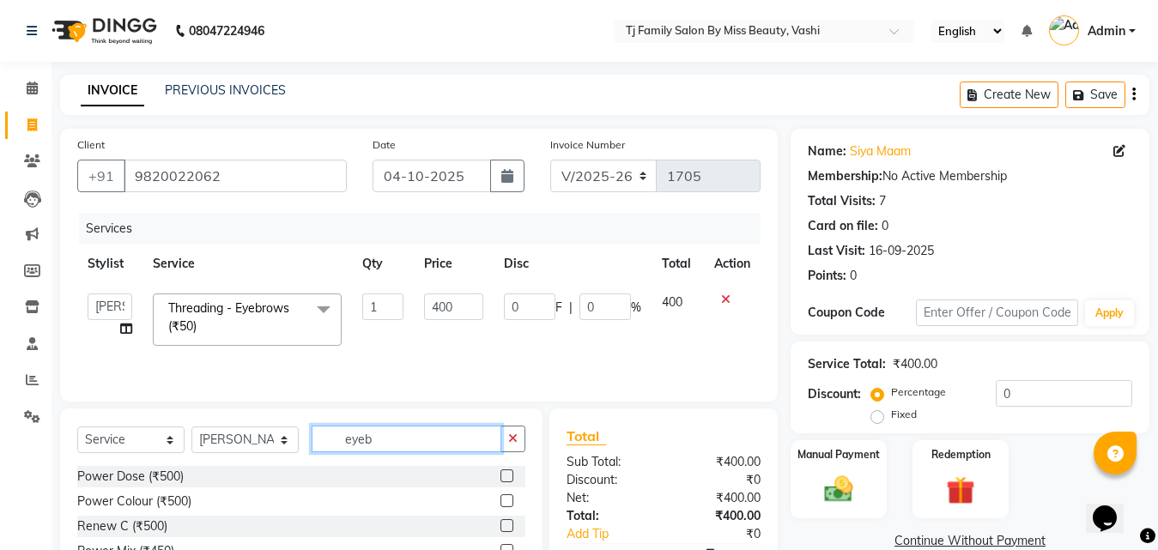
click at [434, 449] on input "eyeb" at bounding box center [407, 439] width 190 height 27
type input "eyeb"
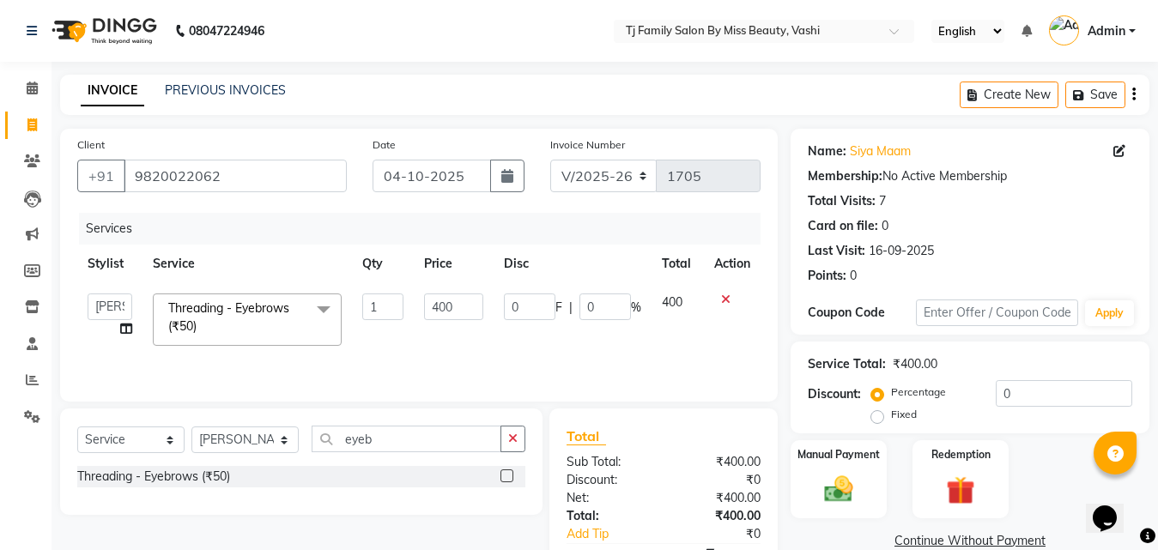
click at [498, 479] on div "Threading - Eyebrows (₹50)" at bounding box center [301, 476] width 448 height 21
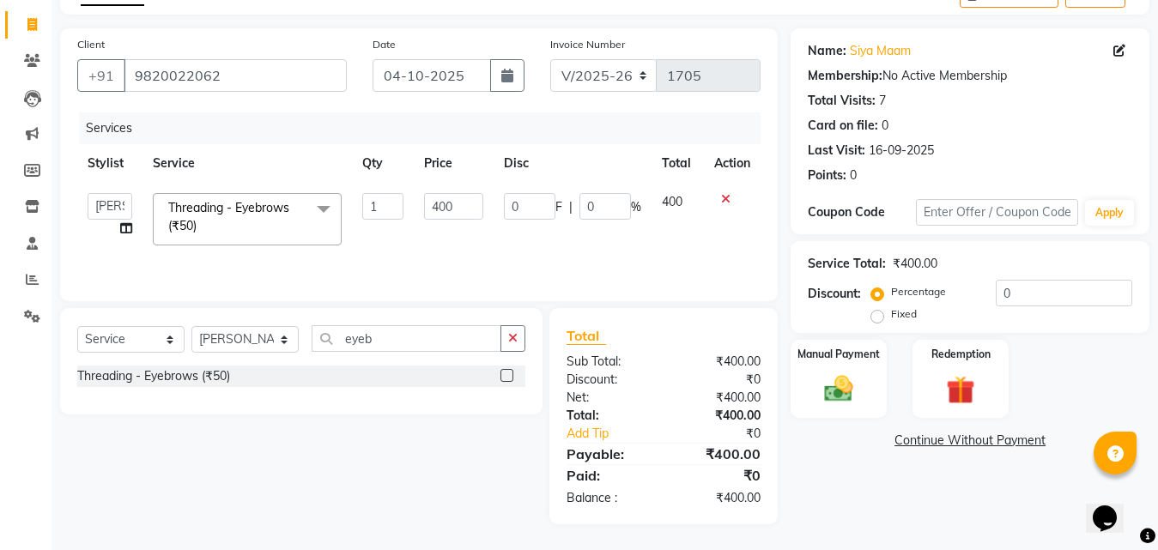
click at [505, 376] on label at bounding box center [506, 375] width 13 height 13
click at [505, 376] on input "checkbox" at bounding box center [505, 376] width 11 height 11
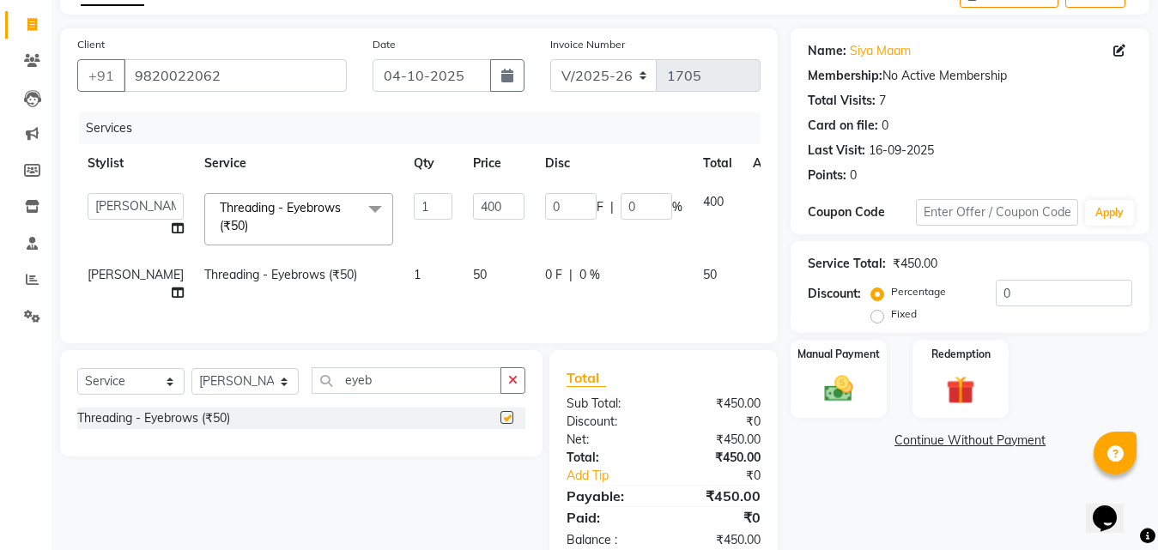
checkbox input "false"
click at [864, 375] on div "Manual Payment" at bounding box center [839, 379] width 100 height 82
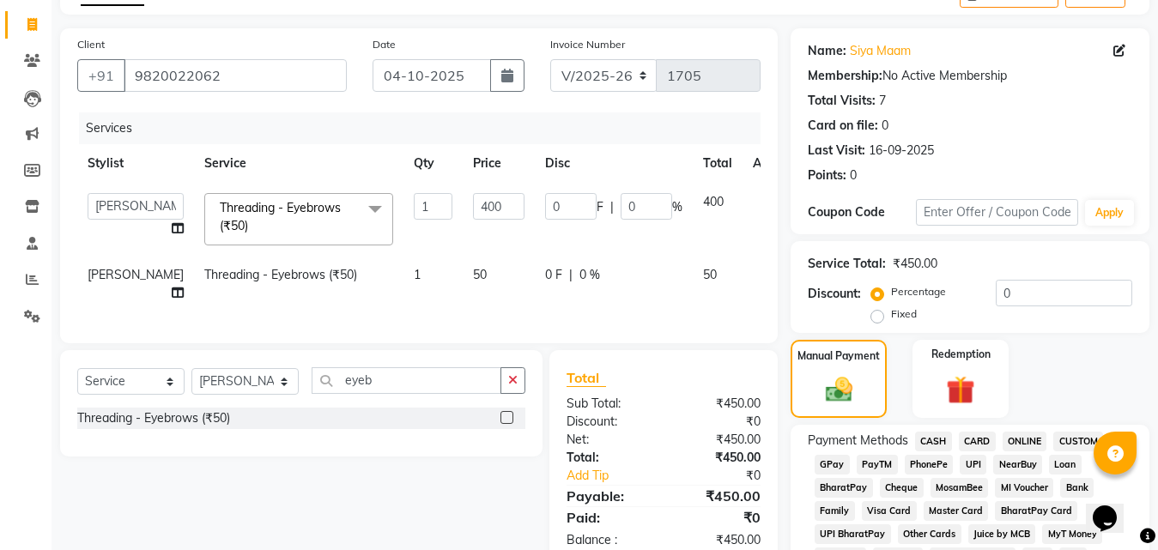
click at [836, 466] on span "GPay" at bounding box center [832, 465] width 35 height 20
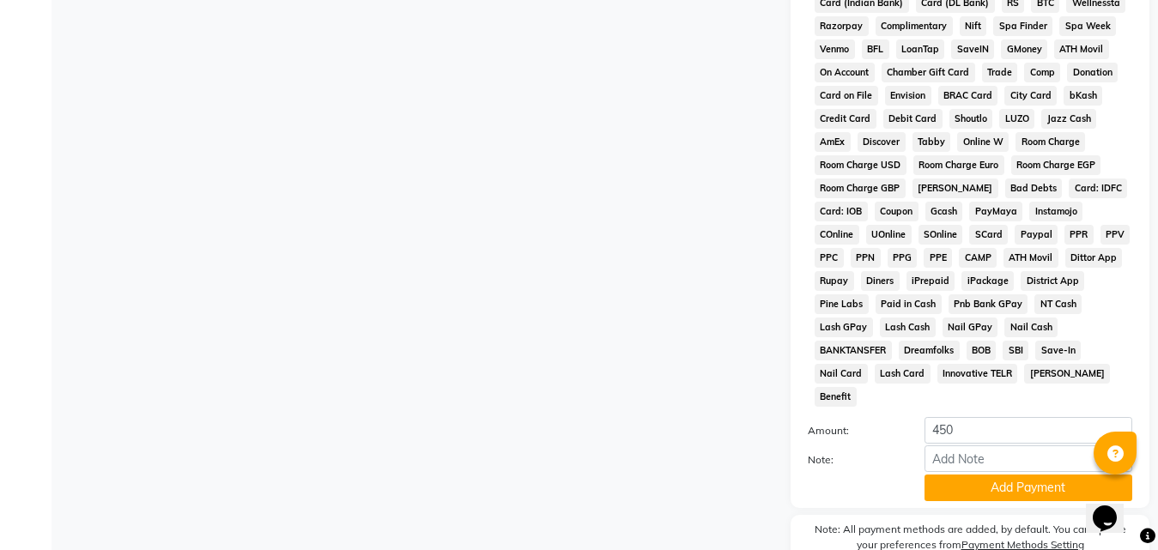
scroll to position [762, 0]
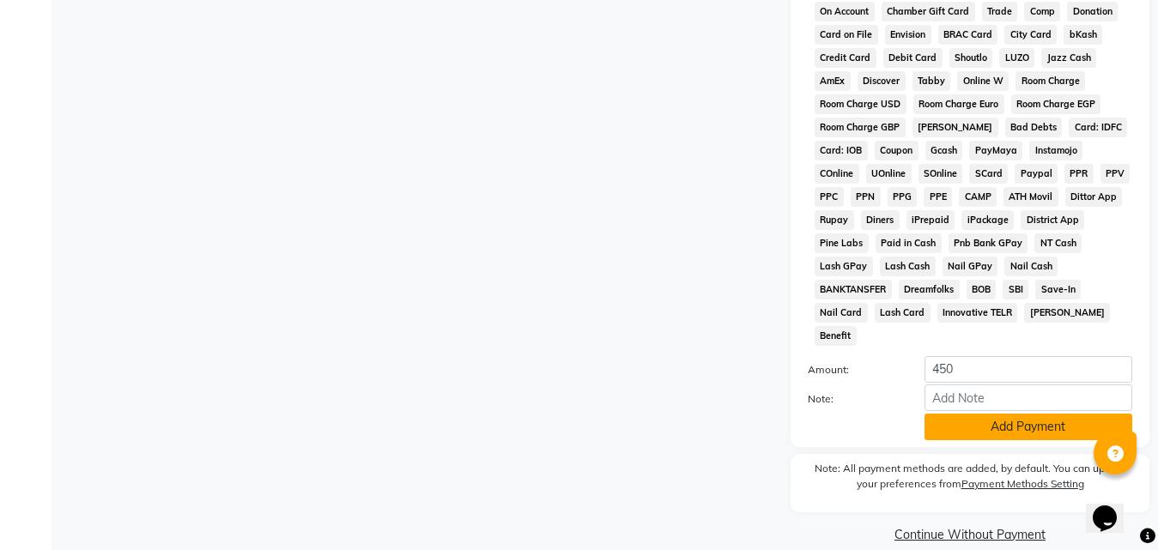
click at [952, 414] on button "Add Payment" at bounding box center [1029, 427] width 208 height 27
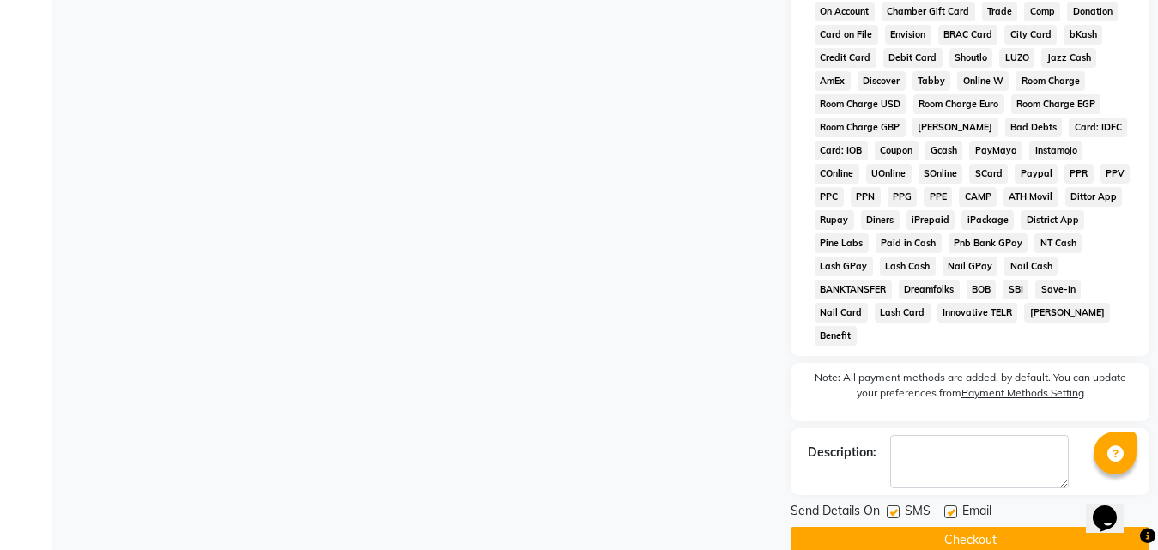
scroll to position [768, 0]
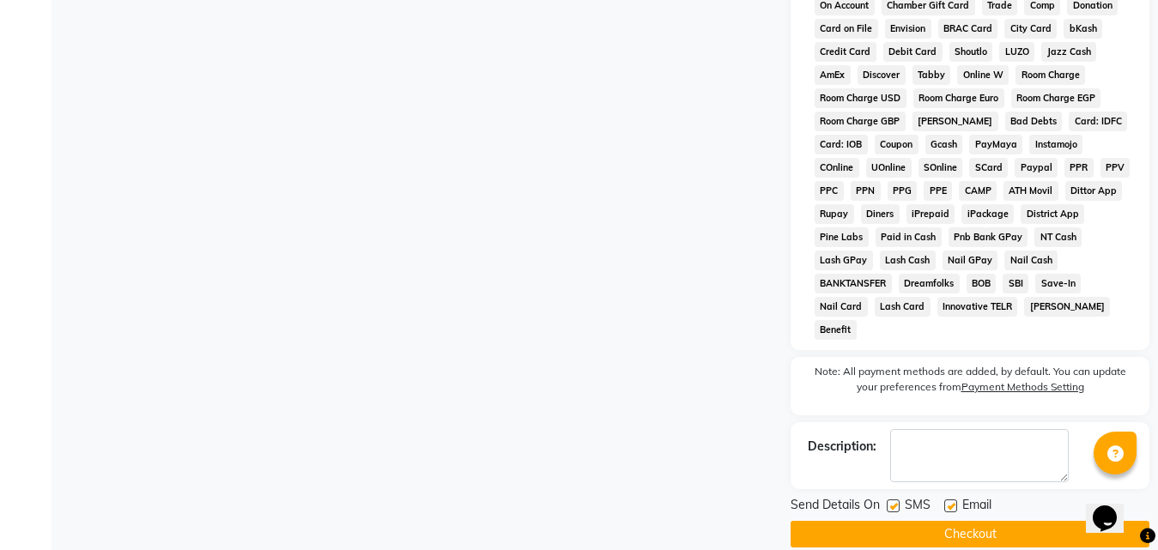
click at [938, 521] on button "Checkout" at bounding box center [970, 534] width 359 height 27
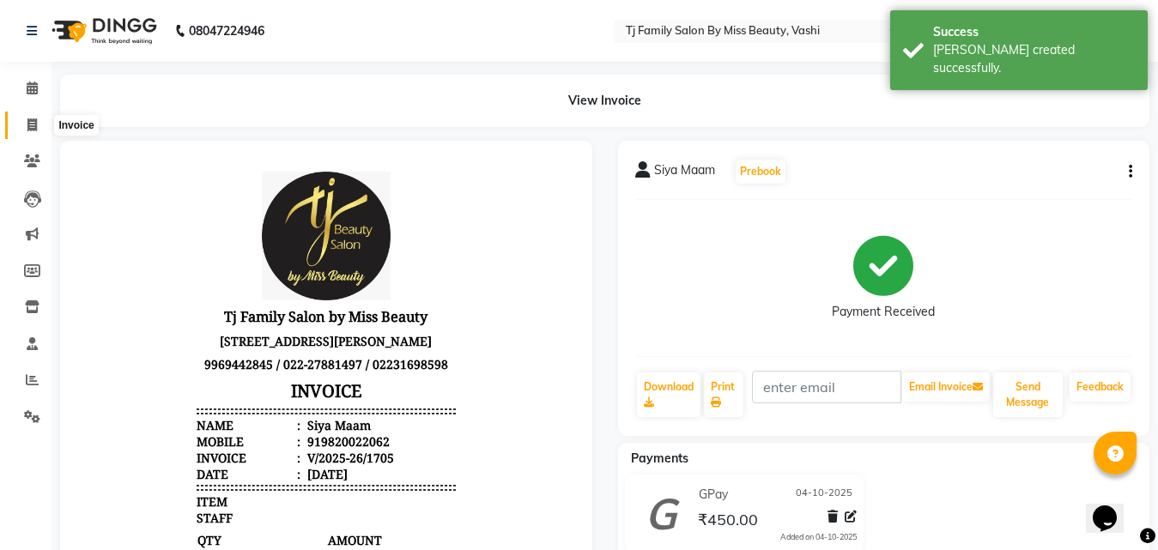
click at [37, 118] on icon at bounding box center [31, 124] width 9 height 13
select select "703"
select select "service"
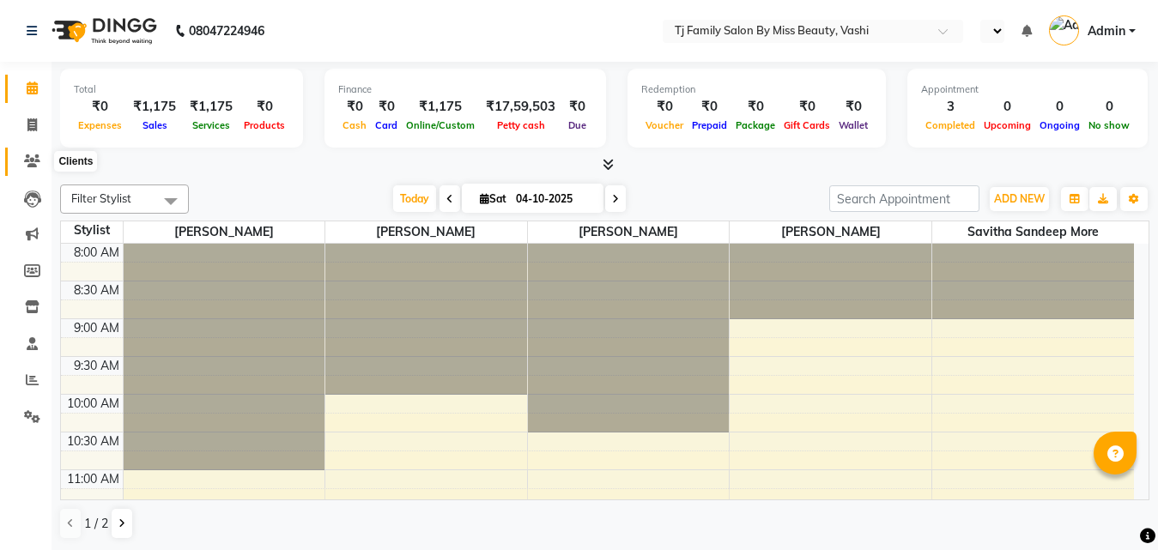
click at [33, 169] on span at bounding box center [32, 162] width 30 height 20
select select "en"
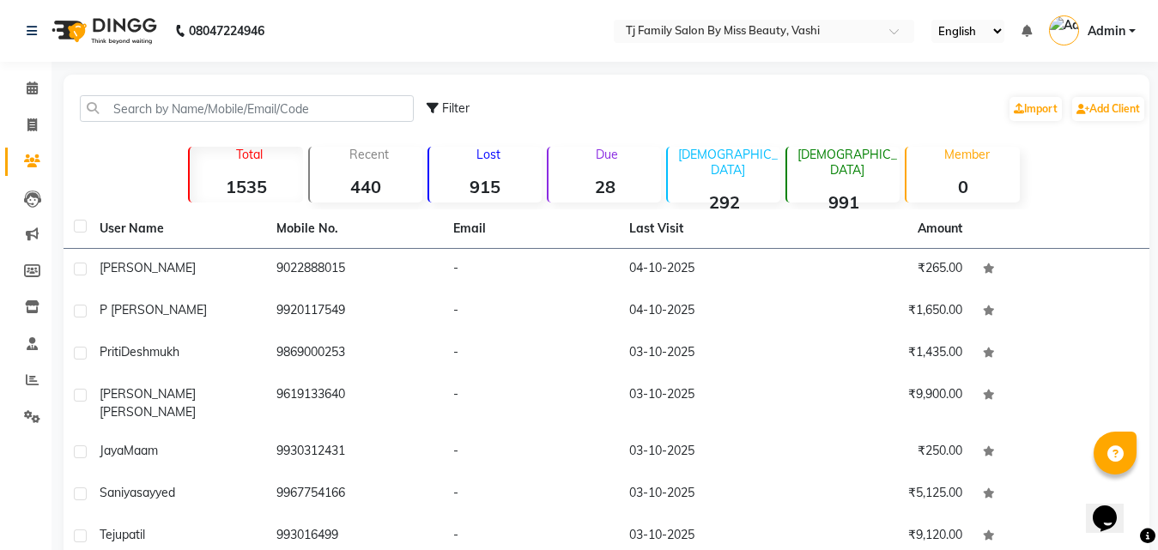
click at [730, 191] on strong "292" at bounding box center [724, 201] width 112 height 21
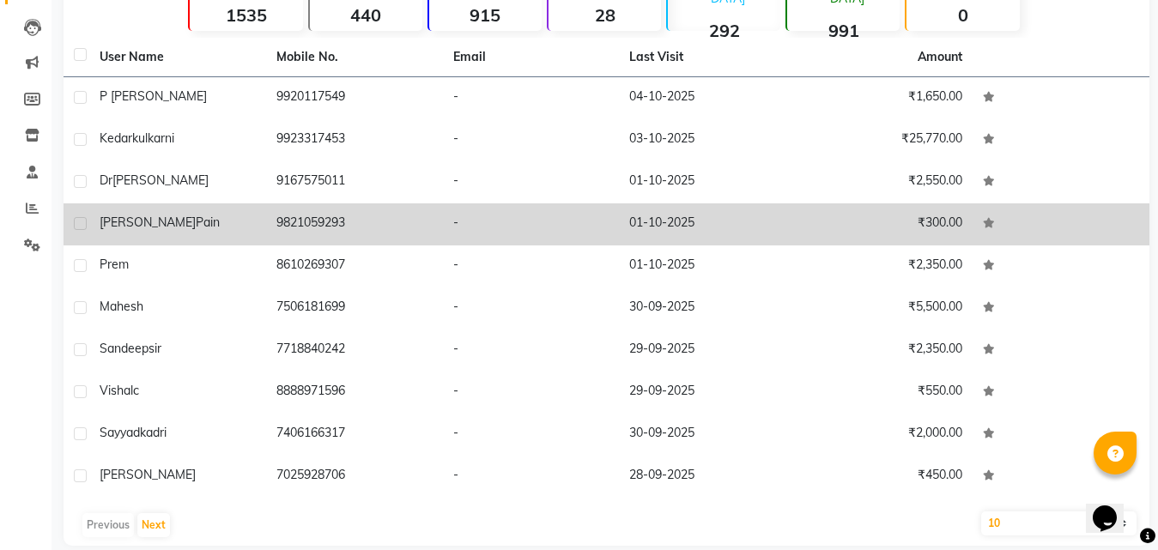
scroll to position [193, 0]
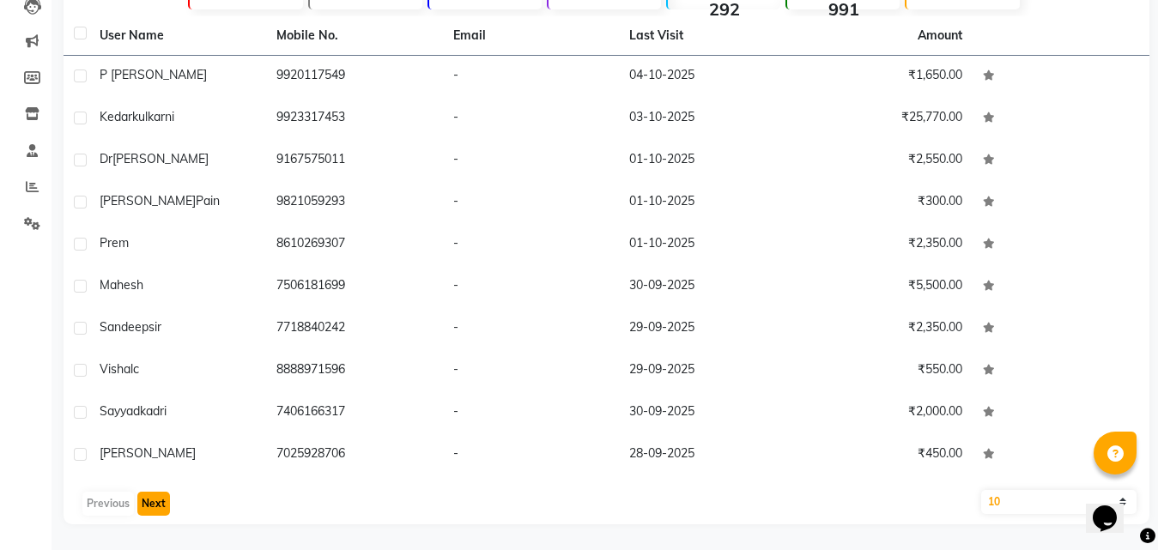
click at [159, 506] on button "Next" at bounding box center [153, 504] width 33 height 24
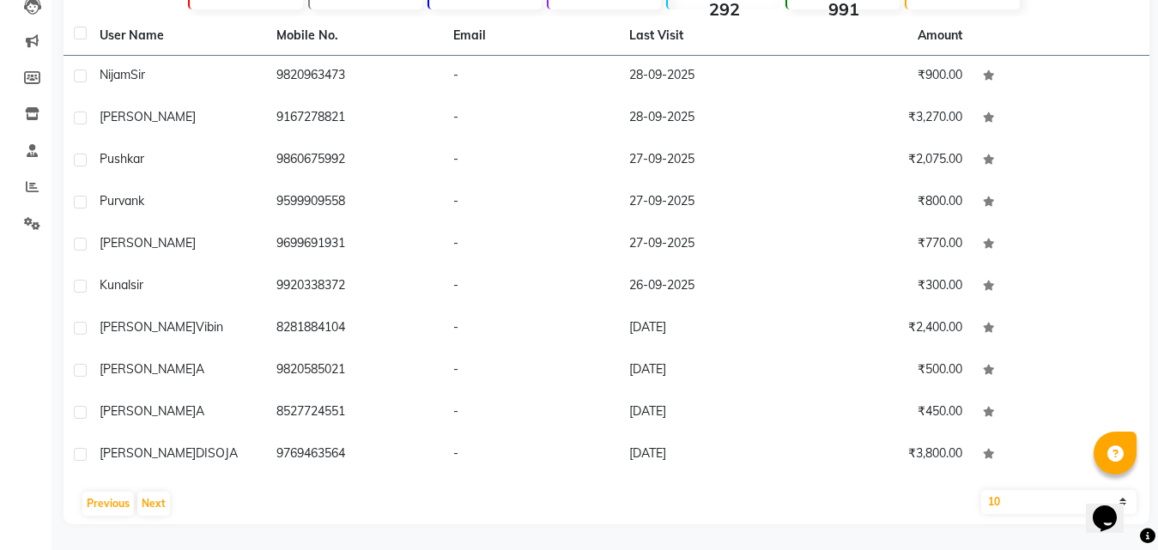
click at [1013, 497] on select "10 50 100" at bounding box center [1058, 502] width 155 height 24
select select "100"
click at [981, 490] on select "10 50 100" at bounding box center [1058, 502] width 155 height 24
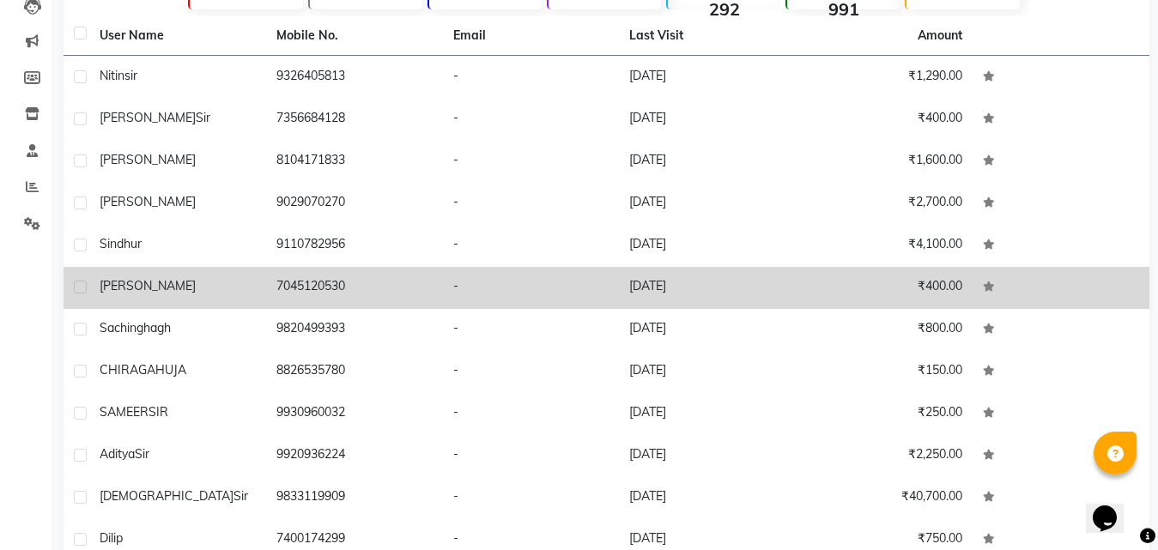
scroll to position [601, 0]
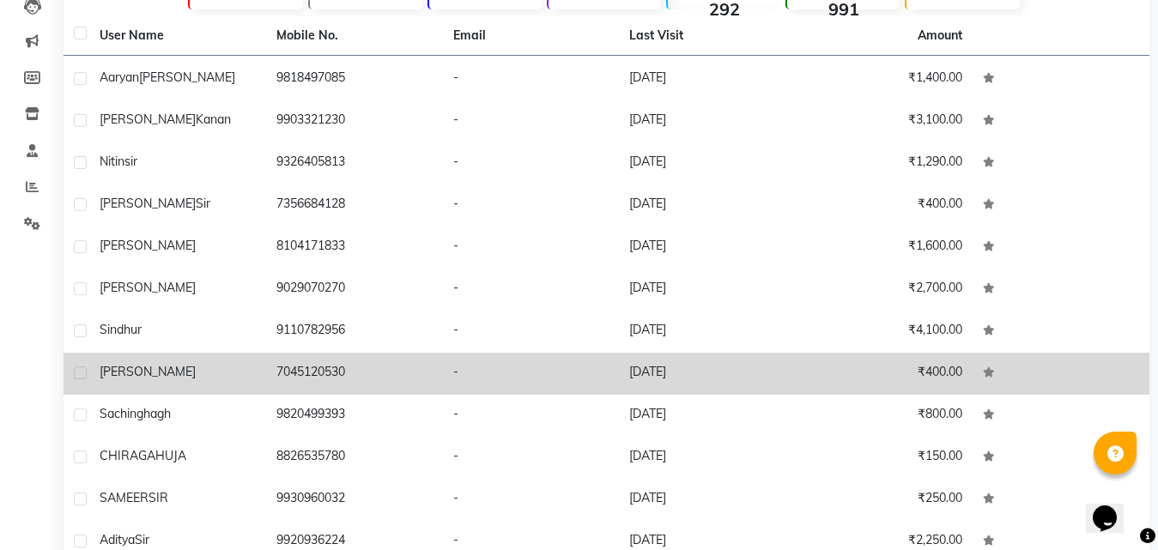
click at [233, 372] on td "yash choudhary" at bounding box center [177, 374] width 177 height 42
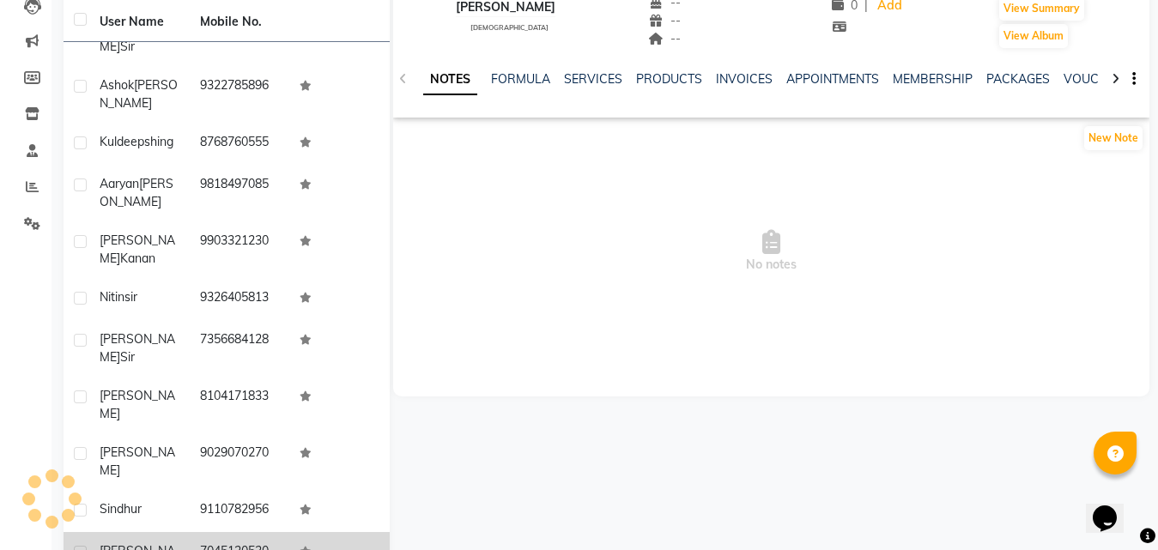
scroll to position [674, 0]
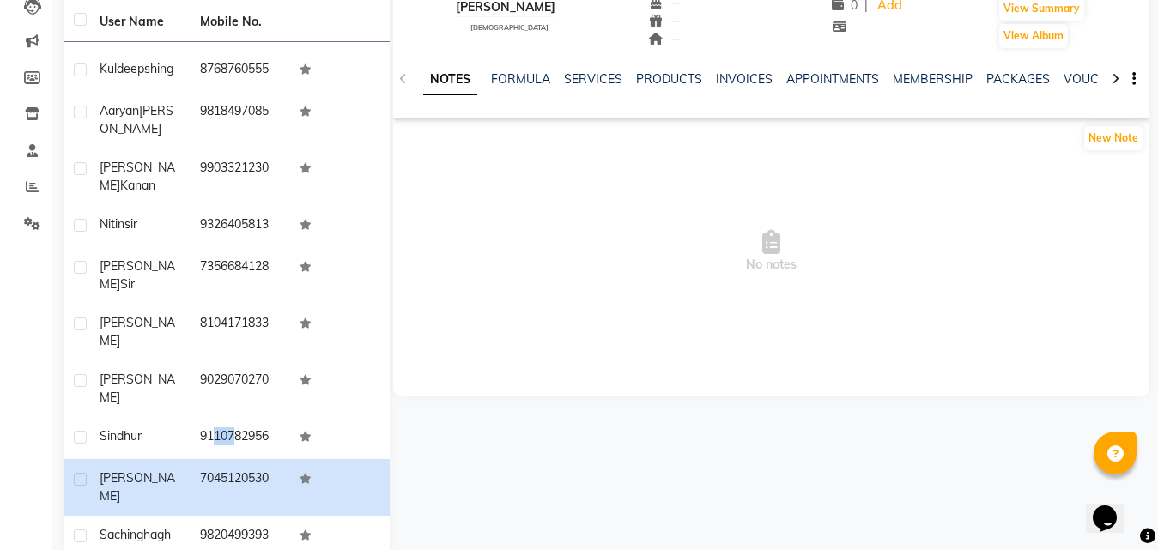
drag, startPoint x: 195, startPoint y: 343, endPoint x: 532, endPoint y: 436, distance: 350.1
click at [274, 417] on td "9110782956" at bounding box center [240, 438] width 100 height 42
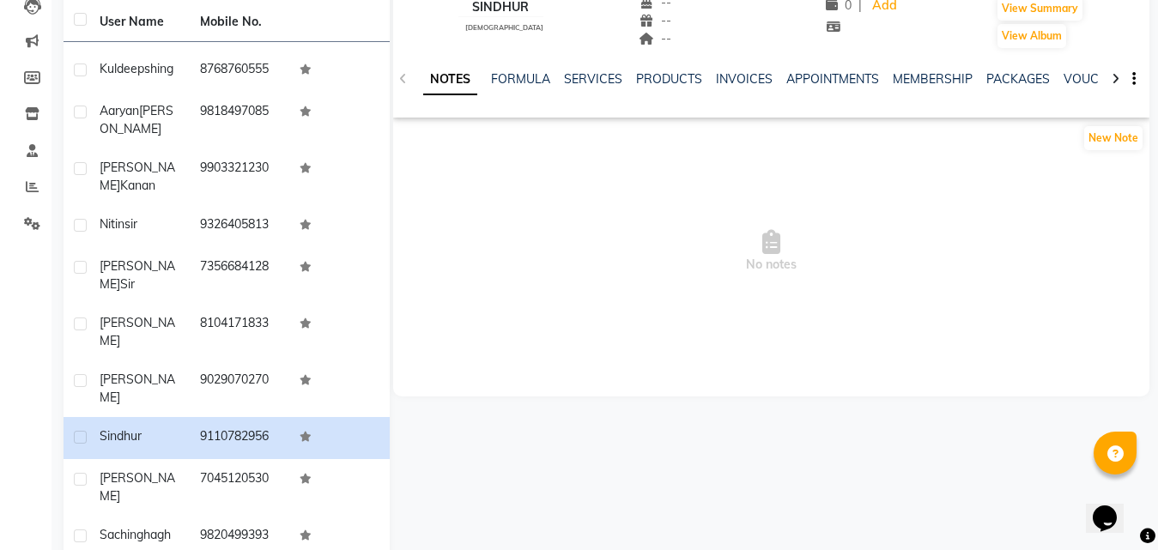
click at [403, 82] on div "NOTES FORMULA SERVICES PRODUCTS INVOICES APPOINTMENTS MEMBERSHIP PACKAGES VOUCH…" at bounding box center [771, 79] width 757 height 59
click at [401, 81] on div "NOTES FORMULA SERVICES PRODUCTS INVOICES APPOINTMENTS MEMBERSHIP PACKAGES VOUCH…" at bounding box center [771, 79] width 757 height 59
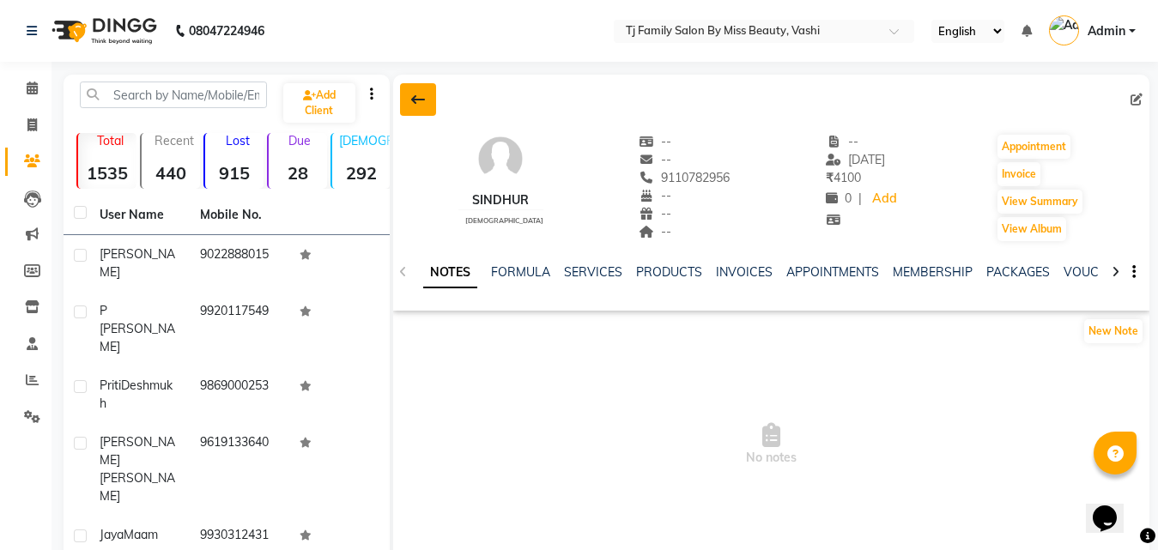
click at [411, 94] on icon at bounding box center [418, 100] width 14 height 14
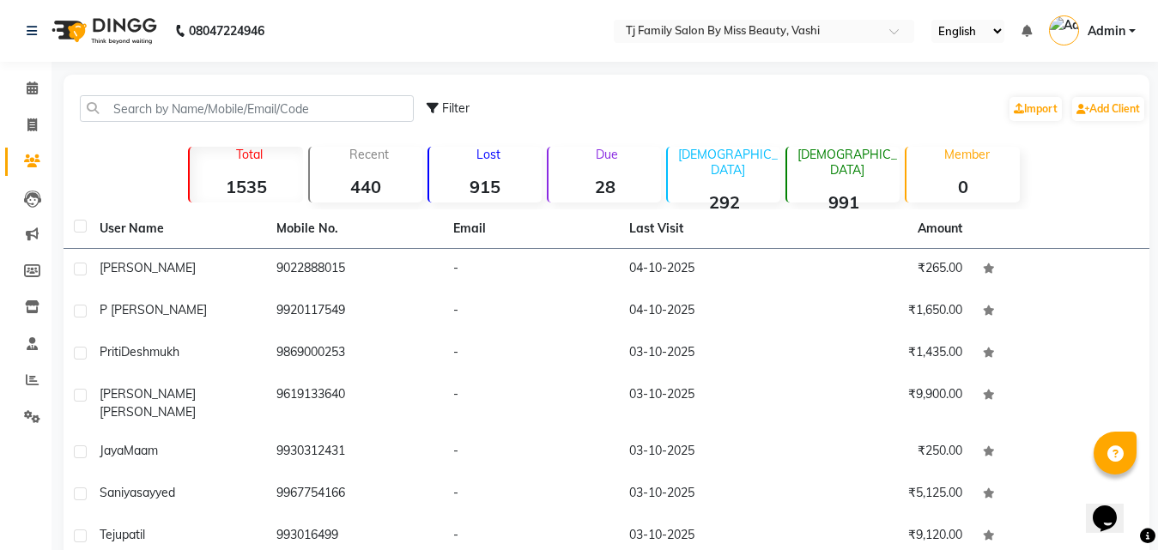
click at [481, 182] on strong "915" at bounding box center [485, 186] width 112 height 21
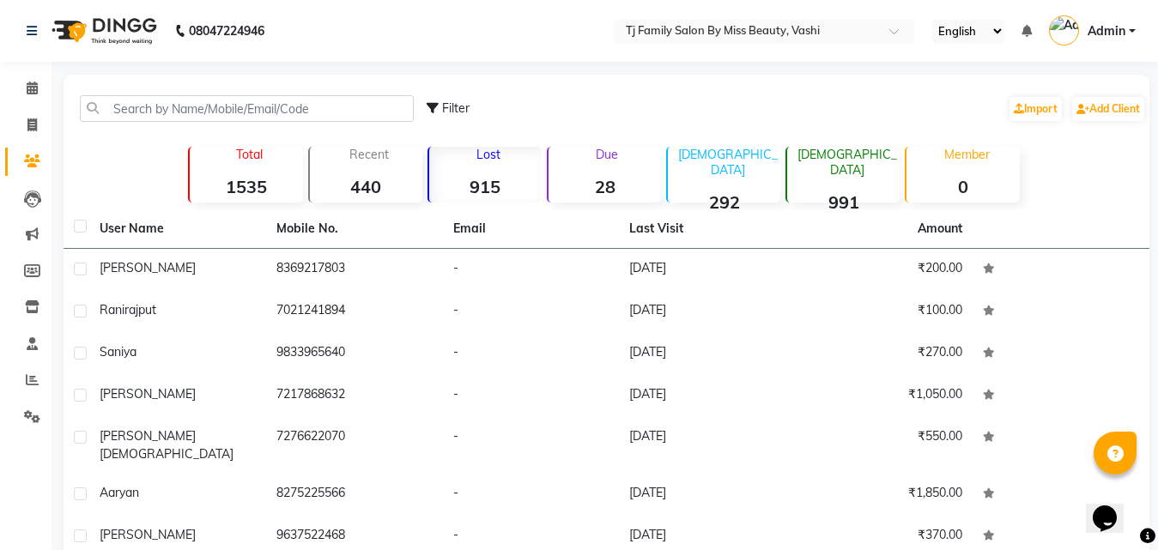
click at [716, 191] on strong "292" at bounding box center [724, 201] width 112 height 21
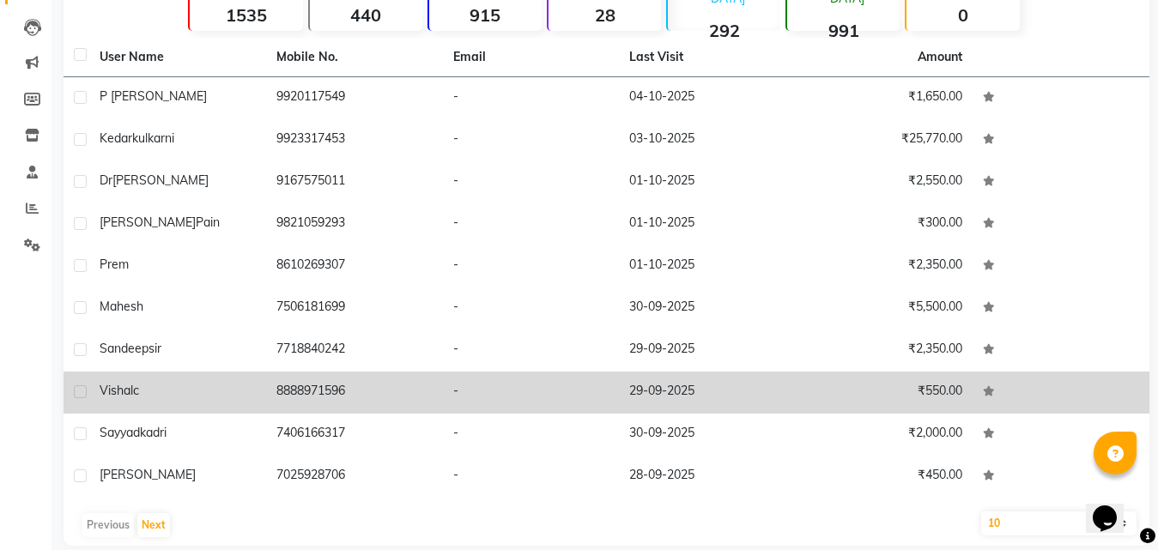
scroll to position [193, 0]
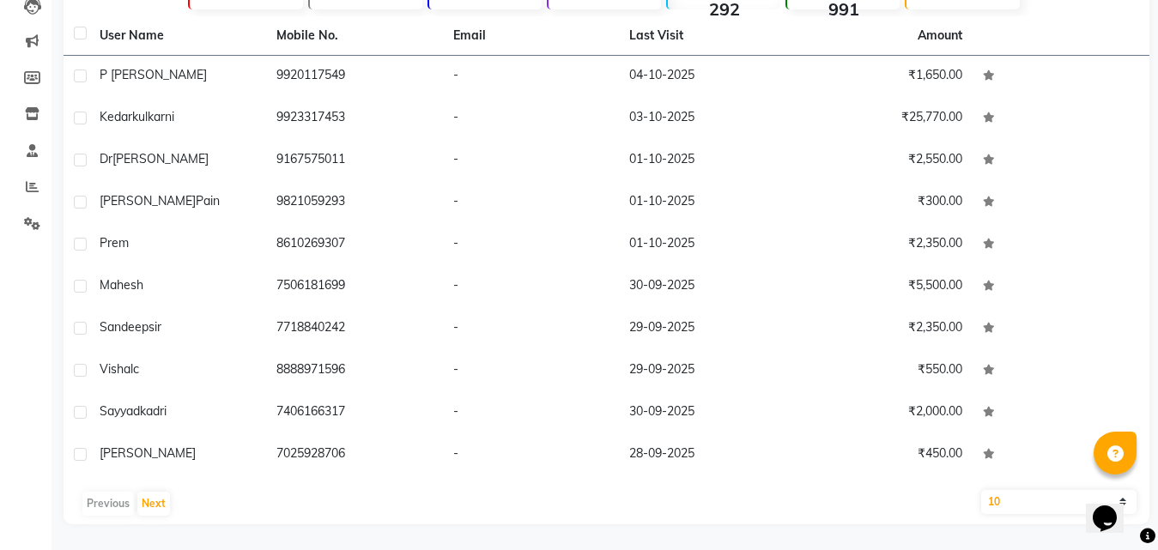
drag, startPoint x: 1010, startPoint y: 500, endPoint x: 1001, endPoint y: 490, distance: 14.0
click at [1010, 500] on select "10 50 100" at bounding box center [1058, 502] width 155 height 24
select select "100"
click at [981, 490] on select "10 50 100" at bounding box center [1058, 502] width 155 height 24
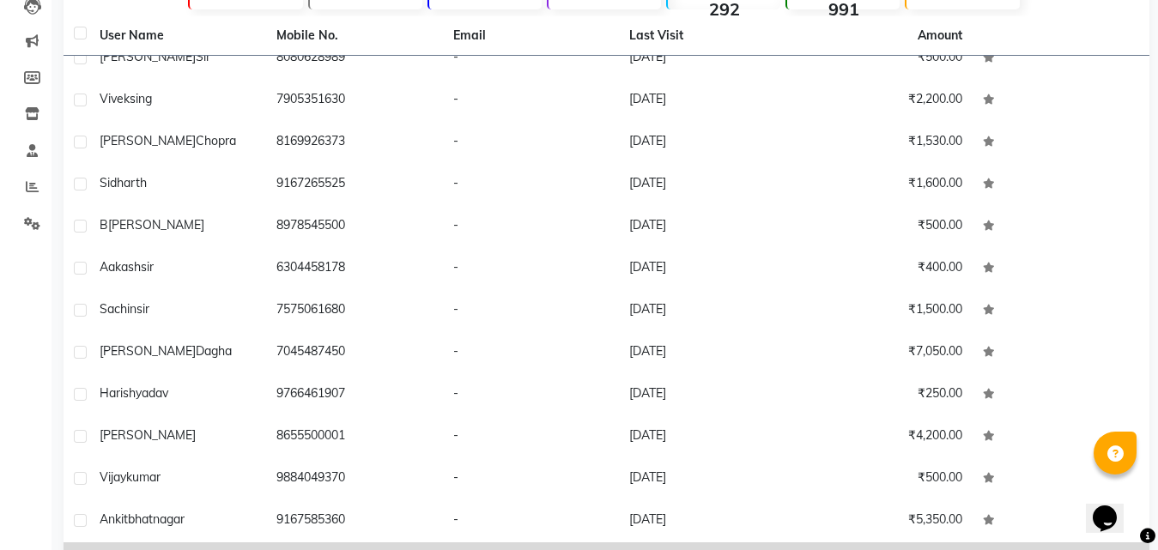
scroll to position [1545, 0]
